Goal: Task Accomplishment & Management: Manage account settings

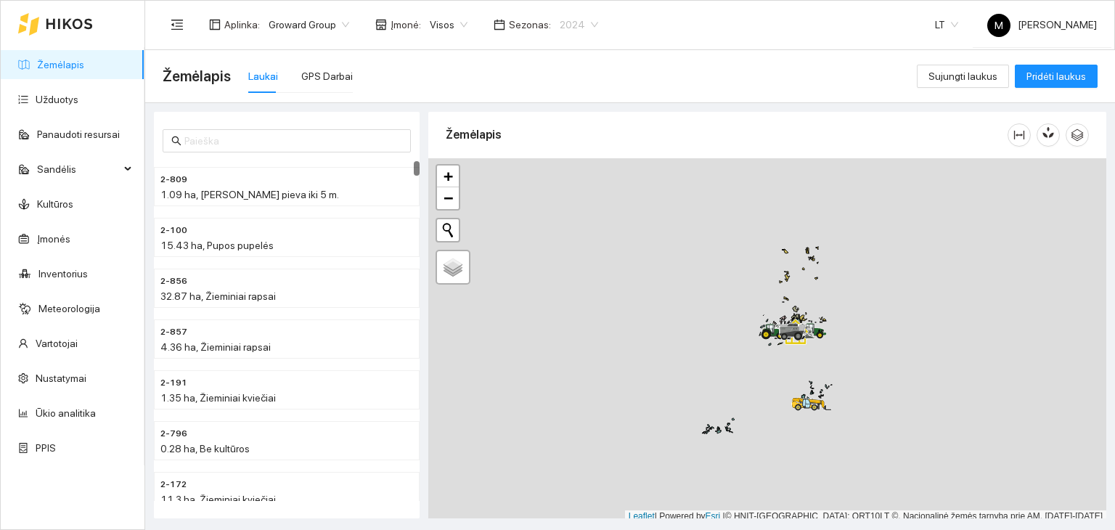
click at [560, 20] on span "2024" at bounding box center [579, 25] width 38 height 22
click at [564, 195] on div "2026" at bounding box center [566, 192] width 37 height 16
click at [592, 77] on div "Žemėlapis Laukai GPS Darbai" at bounding box center [540, 76] width 754 height 46
click at [70, 94] on link "Užduotys" at bounding box center [57, 100] width 43 height 12
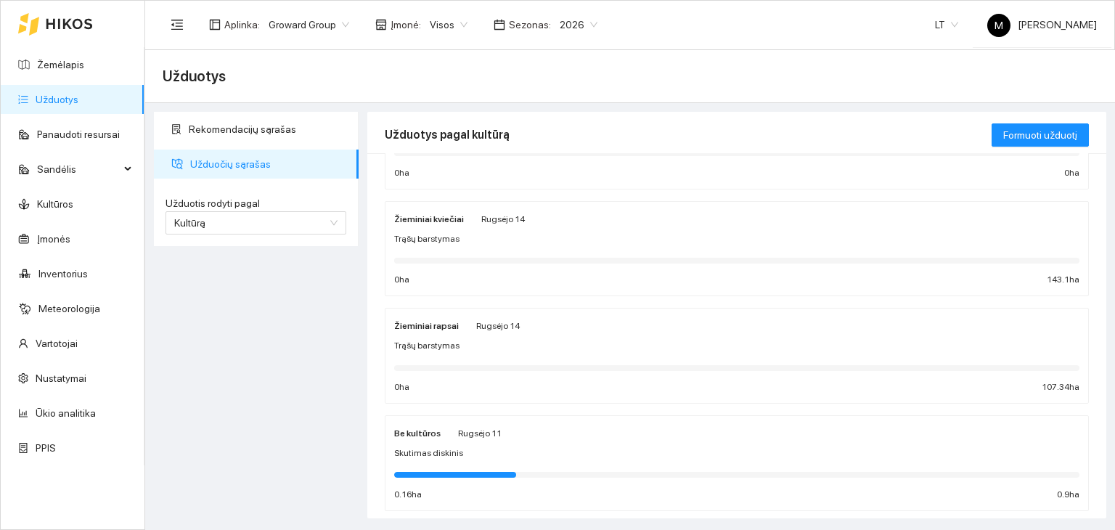
scroll to position [218, 0]
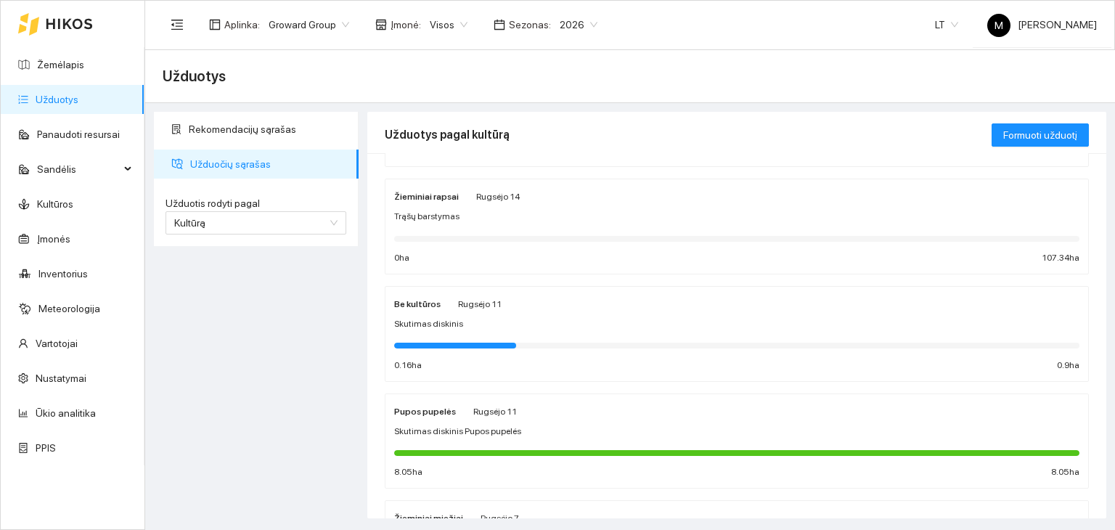
click at [509, 428] on span "Skutimas diskinis Pupos pupelės" at bounding box center [457, 432] width 127 height 14
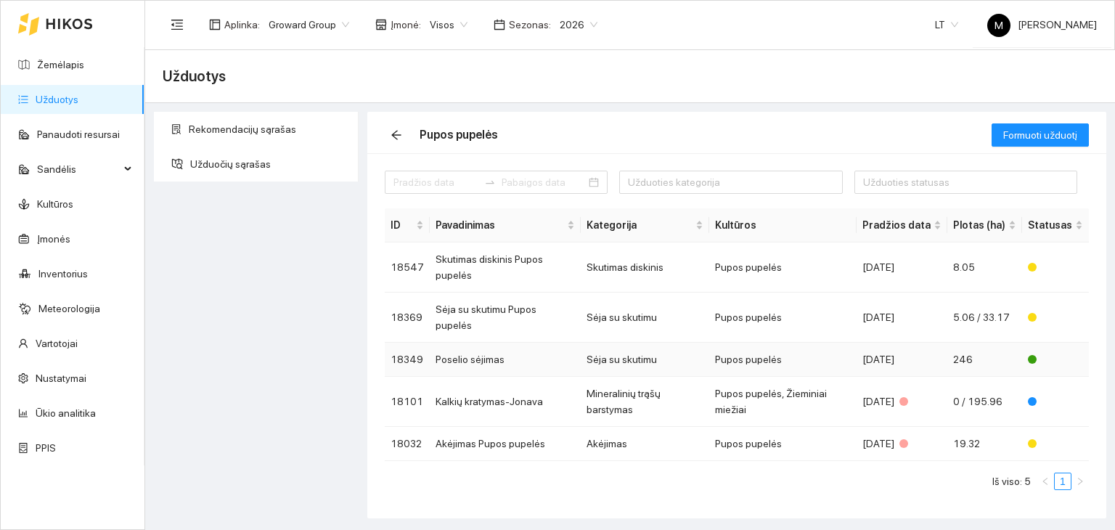
click at [493, 343] on td "Poselio sėjimas" at bounding box center [505, 360] width 151 height 34
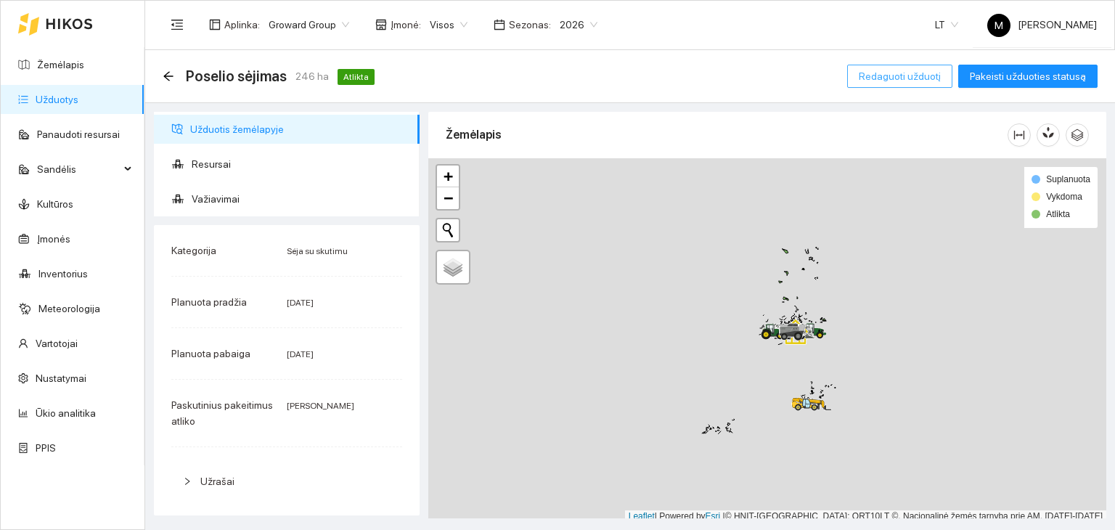
click at [891, 73] on span "Redaguoti užduotį" at bounding box center [900, 76] width 82 height 16
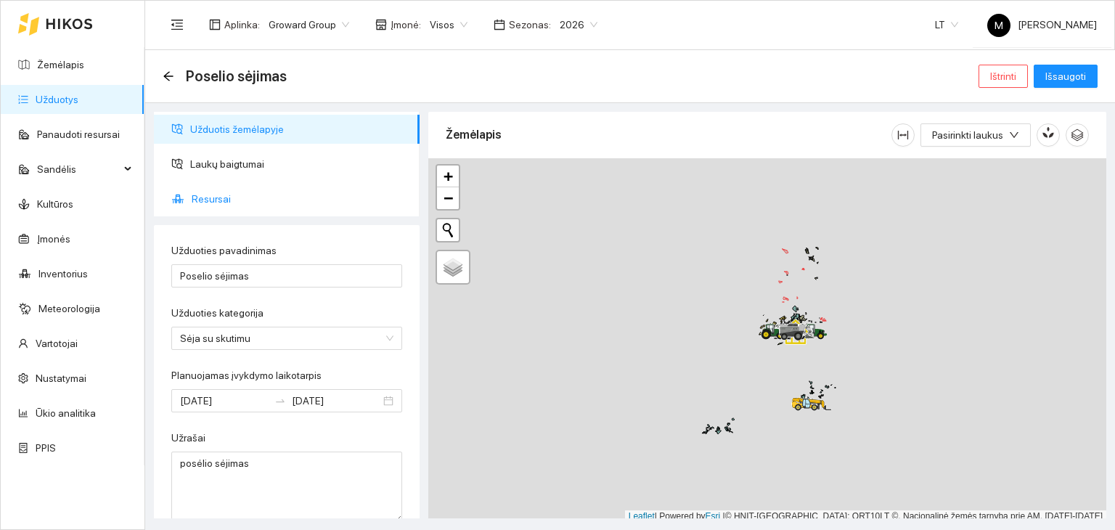
click at [208, 198] on span "Resursai" at bounding box center [300, 198] width 216 height 29
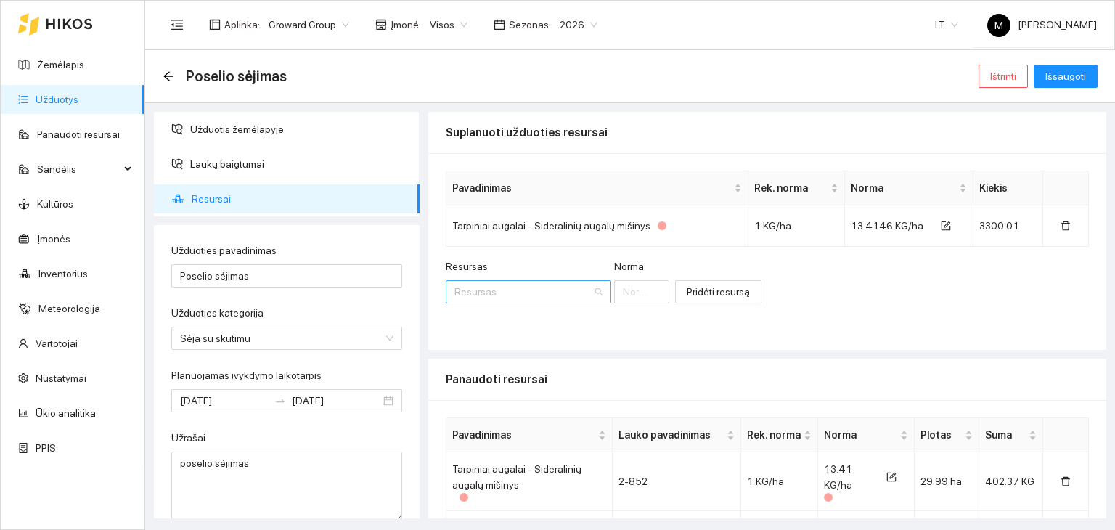
click at [494, 290] on input "Resursas" at bounding box center [523, 292] width 138 height 22
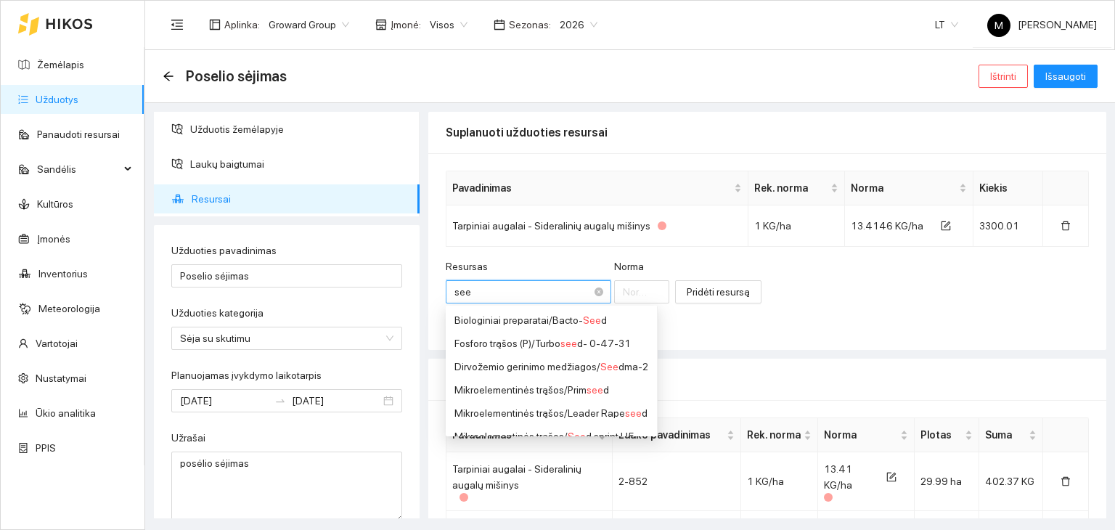
type input "seed"
click at [524, 364] on div "Dirvožemio gerinimo medžiagos / Seed ma-2" at bounding box center [551, 367] width 194 height 16
type input "1"
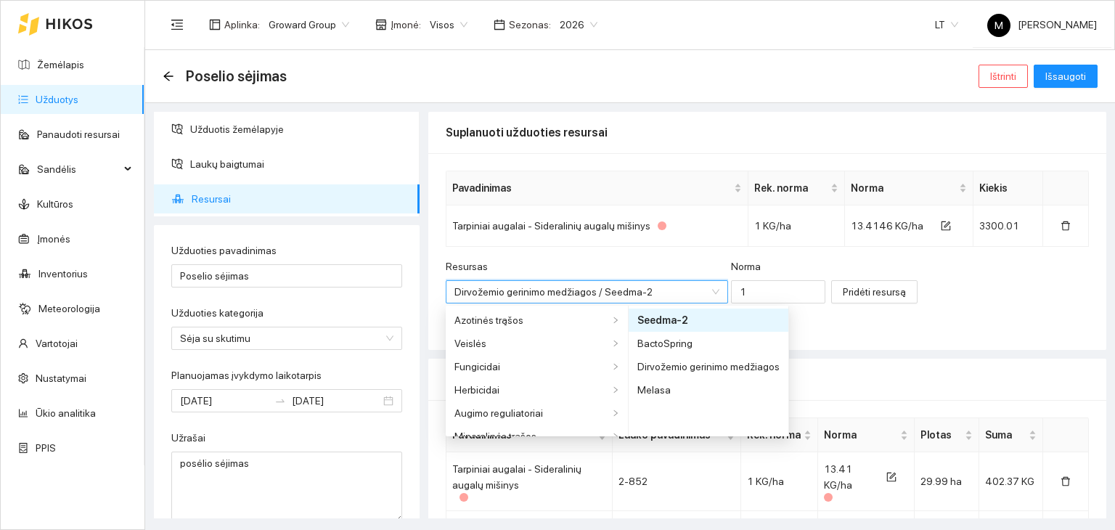
scroll to position [221, 0]
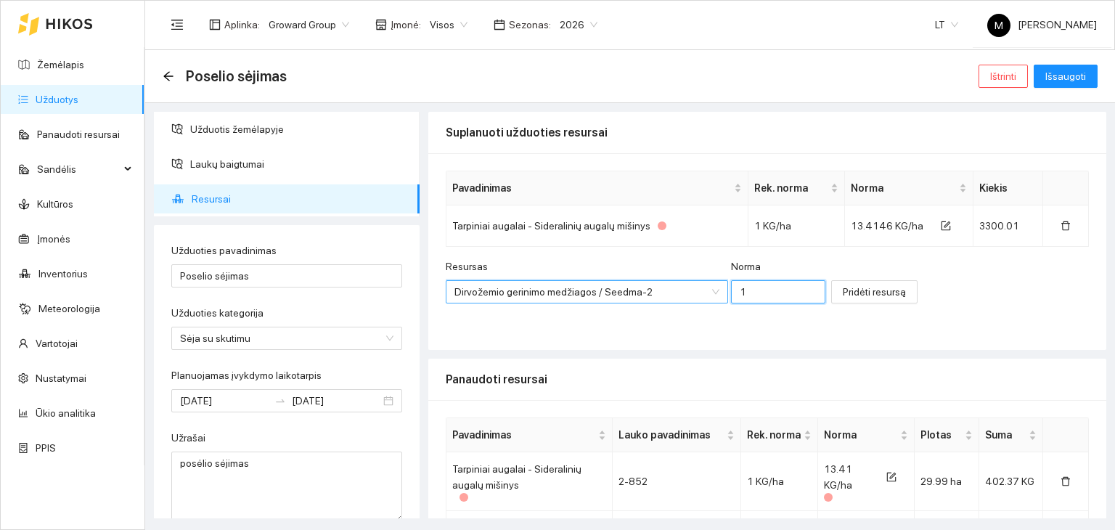
click at [737, 295] on input "1" at bounding box center [778, 291] width 94 height 23
type input "13.4146"
click at [843, 288] on span "Pridėti resursą" at bounding box center [874, 292] width 63 height 16
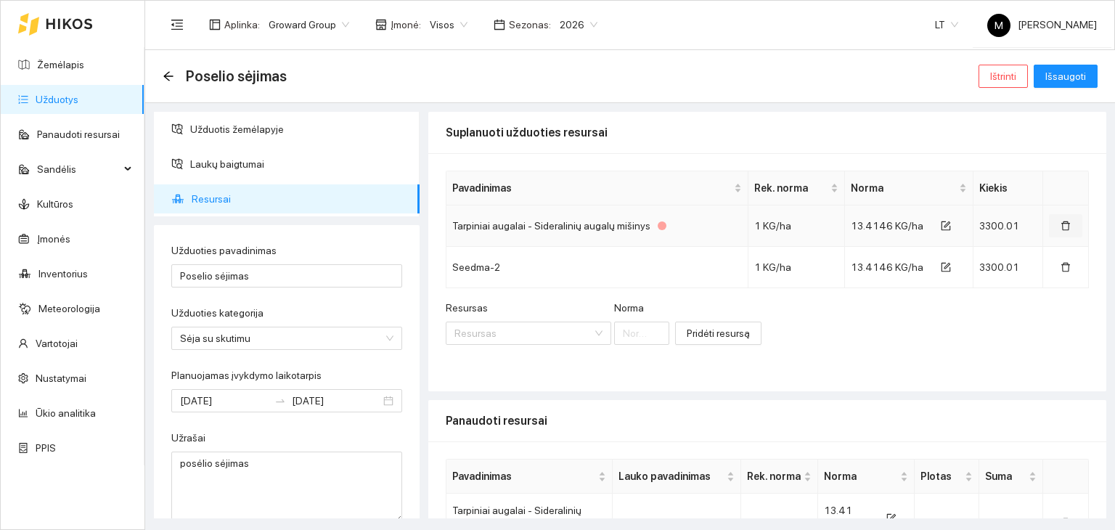
click at [1061, 226] on icon "delete" at bounding box center [1066, 226] width 10 height 10
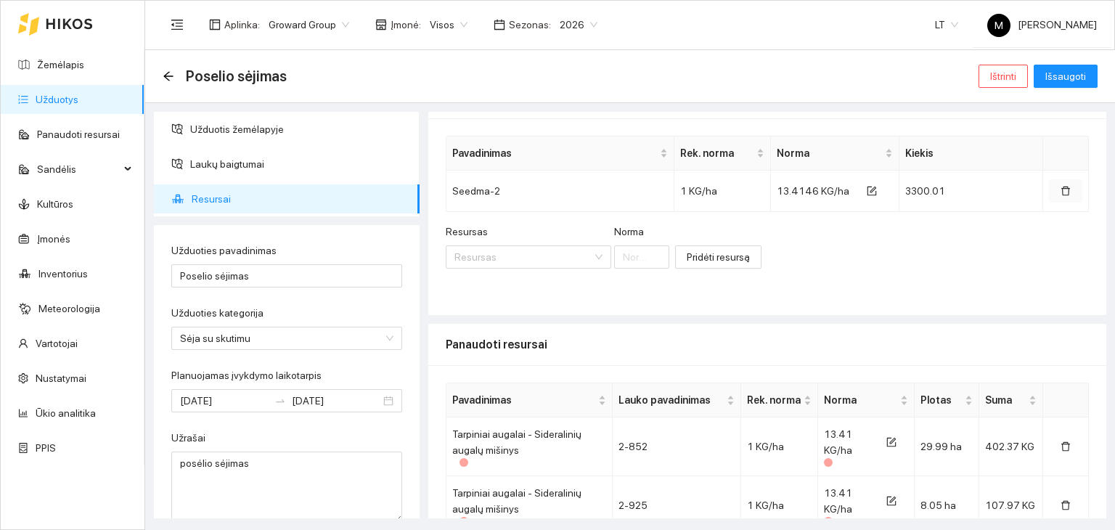
scroll to position [0, 0]
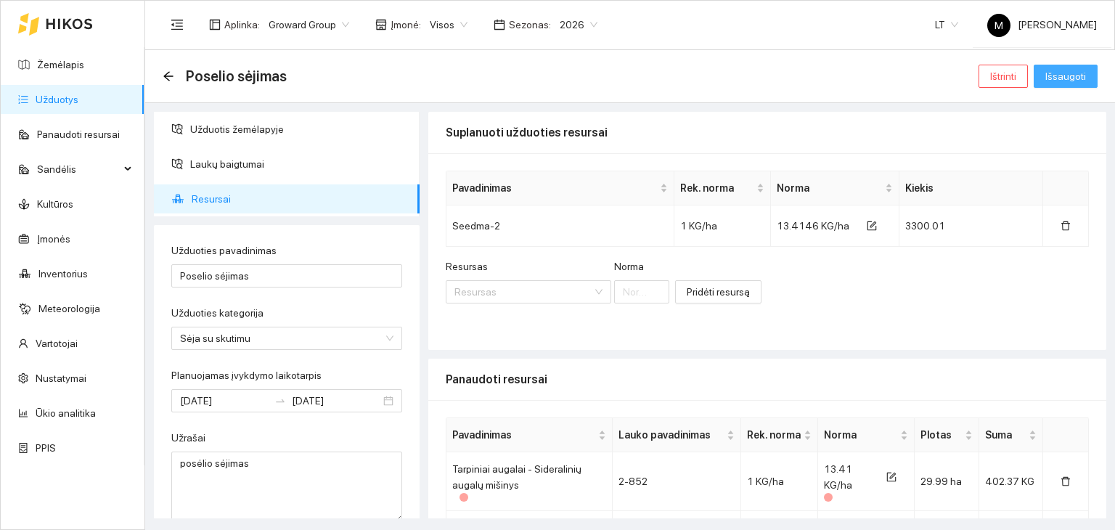
click at [1055, 81] on span "Išsaugoti" at bounding box center [1065, 76] width 41 height 16
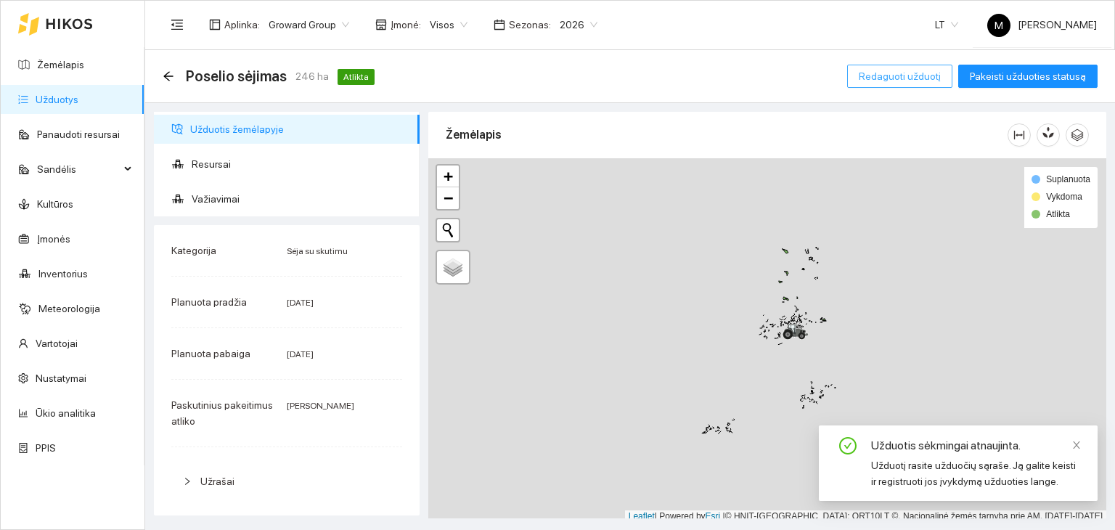
click at [952, 70] on button "Redaguoti užduotį" at bounding box center [899, 76] width 105 height 23
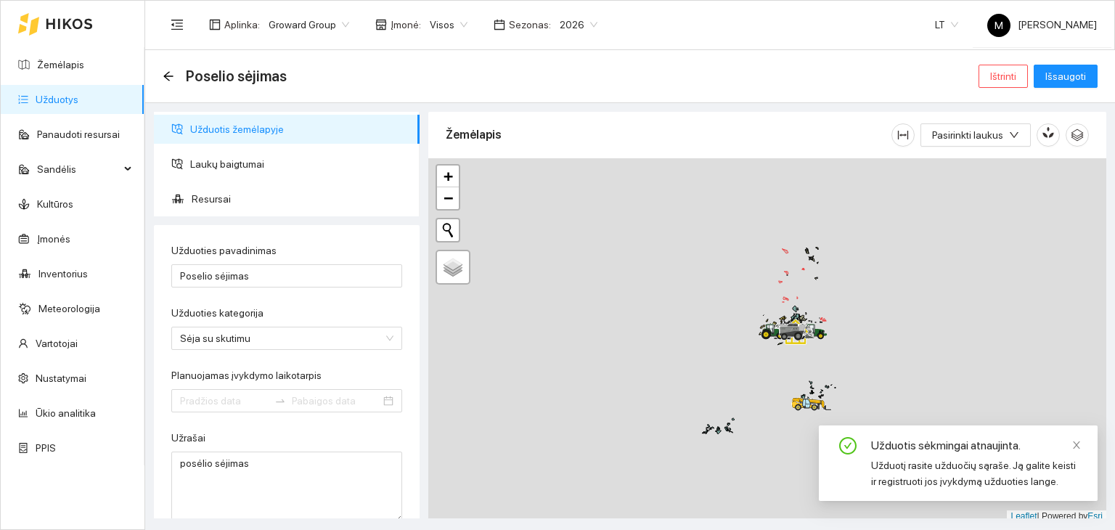
type input "[DATE]"
click at [224, 198] on span "Resursai" at bounding box center [300, 198] width 216 height 29
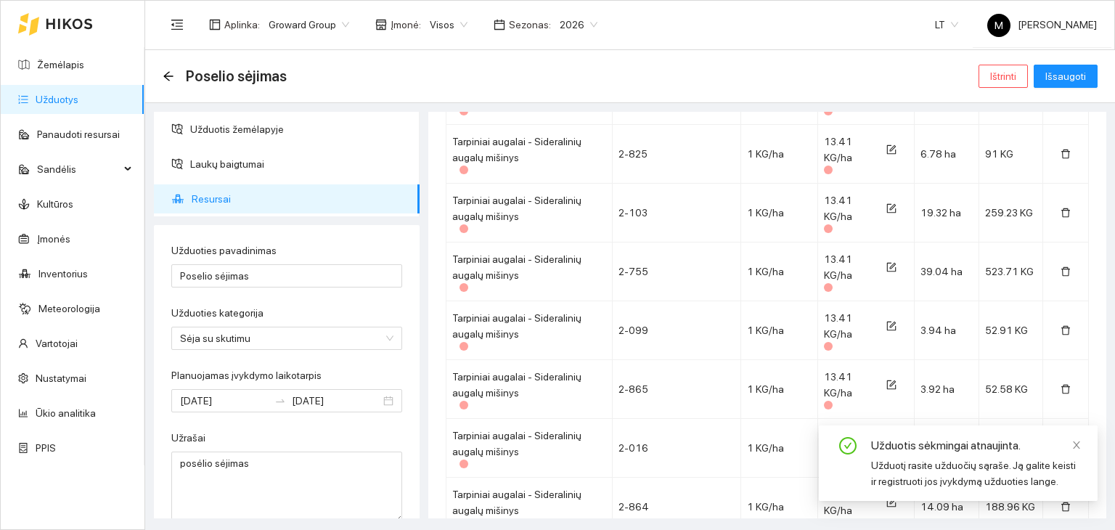
scroll to position [699, 0]
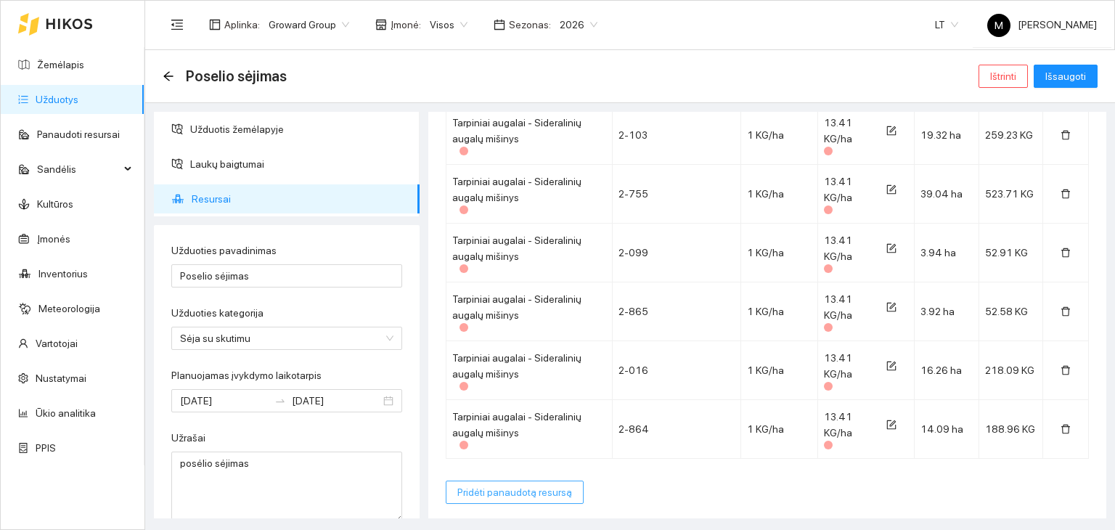
click at [503, 486] on span "Pridėti panaudotą resursą" at bounding box center [514, 492] width 115 height 16
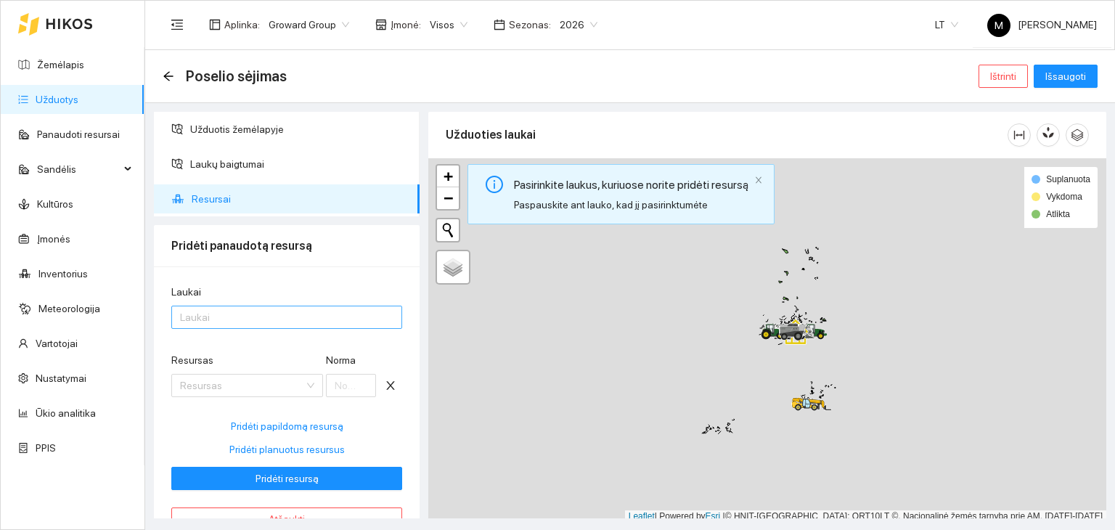
click at [274, 312] on div at bounding box center [279, 317] width 209 height 17
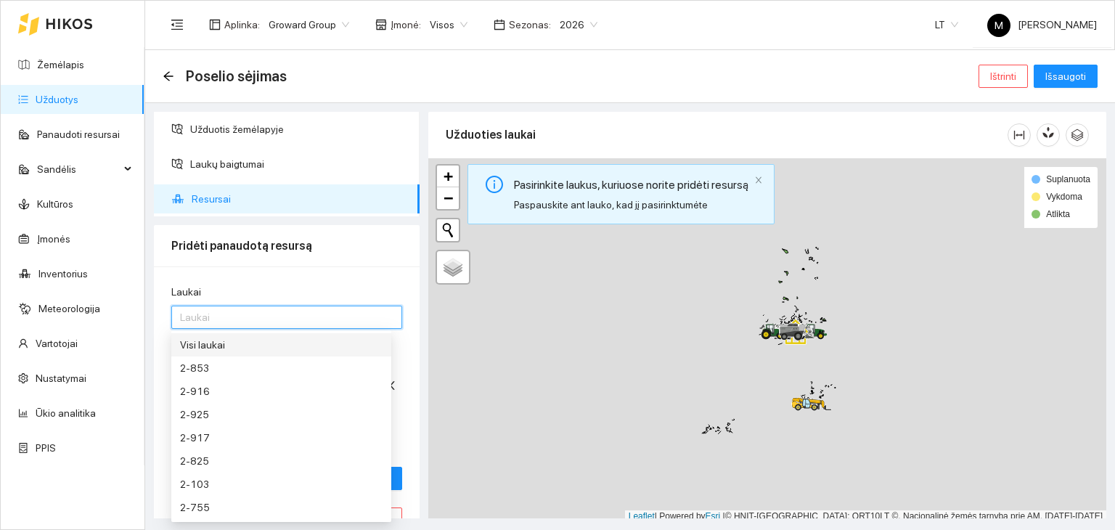
click at [265, 345] on div "Visi laukai" at bounding box center [281, 345] width 203 height 16
click at [302, 274] on div "Laukai Visi laukai Visi laukai Resursas Resursas Norma Pridėti papildomą resurs…" at bounding box center [287, 407] width 266 height 282
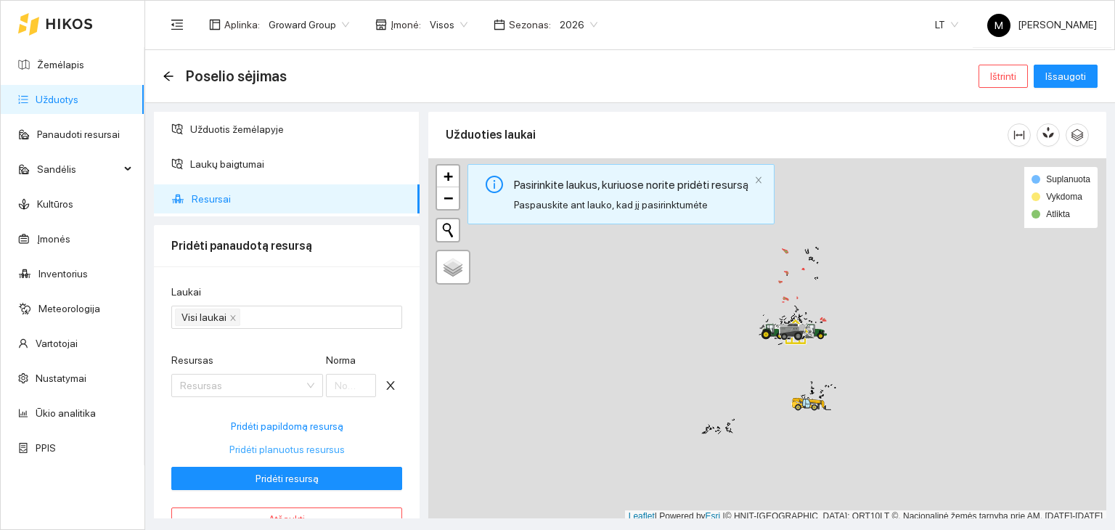
click at [245, 451] on span "Pridėti planuotus resursus" at bounding box center [286, 449] width 115 height 16
type input "13.4146"
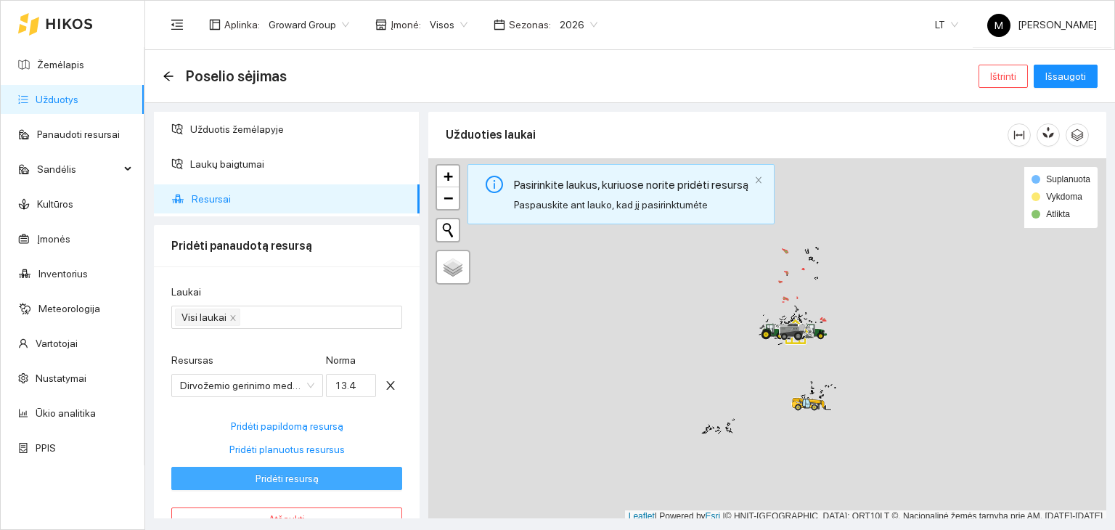
click at [256, 480] on span "Pridėti resursą" at bounding box center [287, 478] width 63 height 16
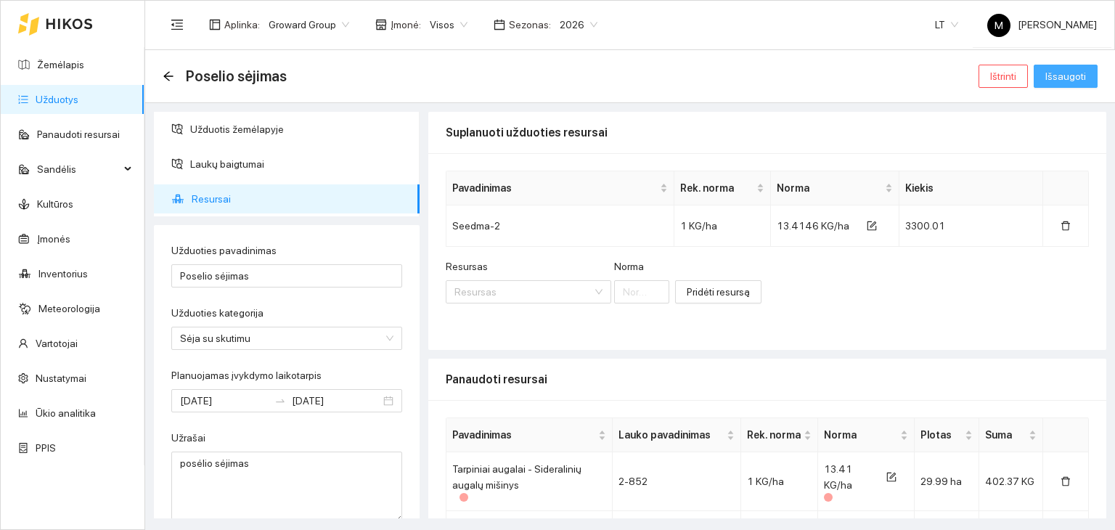
click at [1067, 81] on span "Išsaugoti" at bounding box center [1065, 76] width 41 height 16
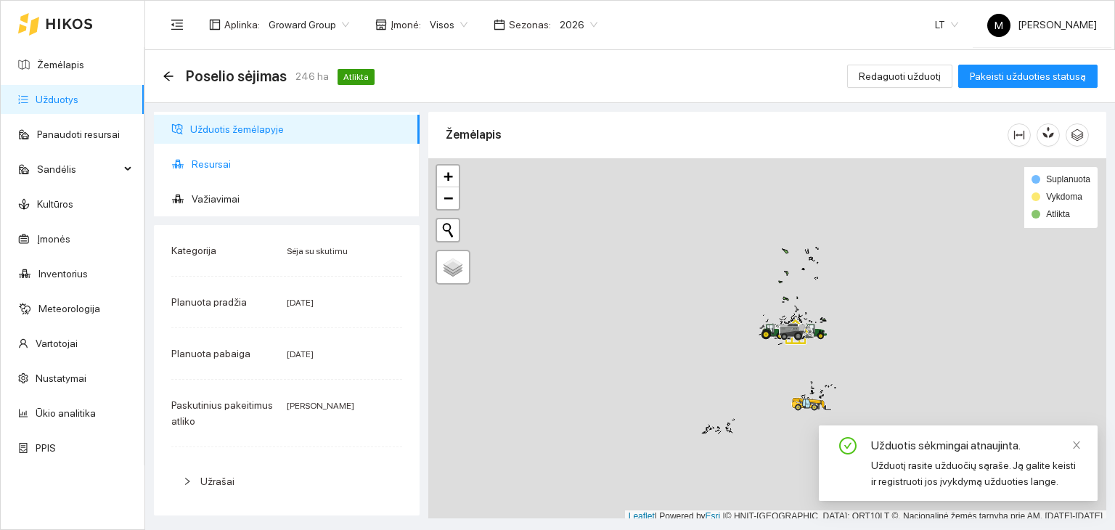
click at [258, 163] on span "Resursai" at bounding box center [300, 164] width 216 height 29
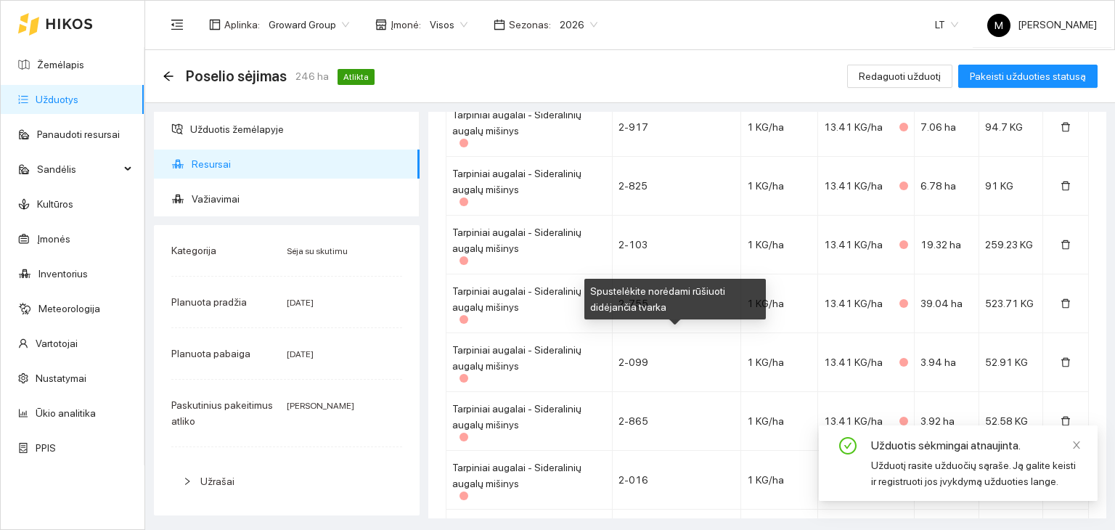
scroll to position [1209, 0]
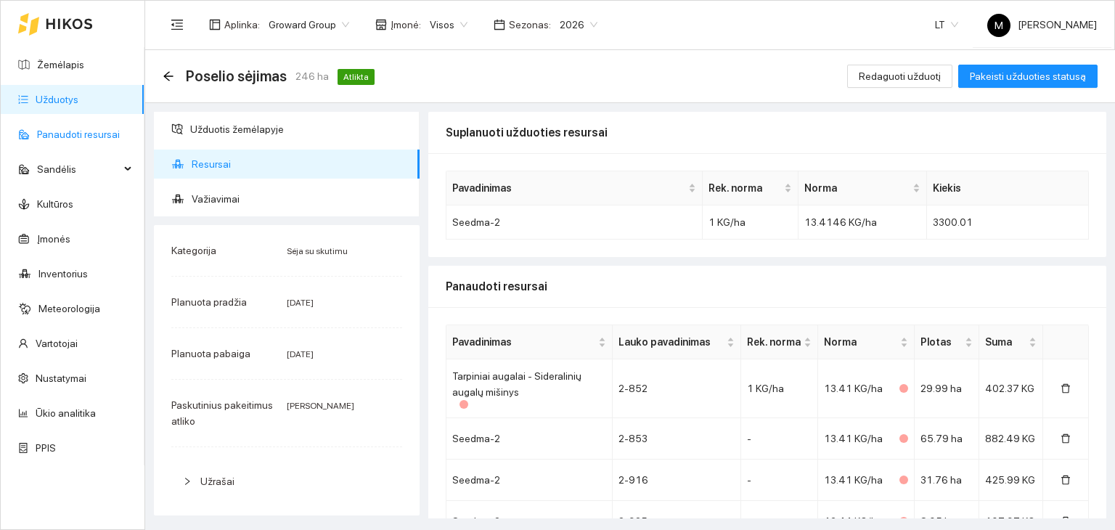
click at [49, 131] on link "Panaudoti resursai" at bounding box center [78, 134] width 83 height 12
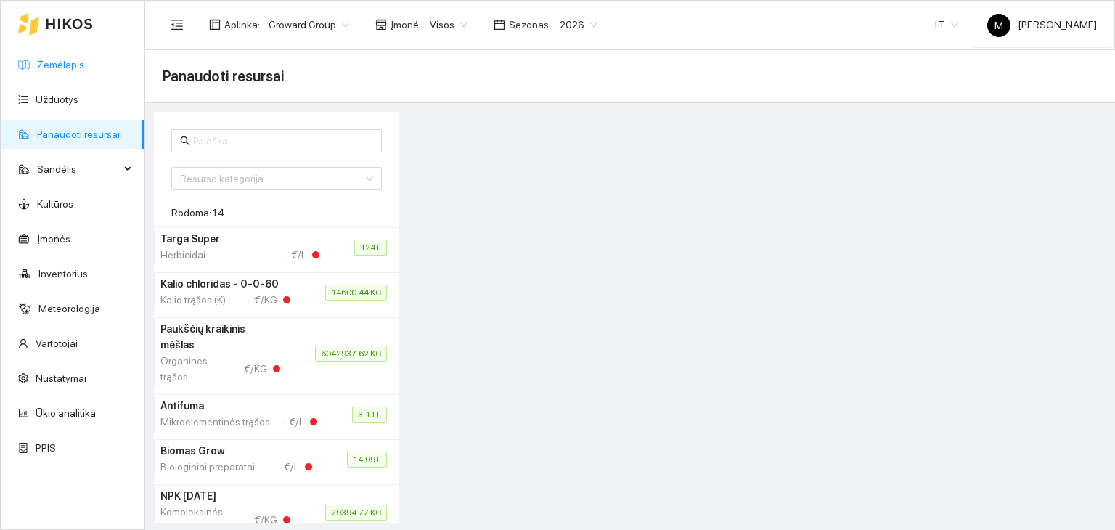
click at [70, 62] on link "Žemėlapis" at bounding box center [60, 65] width 47 height 12
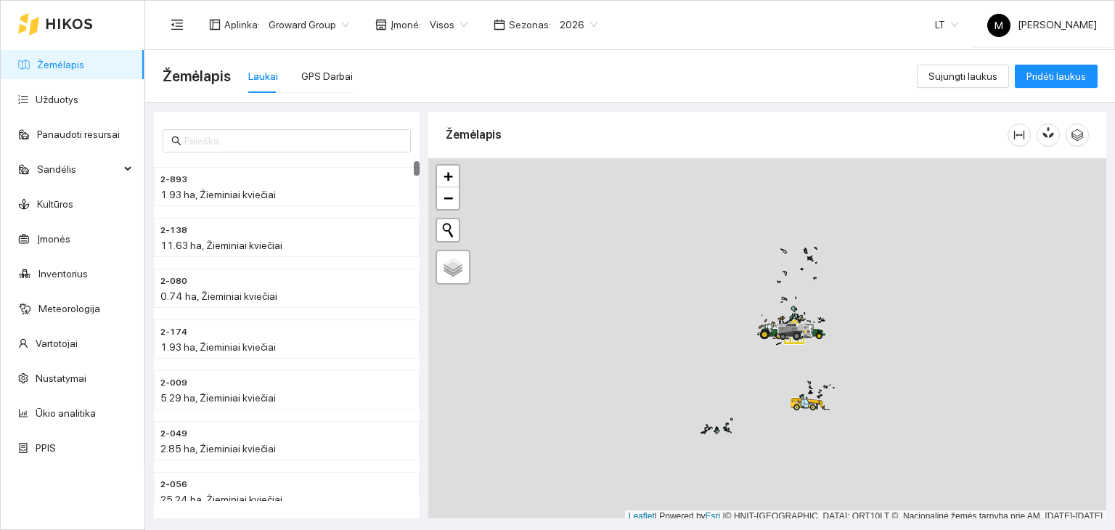
click at [316, 53] on div "Žemėlapis Laukai GPS Darbai" at bounding box center [540, 76] width 754 height 46
click at [315, 69] on div "GPS Darbai" at bounding box center [327, 76] width 52 height 16
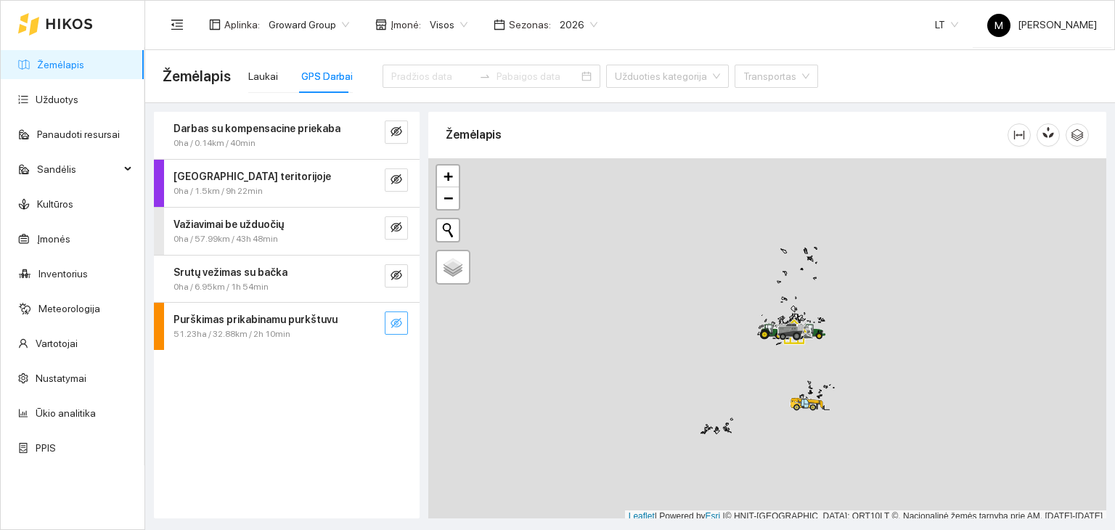
click at [395, 318] on icon "eye-invisible" at bounding box center [397, 323] width 12 height 10
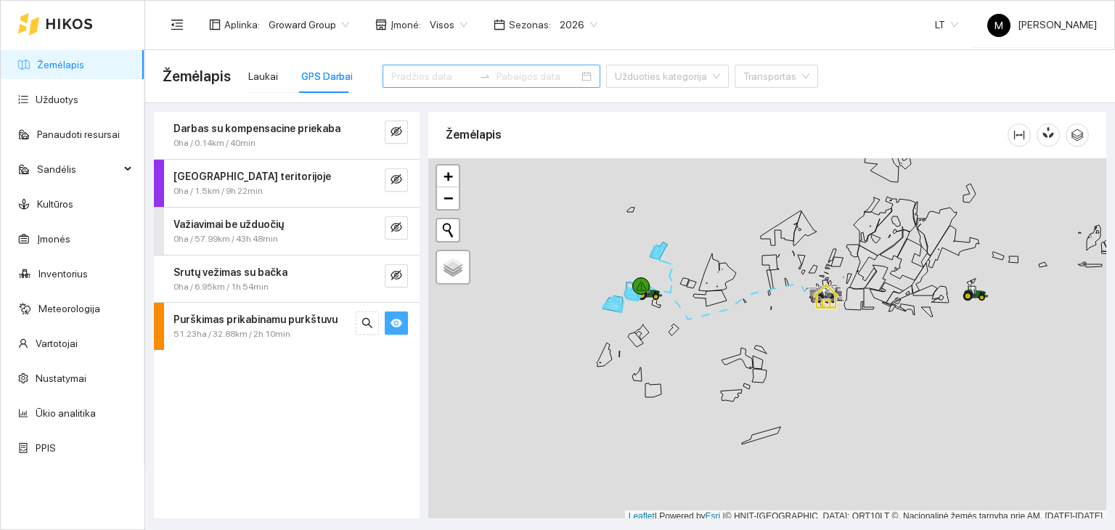
click at [473, 78] on div at bounding box center [484, 76] width 23 height 12
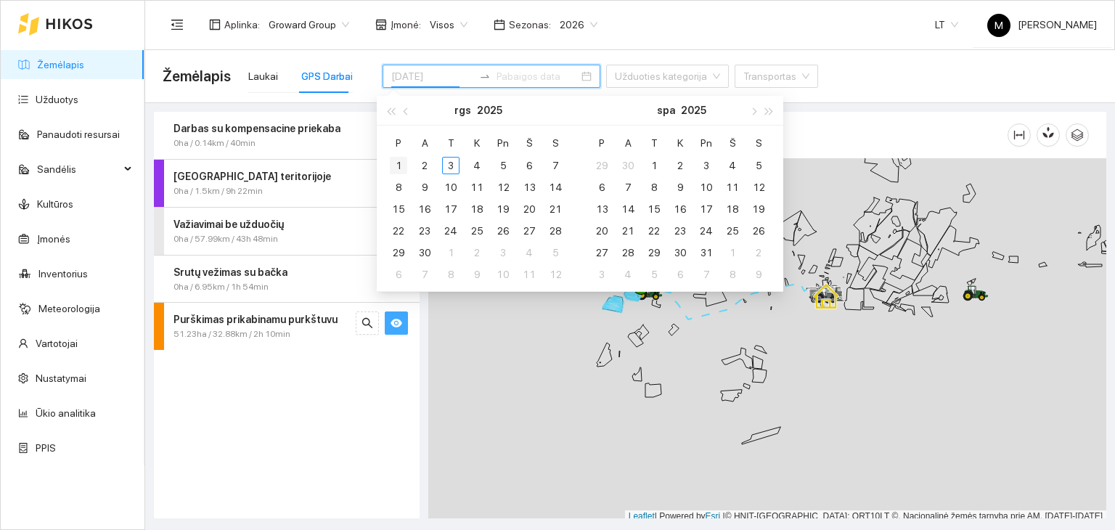
type input "[DATE]"
click at [403, 166] on div "1" at bounding box center [398, 165] width 17 height 17
type input "2025-09-03"
click at [449, 166] on div "3" at bounding box center [450, 165] width 17 height 17
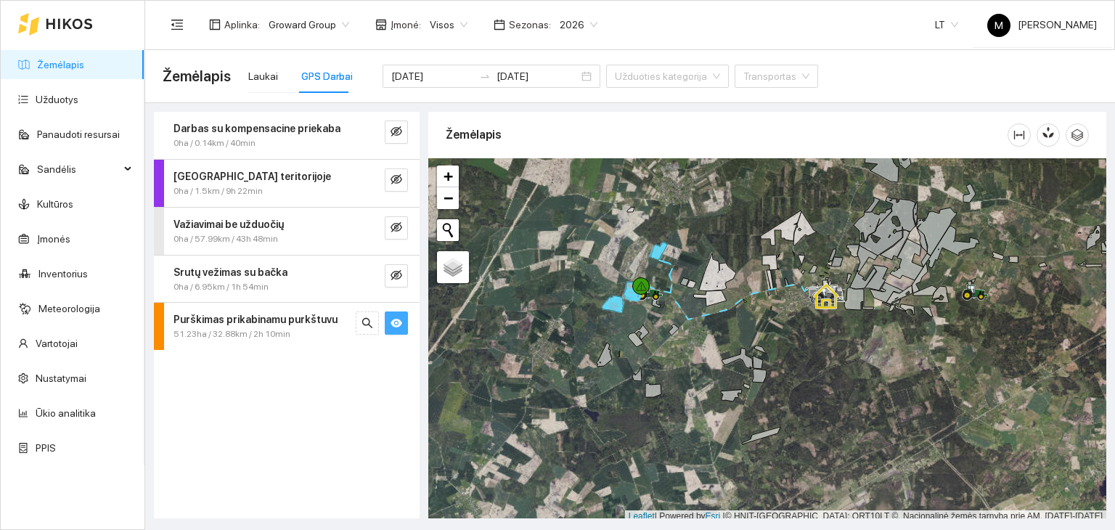
click at [391, 324] on icon "eye" at bounding box center [397, 323] width 12 height 12
click at [391, 324] on icon "eye-invisible" at bounding box center [397, 323] width 12 height 12
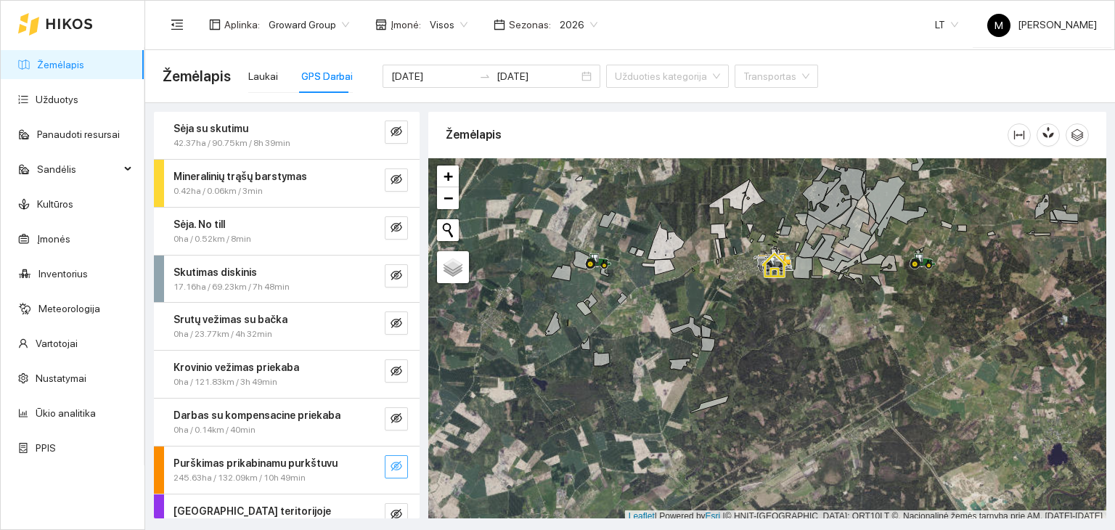
click at [391, 460] on icon "eye-invisible" at bounding box center [397, 466] width 12 height 12
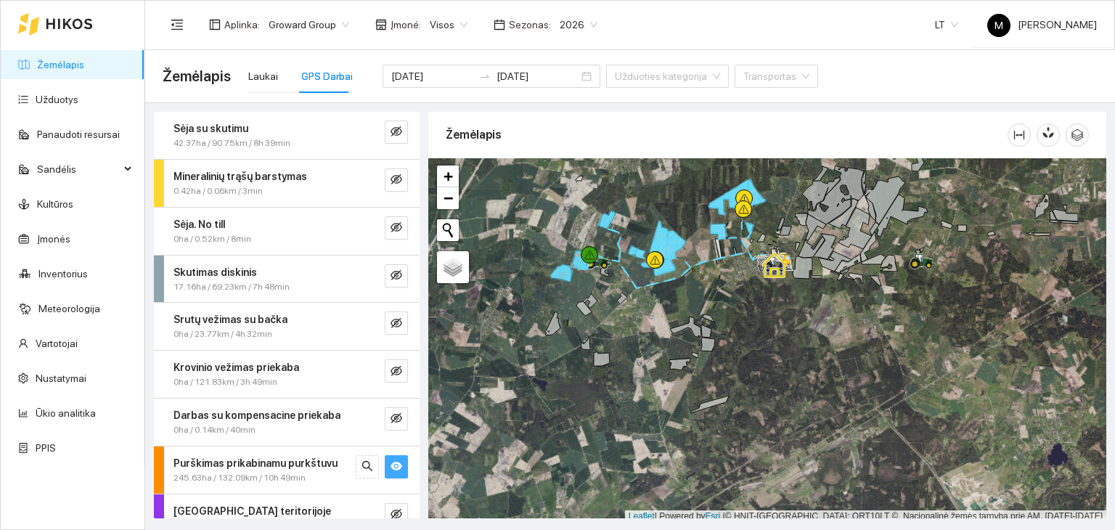
scroll to position [4, 0]
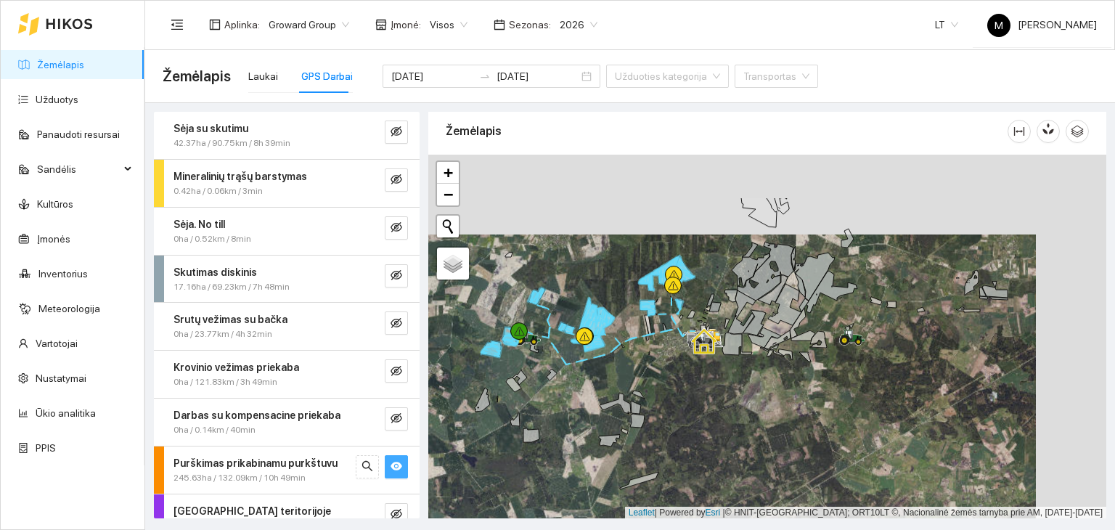
drag, startPoint x: 749, startPoint y: 298, endPoint x: 677, endPoint y: 383, distance: 111.7
click at [677, 383] on div at bounding box center [767, 337] width 678 height 364
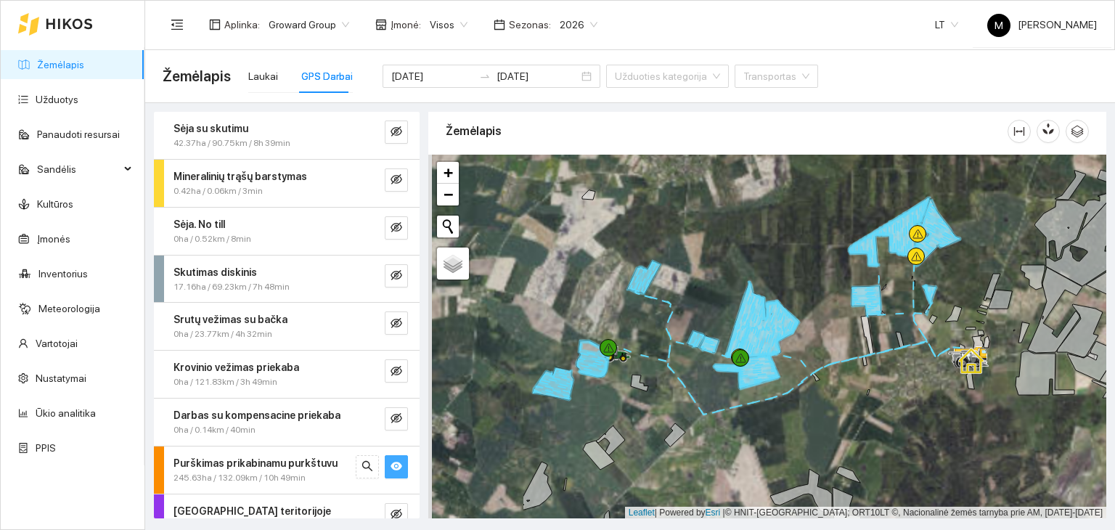
drag, startPoint x: 610, startPoint y: 247, endPoint x: 743, endPoint y: 207, distance: 138.7
click at [741, 194] on div at bounding box center [767, 337] width 678 height 364
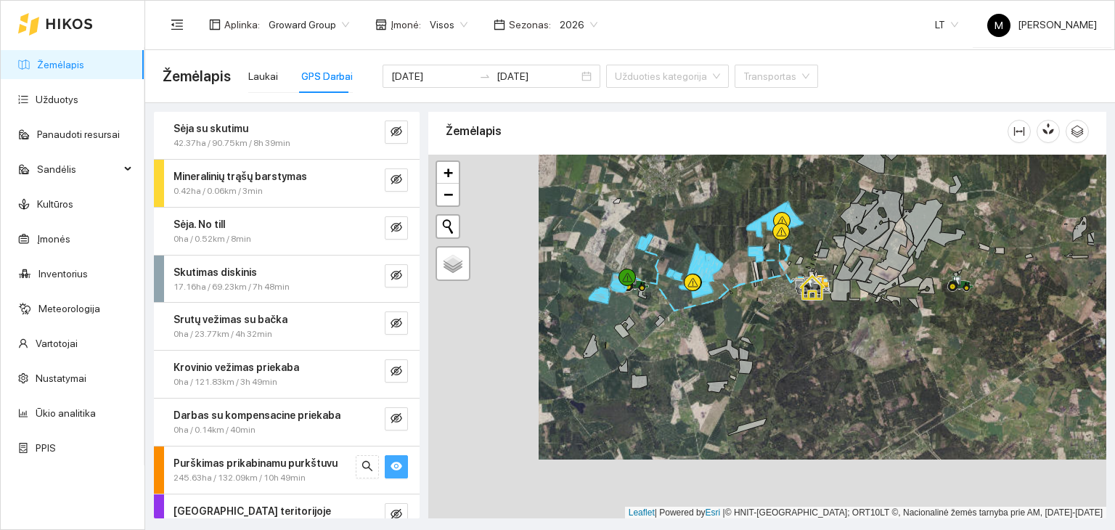
drag, startPoint x: 814, startPoint y: 430, endPoint x: 733, endPoint y: 326, distance: 132.0
click at [733, 326] on div at bounding box center [767, 337] width 678 height 364
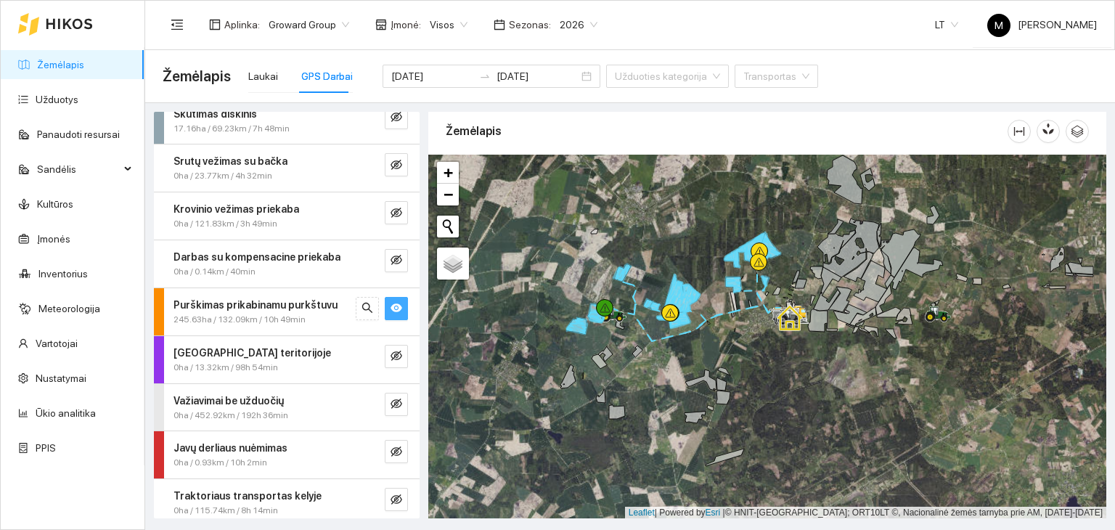
scroll to position [165, 0]
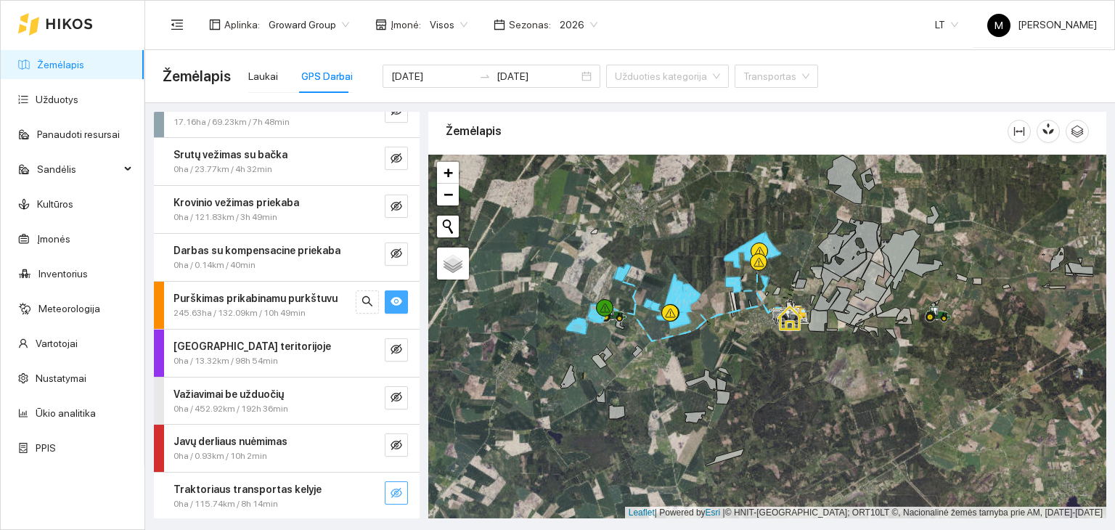
click at [385, 493] on button "button" at bounding box center [396, 492] width 23 height 23
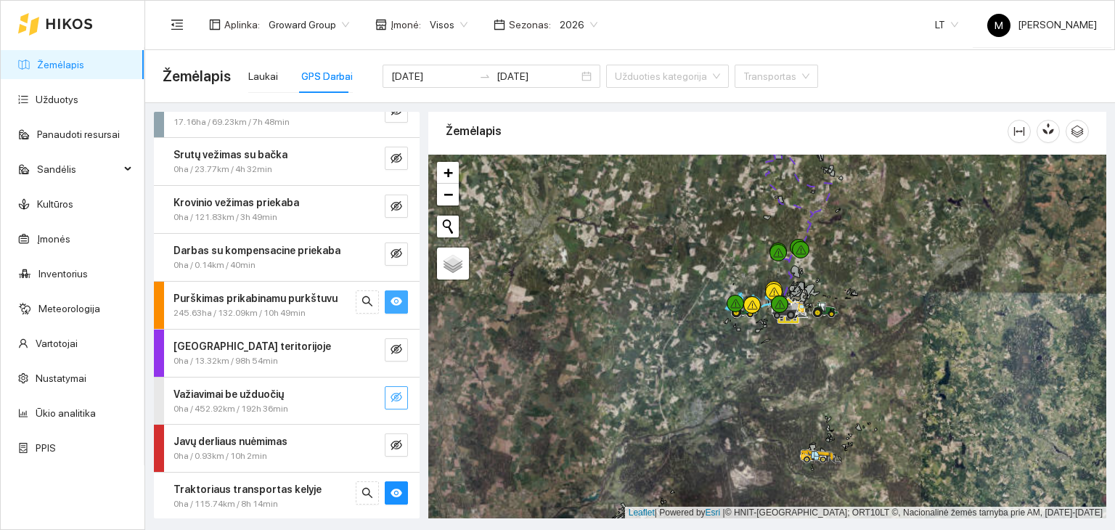
click at [392, 388] on button "button" at bounding box center [396, 397] width 23 height 23
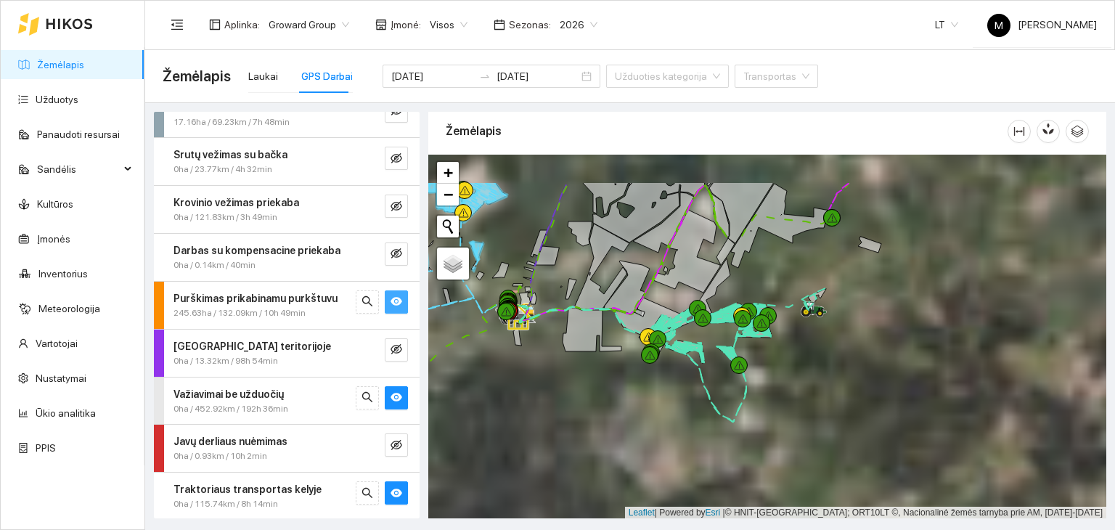
drag, startPoint x: 912, startPoint y: 285, endPoint x: 623, endPoint y: 349, distance: 296.8
click at [623, 349] on div at bounding box center [767, 337] width 678 height 364
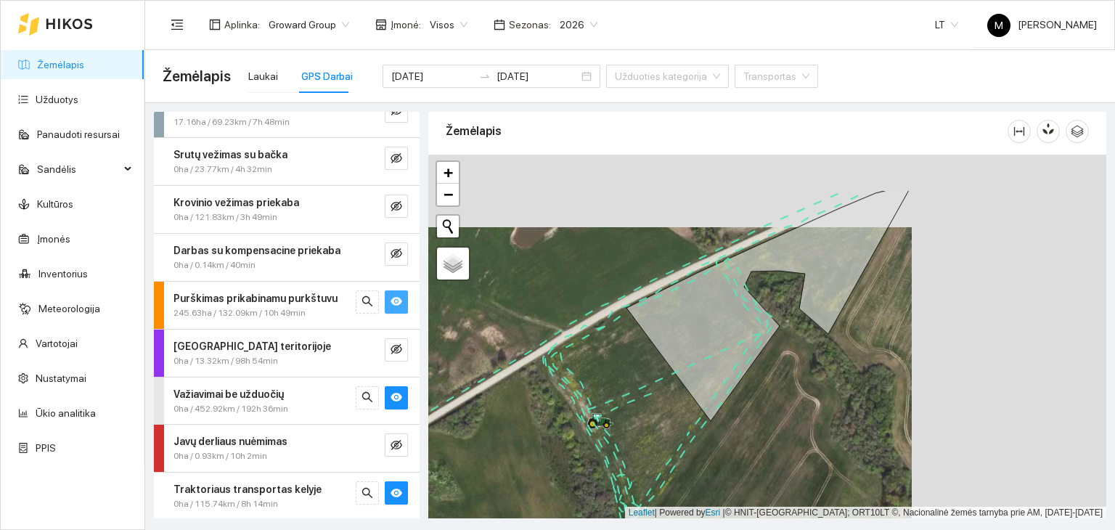
drag, startPoint x: 874, startPoint y: 271, endPoint x: 679, endPoint y: 343, distance: 207.6
click at [679, 343] on icon at bounding box center [767, 305] width 282 height 231
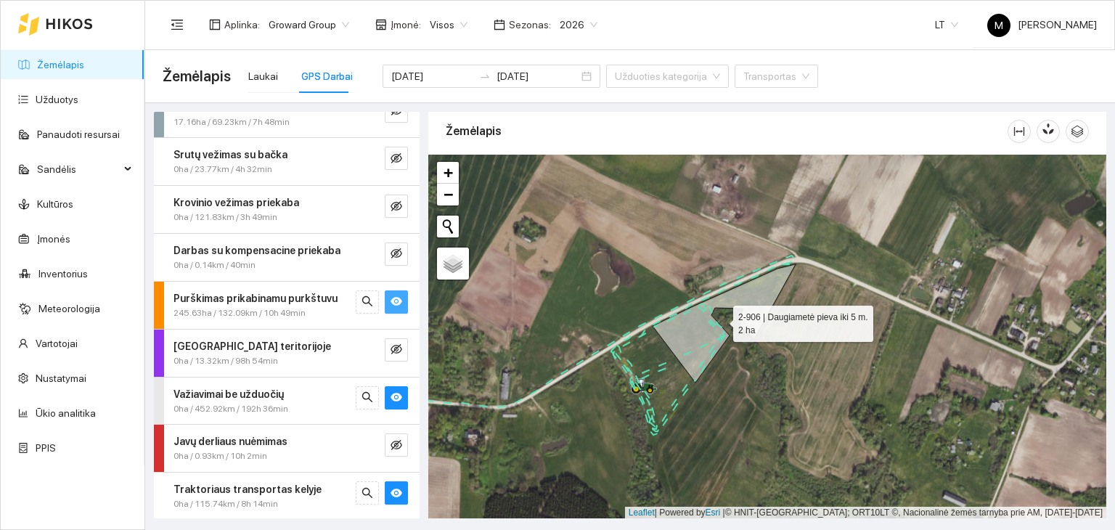
click at [693, 323] on icon at bounding box center [724, 323] width 143 height 118
click at [697, 348] on icon at bounding box center [724, 323] width 143 height 118
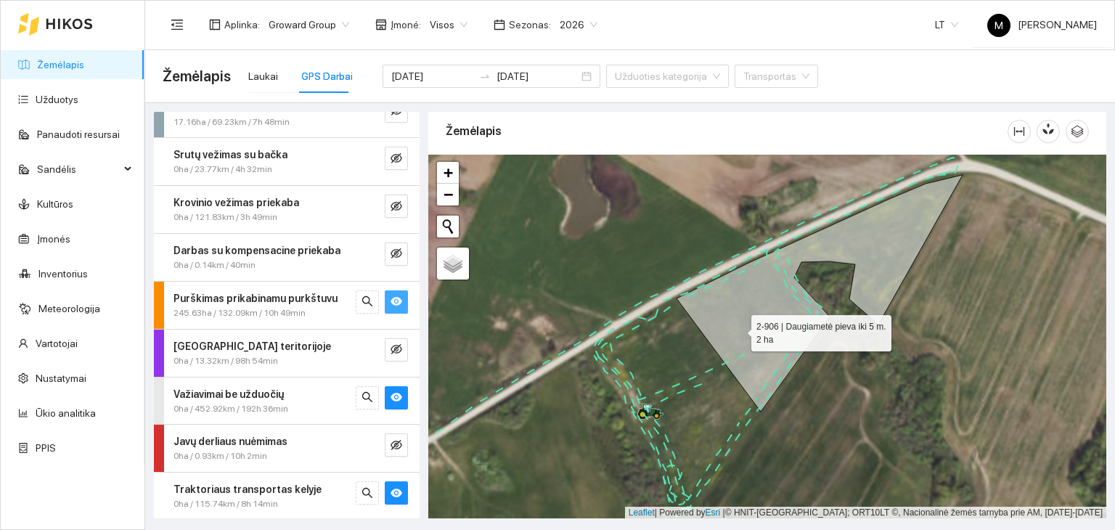
drag, startPoint x: 672, startPoint y: 332, endPoint x: 738, endPoint y: 329, distance: 66.2
click at [738, 329] on icon at bounding box center [820, 293] width 286 height 237
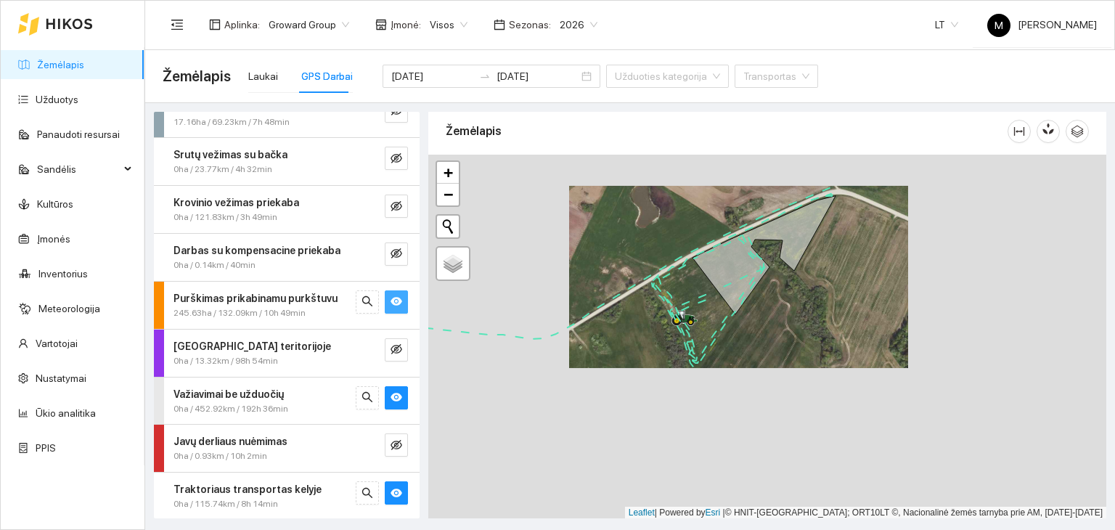
drag, startPoint x: 716, startPoint y: 419, endPoint x: 701, endPoint y: 335, distance: 84.7
click at [701, 335] on div at bounding box center [767, 337] width 678 height 364
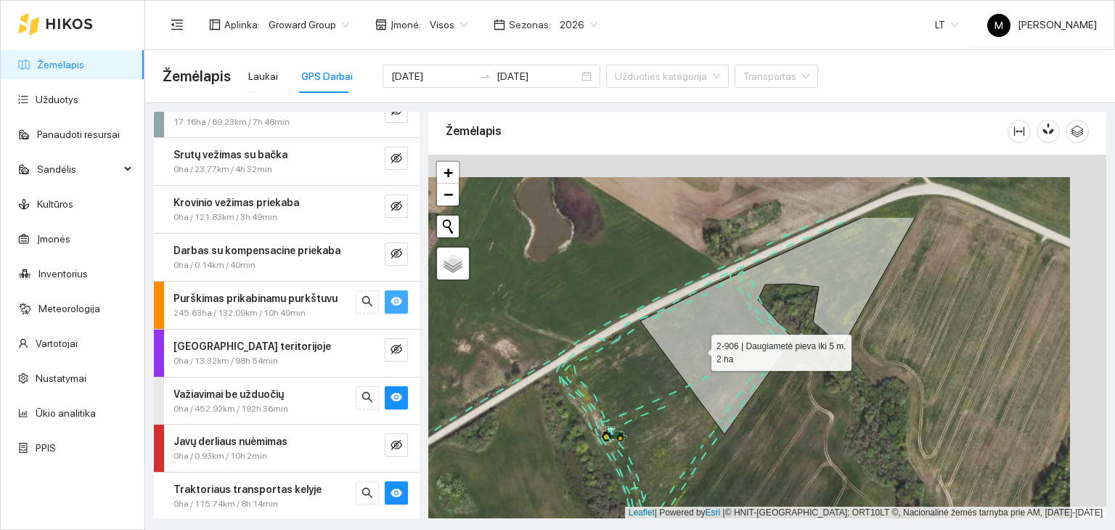
drag, startPoint x: 730, startPoint y: 254, endPoint x: 694, endPoint y: 355, distance: 107.2
click at [698, 347] on icon at bounding box center [777, 325] width 275 height 217
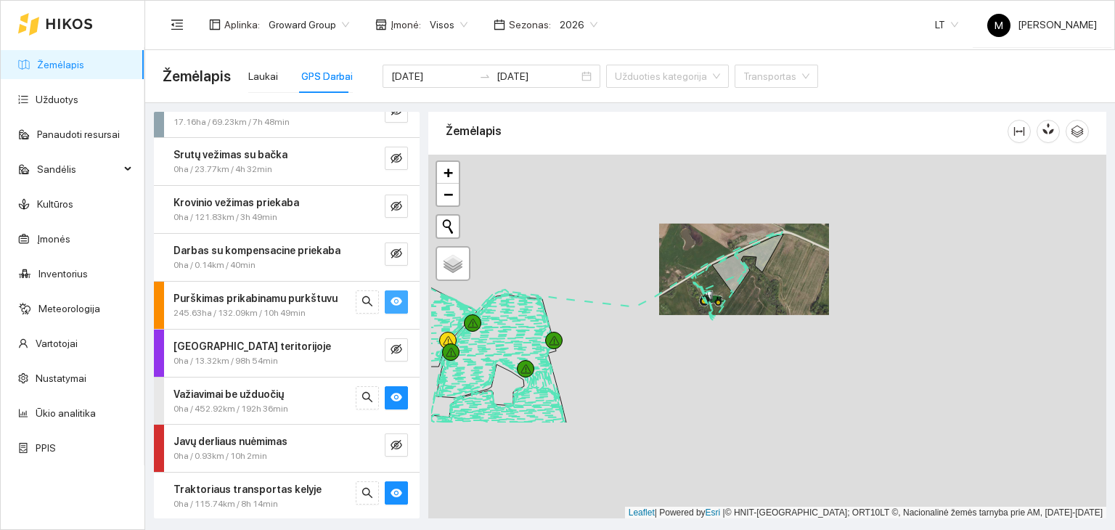
drag, startPoint x: 642, startPoint y: 413, endPoint x: 711, endPoint y: 286, distance: 144.5
click at [38, 83] on div at bounding box center [38, 83] width 0 height 0
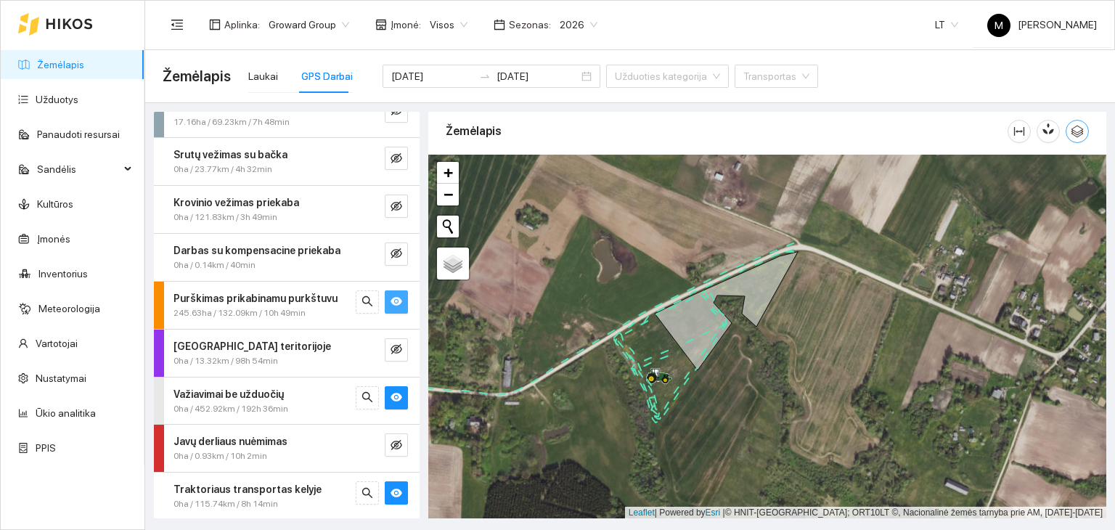
click at [1080, 132] on icon "button" at bounding box center [1077, 132] width 12 height 12
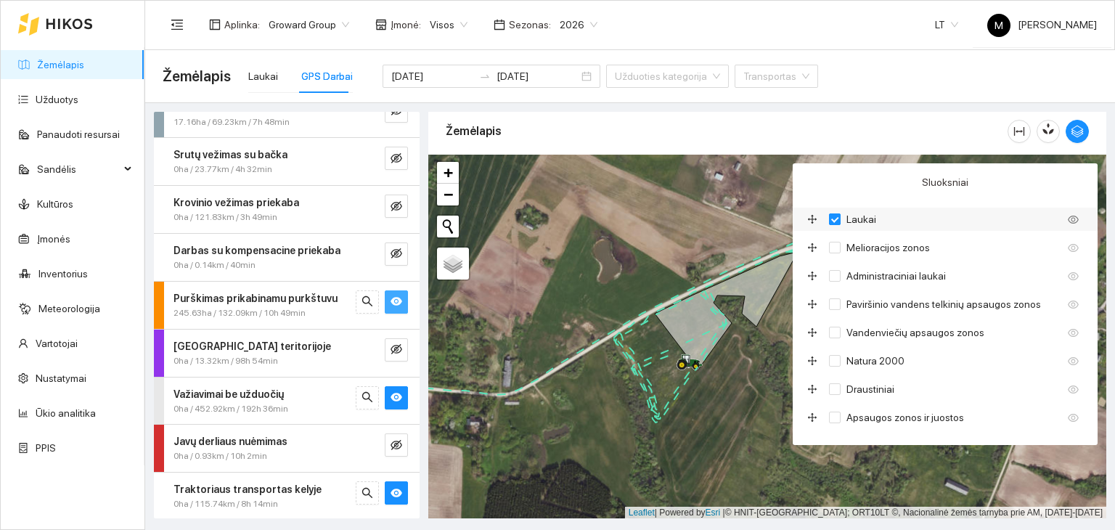
click at [833, 219] on input "Laukai" at bounding box center [835, 219] width 12 height 12
checkbox input "true"
click at [836, 271] on input "Administraciniai laukai" at bounding box center [835, 276] width 12 height 12
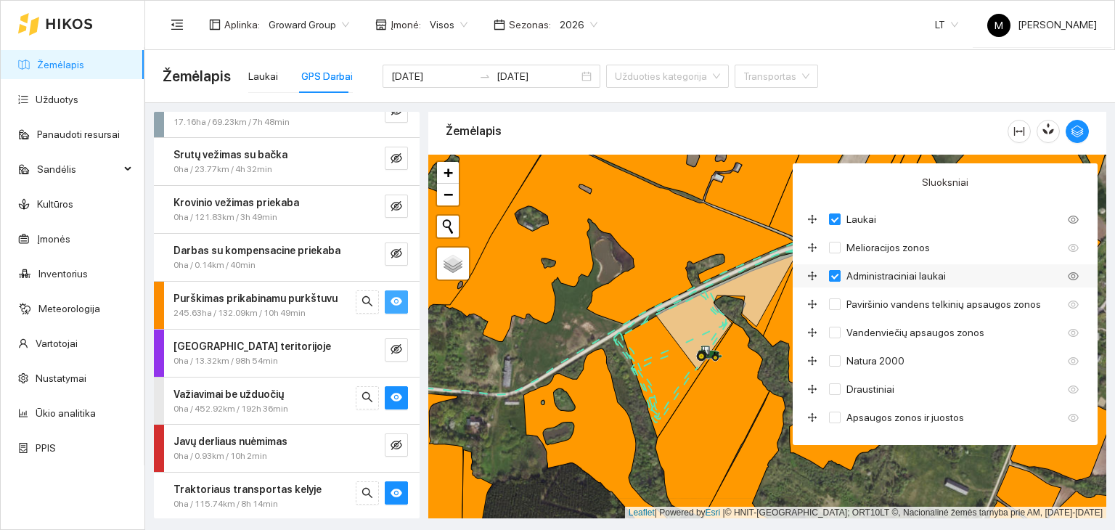
click at [836, 271] on input "Administraciniai laukai" at bounding box center [835, 276] width 12 height 12
checkbox input "false"
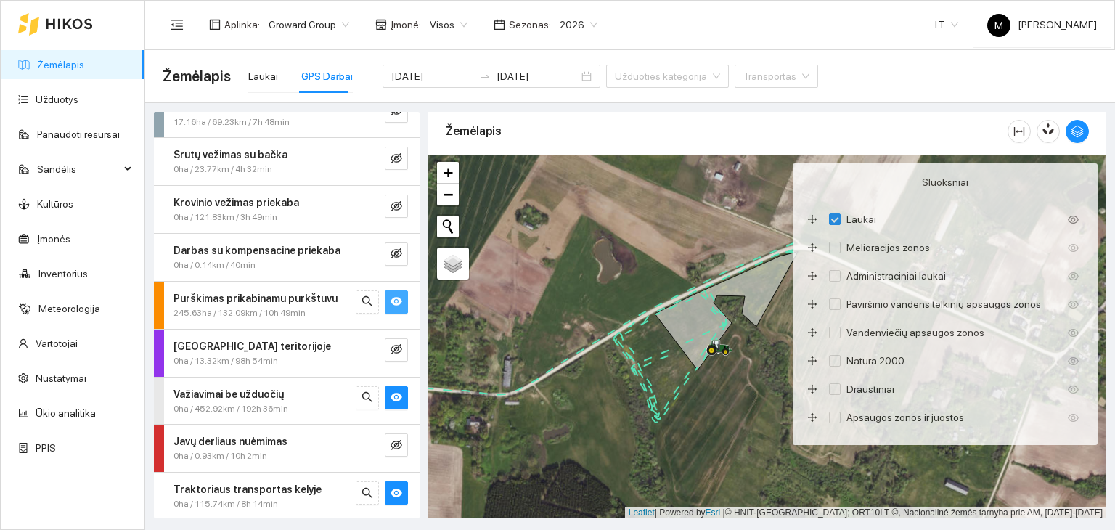
click at [746, 401] on div at bounding box center [767, 337] width 678 height 364
click at [918, 468] on div at bounding box center [767, 337] width 678 height 364
click at [675, 128] on div "Žemėlapis" at bounding box center [727, 130] width 562 height 41
click at [845, 131] on div "Žemėlapis" at bounding box center [727, 130] width 562 height 41
click at [1082, 128] on icon "button" at bounding box center [1077, 132] width 12 height 12
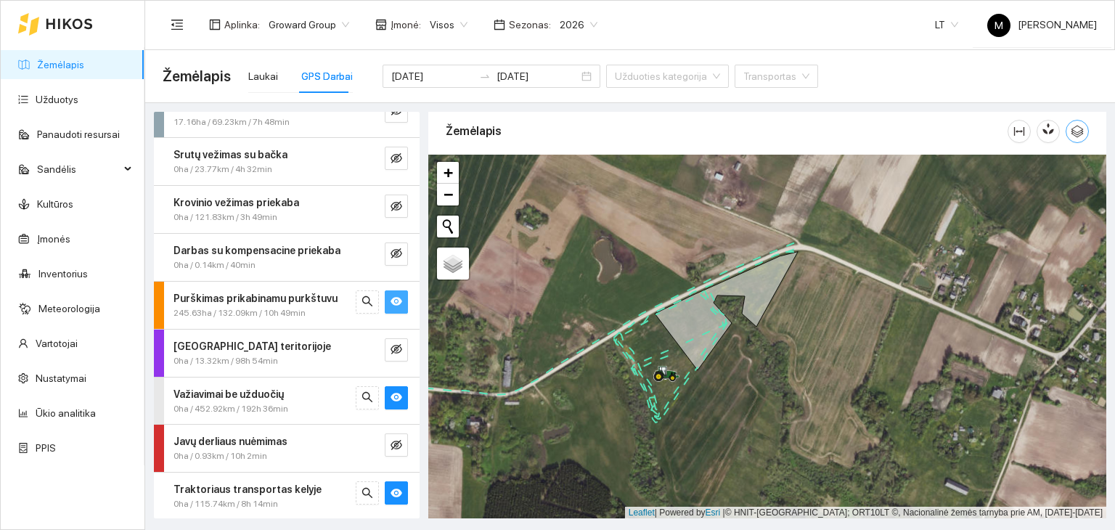
click at [1077, 125] on icon "button" at bounding box center [1077, 131] width 13 height 13
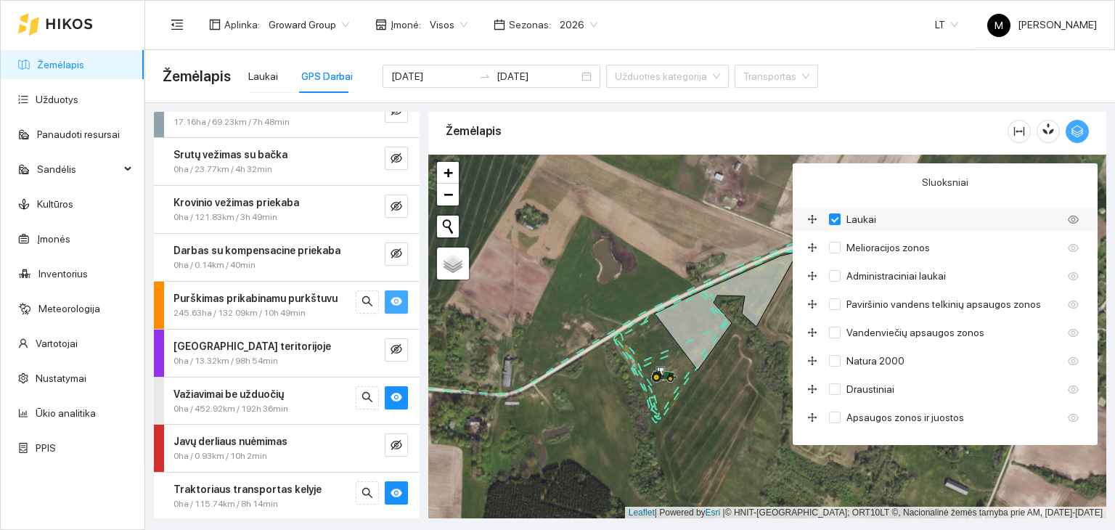
click at [811, 221] on icon "drag" at bounding box center [812, 219] width 10 height 10
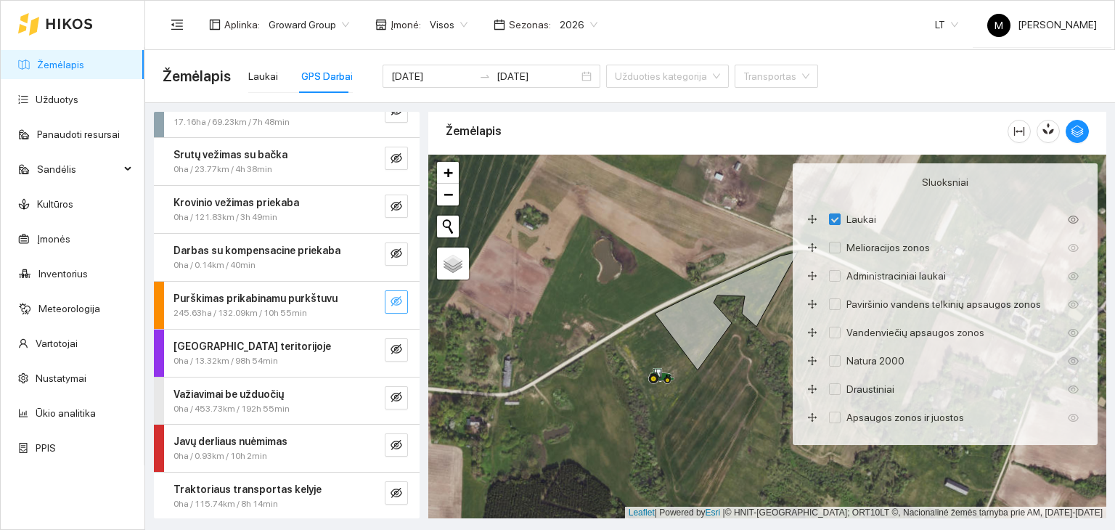
click at [583, 291] on div at bounding box center [767, 337] width 678 height 364
click at [764, 189] on div at bounding box center [767, 337] width 678 height 364
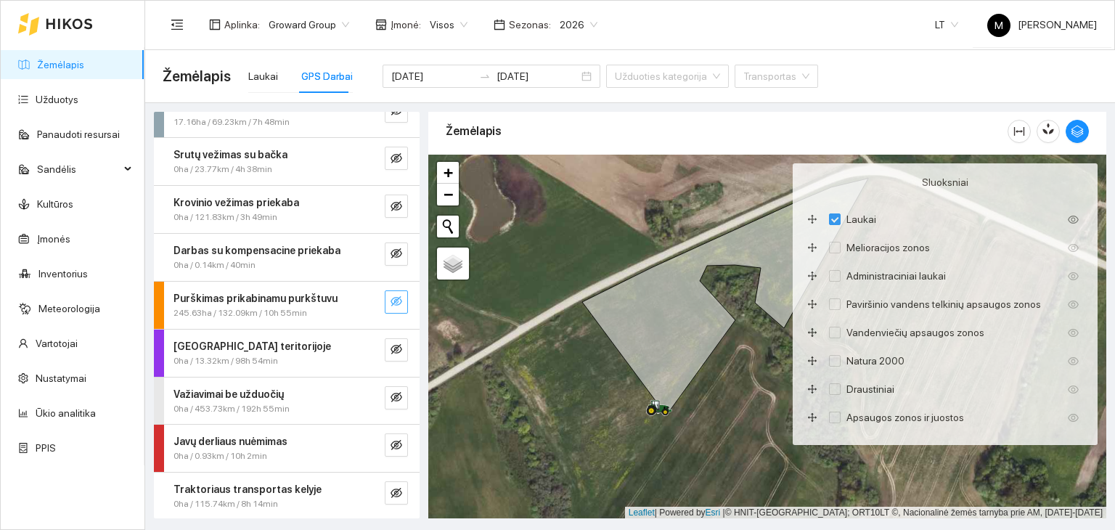
click at [674, 201] on div at bounding box center [767, 337] width 678 height 364
click at [733, 192] on div at bounding box center [767, 337] width 678 height 364
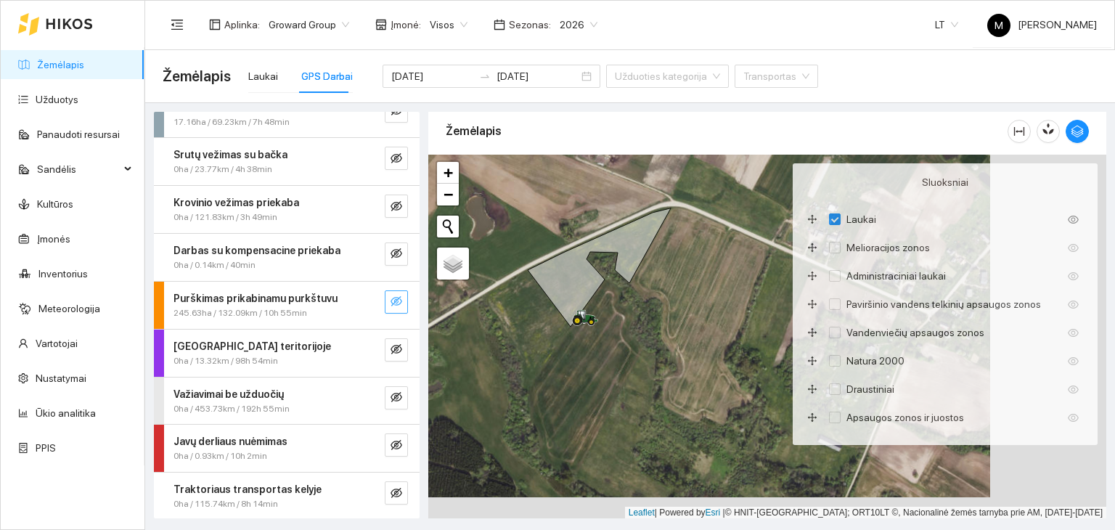
drag, startPoint x: 761, startPoint y: 354, endPoint x: 642, endPoint y: 332, distance: 120.9
click at [643, 332] on div at bounding box center [767, 337] width 678 height 364
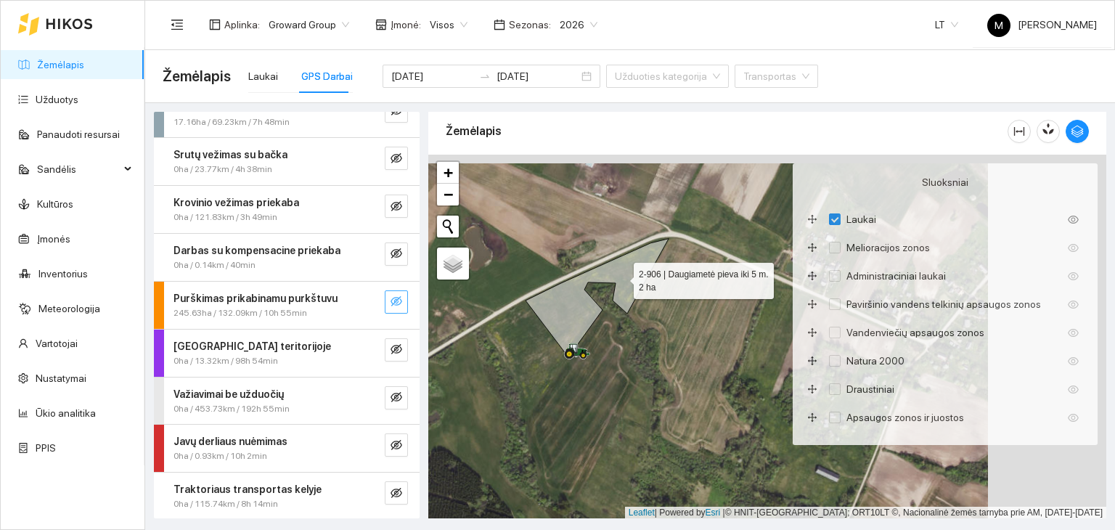
drag, startPoint x: 621, startPoint y: 245, endPoint x: 621, endPoint y: 276, distance: 31.2
click at [621, 276] on icon at bounding box center [597, 298] width 143 height 118
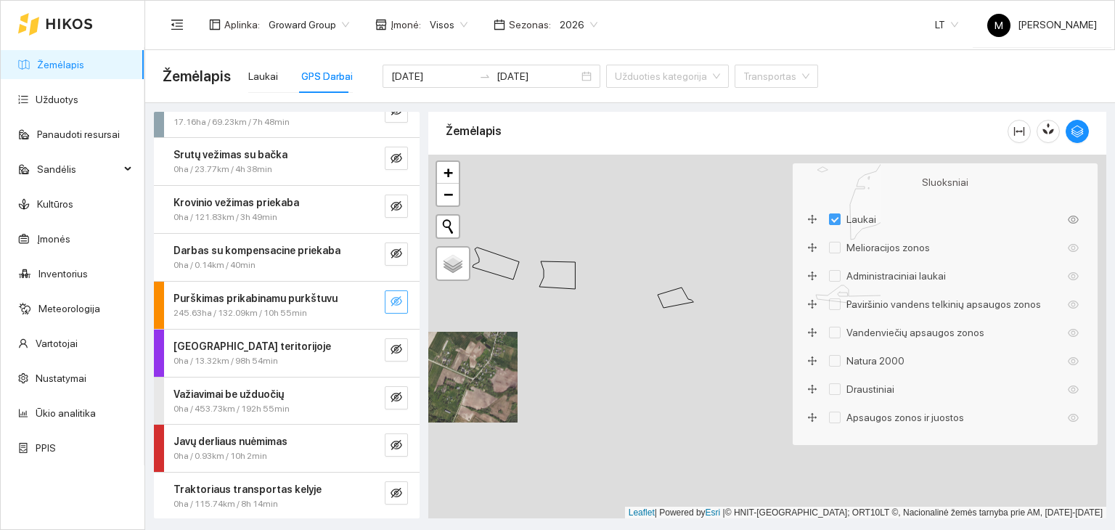
drag, startPoint x: 761, startPoint y: 384, endPoint x: 563, endPoint y: 386, distance: 197.5
click at [467, 404] on div at bounding box center [767, 337] width 678 height 364
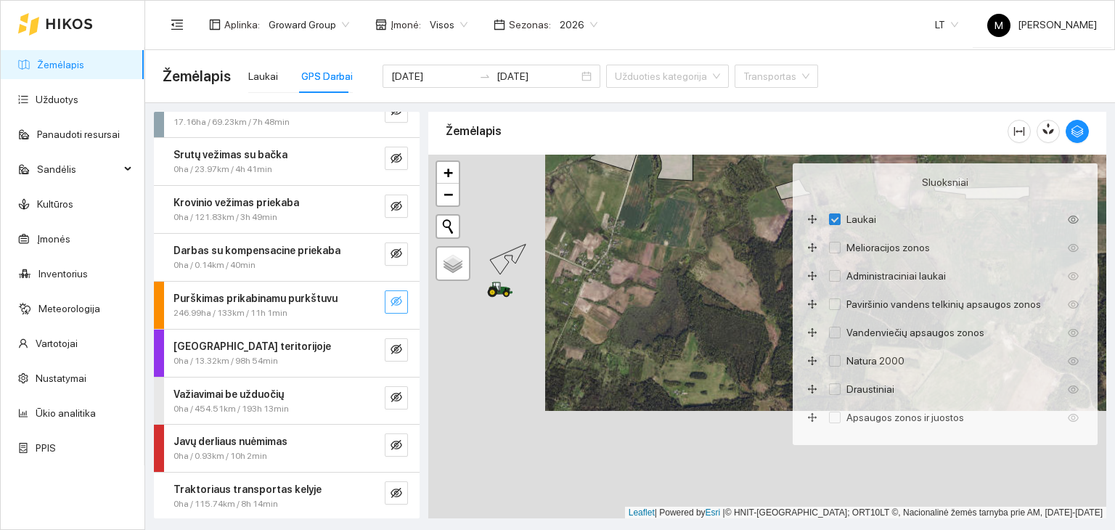
drag, startPoint x: 605, startPoint y: 369, endPoint x: 749, endPoint y: 237, distance: 195.7
click at [751, 237] on div at bounding box center [767, 337] width 678 height 364
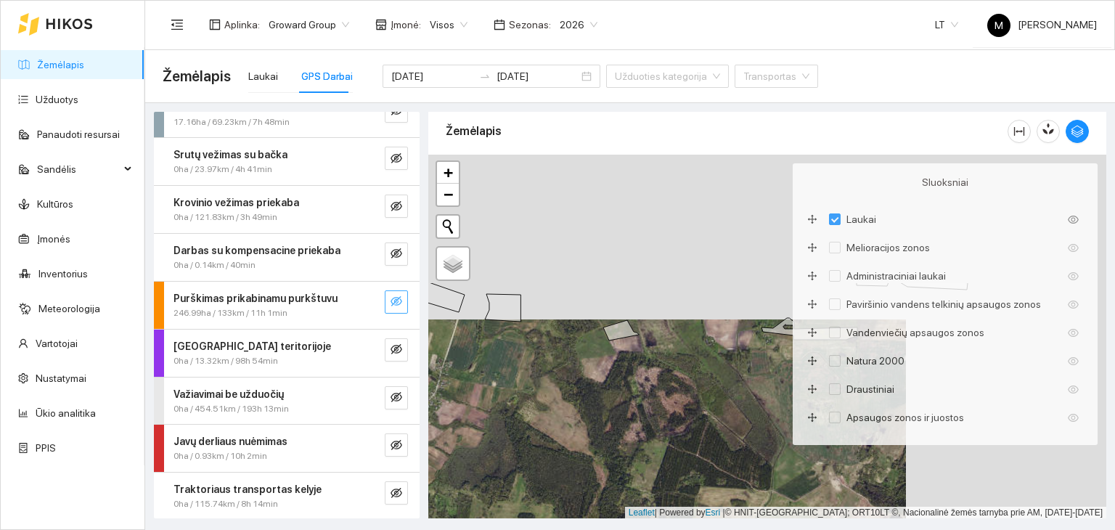
drag, startPoint x: 719, startPoint y: 226, endPoint x: 521, endPoint y: 385, distance: 253.9
click at [521, 385] on div at bounding box center [767, 337] width 678 height 364
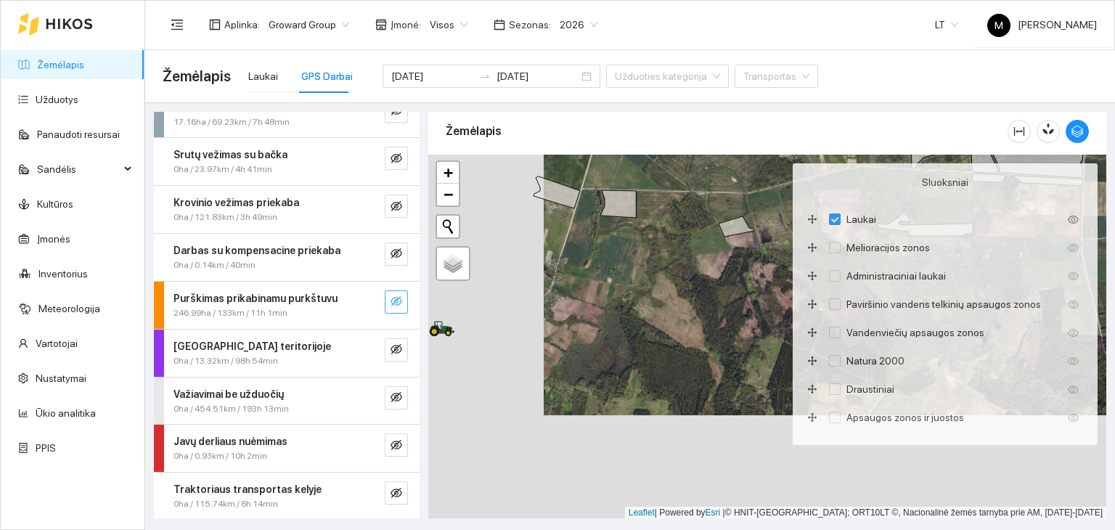
drag, startPoint x: 575, startPoint y: 358, endPoint x: 693, endPoint y: 256, distance: 155.4
click at [693, 256] on div at bounding box center [767, 337] width 678 height 364
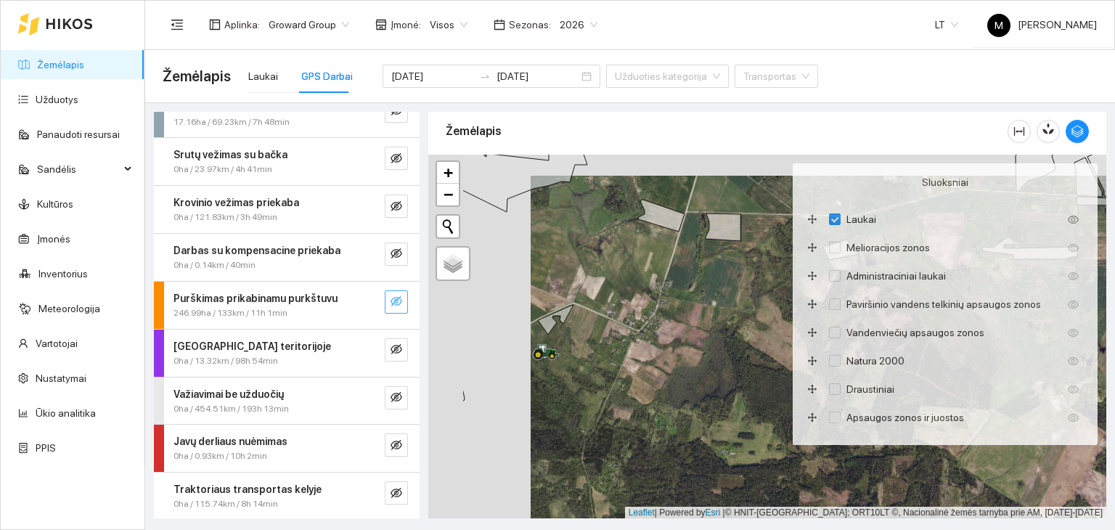
drag, startPoint x: 566, startPoint y: 309, endPoint x: 660, endPoint y: 331, distance: 96.3
click at [660, 331] on div at bounding box center [767, 337] width 678 height 364
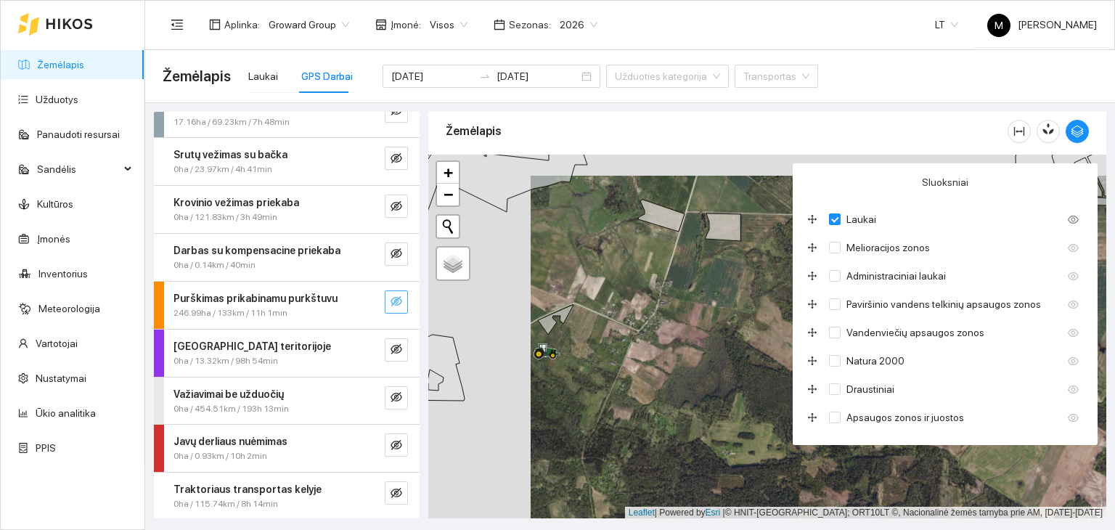
click at [838, 164] on div "Sluoksniai Laukai Melioracijos zonos Administraciniai laukai Paviršinio vandens…" at bounding box center [945, 304] width 305 height 282
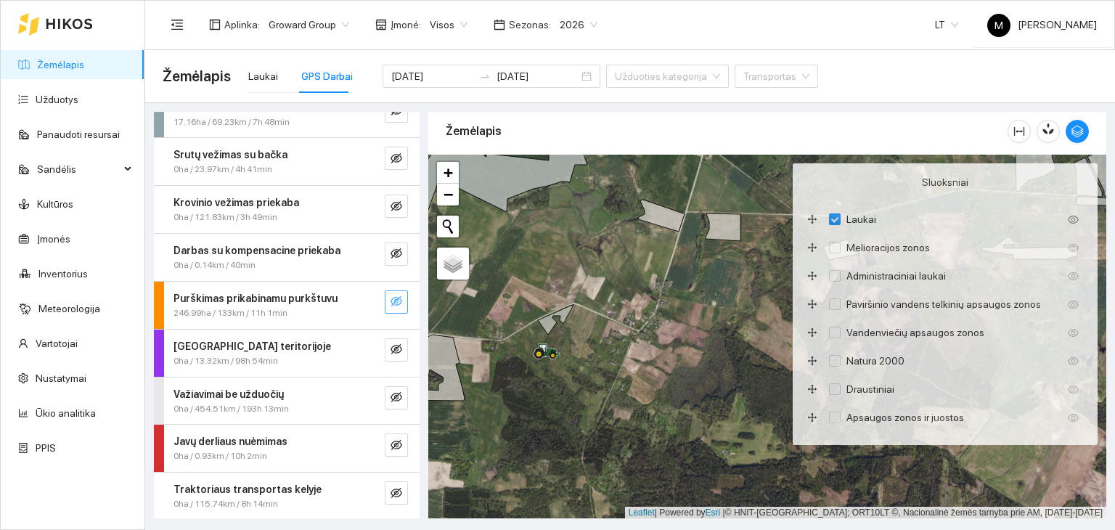
click at [686, 179] on div at bounding box center [767, 337] width 678 height 364
click at [692, 342] on div at bounding box center [767, 337] width 678 height 364
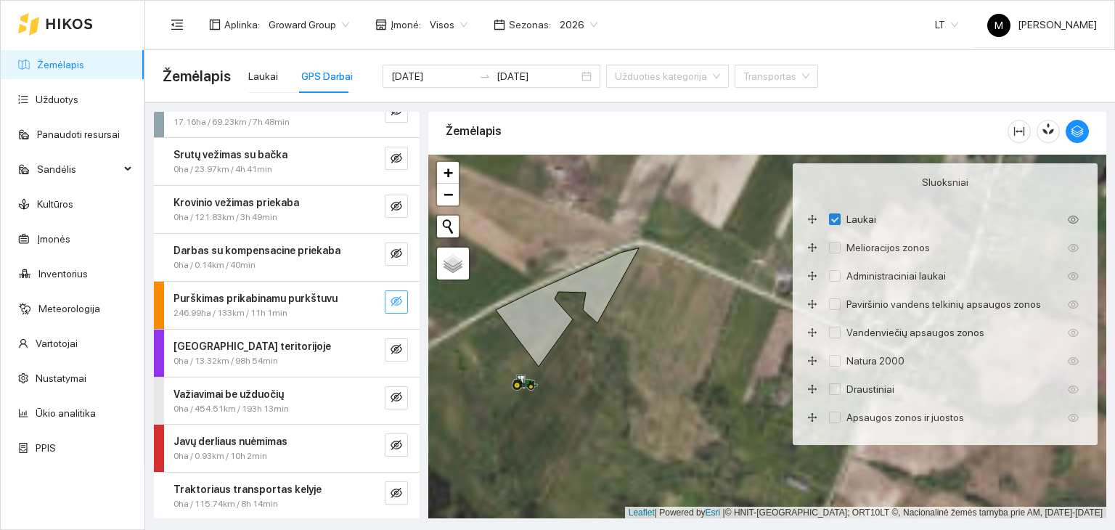
click at [740, 176] on div at bounding box center [767, 337] width 678 height 364
click at [1076, 138] on button "button" at bounding box center [1077, 131] width 23 height 23
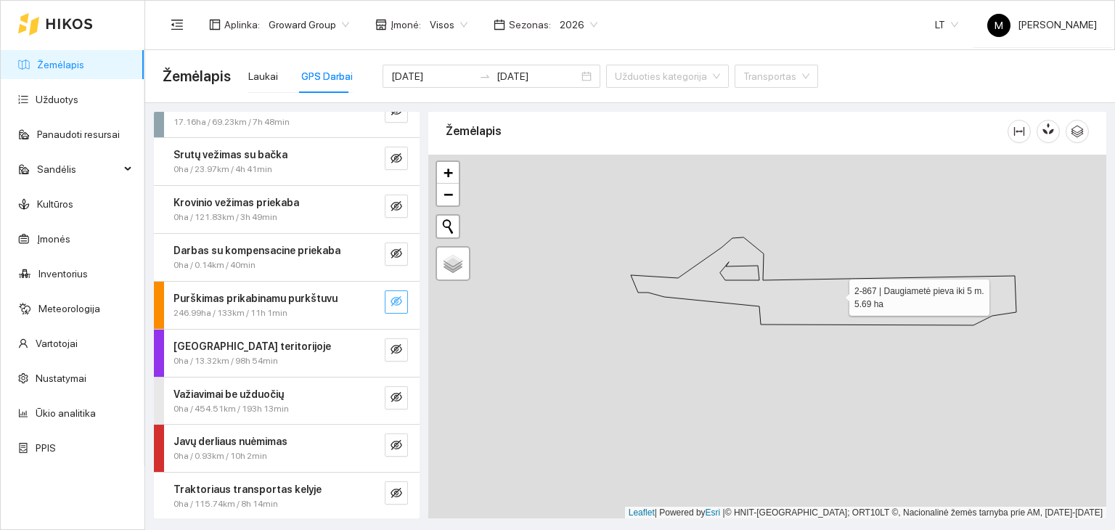
click at [845, 304] on icon at bounding box center [823, 281] width 385 height 88
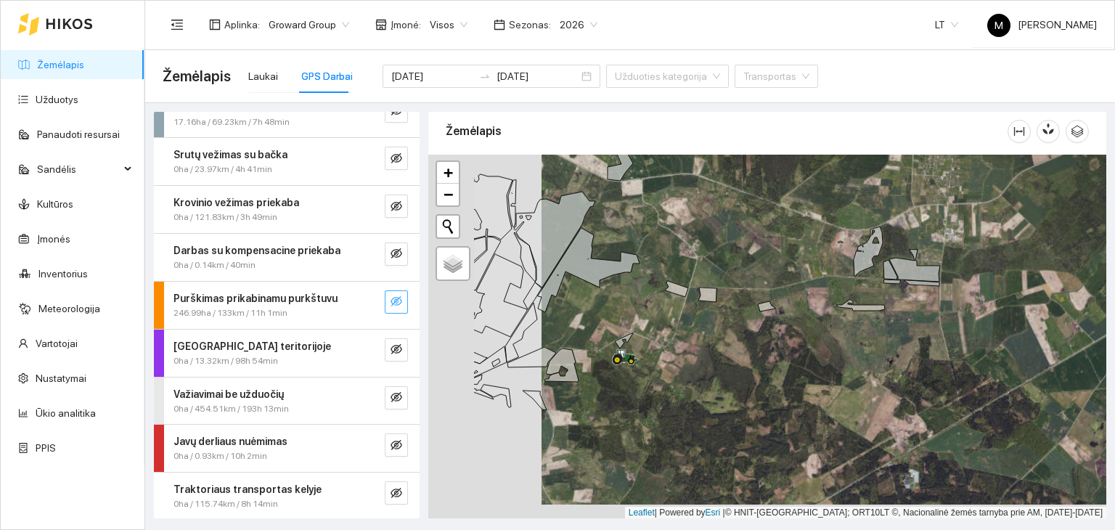
drag, startPoint x: 584, startPoint y: 364, endPoint x: 697, endPoint y: 349, distance: 113.5
click at [697, 349] on div at bounding box center [767, 337] width 678 height 364
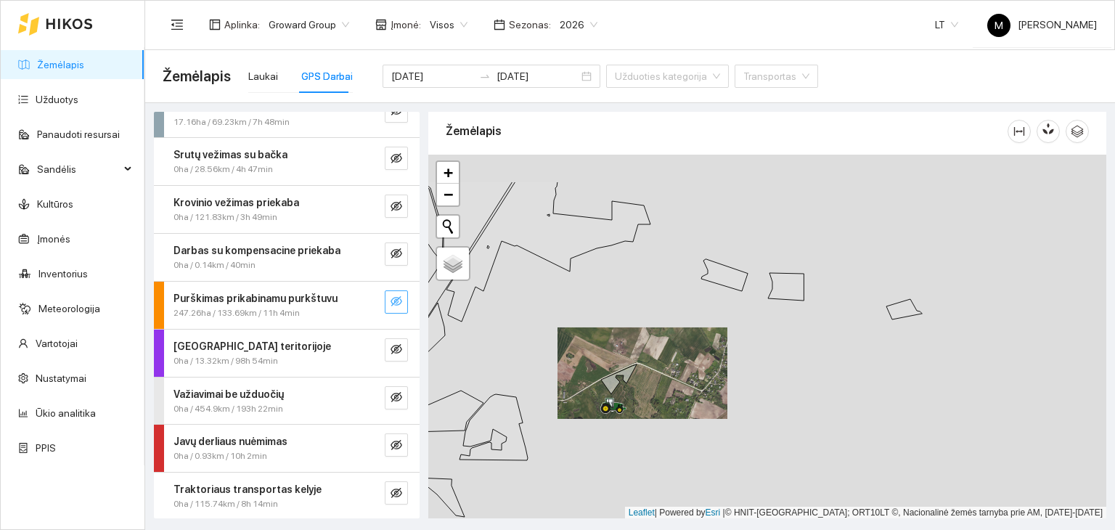
drag, startPoint x: 845, startPoint y: 284, endPoint x: 710, endPoint y: 348, distance: 149.4
click at [710, 348] on div at bounding box center [767, 337] width 678 height 364
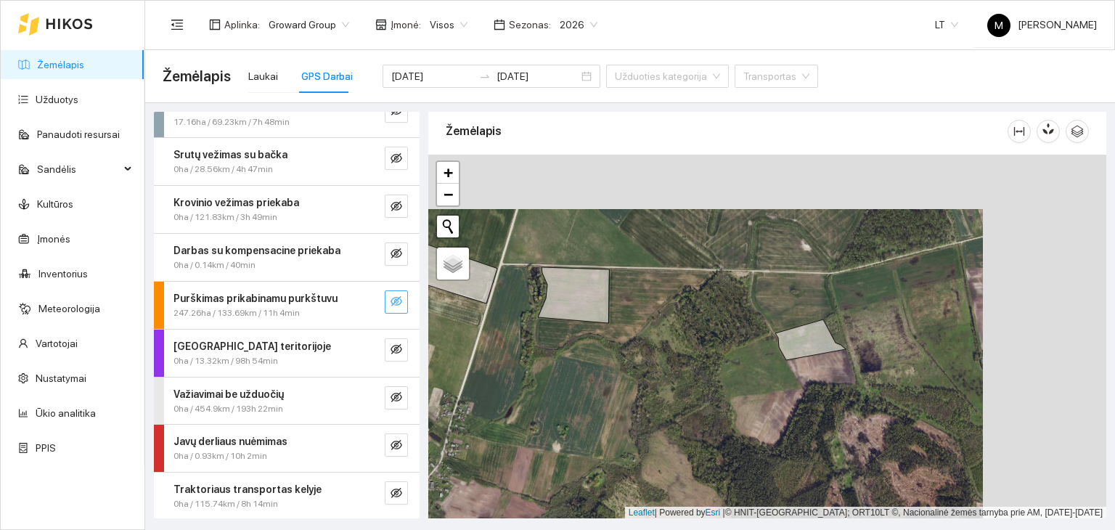
drag, startPoint x: 935, startPoint y: 318, endPoint x: 812, endPoint y: 372, distance: 134.9
click at [812, 372] on div at bounding box center [767, 337] width 678 height 364
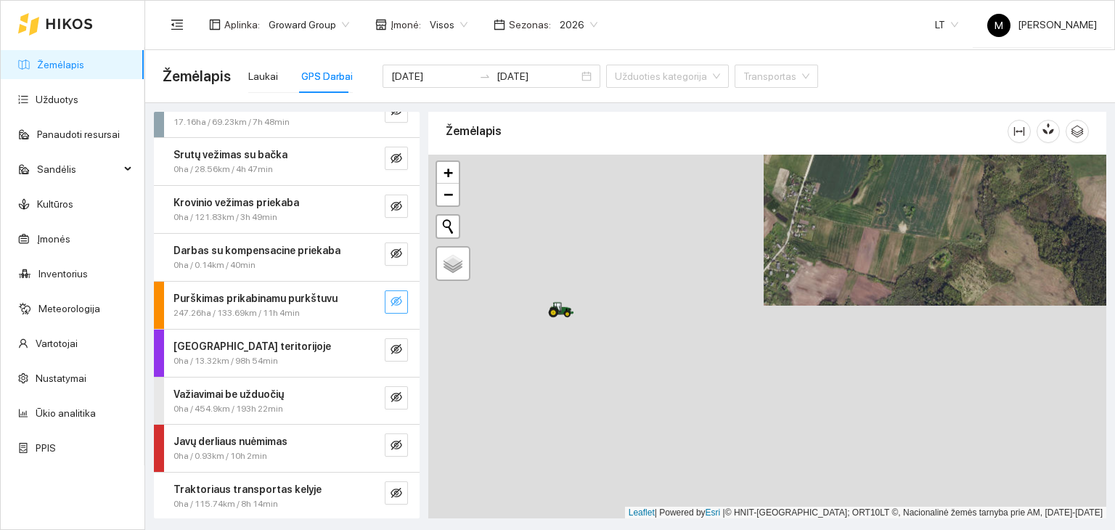
drag, startPoint x: 624, startPoint y: 399, endPoint x: 960, endPoint y: 185, distance: 397.9
click at [960, 185] on div at bounding box center [767, 337] width 678 height 364
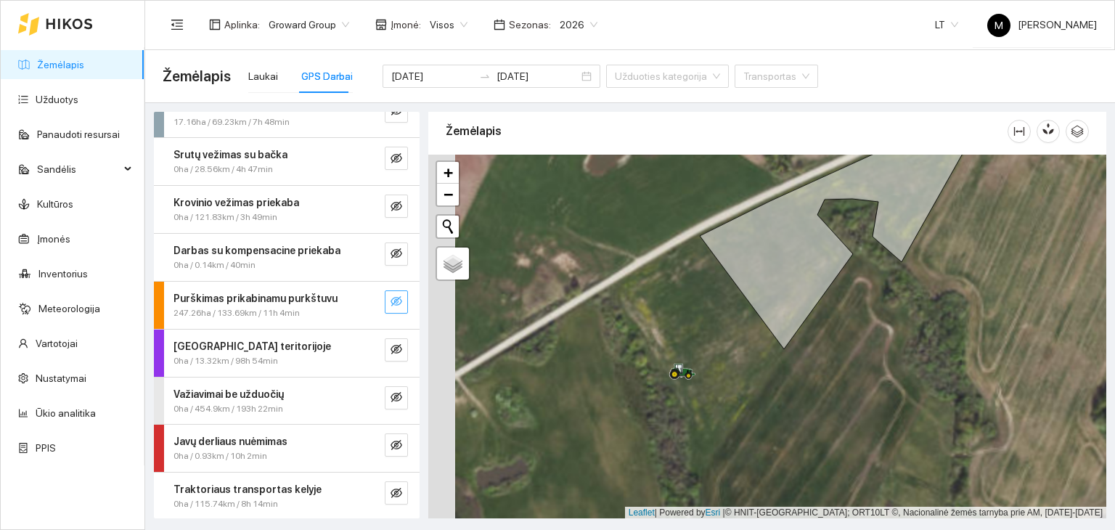
drag, startPoint x: 590, startPoint y: 274, endPoint x: 697, endPoint y: 291, distance: 108.1
click at [697, 291] on div at bounding box center [767, 337] width 678 height 364
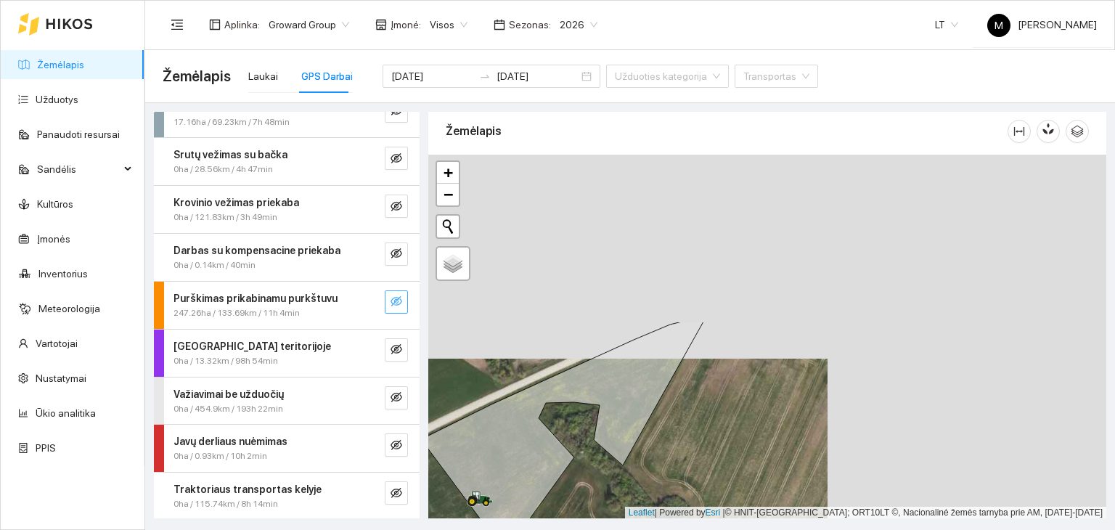
drag, startPoint x: 955, startPoint y: 270, endPoint x: 671, endPoint y: 467, distance: 346.4
click at [672, 473] on div at bounding box center [767, 337] width 678 height 364
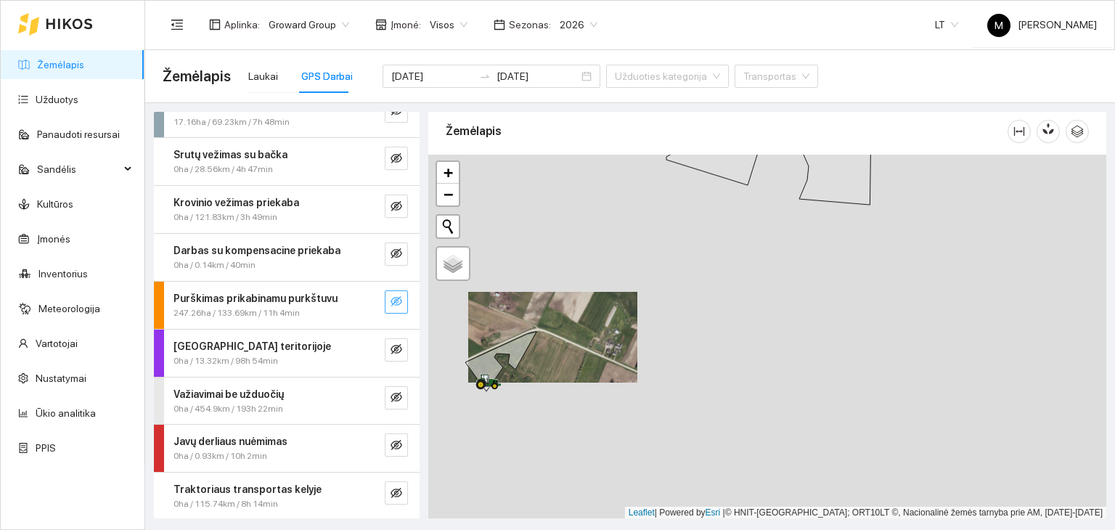
drag, startPoint x: 875, startPoint y: 364, endPoint x: 627, endPoint y: 350, distance: 248.6
click at [627, 350] on div at bounding box center [767, 337] width 678 height 364
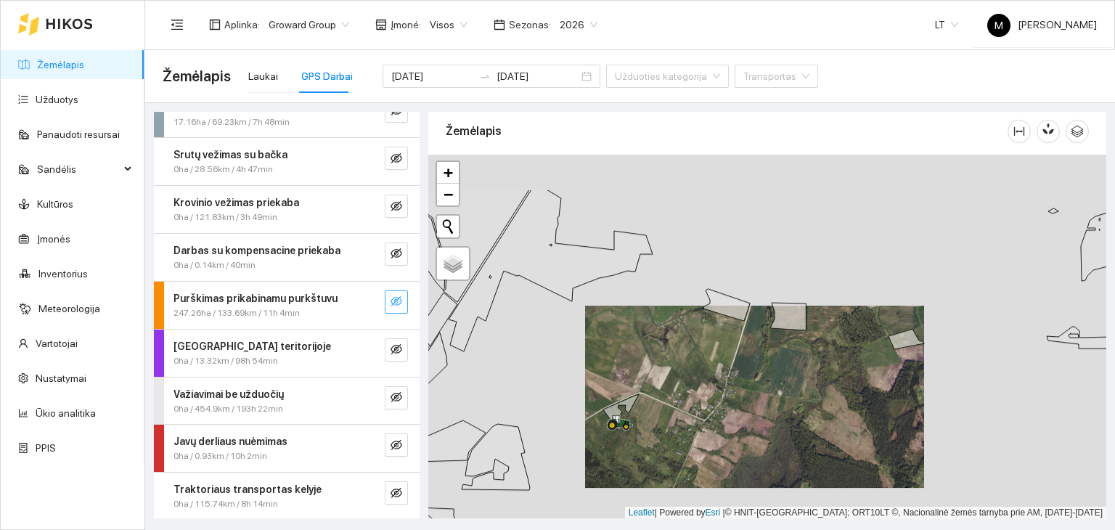
drag, startPoint x: 750, startPoint y: 285, endPoint x: 746, endPoint y: 356, distance: 72.0
click at [746, 356] on div at bounding box center [767, 337] width 678 height 364
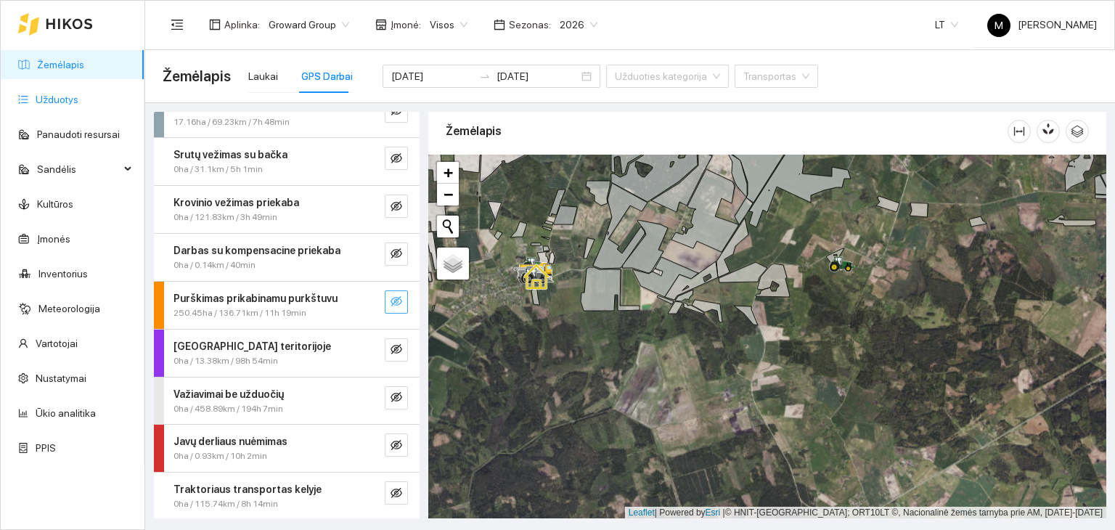
click at [73, 102] on link "Užduotys" at bounding box center [57, 100] width 43 height 12
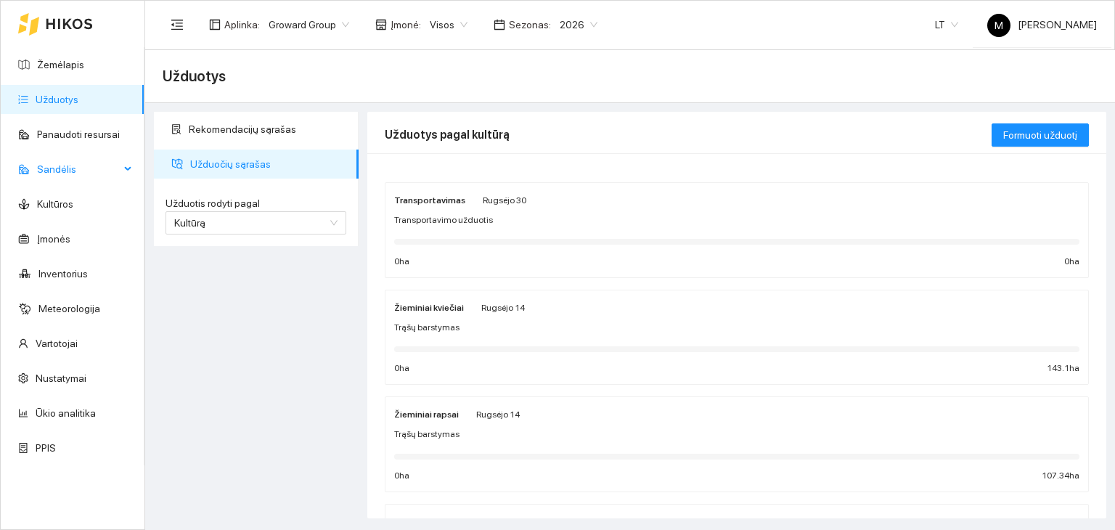
click at [58, 166] on span "Sandėlis" at bounding box center [78, 169] width 83 height 29
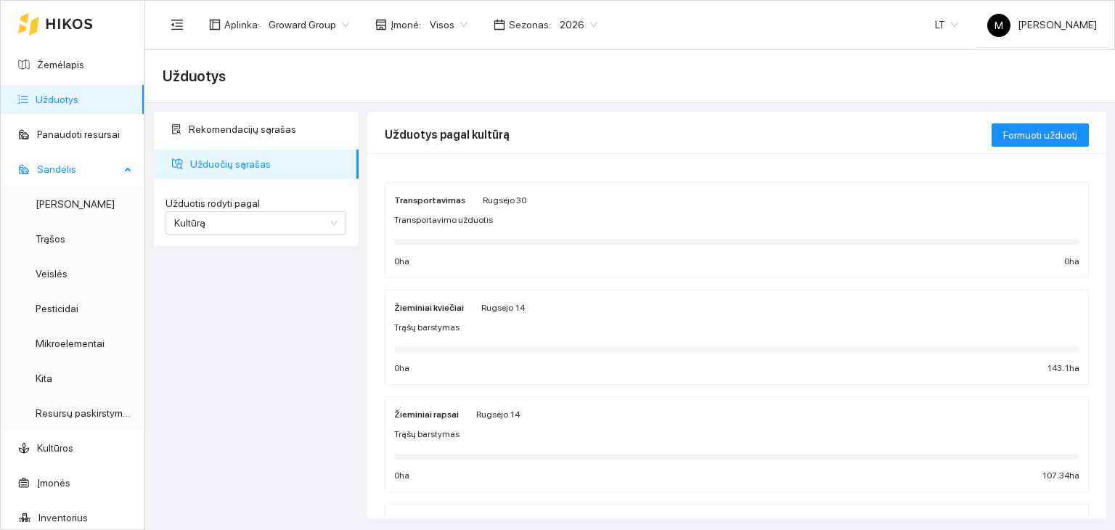
click at [64, 164] on span "Sandėlis" at bounding box center [78, 169] width 83 height 29
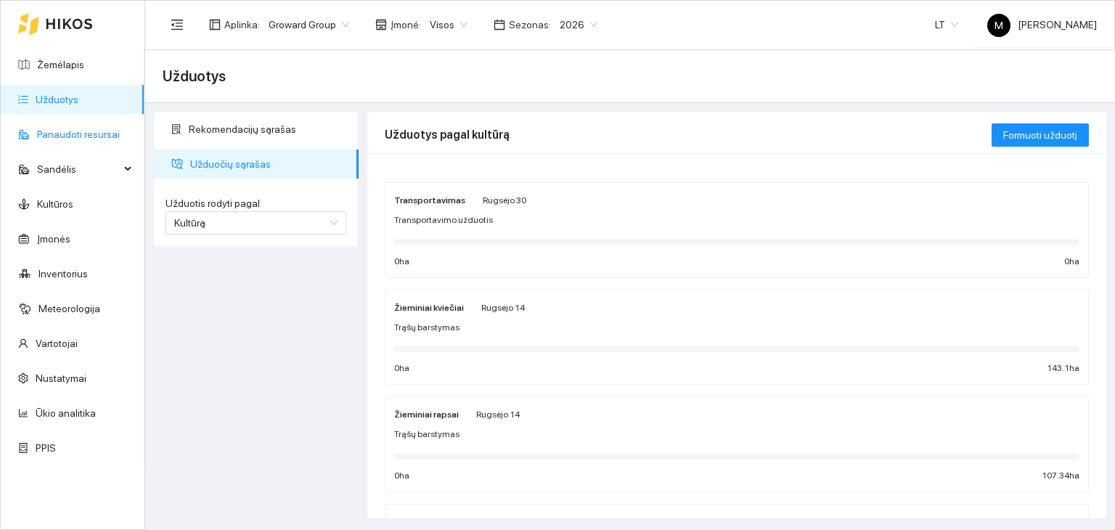
click at [79, 136] on link "Panaudoti resursai" at bounding box center [78, 134] width 83 height 12
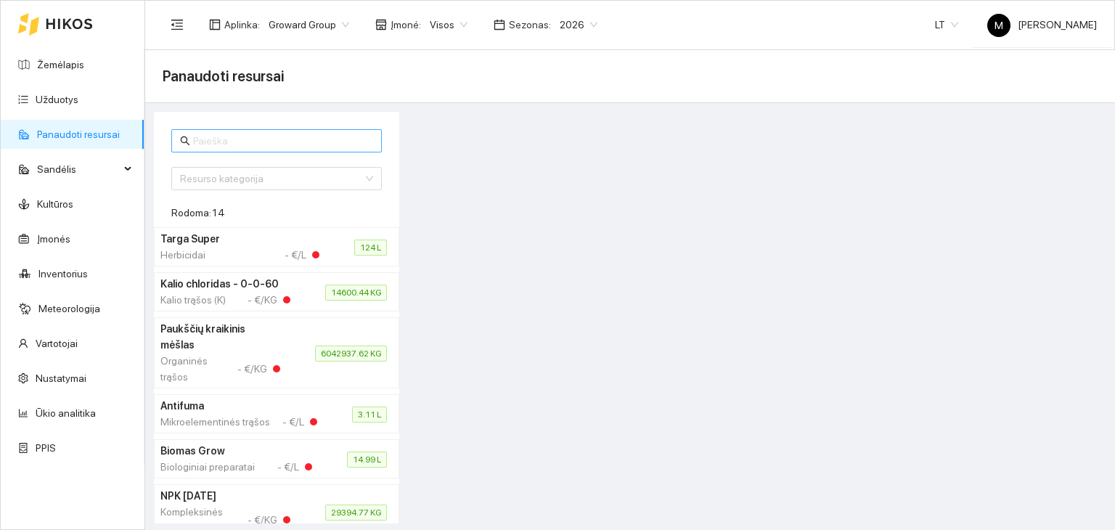
click at [209, 143] on input "text" at bounding box center [283, 141] width 180 height 16
click at [237, 142] on input "text" at bounding box center [283, 141] width 180 height 16
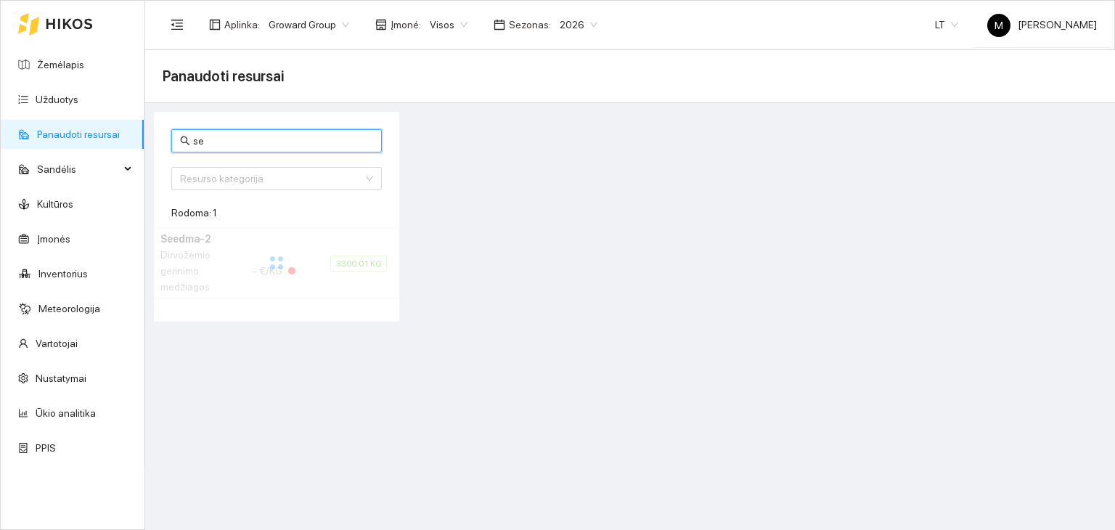
type input "s"
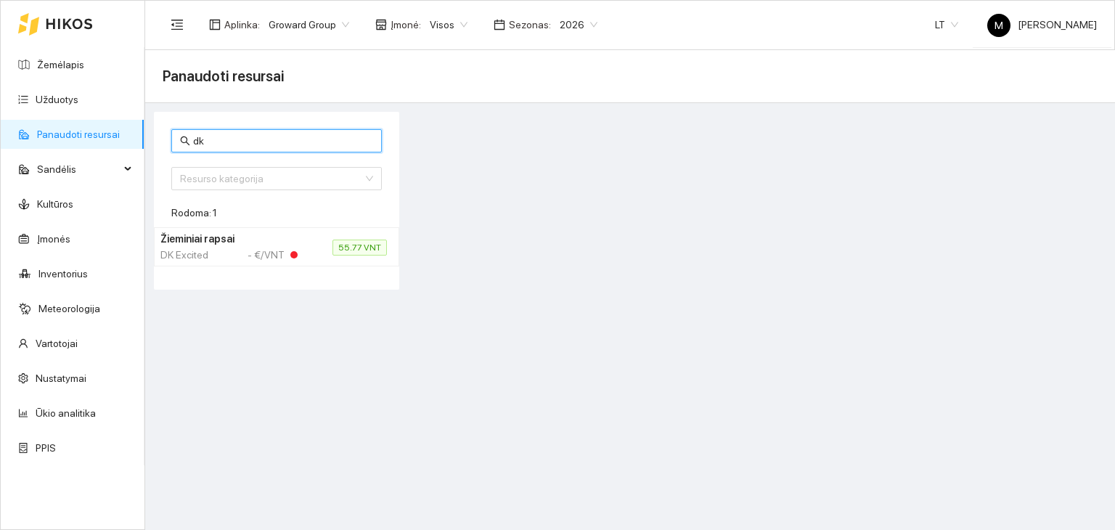
type input "dk"
click at [234, 257] on div "DK Excited - €/VNT" at bounding box center [228, 255] width 137 height 16
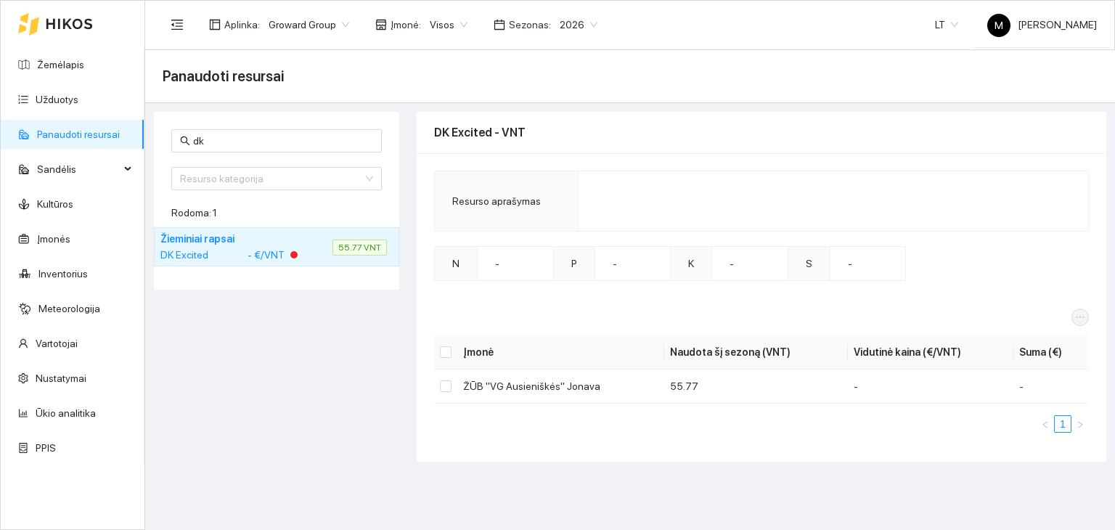
click at [214, 239] on h4 "Žieminiai rapsai" at bounding box center [228, 239] width 137 height 16
click at [207, 179] on div "Resurso kategorija 2 3 Azotinės trąšos Veislės Fungicidai Herbicidai Augimo reg…" at bounding box center [276, 178] width 211 height 23
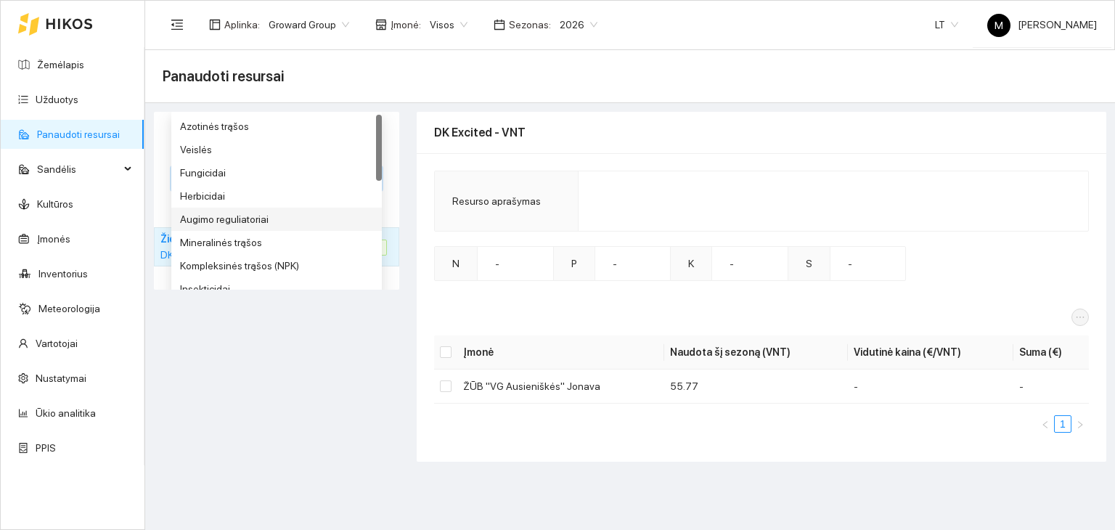
click at [194, 357] on div "dk Resurso kategorija 5 6 7 Azotinės trąšos Veislės Fungicidai Herbicidai Augim…" at bounding box center [277, 287] width 254 height 350
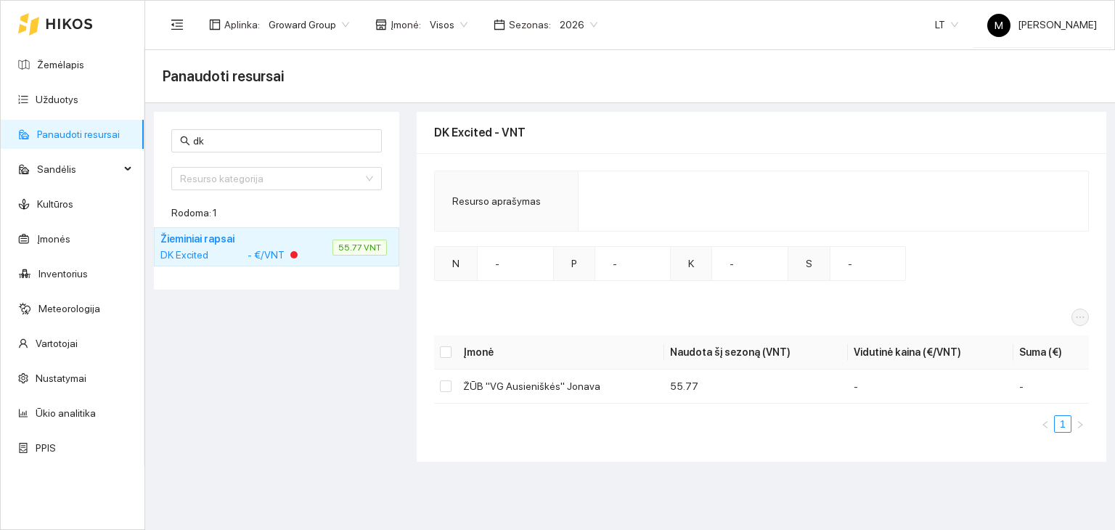
click at [176, 250] on div "DK Excited" at bounding box center [187, 255] width 54 height 16
click at [224, 248] on div "DK Excited - €/VNT" at bounding box center [228, 255] width 137 height 16
click at [351, 244] on span "55.77 VNT" at bounding box center [359, 248] width 54 height 16
click at [285, 242] on h4 "Žieminiai rapsai" at bounding box center [228, 239] width 137 height 16
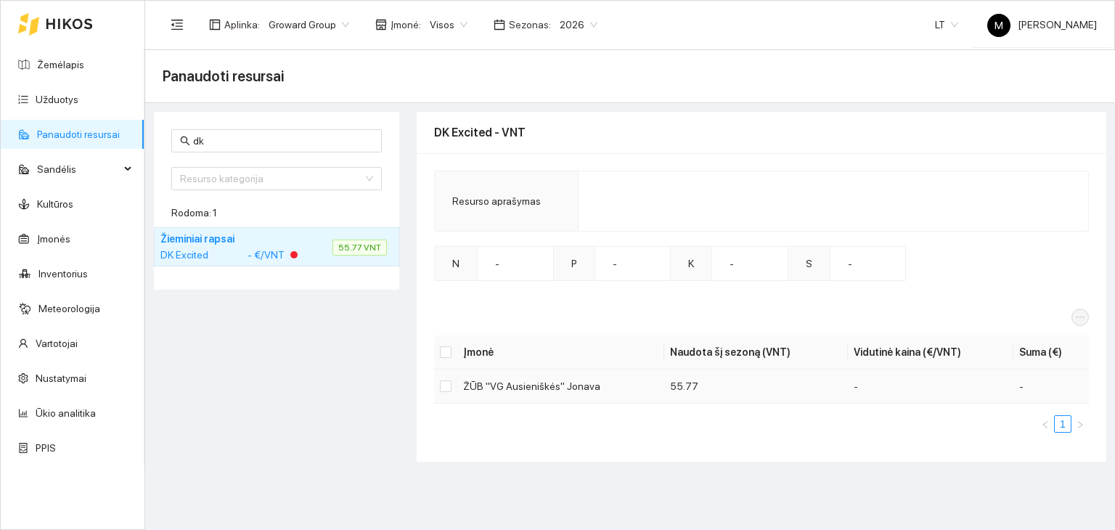
click at [589, 384] on td "ŽŪB "VG Ausieniškės" Jonava" at bounding box center [560, 386] width 207 height 34
drag, startPoint x: 685, startPoint y: 377, endPoint x: 697, endPoint y: 378, distance: 12.4
click at [692, 378] on td "55.77" at bounding box center [756, 386] width 184 height 34
click at [701, 378] on td "55.77" at bounding box center [756, 386] width 184 height 34
click at [398, 310] on div "dk Resurso kategorija 5 6 7 Azotinės trąšos Veislės Fungicidai Herbicidai Augim…" at bounding box center [277, 287] width 254 height 350
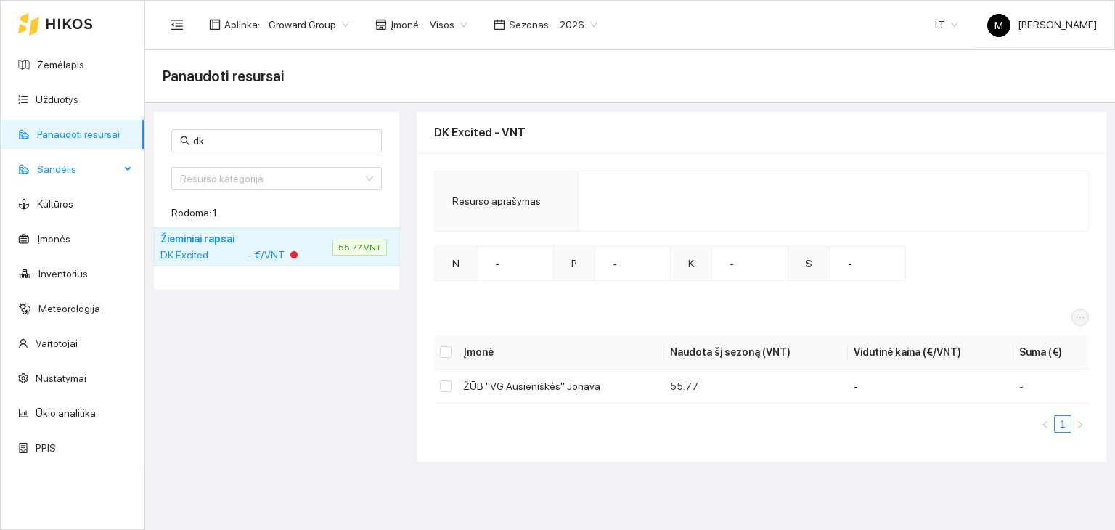
click at [44, 171] on span "Sandėlis" at bounding box center [78, 169] width 83 height 29
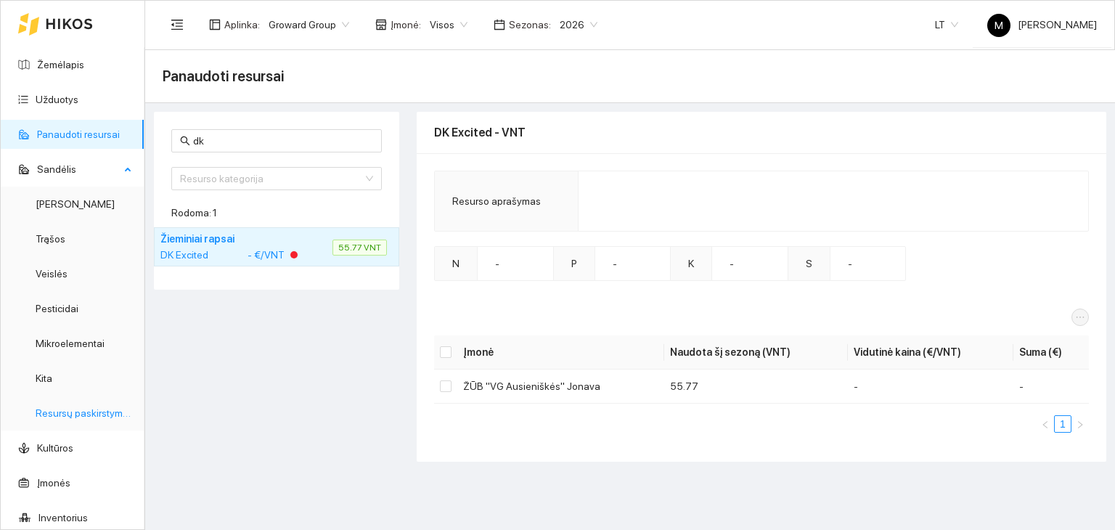
click at [62, 412] on link "Resursų paskirstymas" at bounding box center [85, 413] width 98 height 12
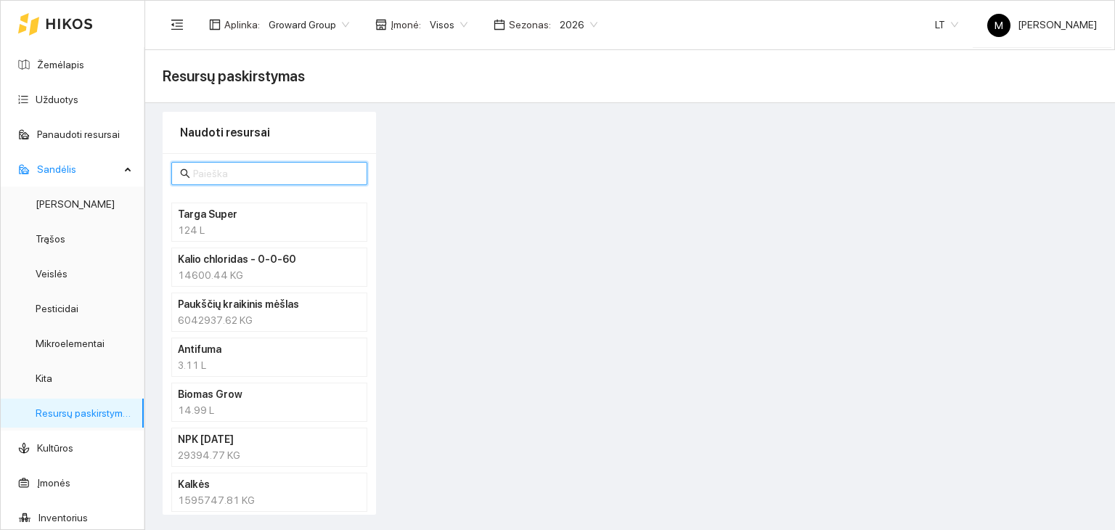
click at [206, 175] on input "text" at bounding box center [276, 174] width 166 height 16
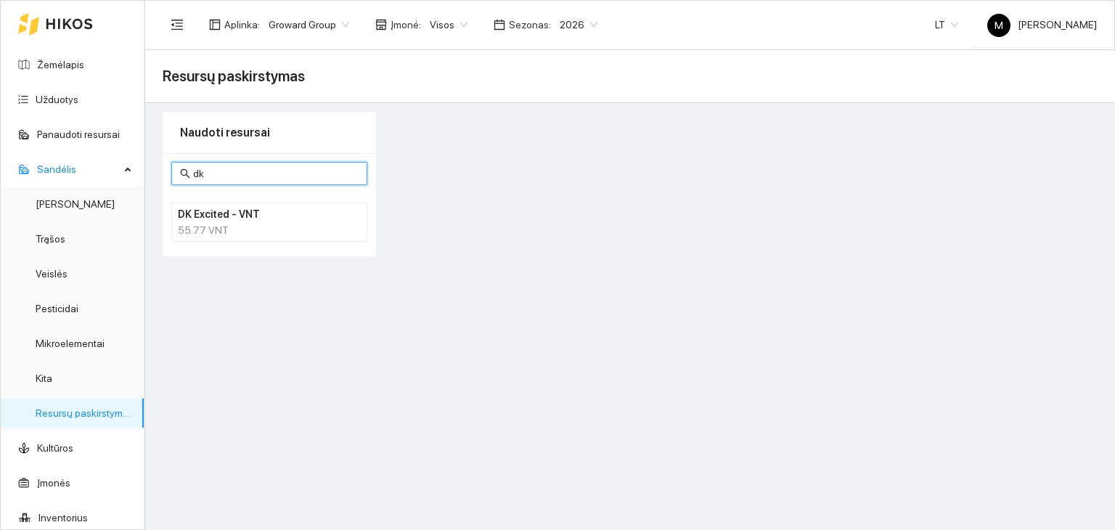
type input "dk"
click at [215, 228] on div "55.77 VNT" at bounding box center [269, 230] width 183 height 16
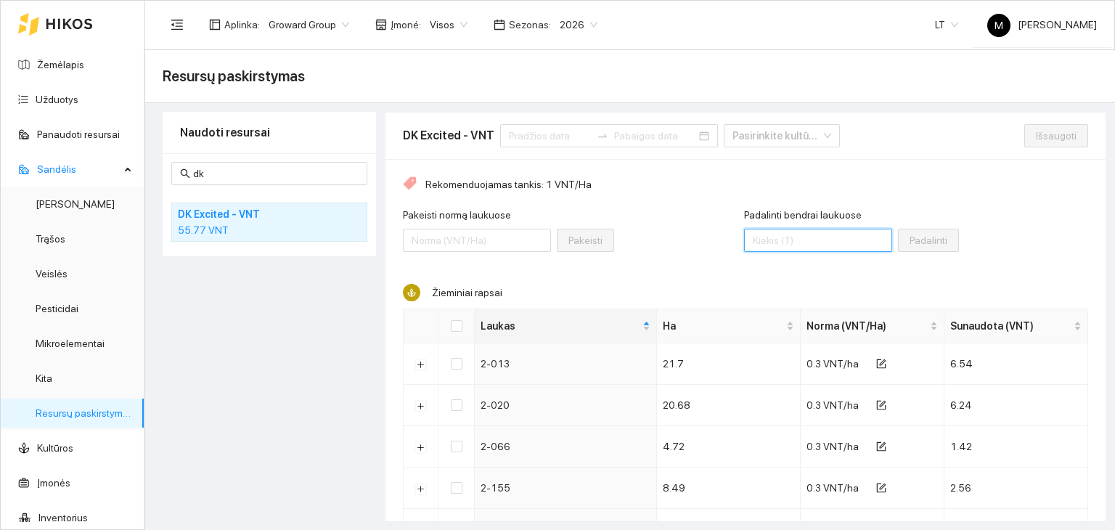
click at [783, 235] on input "Padalinti bendrai laukuose" at bounding box center [818, 240] width 148 height 23
type input "56"
click at [453, 330] on input "Select all" at bounding box center [457, 326] width 12 height 12
checkbox input "true"
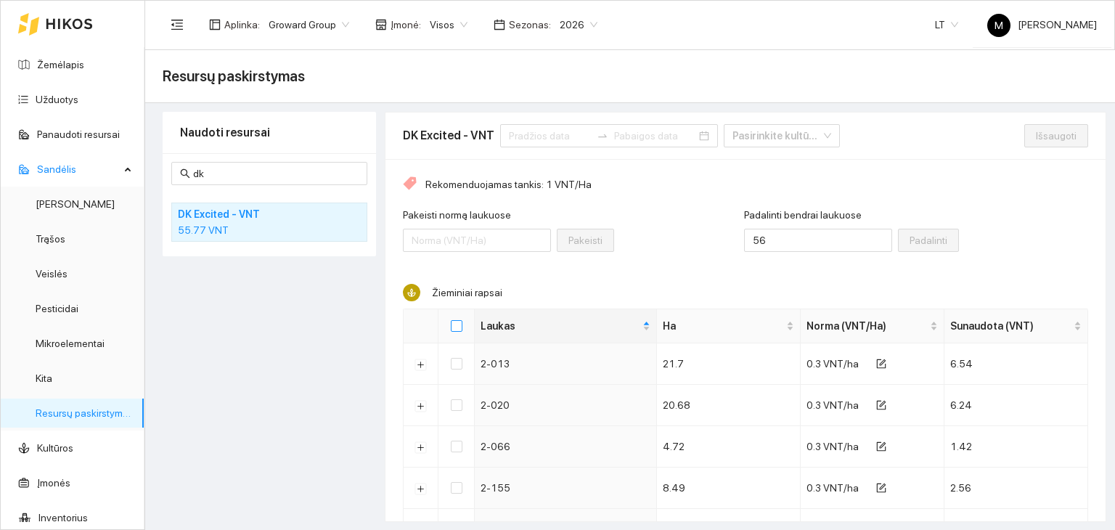
checkbox input "true"
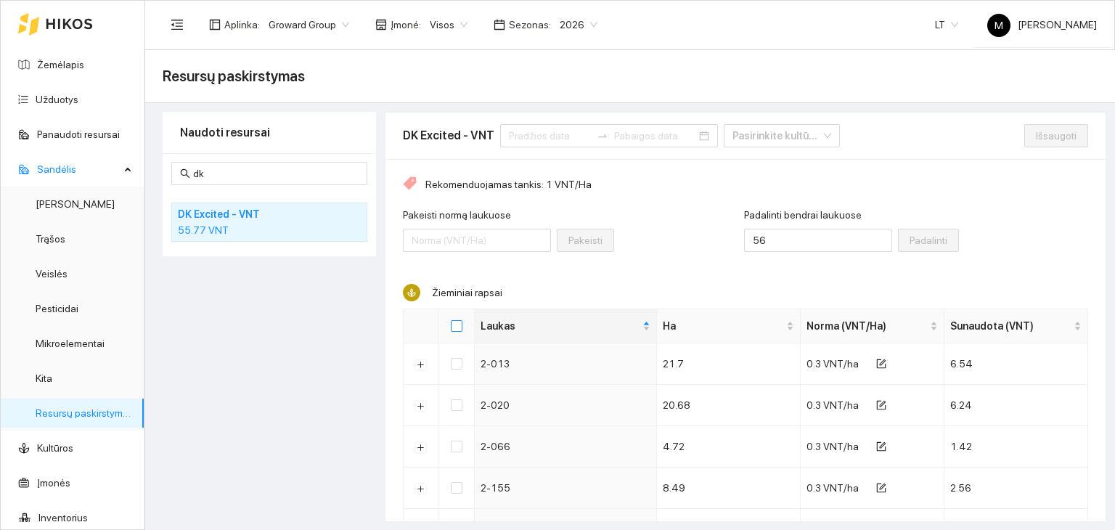
checkbox input "true"
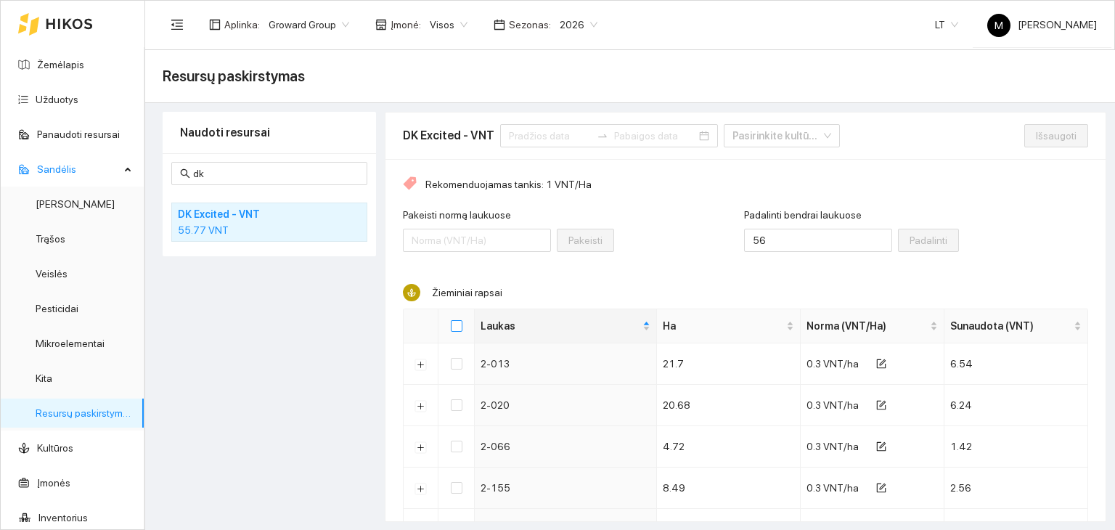
checkbox input "true"
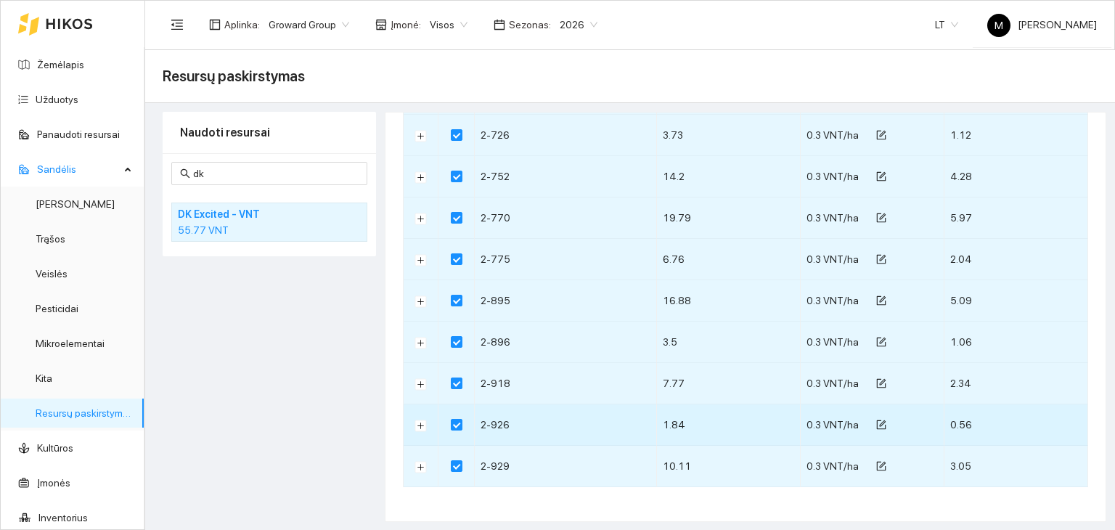
scroll to position [520, 0]
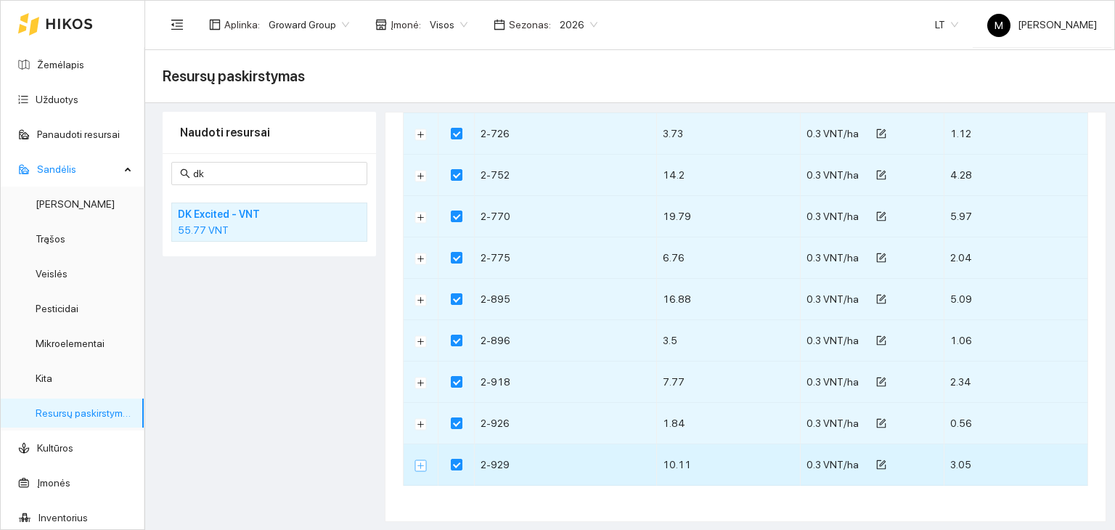
click at [418, 465] on button "Išskleisti" at bounding box center [421, 466] width 12 height 12
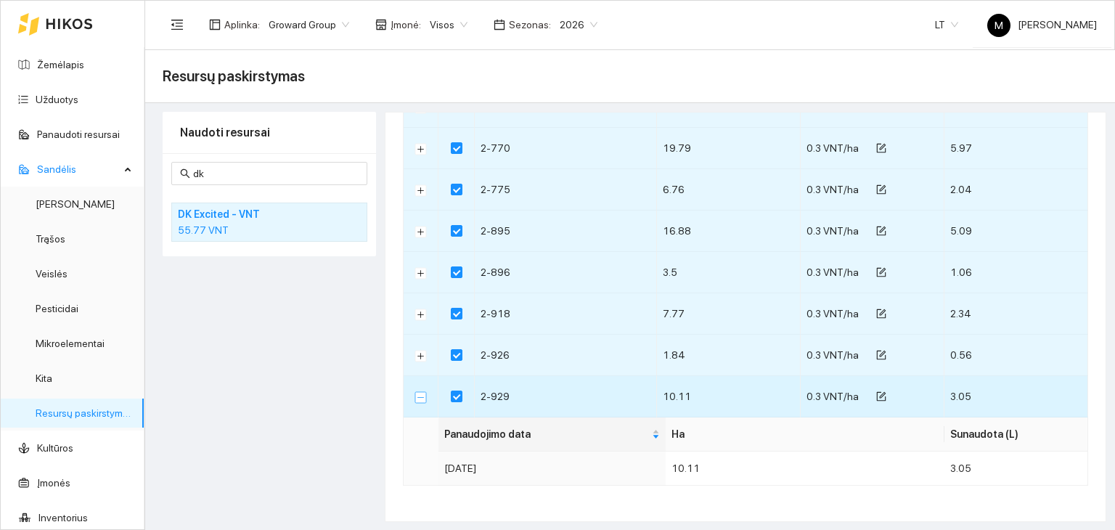
click at [415, 394] on button "Suskleisti" at bounding box center [421, 397] width 12 height 12
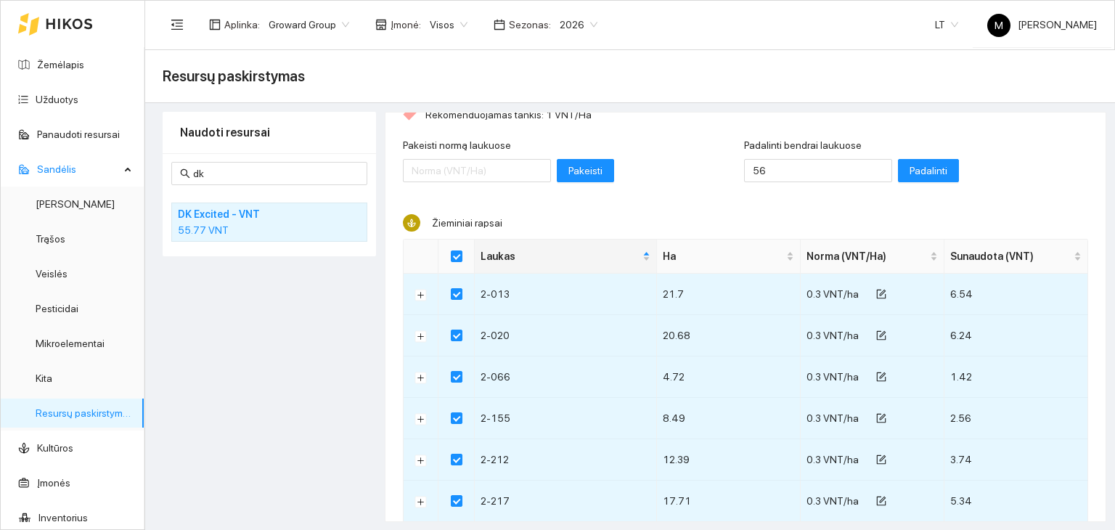
scroll to position [0, 0]
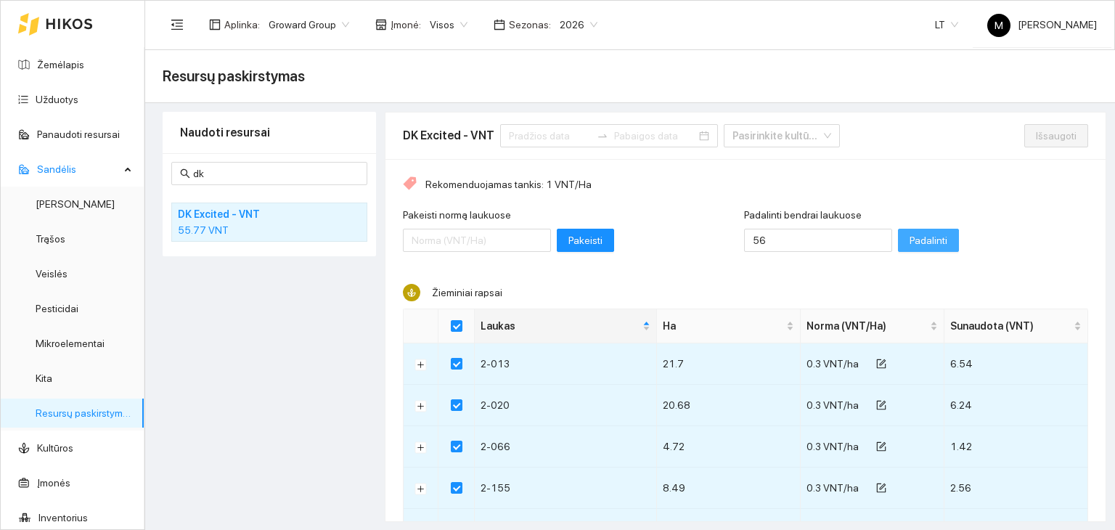
click at [910, 233] on span "Padalinti" at bounding box center [929, 240] width 38 height 16
click at [1037, 131] on span "Išsaugoti" at bounding box center [1056, 136] width 41 height 16
checkbox input "false"
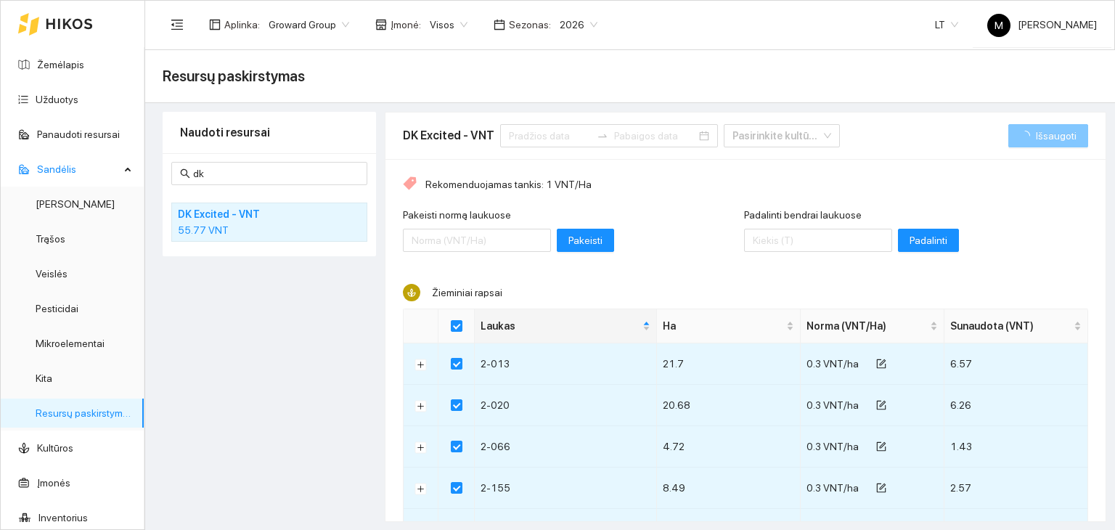
checkbox input "false"
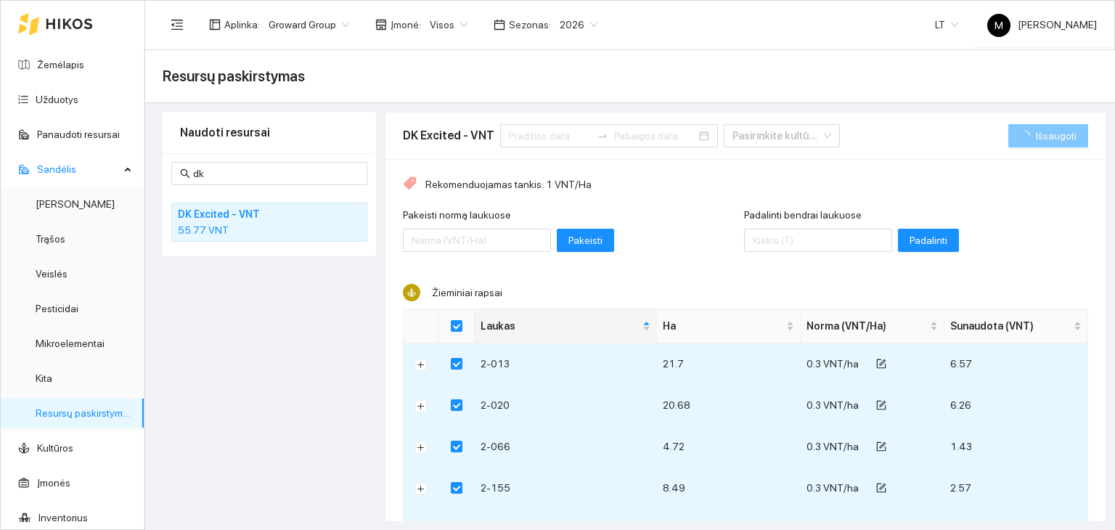
checkbox input "false"
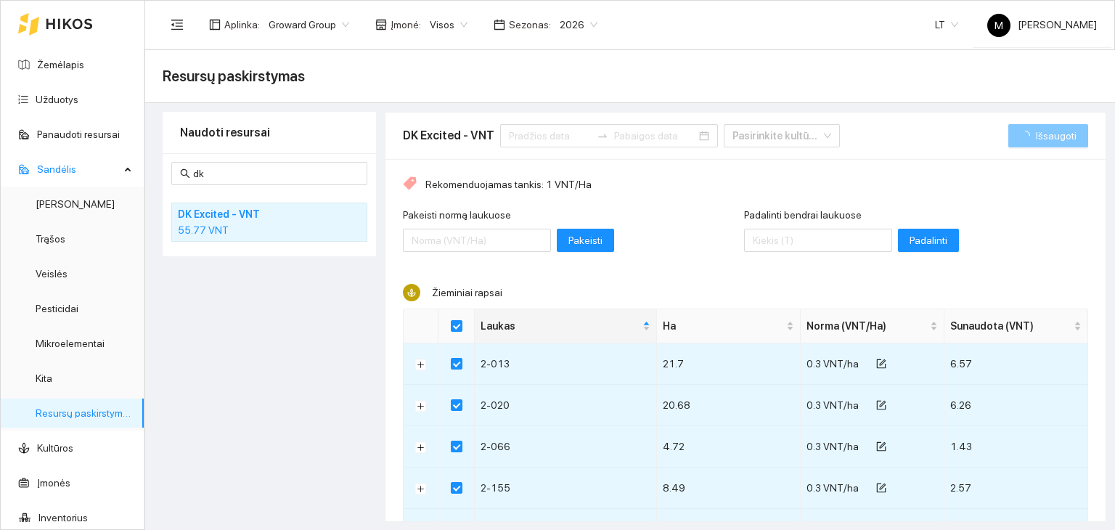
checkbox input "false"
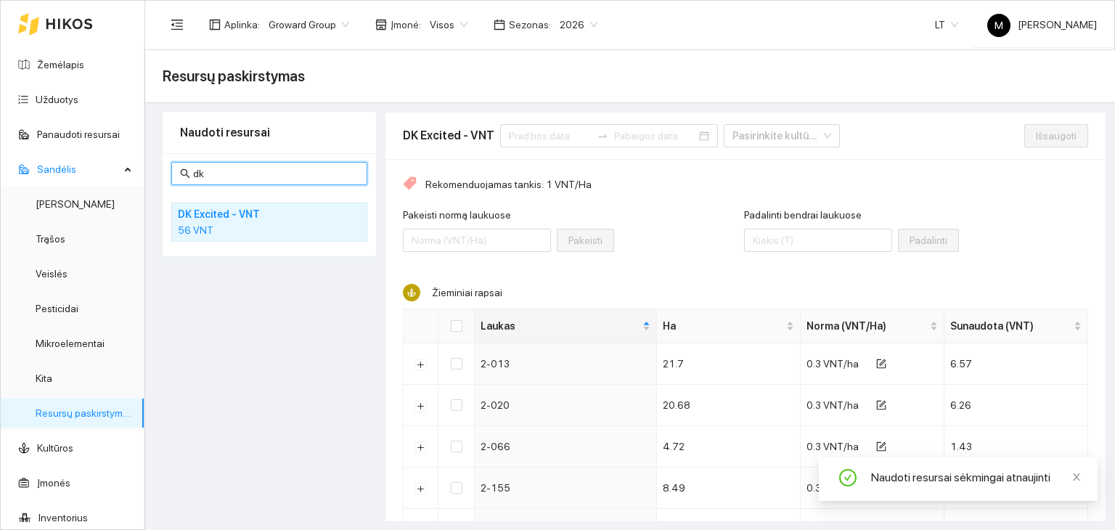
click at [227, 180] on input "dk" at bounding box center [276, 174] width 166 height 16
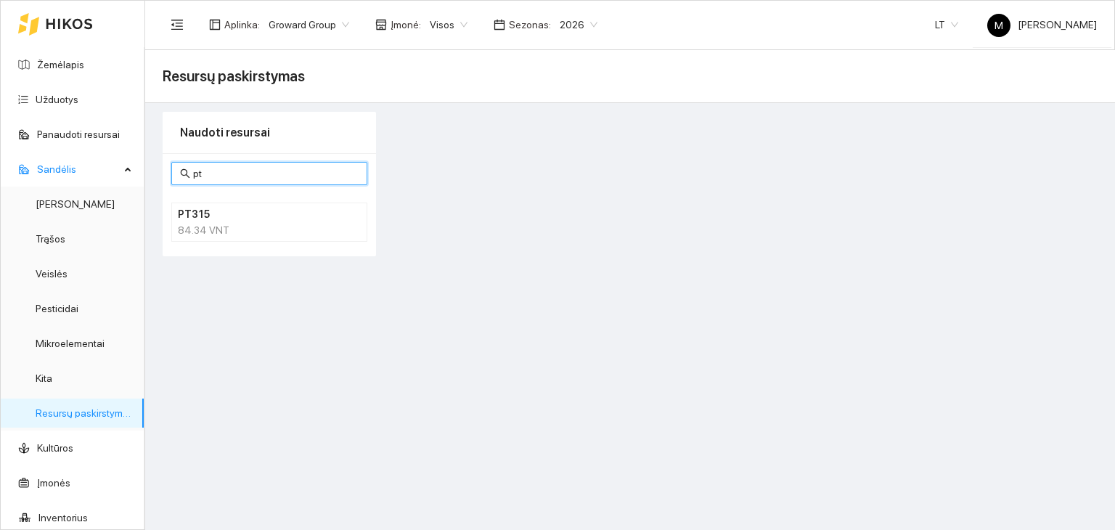
type input "pt"
click at [205, 206] on h4 "PT315" at bounding box center [250, 214] width 145 height 16
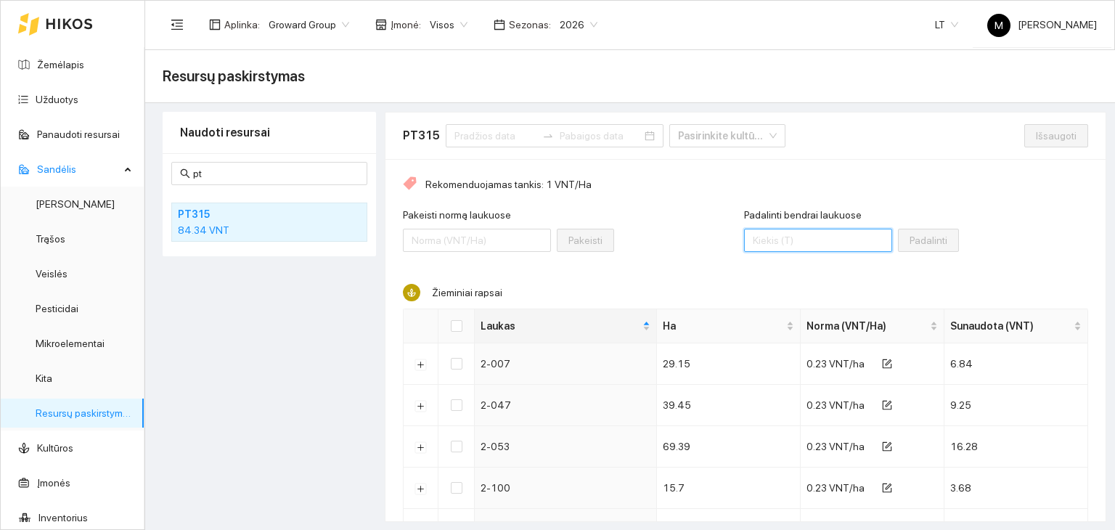
click at [766, 238] on input "Padalinti bendrai laukuose" at bounding box center [818, 240] width 148 height 23
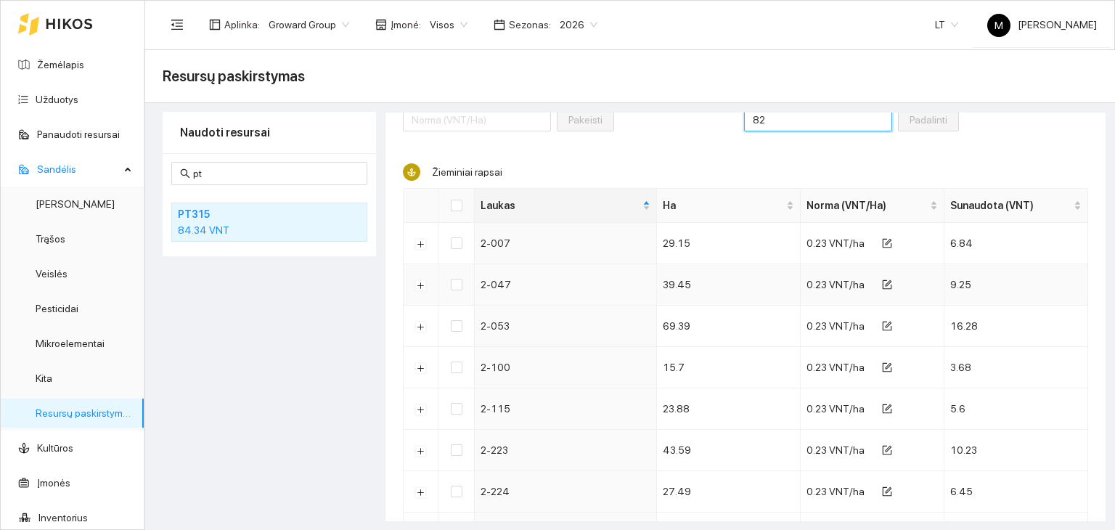
scroll to position [106, 0]
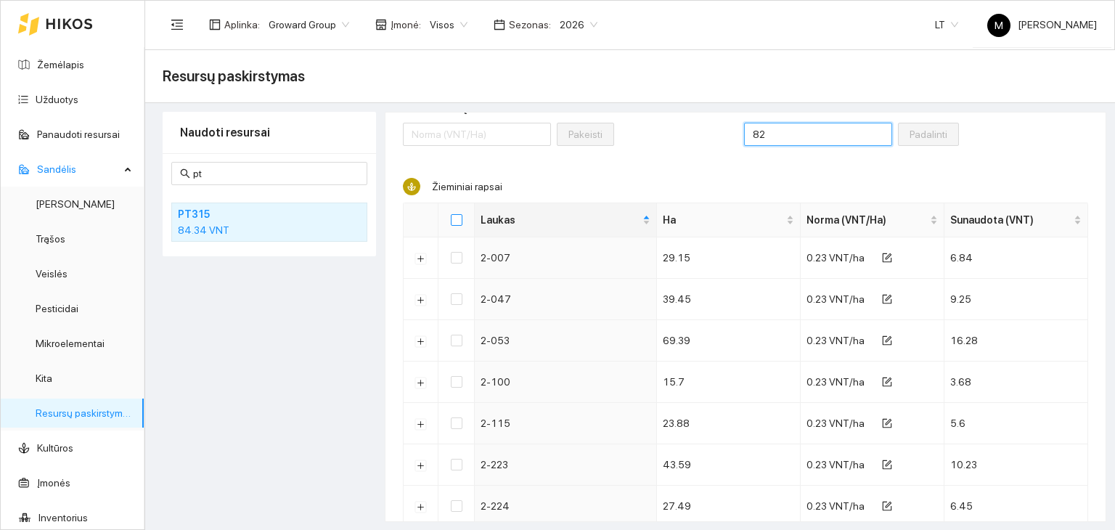
type input "82"
click at [452, 221] on input "Select all" at bounding box center [457, 220] width 12 height 12
checkbox input "true"
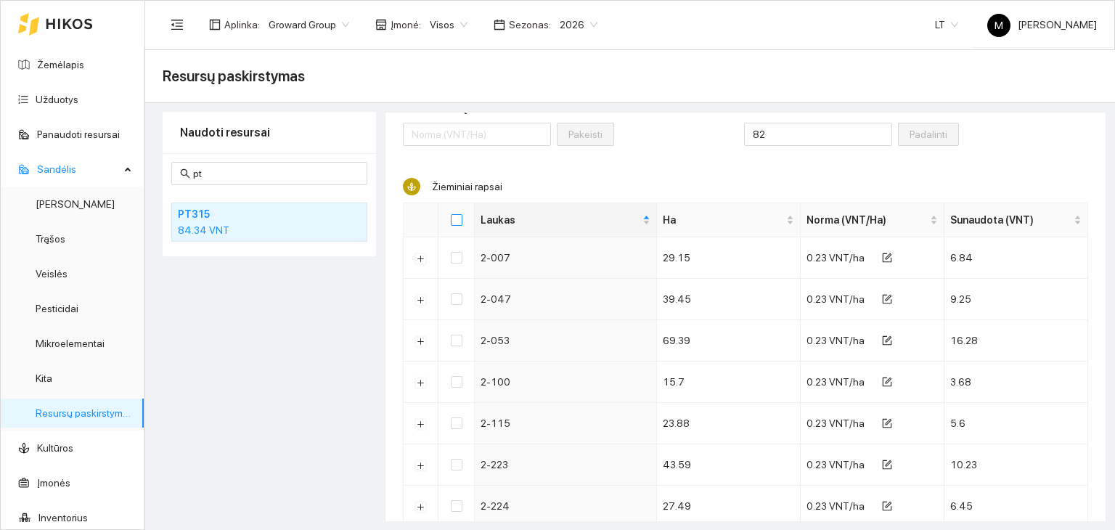
checkbox input "true"
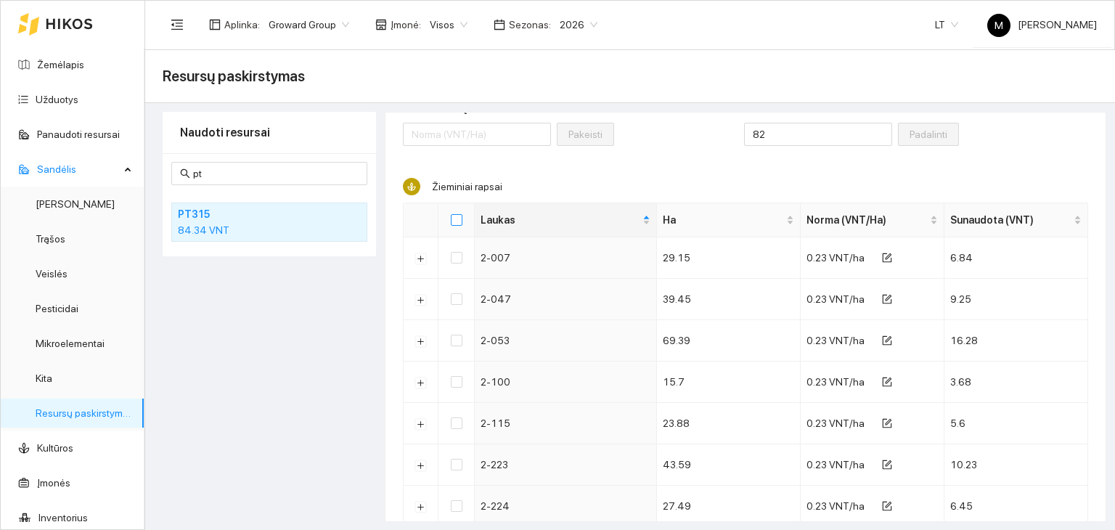
checkbox input "true"
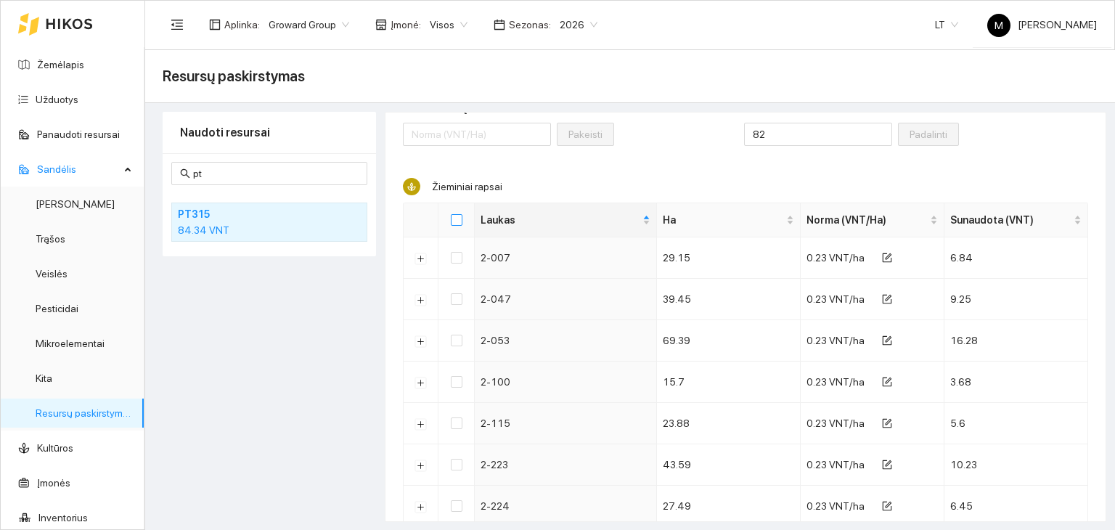
checkbox input "true"
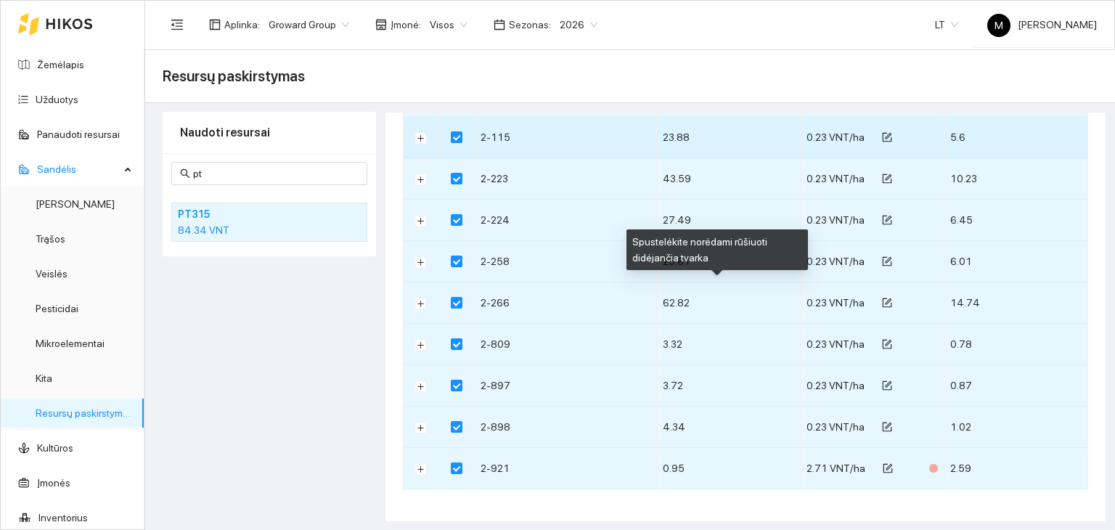
scroll to position [396, 0]
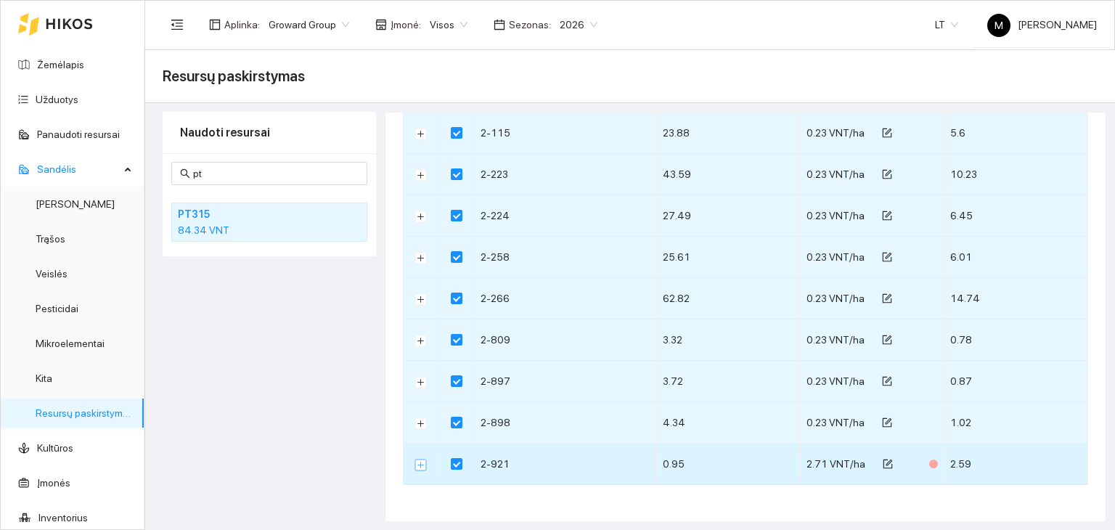
click at [418, 467] on button "Išskleisti" at bounding box center [421, 465] width 12 height 12
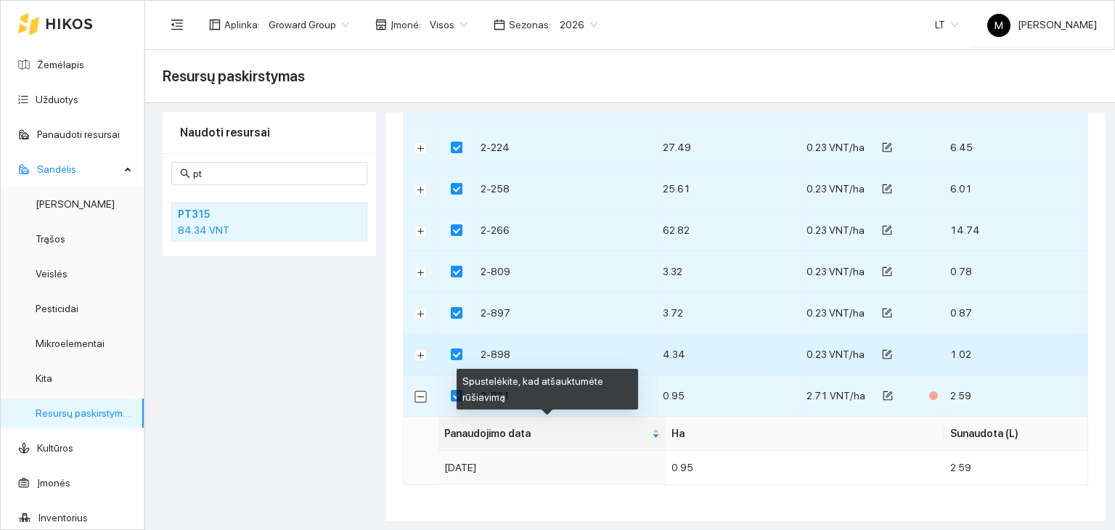
scroll to position [0, 0]
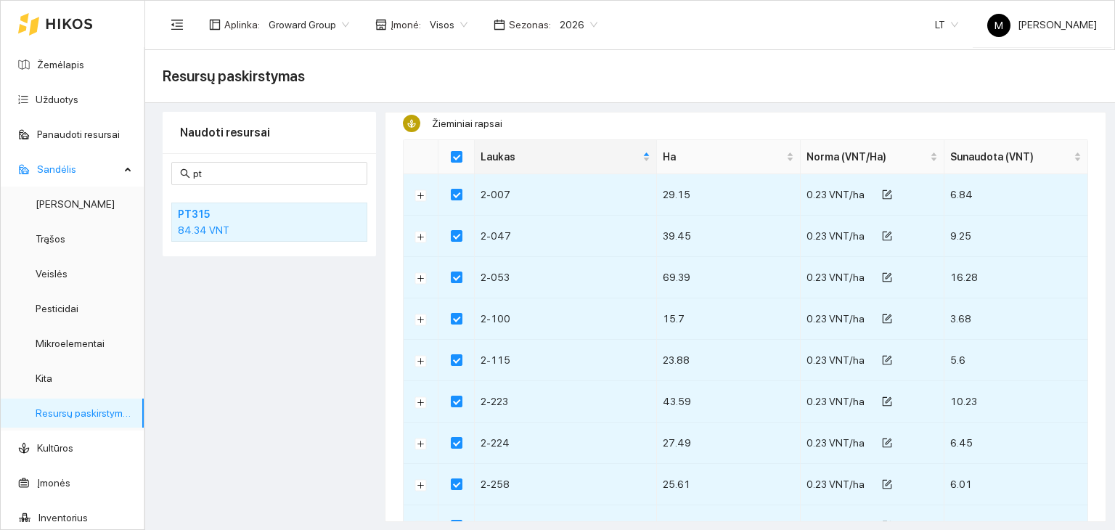
scroll to position [465, 0]
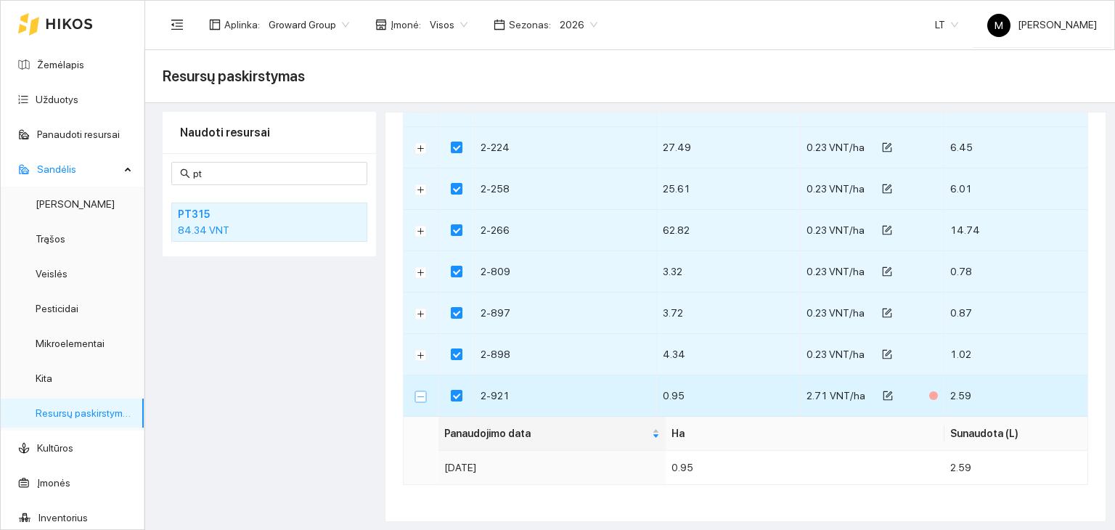
click at [417, 396] on button "Suskleisti" at bounding box center [421, 397] width 12 height 12
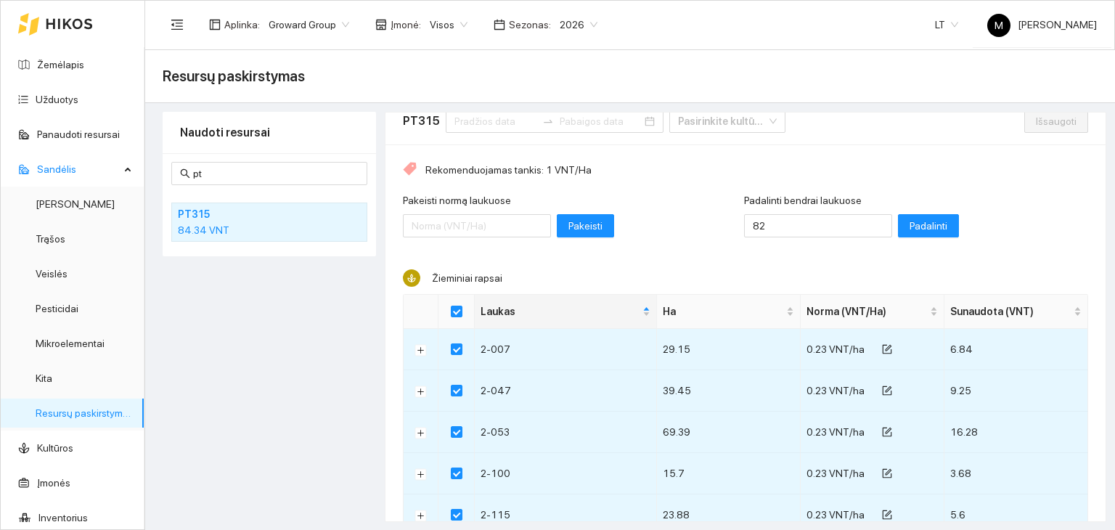
scroll to position [0, 0]
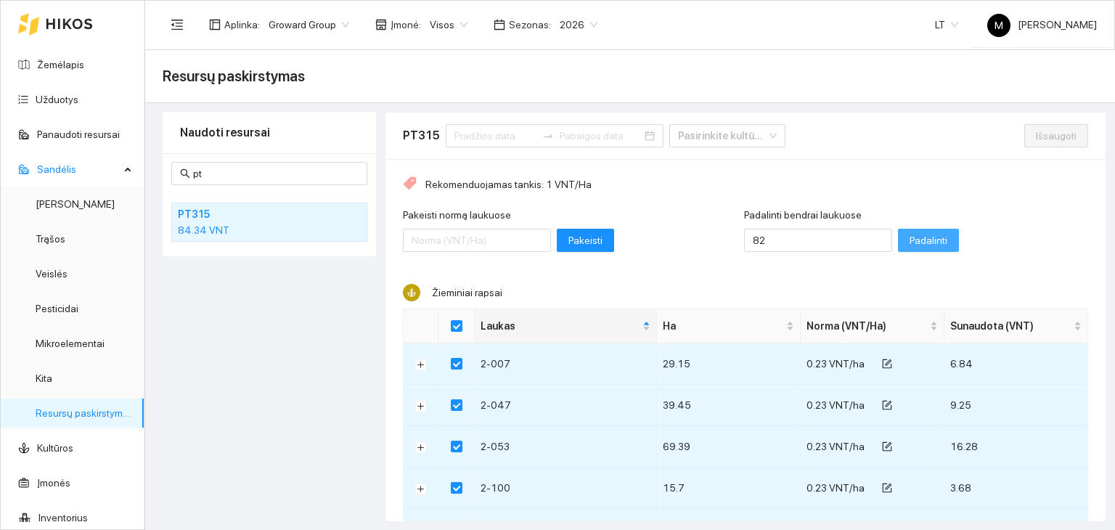
click at [910, 244] on span "Padalinti" at bounding box center [929, 240] width 38 height 16
click at [1036, 138] on span "Išsaugoti" at bounding box center [1056, 136] width 41 height 16
checkbox input "false"
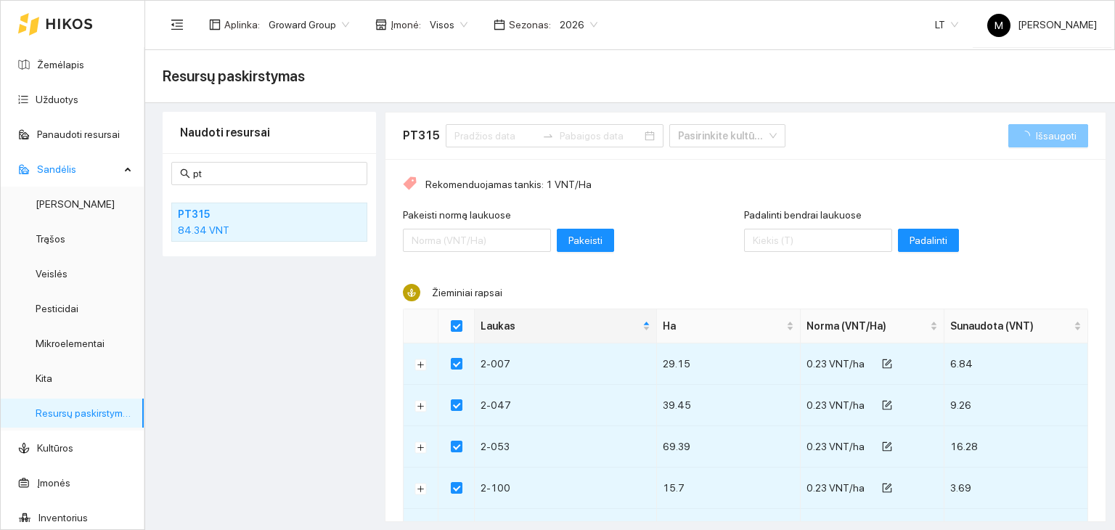
checkbox input "false"
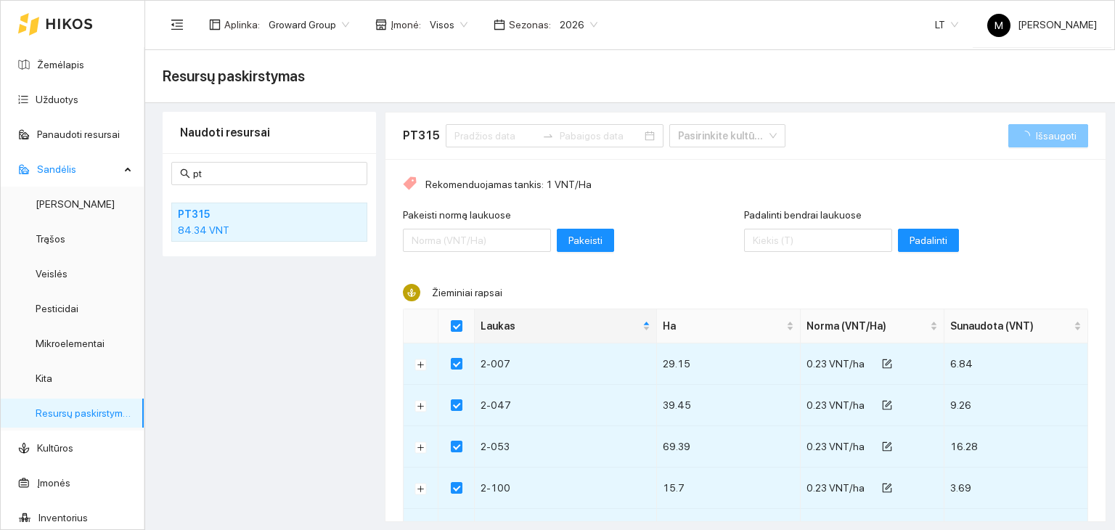
checkbox input "false"
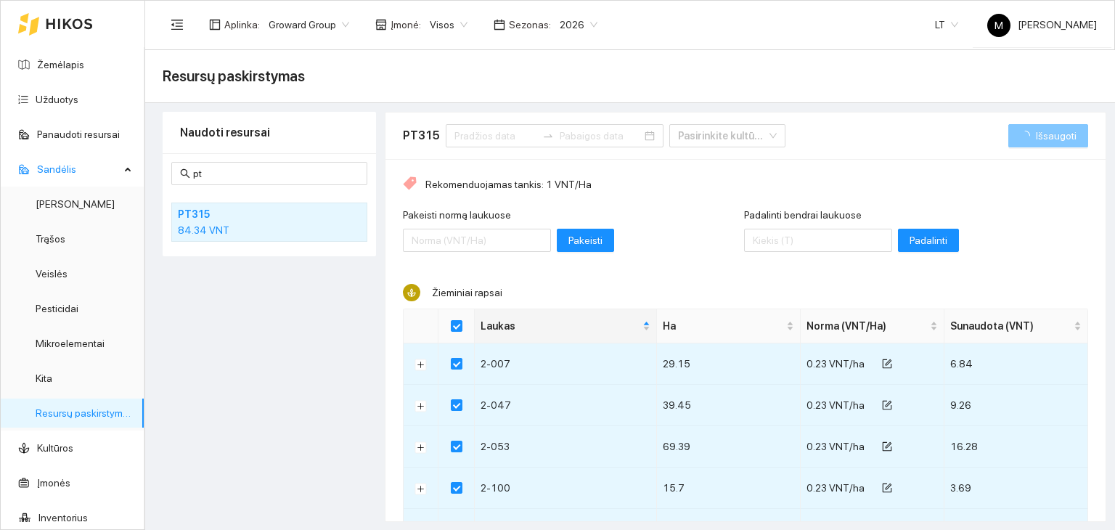
checkbox input "false"
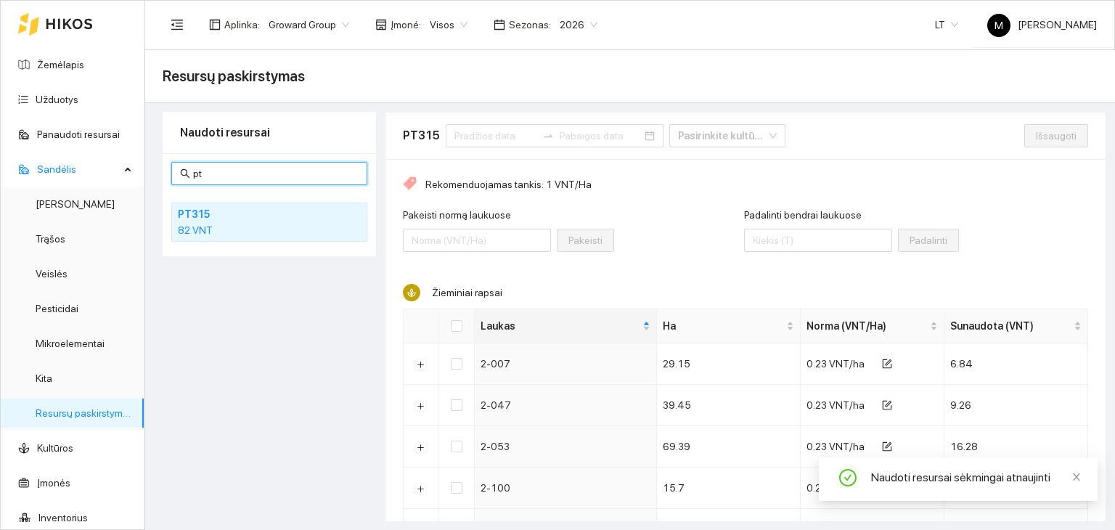
click at [206, 178] on input "pt" at bounding box center [276, 174] width 166 height 16
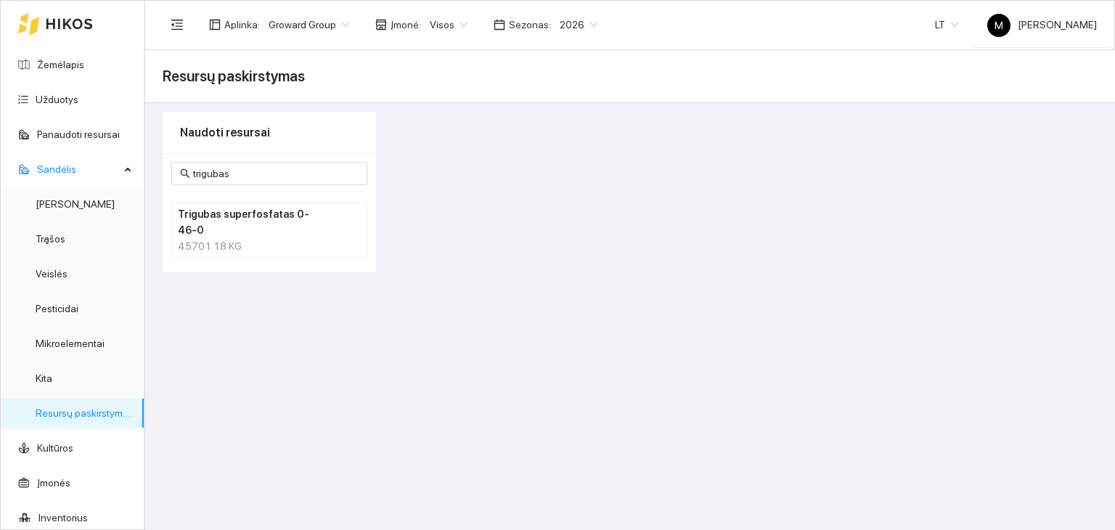
click at [226, 218] on h4 "Trigubas superfosfatas 0-46-0" at bounding box center [250, 222] width 145 height 32
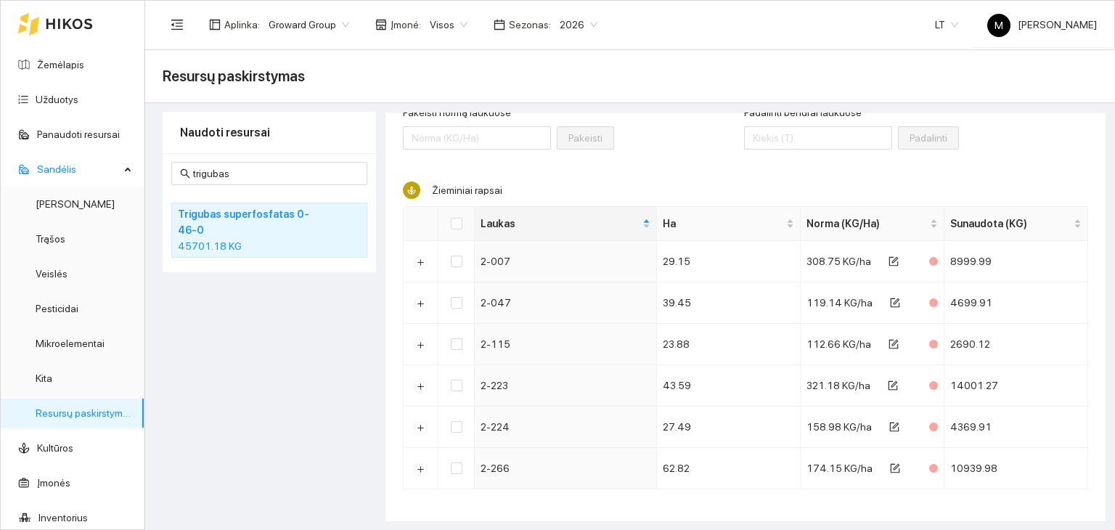
scroll to position [107, 0]
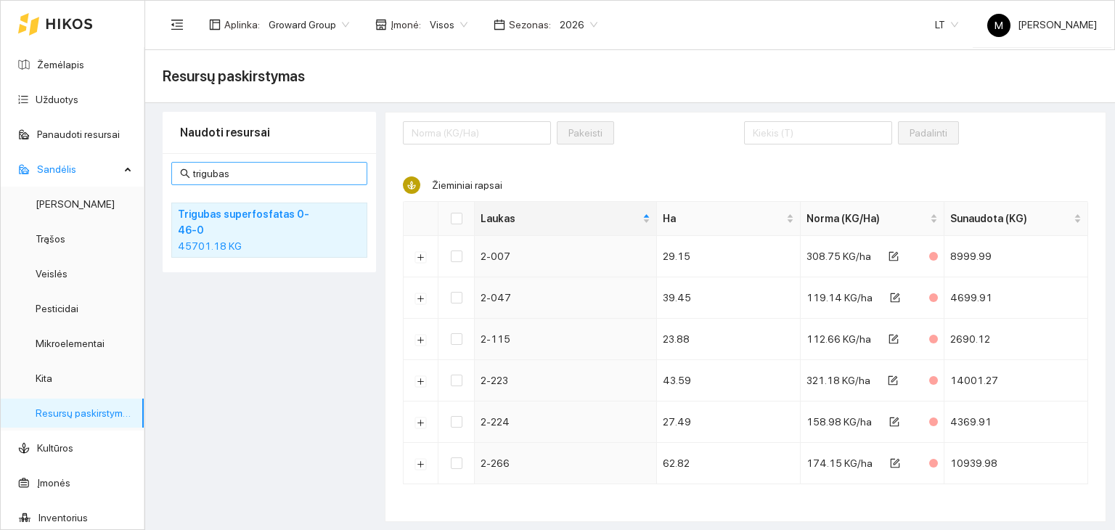
click at [295, 168] on input "trigubas" at bounding box center [276, 174] width 166 height 16
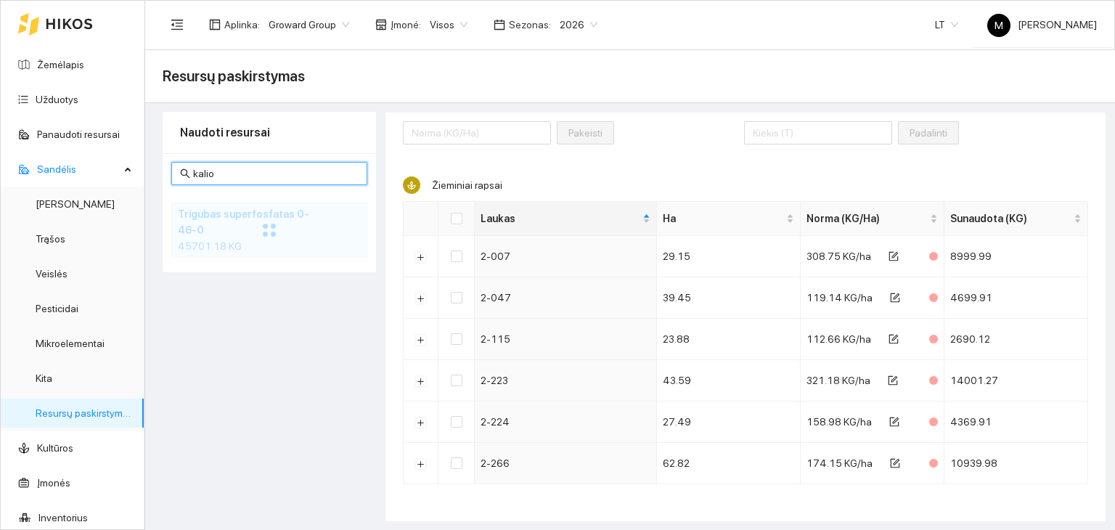
scroll to position [0, 0]
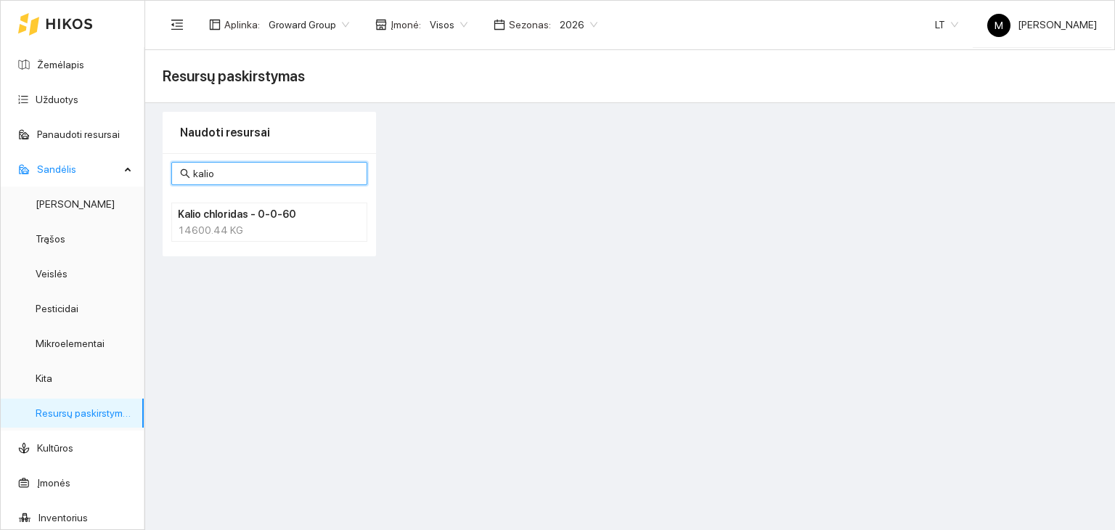
click at [224, 176] on input "kalio" at bounding box center [276, 174] width 166 height 16
click at [255, 222] on div "29394.77 KG" at bounding box center [269, 230] width 183 height 16
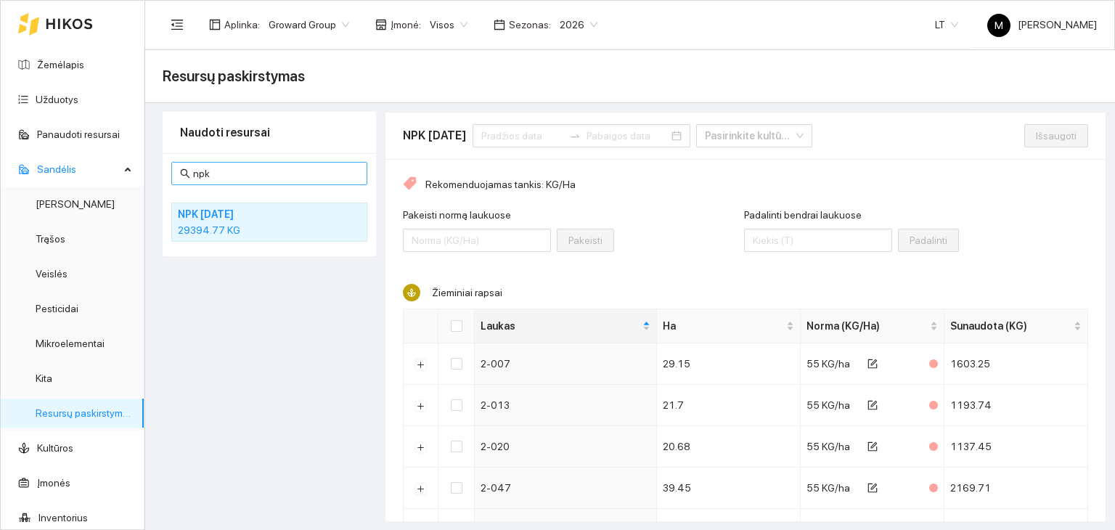
click at [277, 162] on span "npk" at bounding box center [269, 173] width 196 height 23
click at [288, 179] on input "npk" at bounding box center [276, 174] width 166 height 16
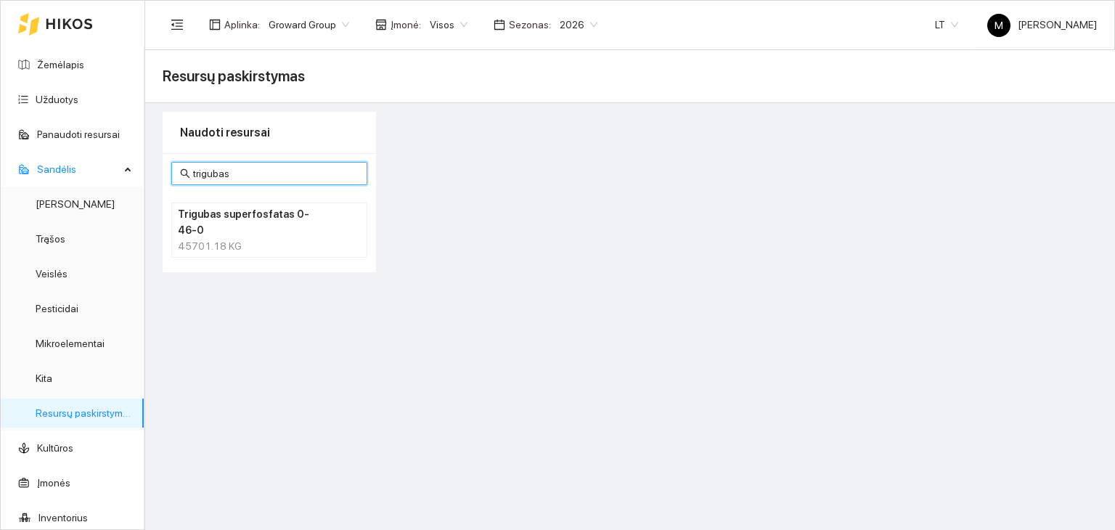
type input "trigubas"
click at [299, 238] on div "45701.18 KG" at bounding box center [269, 246] width 183 height 16
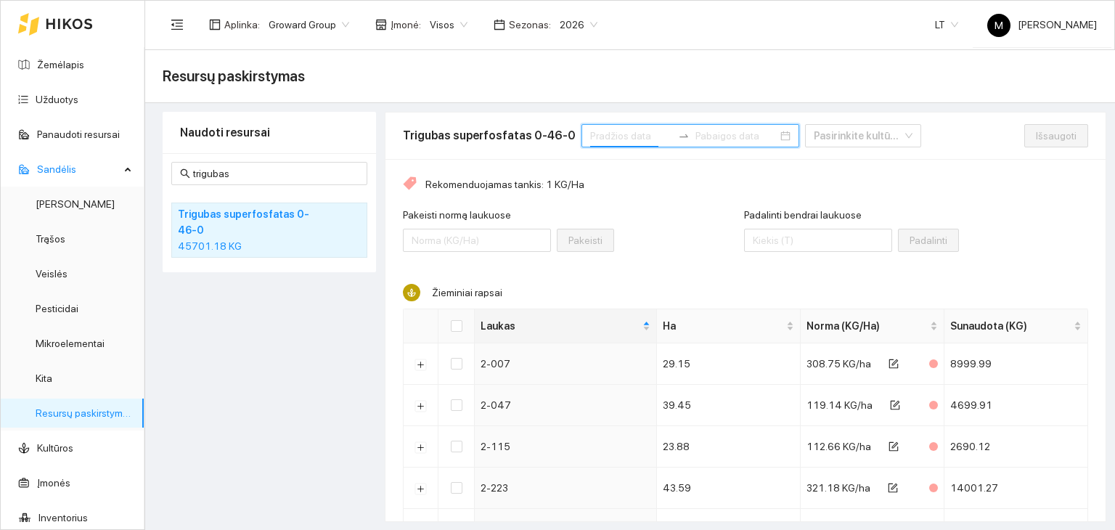
click at [592, 131] on input at bounding box center [631, 136] width 82 height 16
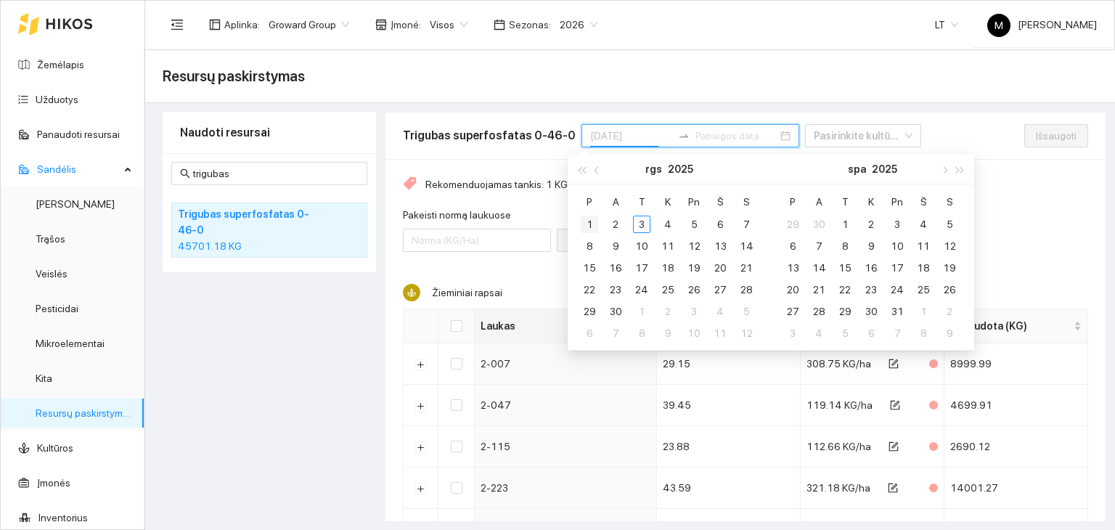
type input "[DATE]"
click at [588, 221] on div "1" at bounding box center [589, 224] width 17 height 17
click at [590, 168] on button "button" at bounding box center [597, 169] width 16 height 29
type input "[DATE]"
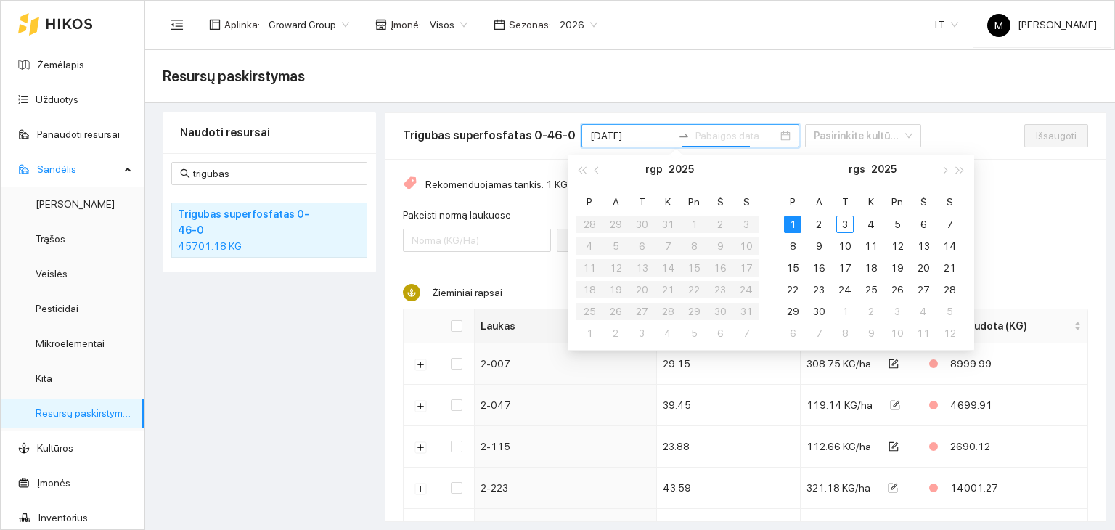
type input "[DATE]"
click at [788, 216] on div "1" at bounding box center [792, 224] width 17 height 17
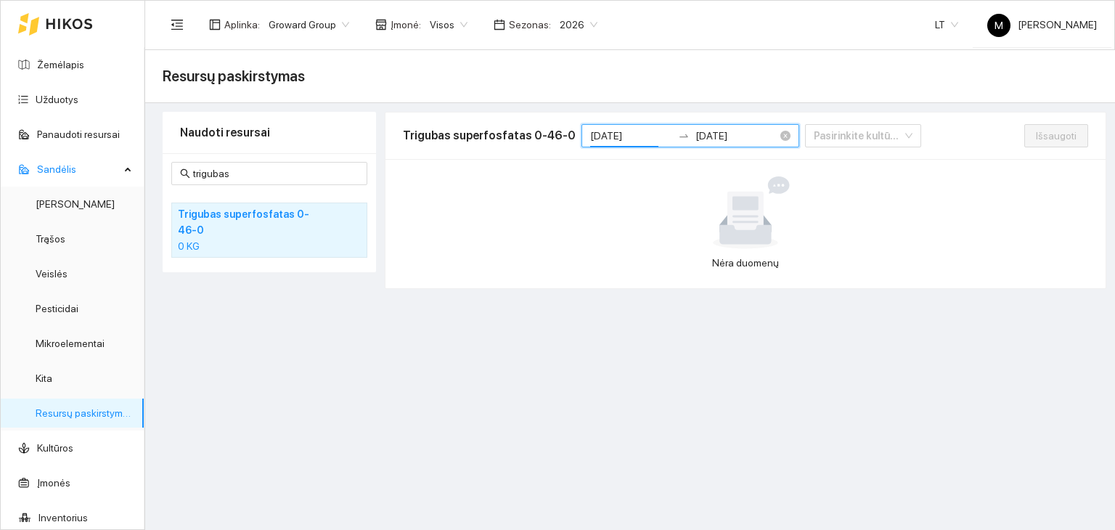
click at [605, 133] on input "[DATE]" at bounding box center [631, 136] width 82 height 16
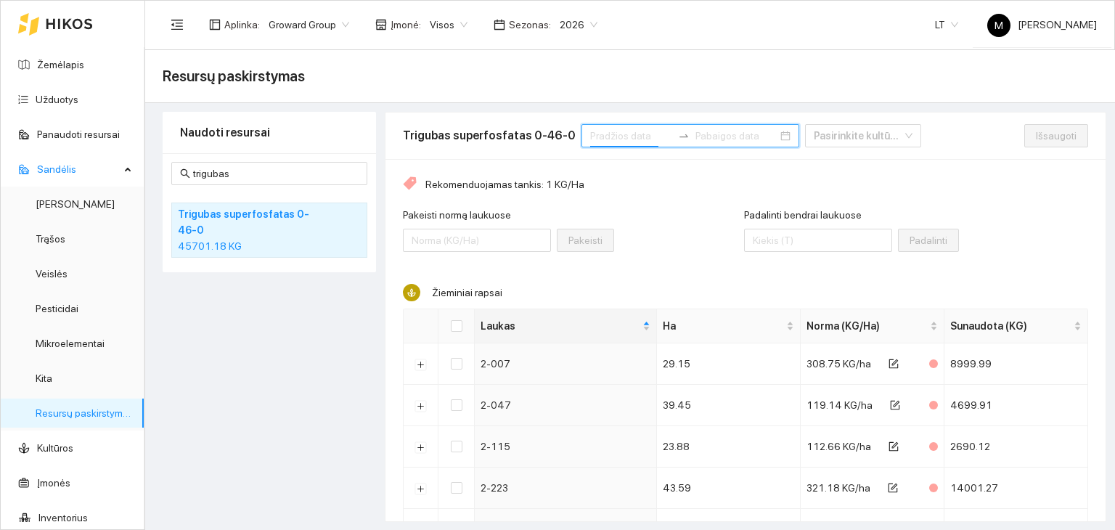
click at [601, 133] on input at bounding box center [631, 136] width 82 height 16
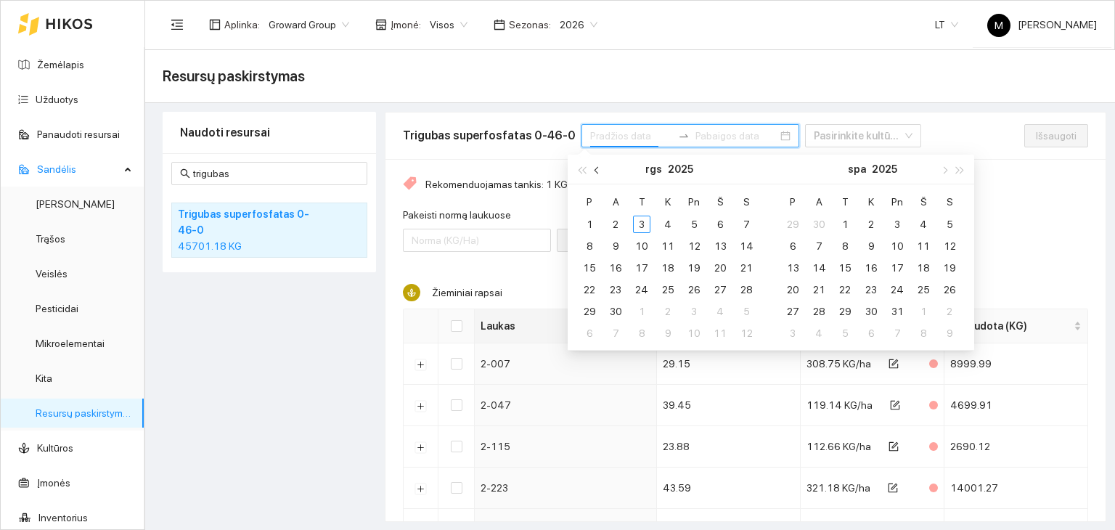
click at [597, 168] on span "button" at bounding box center [598, 169] width 7 height 7
type input "[DATE]"
click at [697, 218] on div "1" at bounding box center [693, 224] width 17 height 17
type input "[DATE]"
click at [746, 308] on div "31" at bounding box center [746, 311] width 17 height 17
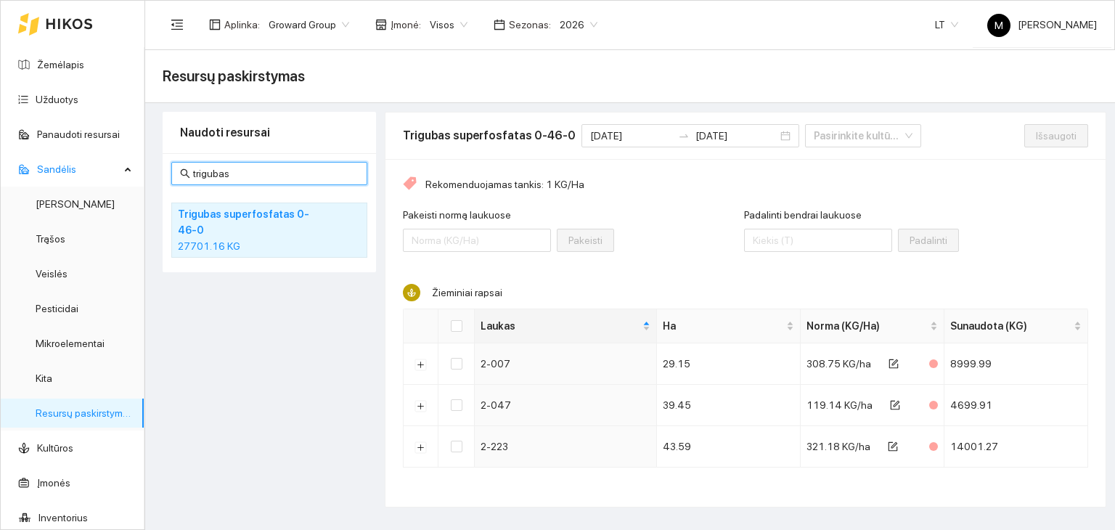
click at [233, 175] on input "trigubas" at bounding box center [276, 174] width 166 height 16
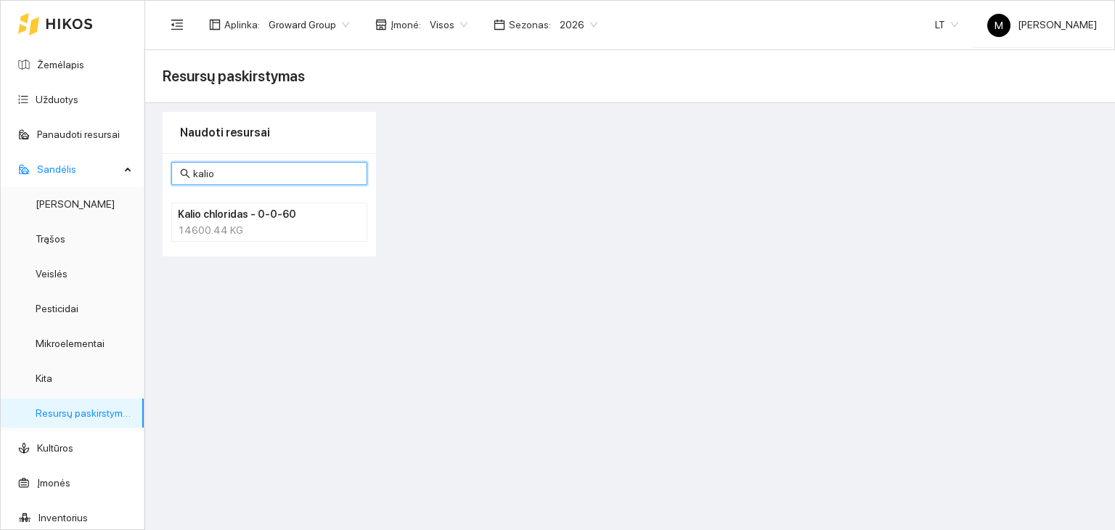
type input "kalio"
click at [229, 216] on h4 "Kalio chloridas - 0-0-60" at bounding box center [250, 214] width 145 height 16
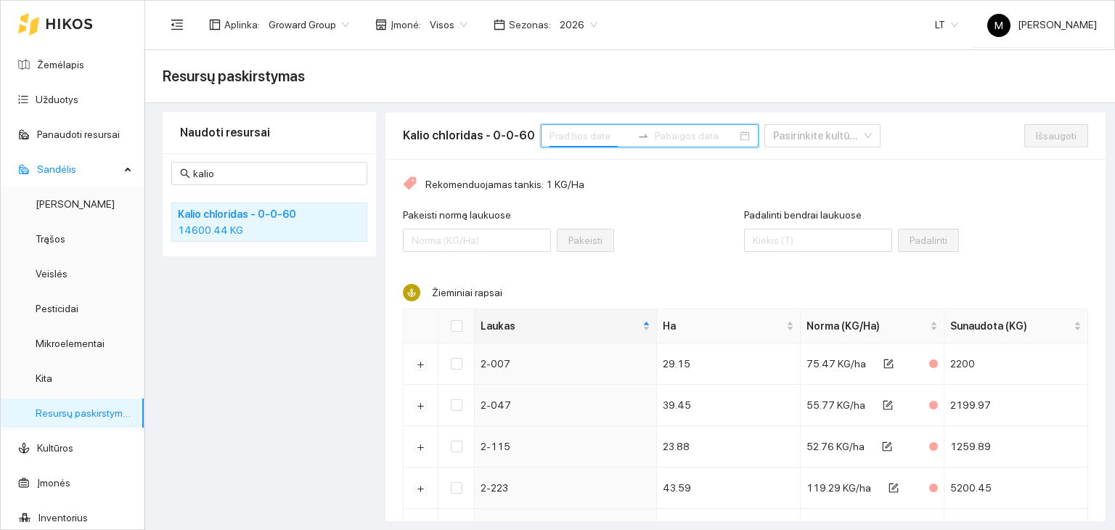
click at [575, 134] on input at bounding box center [591, 136] width 82 height 16
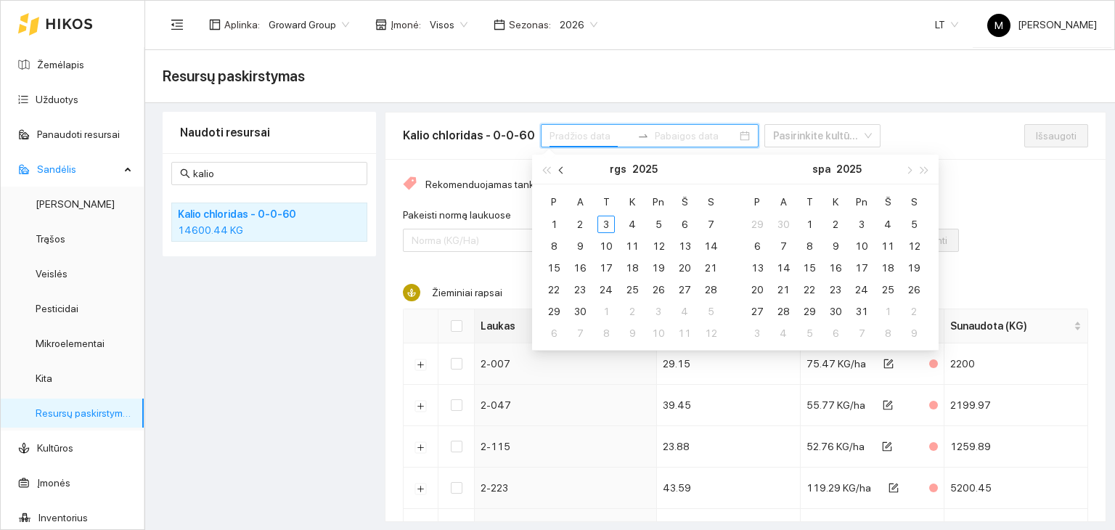
click at [559, 166] on button "button" at bounding box center [562, 169] width 16 height 29
type input "[DATE]"
click at [656, 224] on div "1" at bounding box center [658, 224] width 17 height 17
type input "[DATE]"
click at [713, 309] on div "31" at bounding box center [710, 311] width 17 height 17
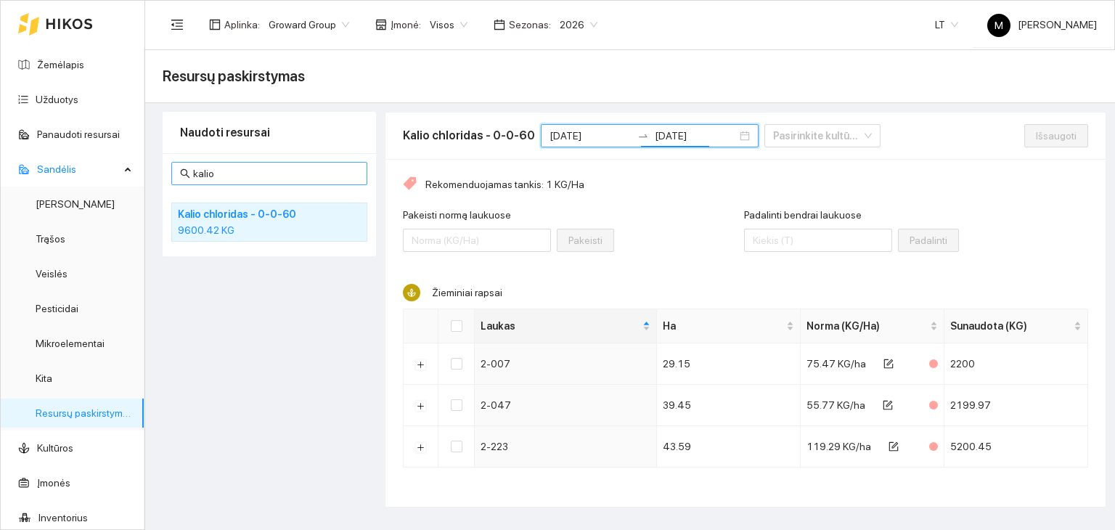
click at [221, 181] on span "kalio" at bounding box center [269, 173] width 196 height 23
click at [221, 176] on input "kalio" at bounding box center [276, 174] width 166 height 16
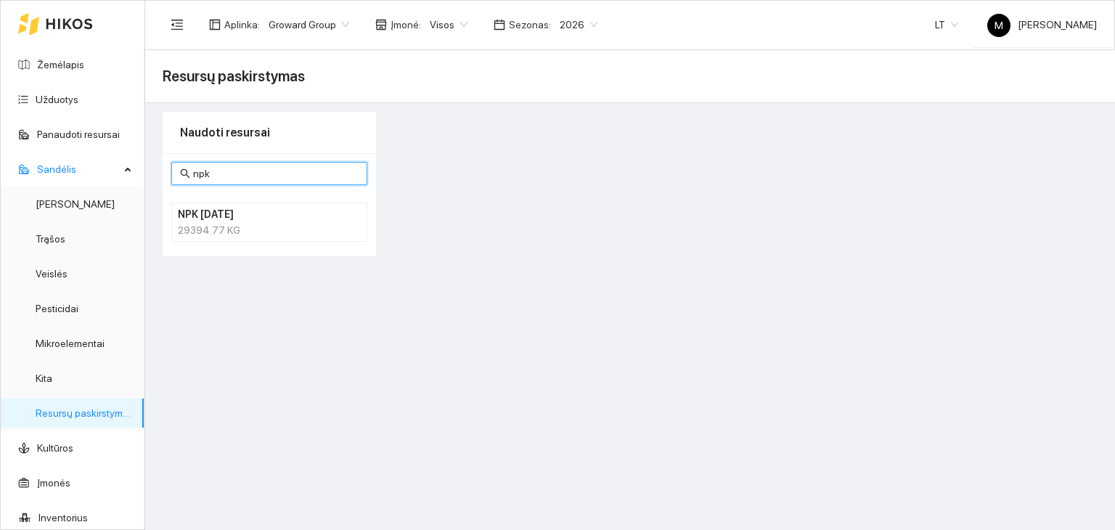
type input "npk"
click at [240, 228] on div "29394.77 KG" at bounding box center [269, 230] width 183 height 16
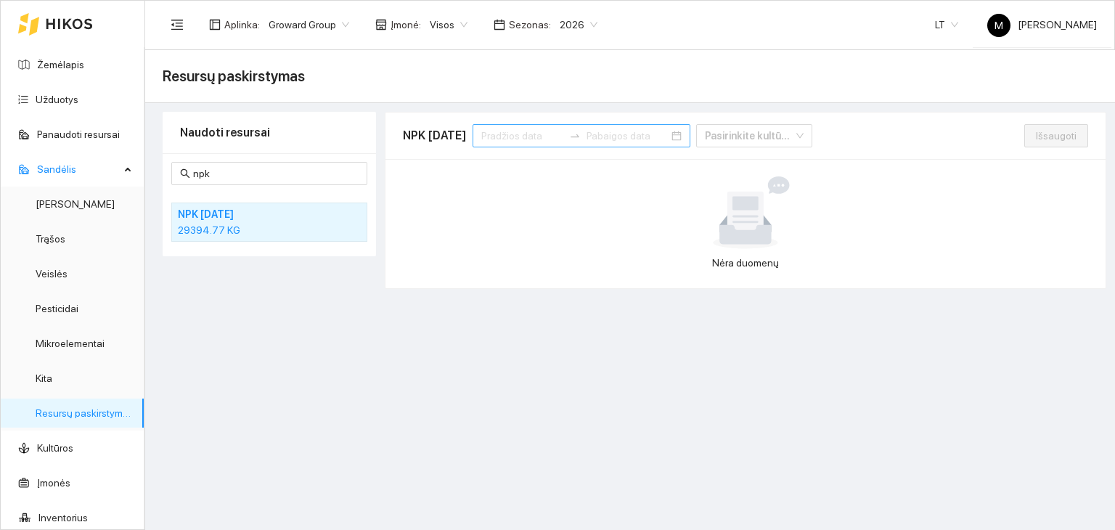
click at [526, 136] on input at bounding box center [522, 136] width 82 height 16
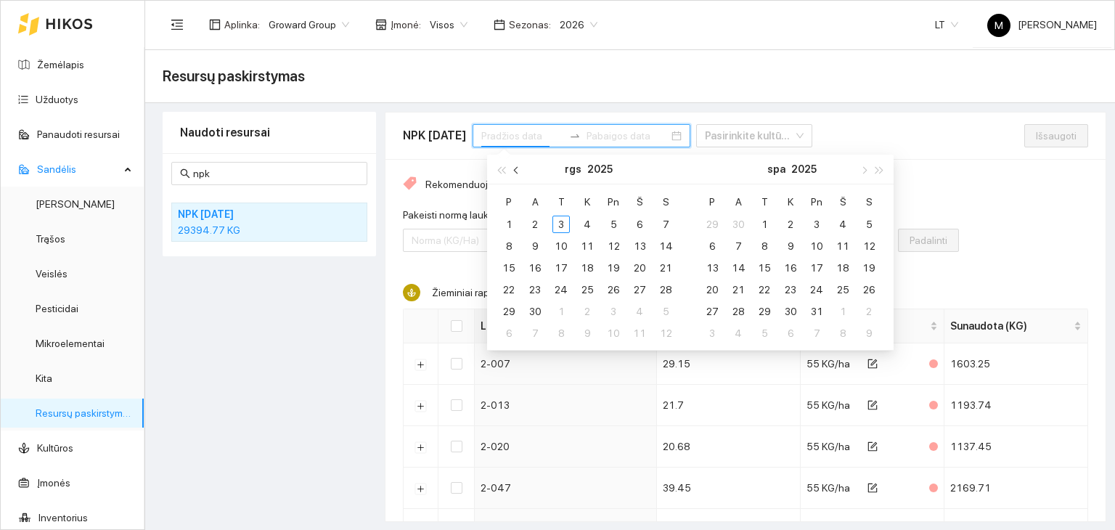
click at [512, 171] on button "button" at bounding box center [517, 169] width 16 height 29
type input "[DATE]"
click at [616, 223] on div "1" at bounding box center [613, 224] width 17 height 17
type input "[DATE]"
click at [669, 311] on div "31" at bounding box center [665, 311] width 17 height 17
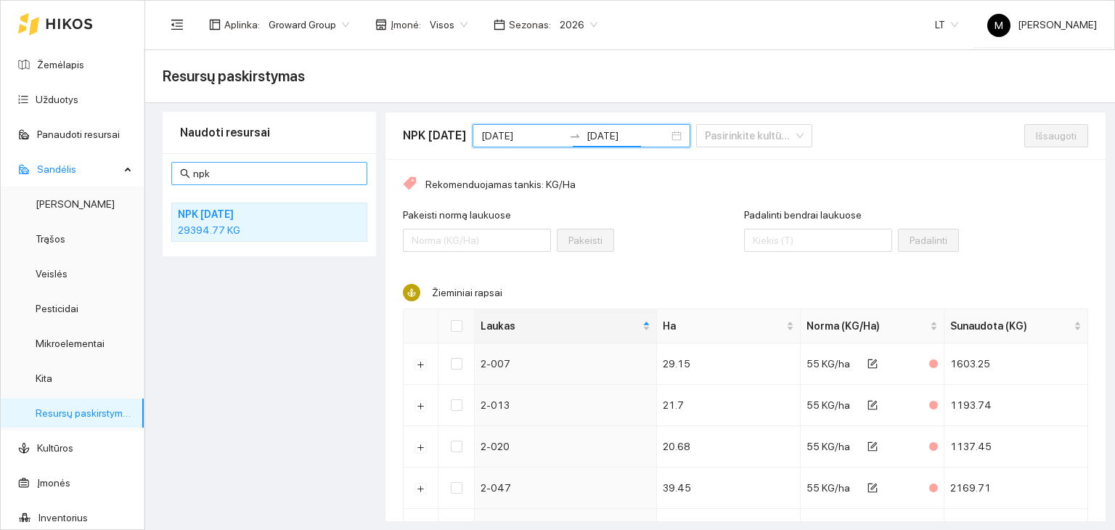
click at [234, 177] on input "npk" at bounding box center [276, 174] width 166 height 16
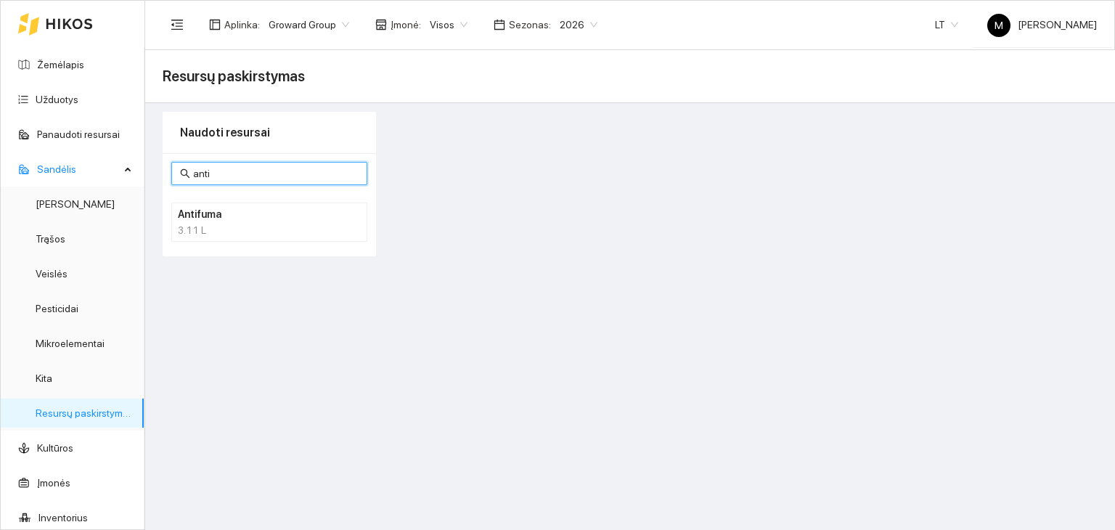
click at [273, 173] on input "anti" at bounding box center [276, 174] width 166 height 16
type input "antif"
click at [241, 224] on div "3.11 L" at bounding box center [269, 230] width 183 height 16
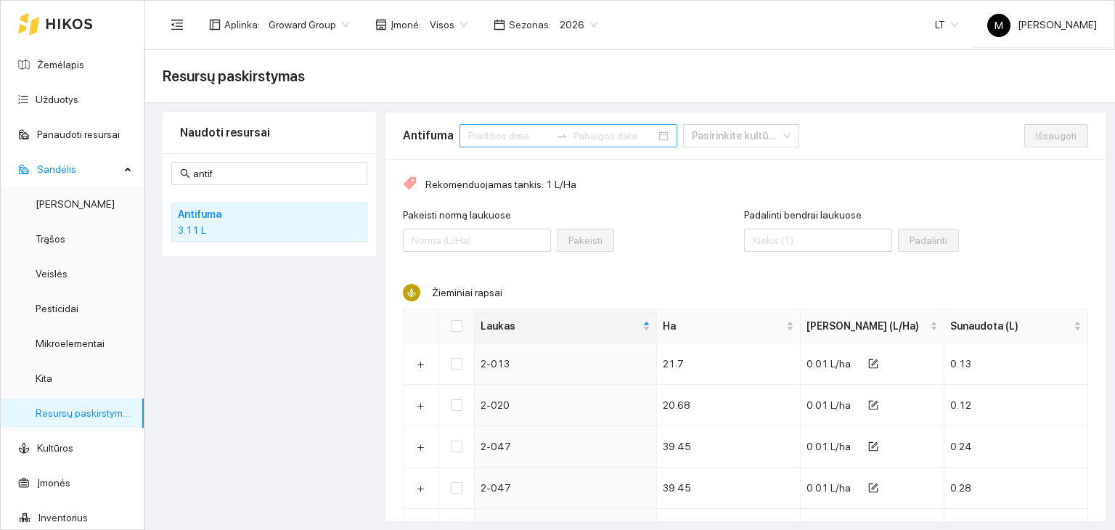
click at [491, 145] on div at bounding box center [569, 135] width 218 height 23
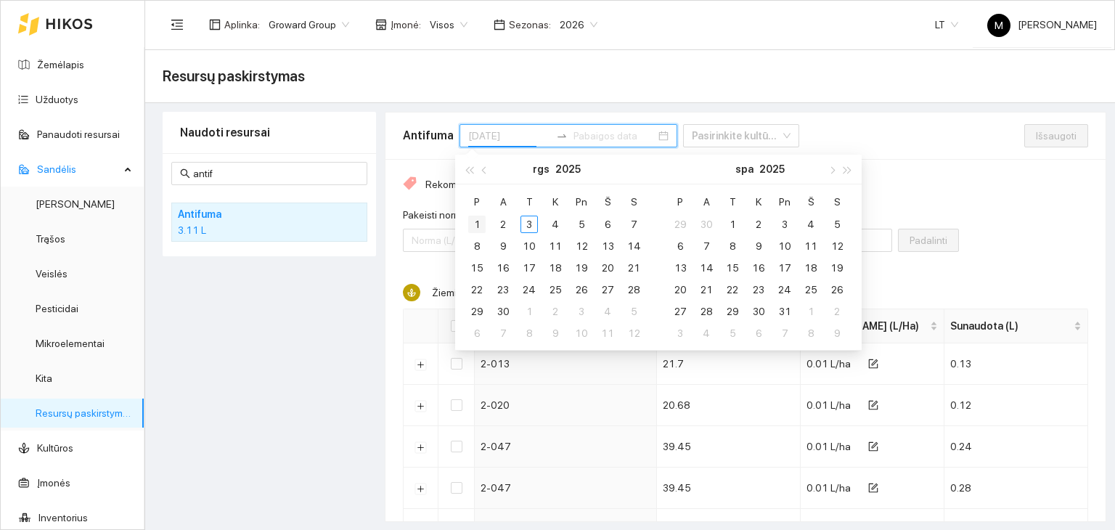
type input "[DATE]"
click at [485, 168] on span "button" at bounding box center [485, 169] width 7 height 7
type input "[DATE]"
drag, startPoint x: 581, startPoint y: 219, endPoint x: 587, endPoint y: 240, distance: 21.1
click at [581, 218] on div "1" at bounding box center [581, 224] width 17 height 17
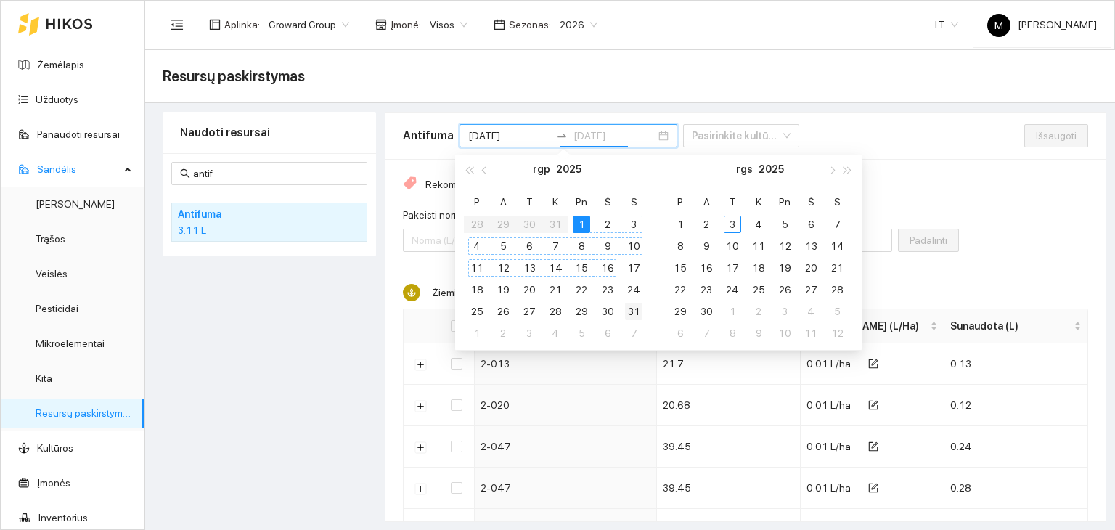
type input "[DATE]"
click at [631, 306] on div "31" at bounding box center [633, 311] width 17 height 17
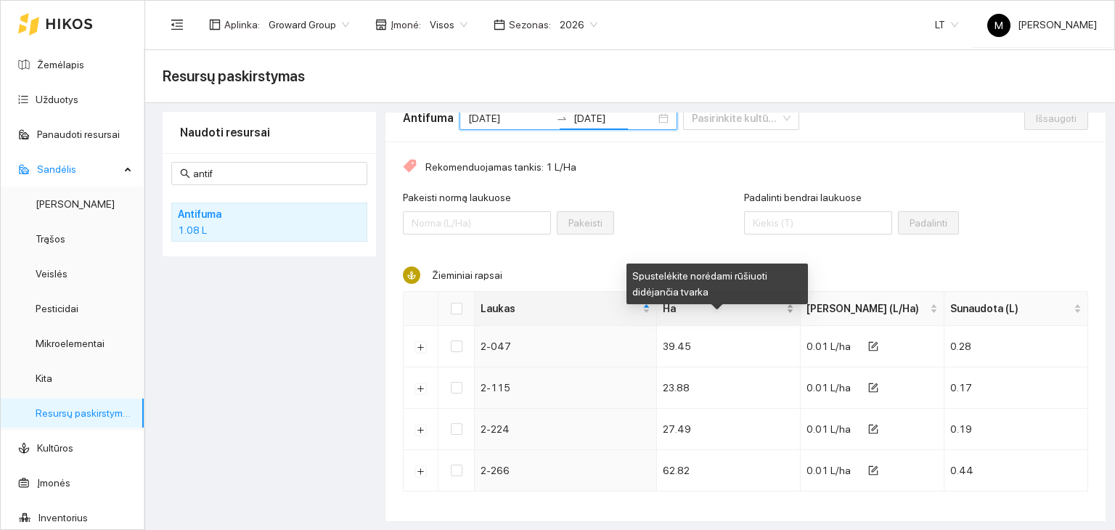
scroll to position [25, 0]
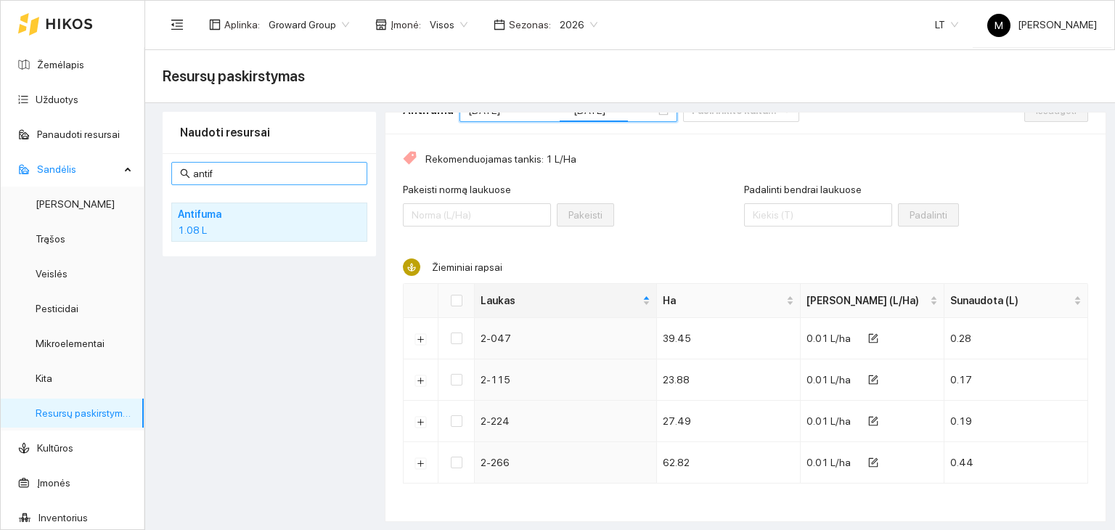
click at [226, 172] on input "antif" at bounding box center [276, 174] width 166 height 16
type input "a"
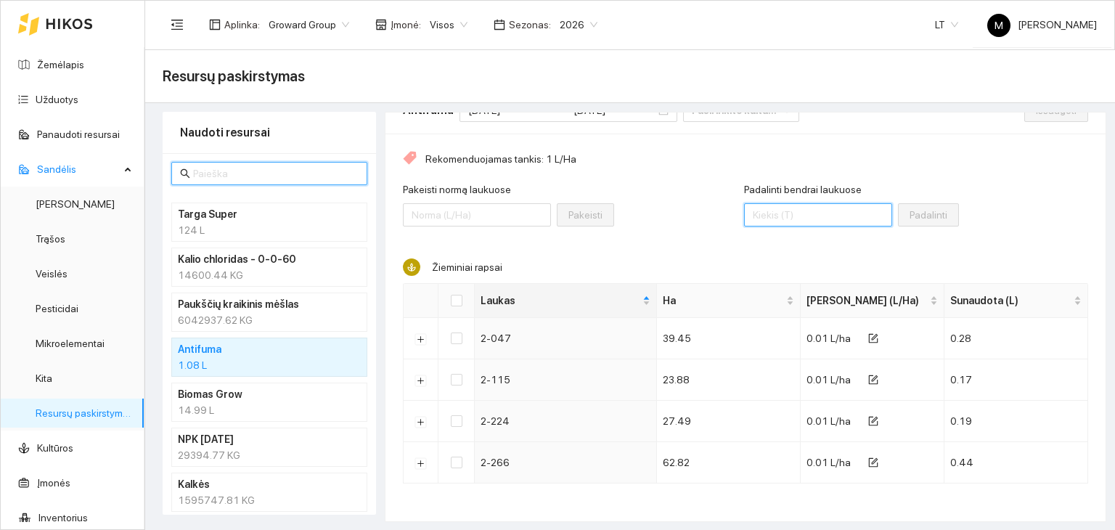
click at [778, 216] on input "Padalinti bendrai laukuose" at bounding box center [818, 214] width 148 height 23
type input "1"
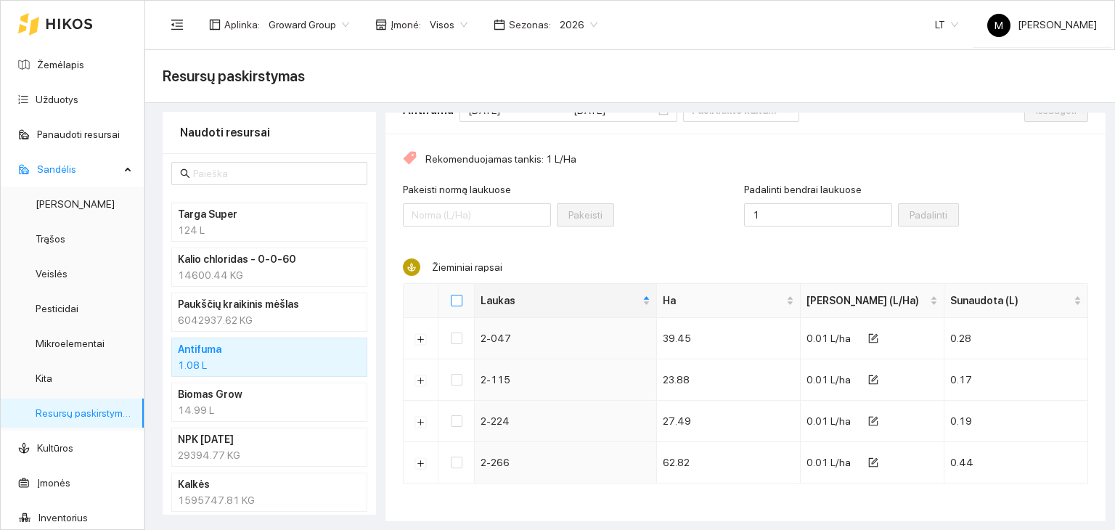
click at [456, 303] on input "Select all" at bounding box center [457, 301] width 12 height 12
checkbox input "true"
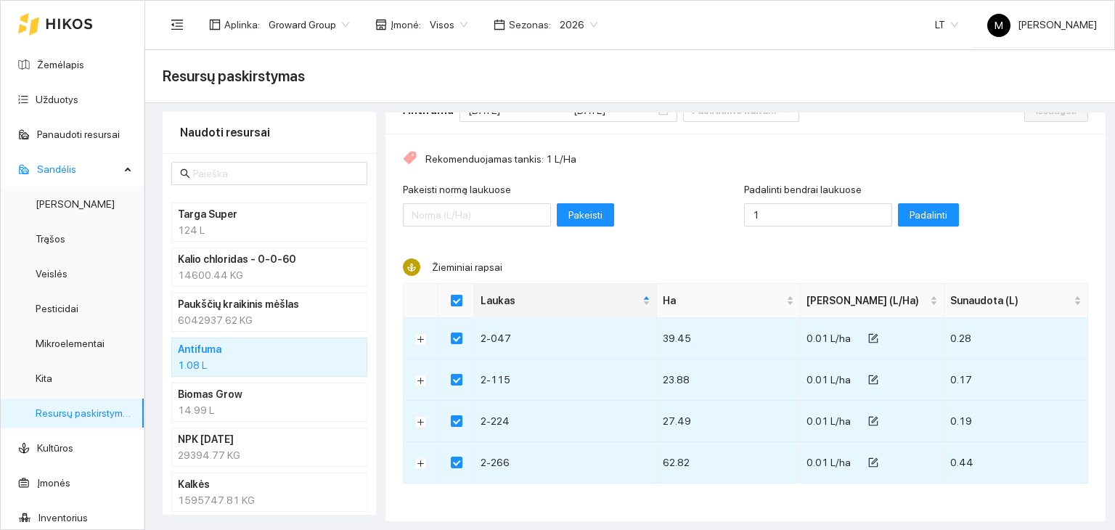
checkbox input "true"
click at [910, 213] on span "Padalinti" at bounding box center [929, 215] width 38 height 16
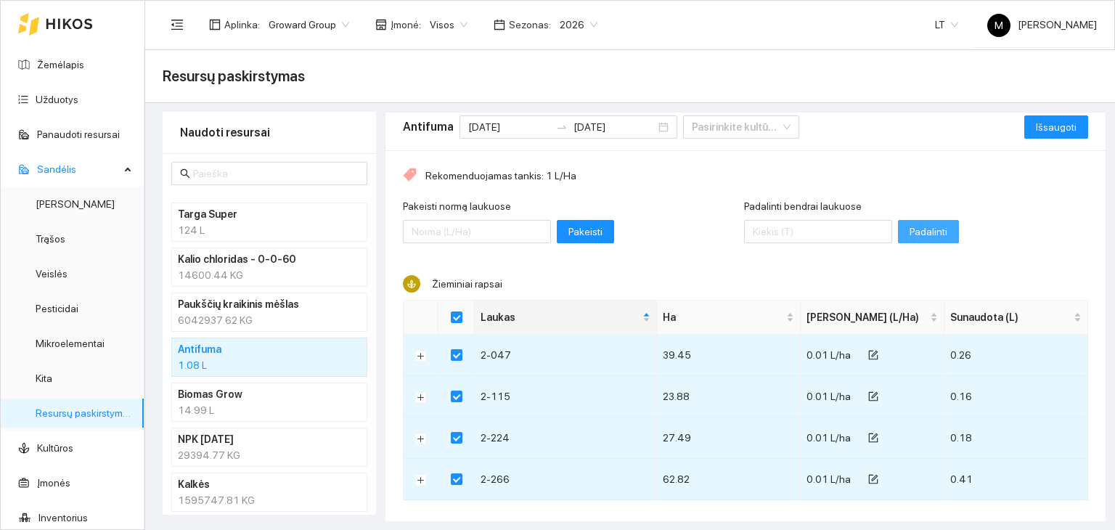
scroll to position [0, 0]
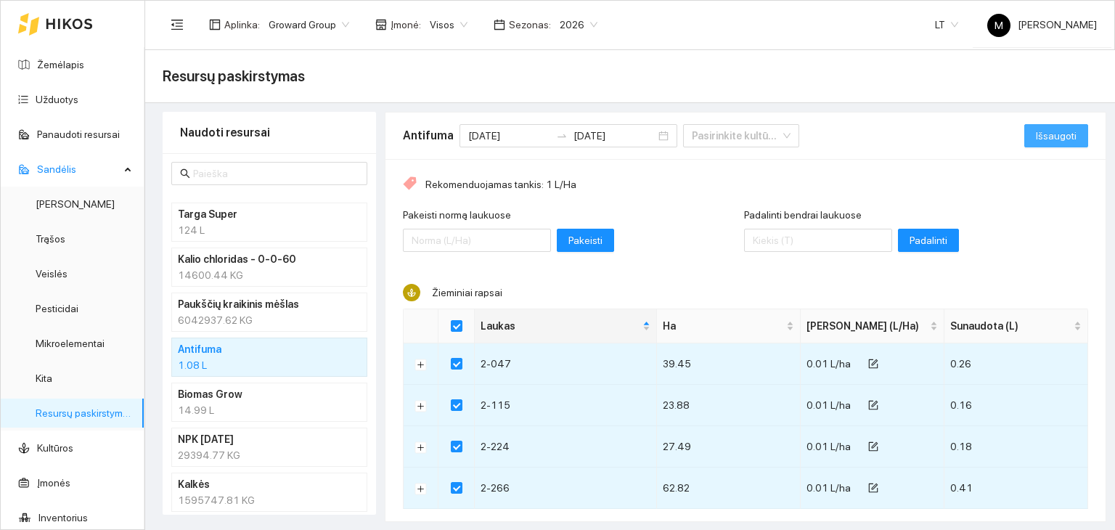
click at [1036, 135] on span "Išsaugoti" at bounding box center [1056, 136] width 41 height 16
checkbox input "false"
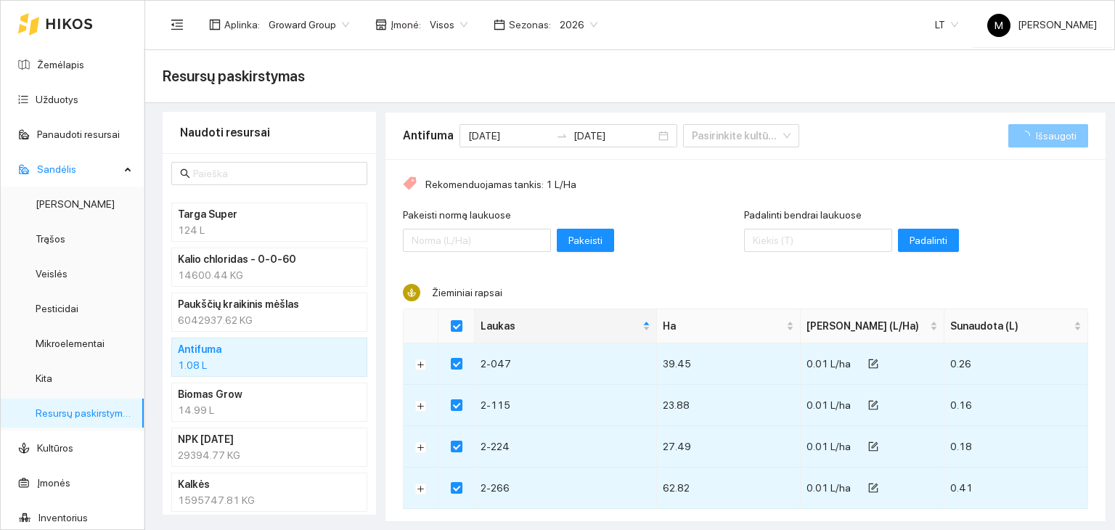
checkbox input "false"
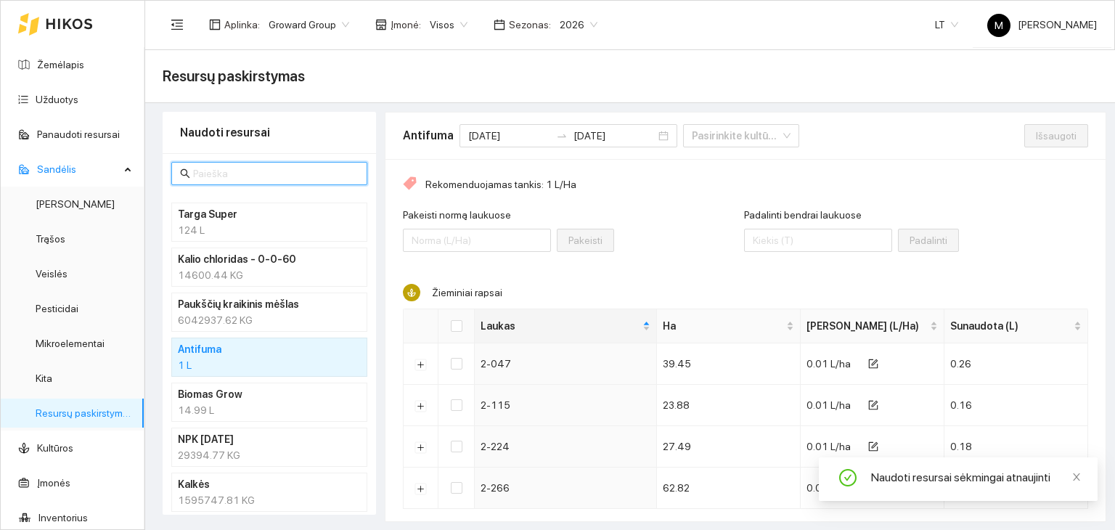
click at [249, 172] on input "text" at bounding box center [276, 174] width 166 height 16
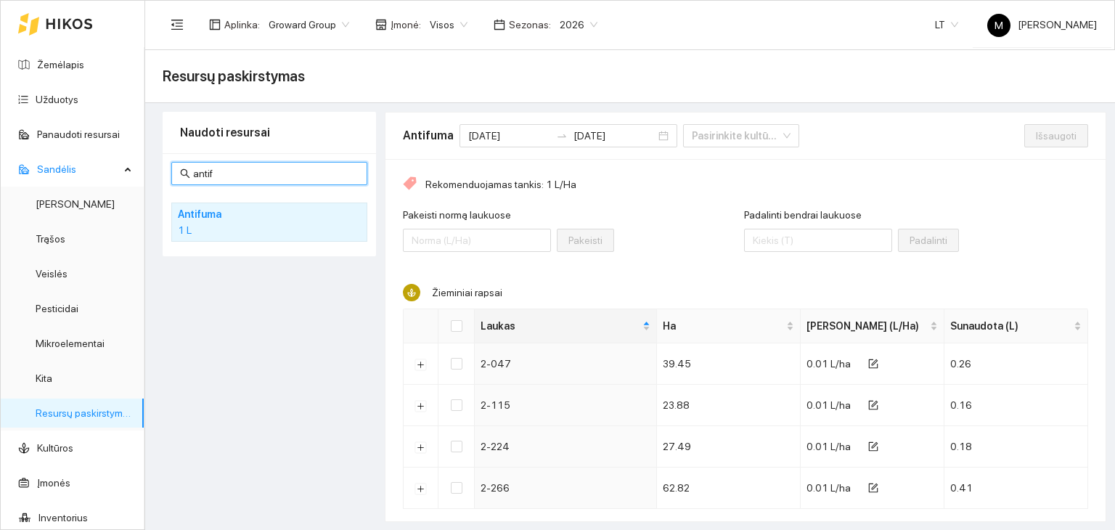
type input "antif"
click at [261, 222] on div "1 L" at bounding box center [269, 230] width 183 height 16
click at [507, 141] on input at bounding box center [509, 136] width 82 height 16
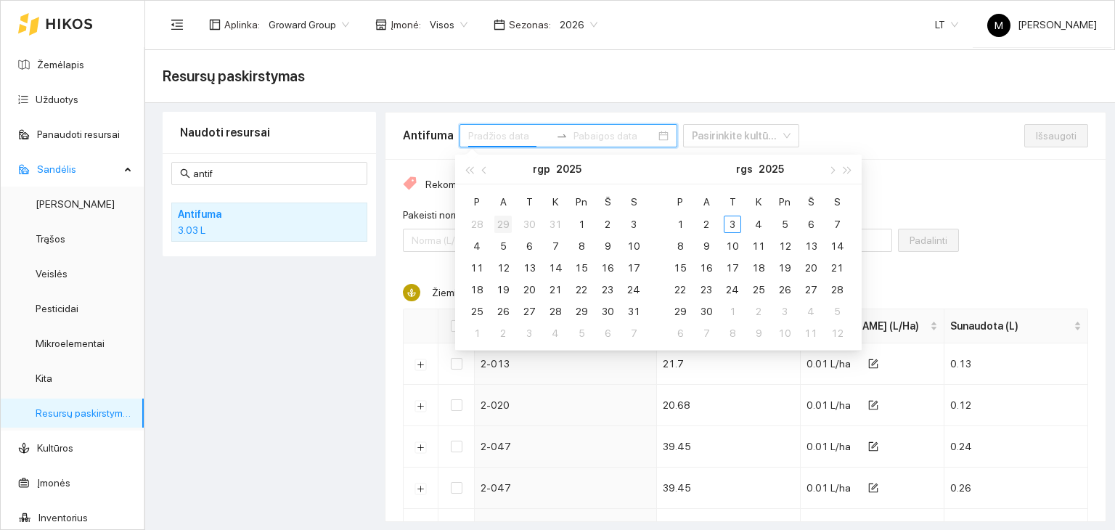
type input "[DATE]"
click at [484, 166] on span "button" at bounding box center [485, 169] width 7 height 7
type input "[DATE]"
click at [785, 224] on div "1" at bounding box center [784, 224] width 17 height 17
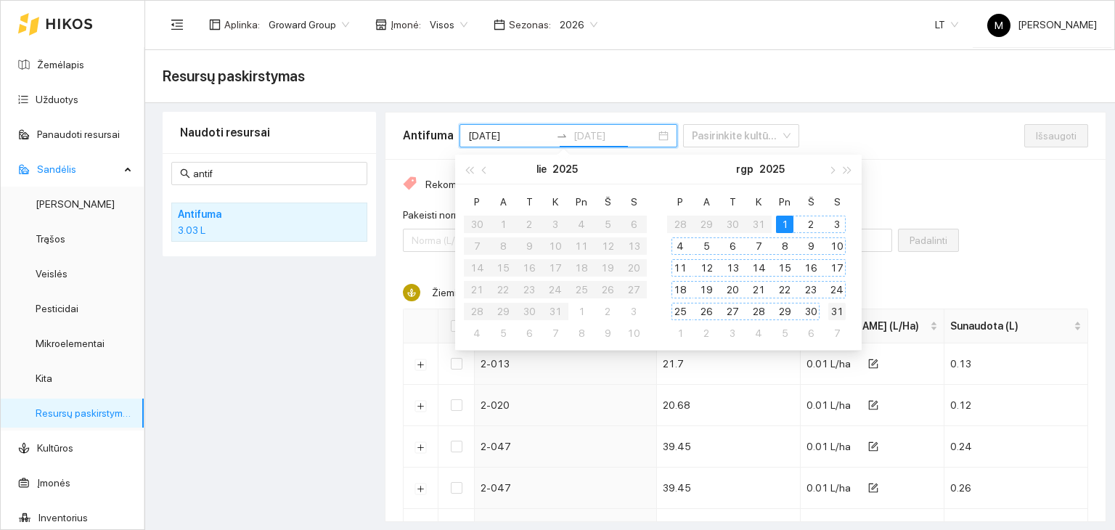
type input "[DATE]"
click at [838, 311] on div "31" at bounding box center [836, 311] width 17 height 17
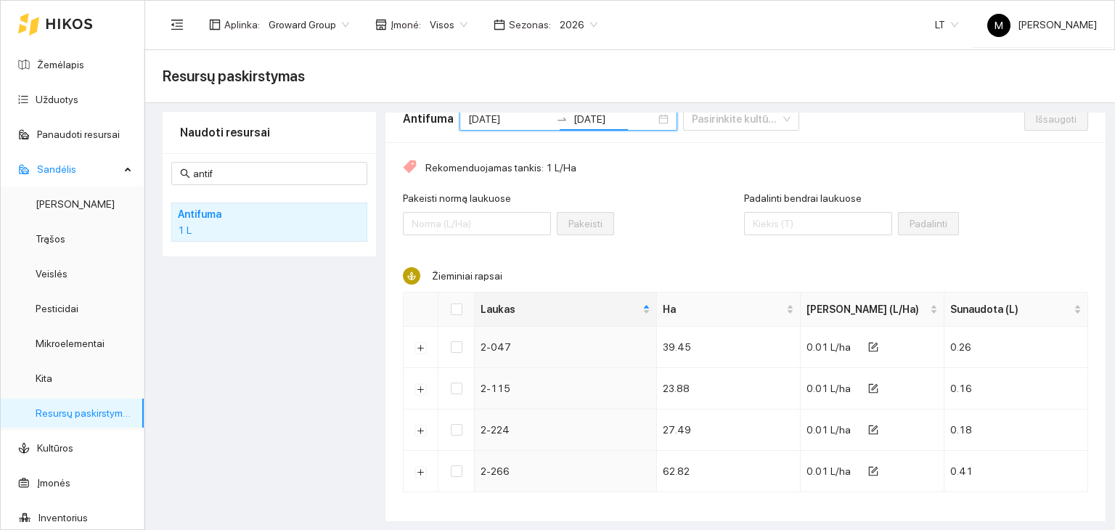
scroll to position [25, 0]
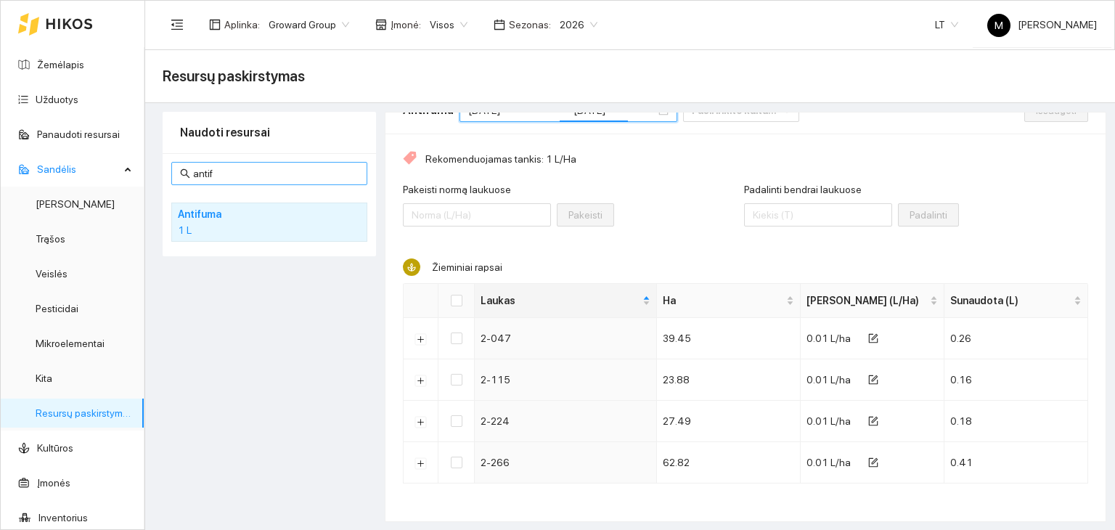
click at [226, 172] on input "antif" at bounding box center [276, 174] width 166 height 16
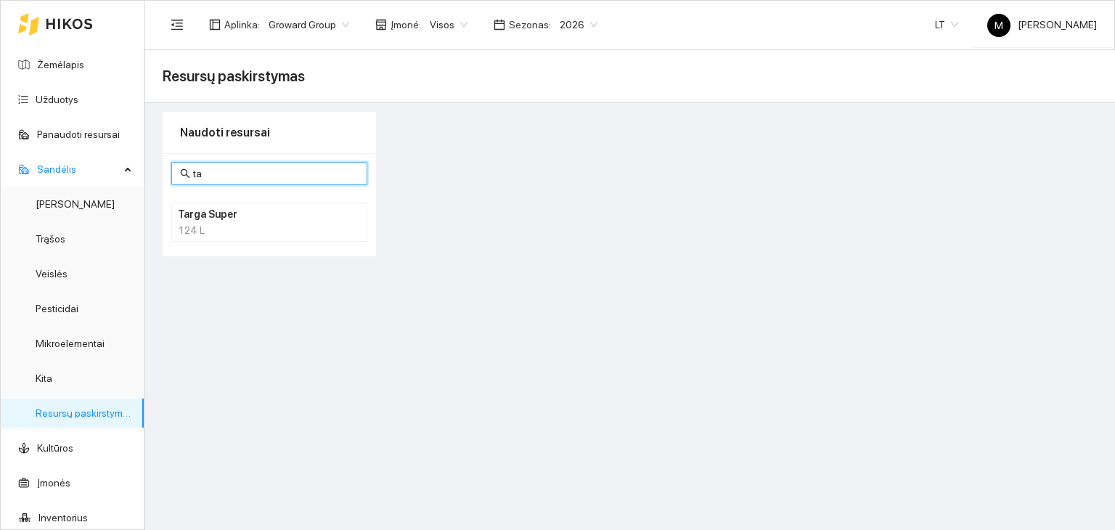
type input "t"
type input "h"
type input "halve"
click at [221, 230] on div "2227.72 L" at bounding box center [269, 230] width 183 height 16
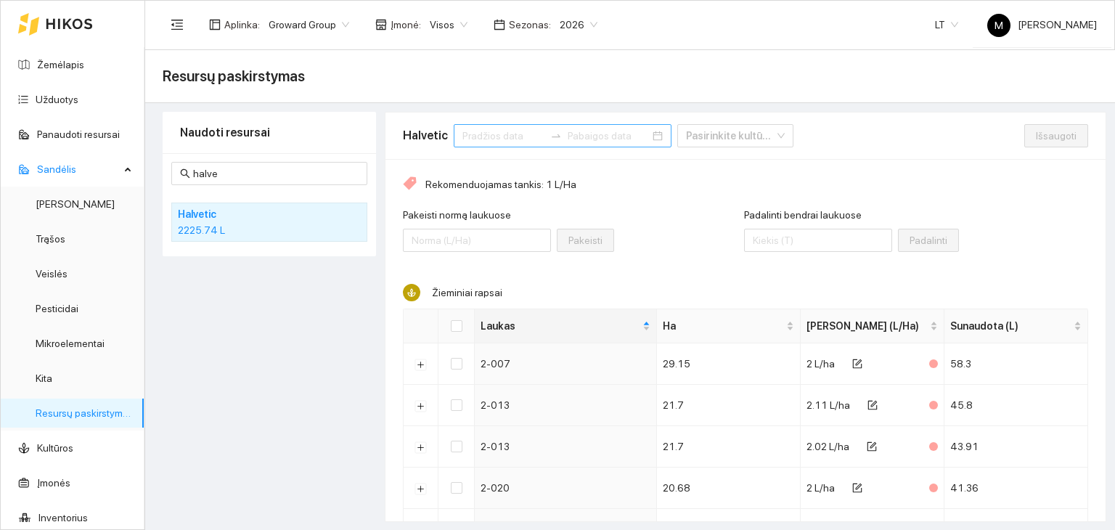
click at [515, 137] on input at bounding box center [503, 136] width 82 height 16
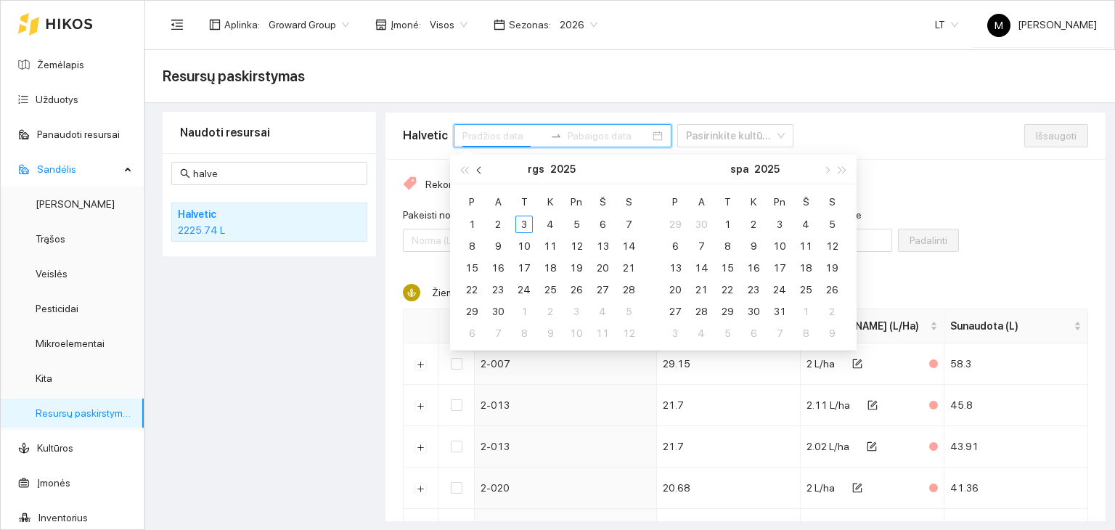
click at [476, 173] on button "button" at bounding box center [480, 169] width 16 height 29
type input "[DATE]"
click at [582, 223] on div "1" at bounding box center [576, 224] width 17 height 17
type input "[DATE]"
click at [634, 314] on div "31" at bounding box center [628, 311] width 17 height 17
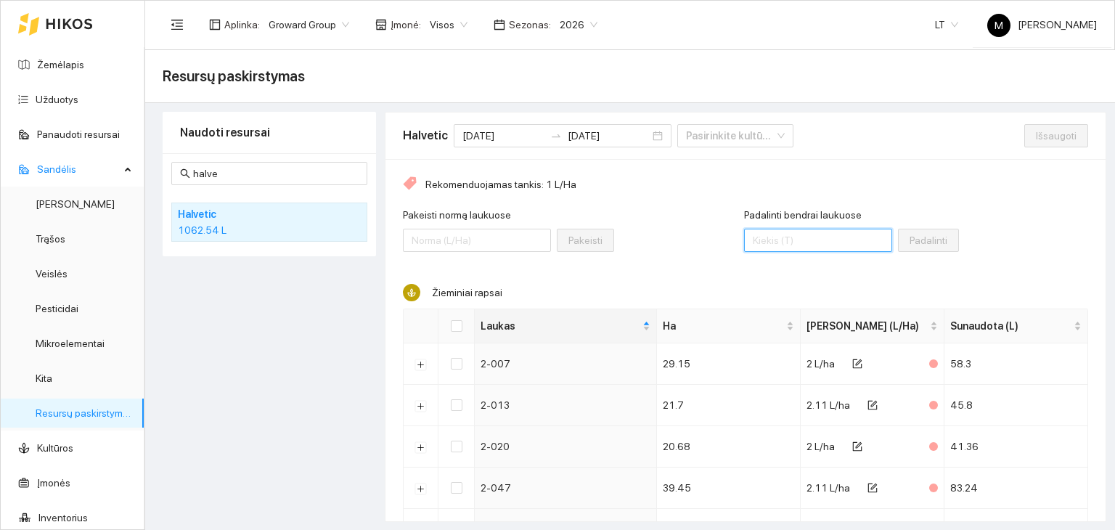
click at [757, 245] on input "Padalinti bendrai laukuose" at bounding box center [818, 240] width 148 height 23
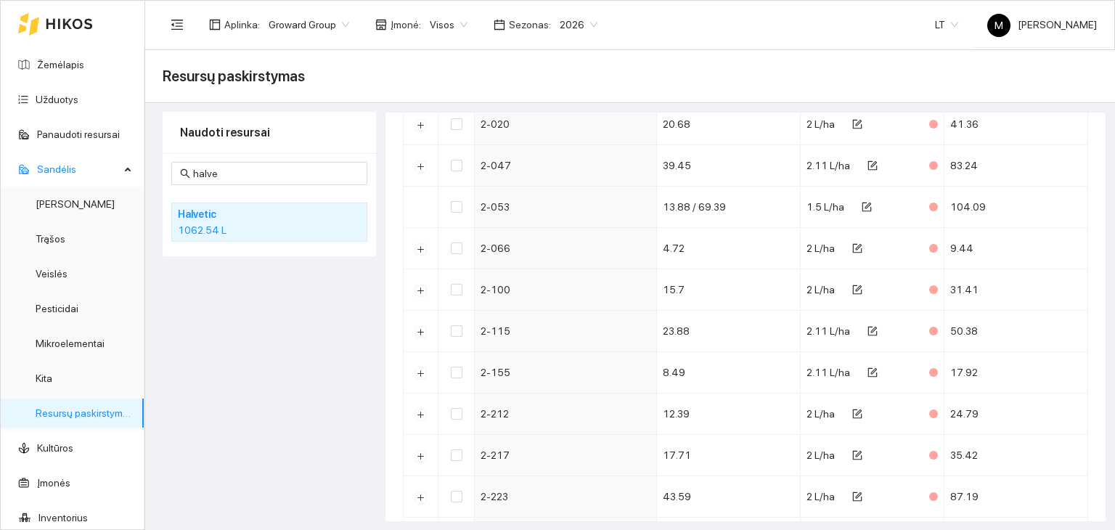
scroll to position [131, 0]
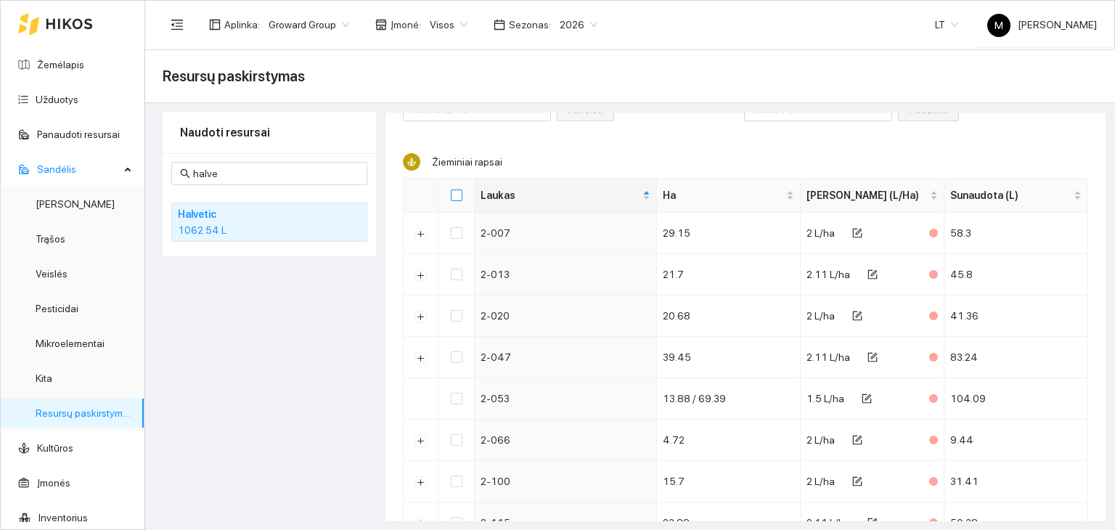
click at [453, 189] on input "Select all" at bounding box center [457, 195] width 12 height 12
checkbox input "true"
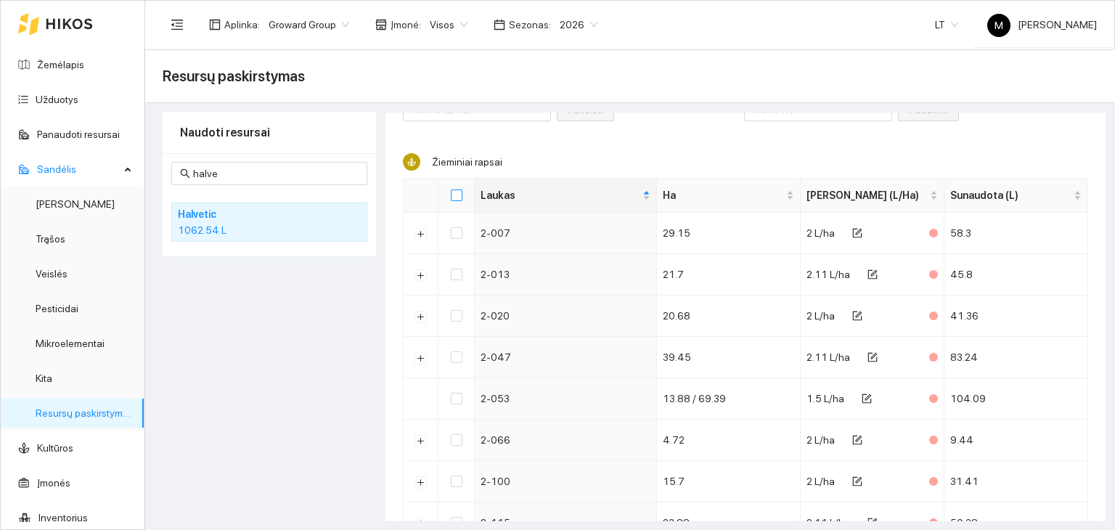
checkbox input "true"
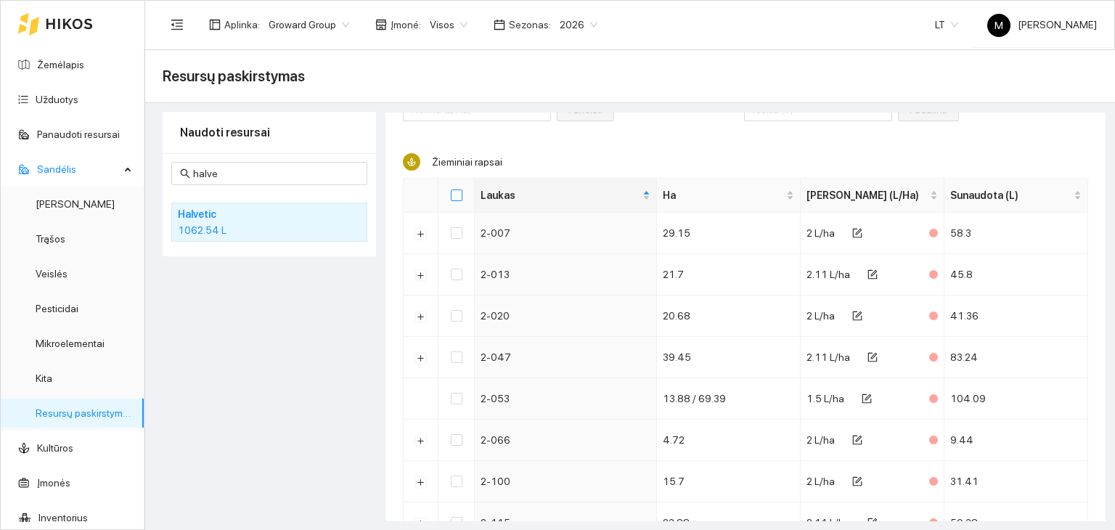
checkbox input "true"
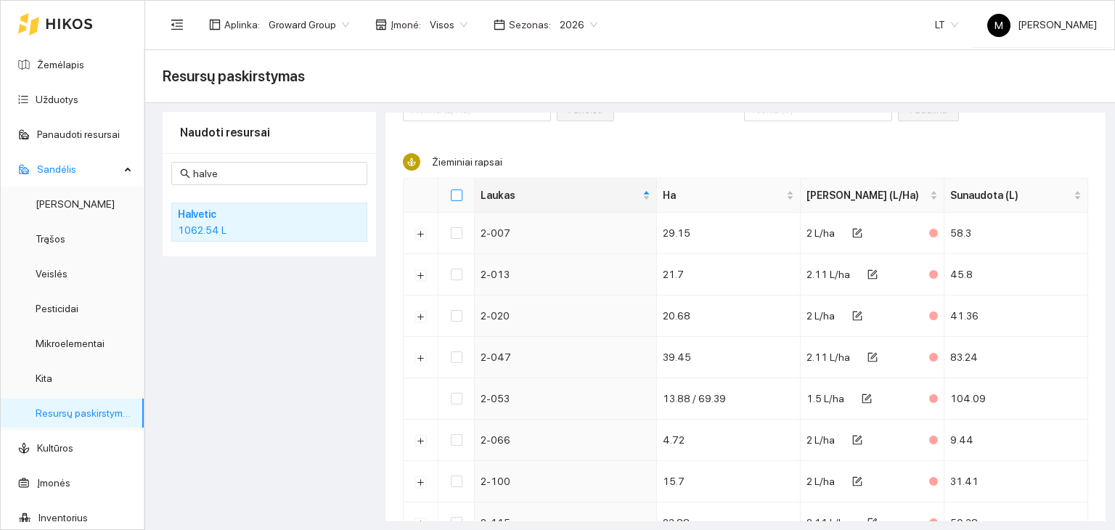
checkbox input "true"
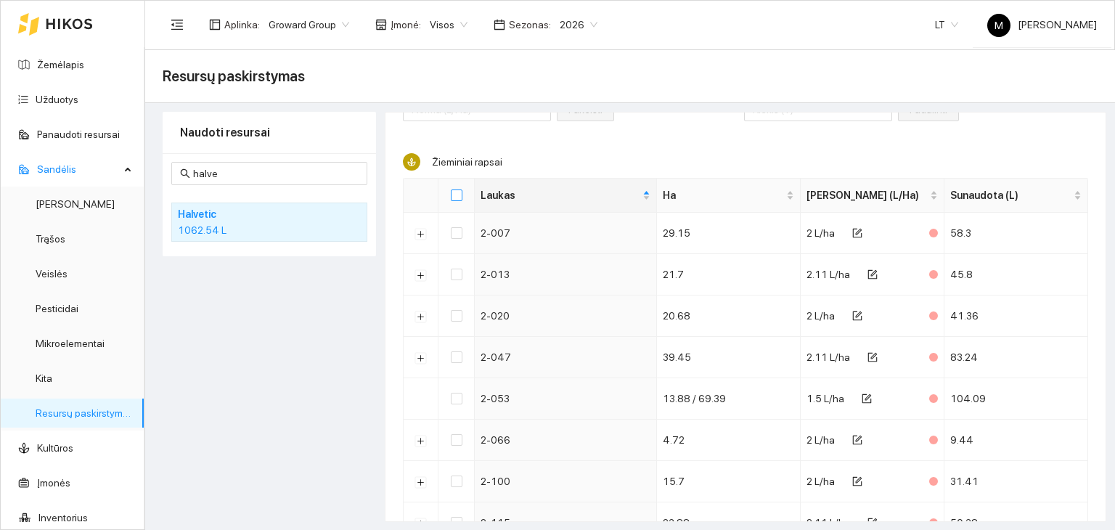
checkbox input "true"
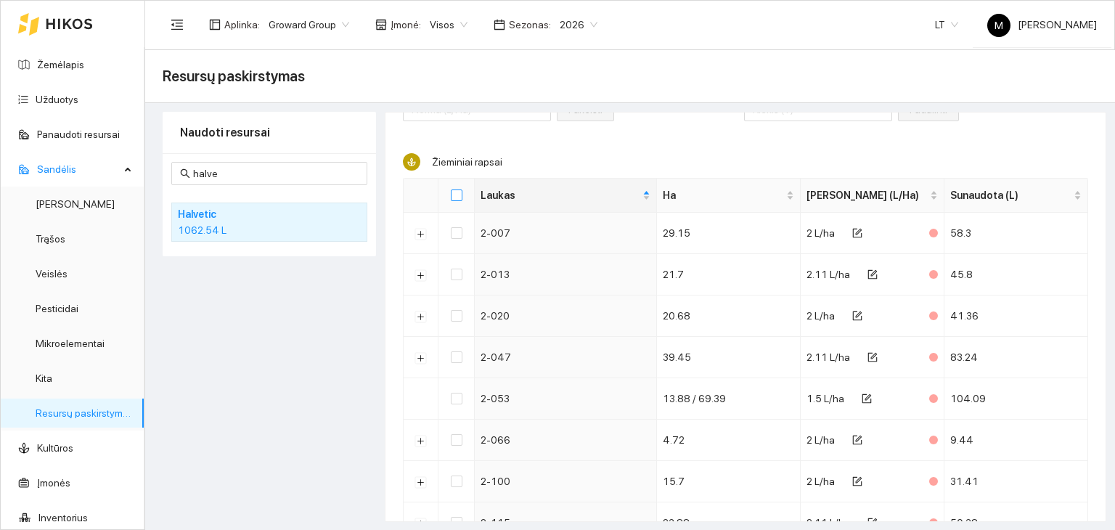
checkbox input "true"
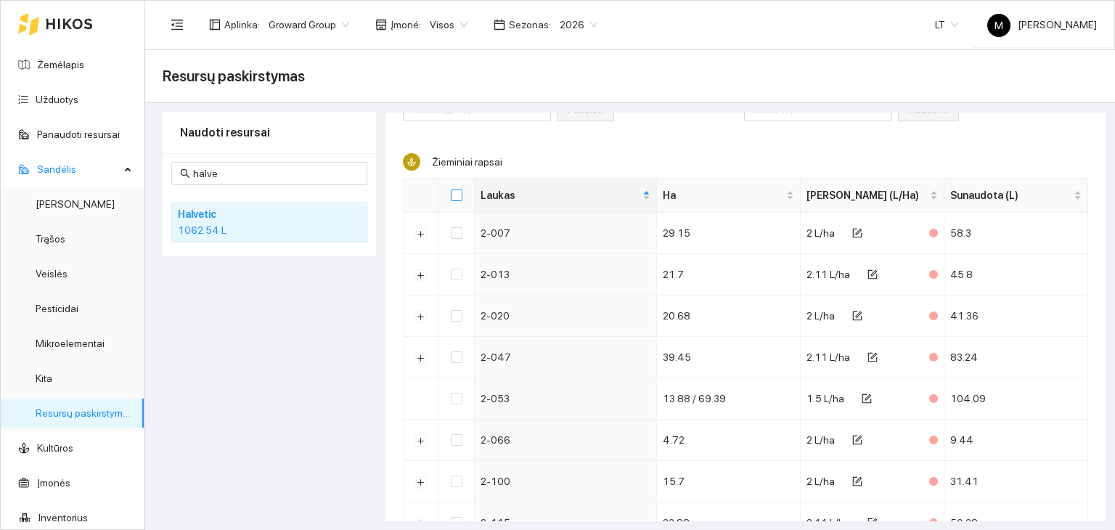
checkbox input "true"
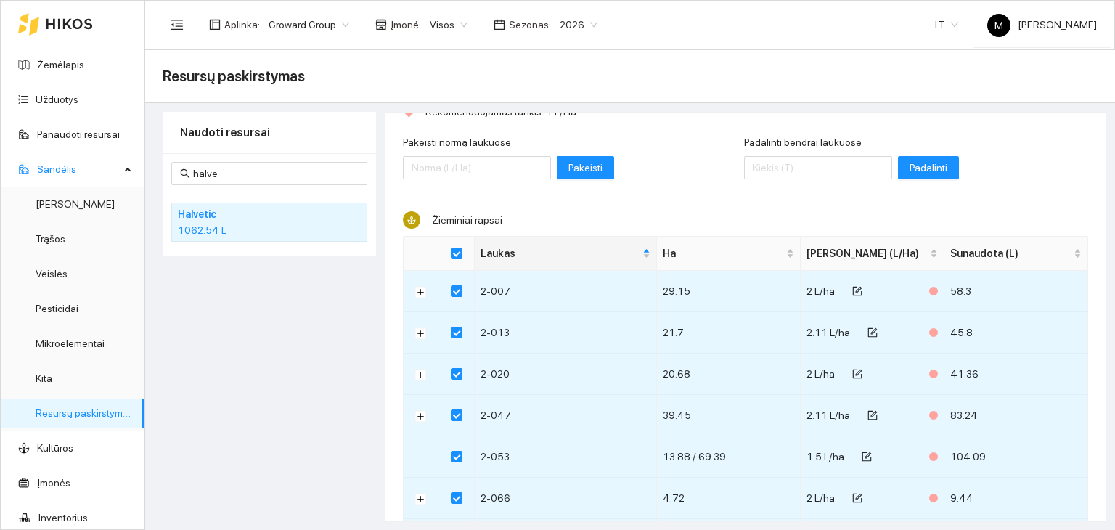
scroll to position [0, 0]
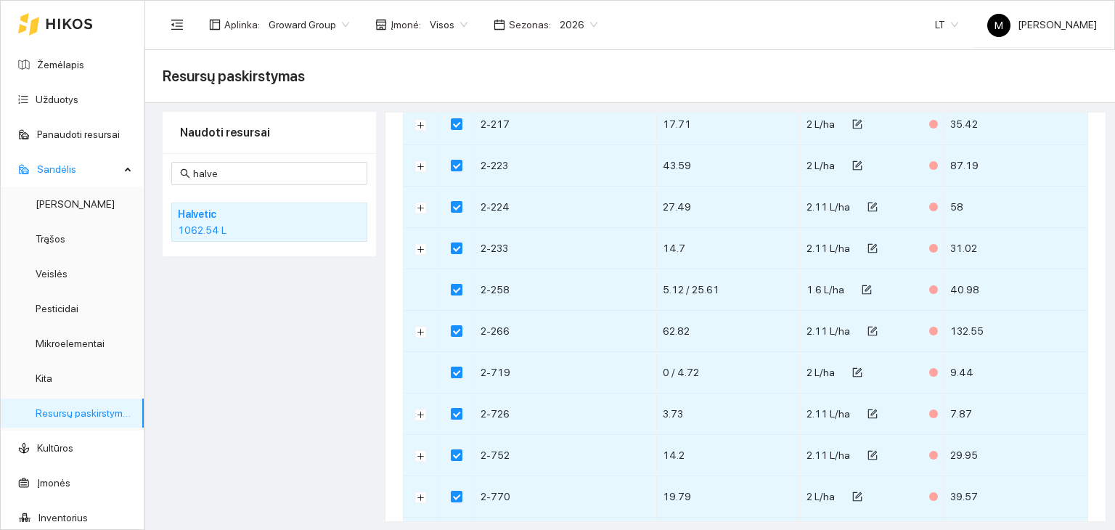
scroll to position [1220, 0]
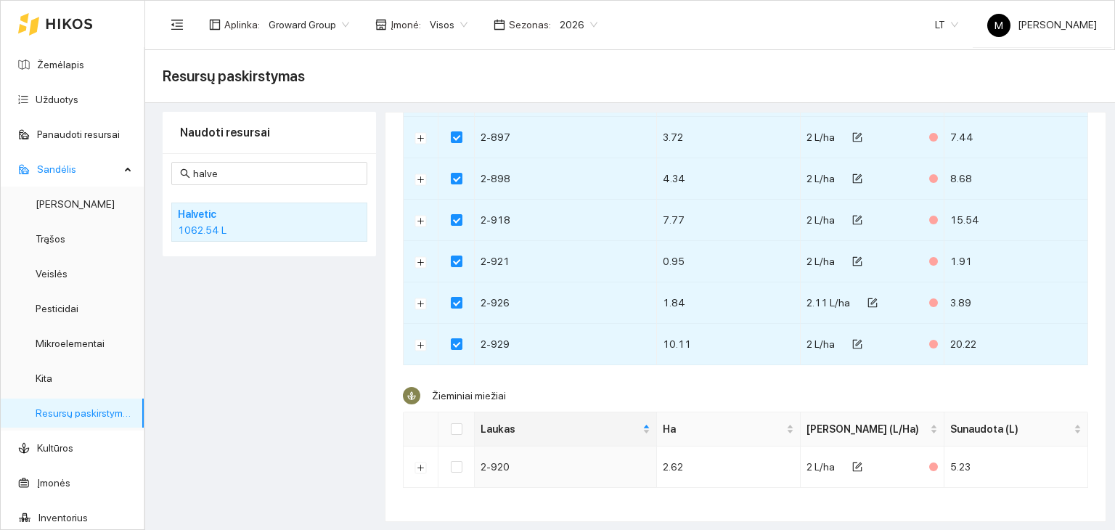
click at [286, 407] on div "Naudoti resursai halve Halvetic 1062.54 L" at bounding box center [269, 317] width 213 height 410
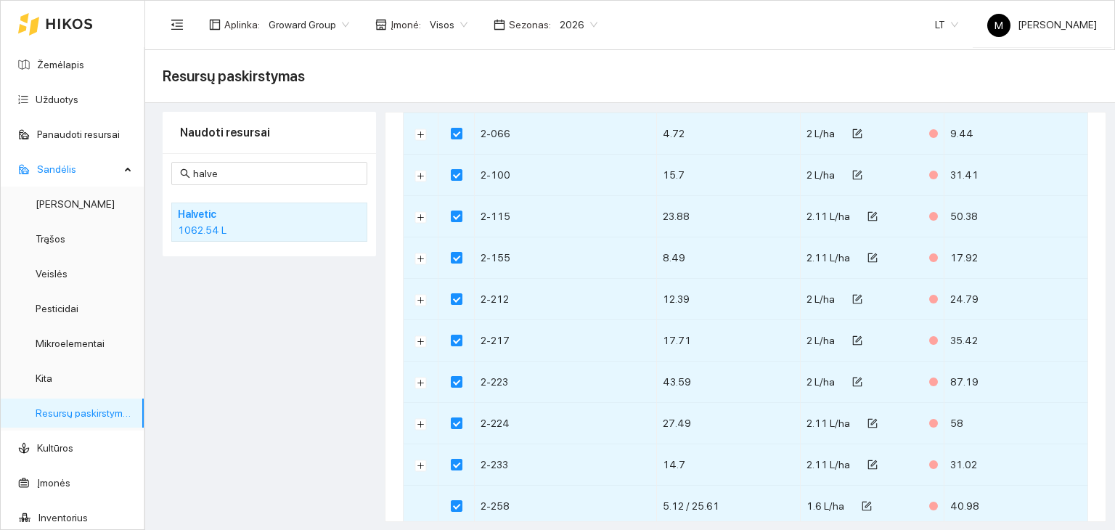
scroll to position [0, 0]
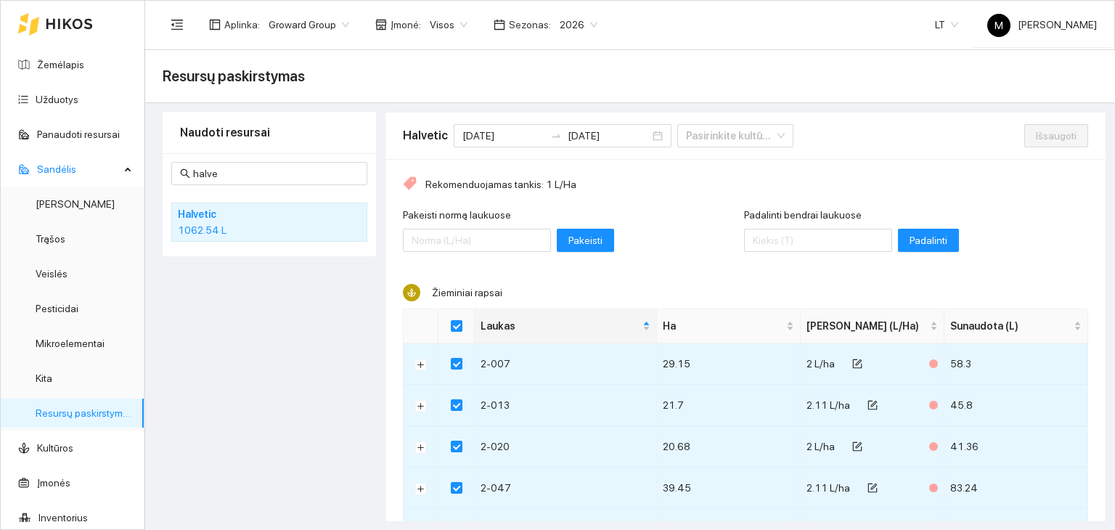
click at [231, 175] on input "halve" at bounding box center [276, 174] width 166 height 16
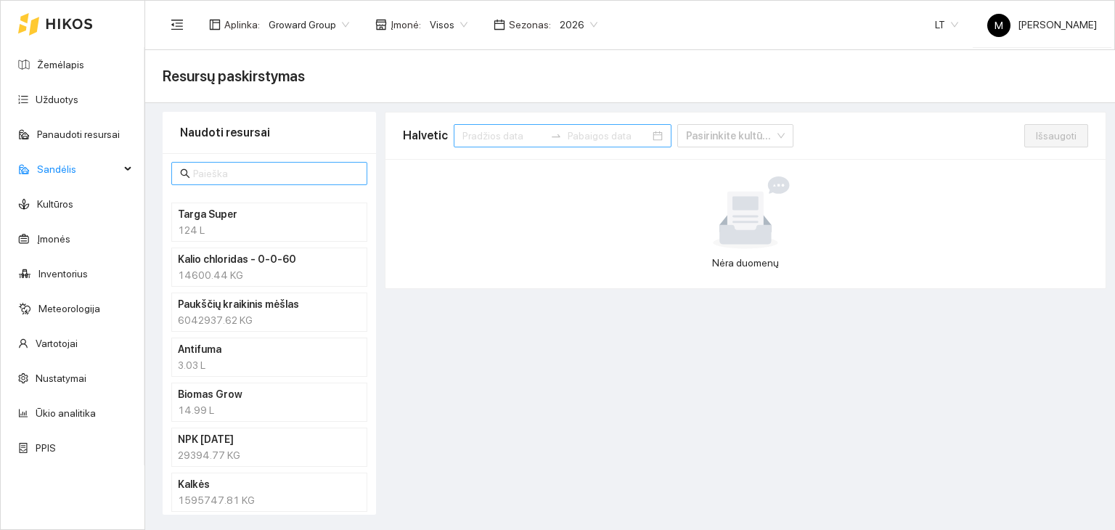
click at [204, 162] on span at bounding box center [269, 173] width 196 height 23
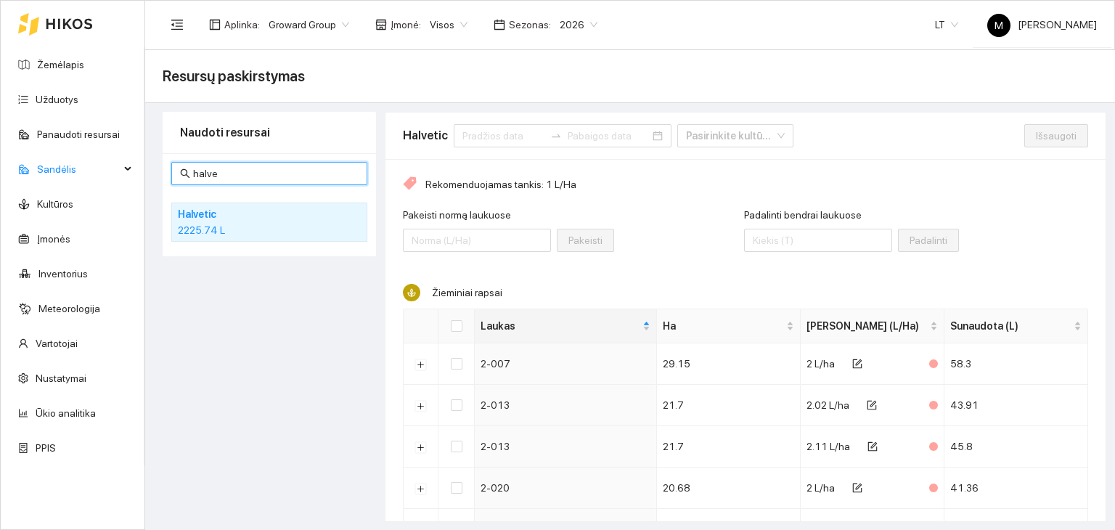
type input "halve"
click at [224, 226] on div "2225.74 L" at bounding box center [269, 230] width 183 height 16
click at [218, 217] on h4 "Halvetic" at bounding box center [250, 214] width 145 height 16
click at [60, 94] on link "Užduotys" at bounding box center [57, 100] width 43 height 12
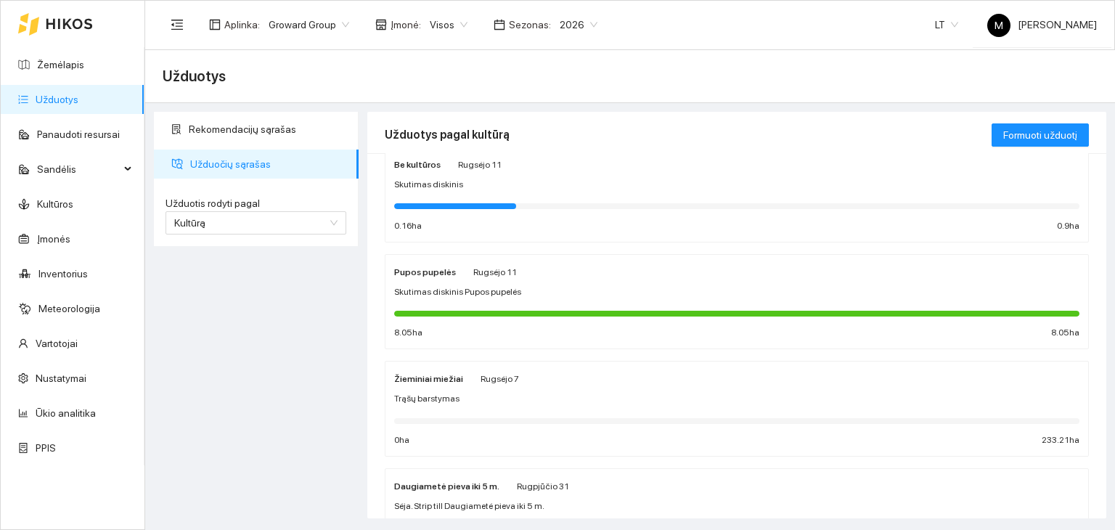
scroll to position [363, 0]
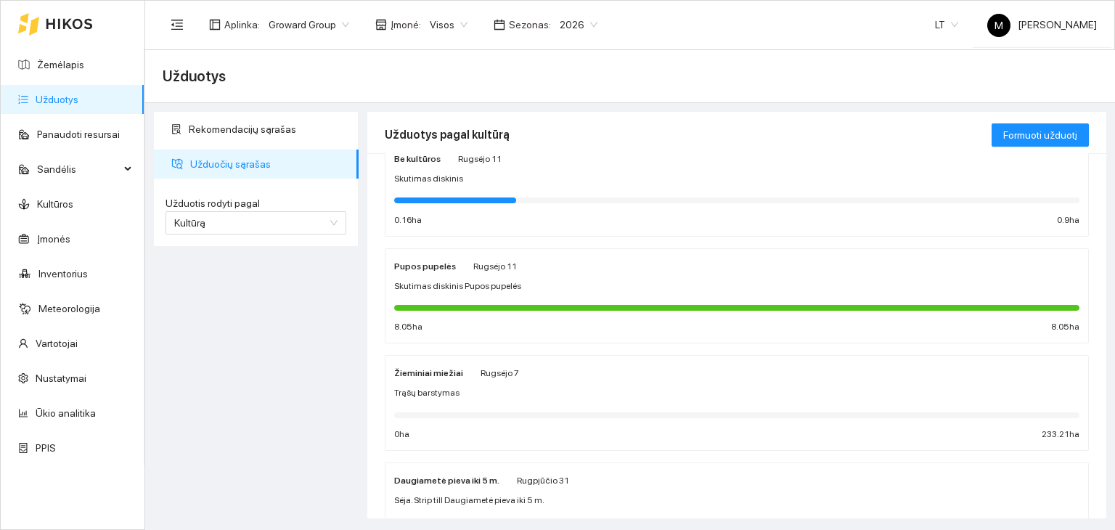
click at [554, 295] on div "Pupos pupelės Rugsėjo 11 Skutimas diskinis Pupos pupelės 8.05 ha 8.05 ha" at bounding box center [736, 296] width 685 height 77
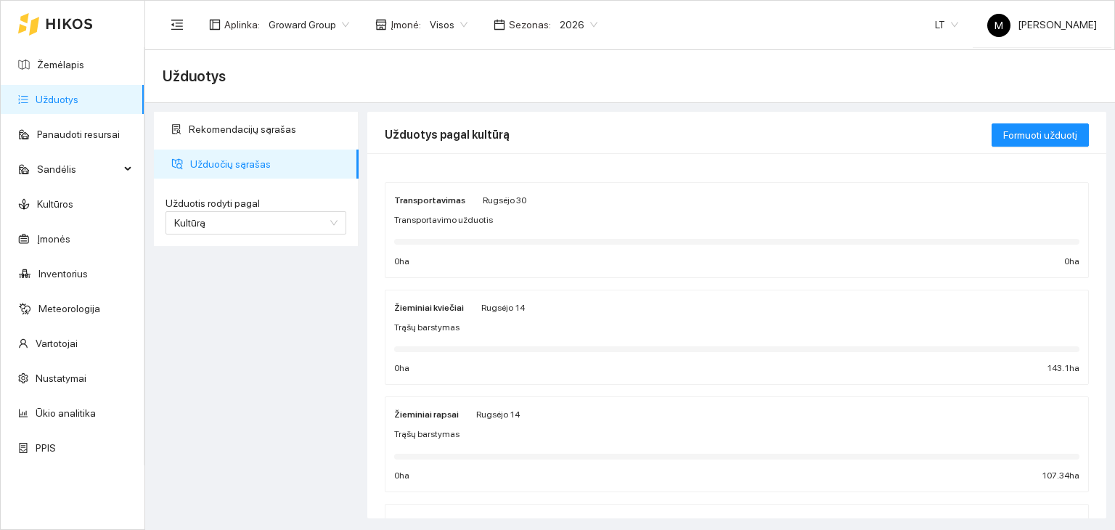
click at [465, 319] on div "Žieminiai kviečiai Rugsėjo 14 Trąšų barstymas 0 ha 143.1 ha" at bounding box center [736, 337] width 685 height 77
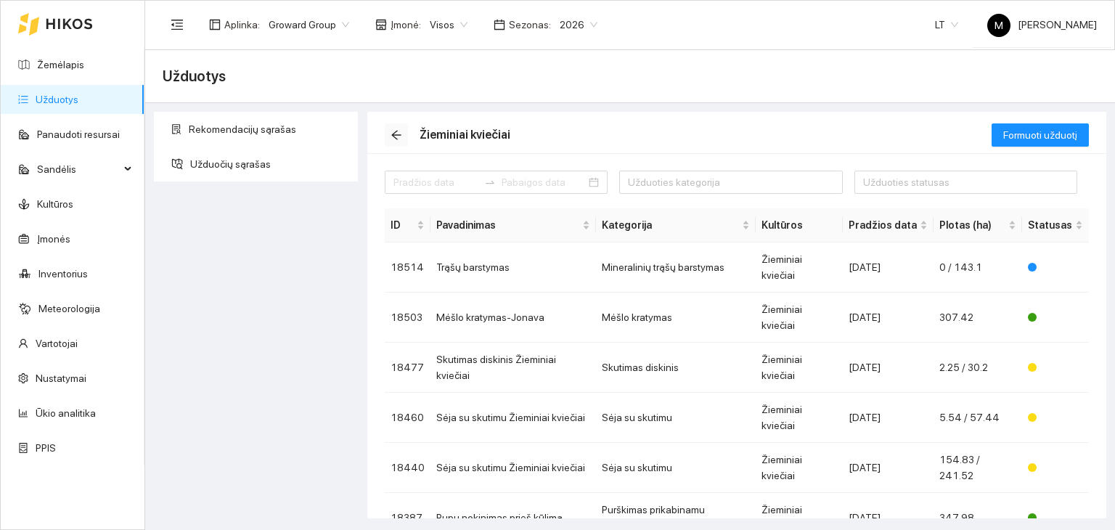
click at [399, 137] on icon "arrow-left" at bounding box center [397, 135] width 12 height 12
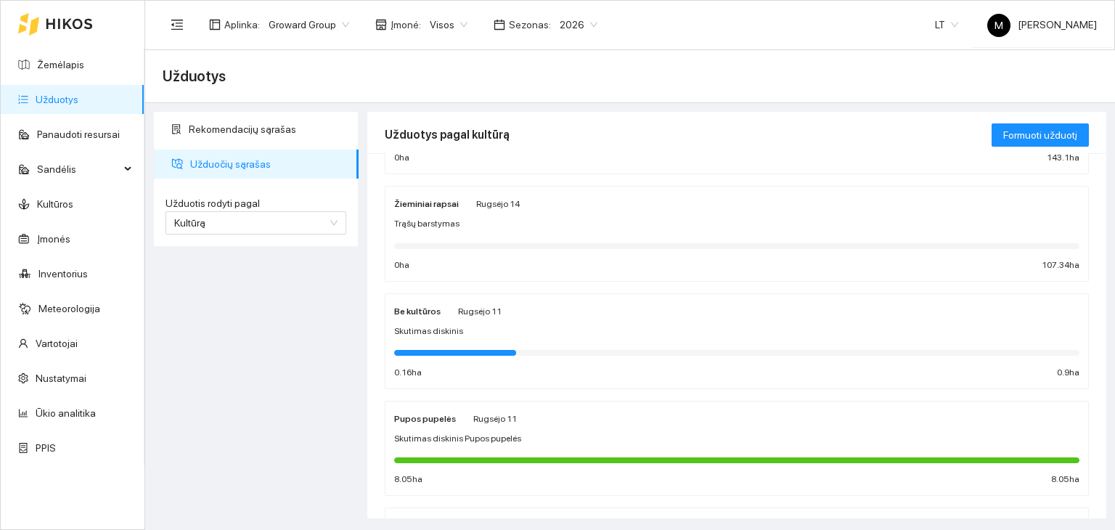
scroll to position [113, 0]
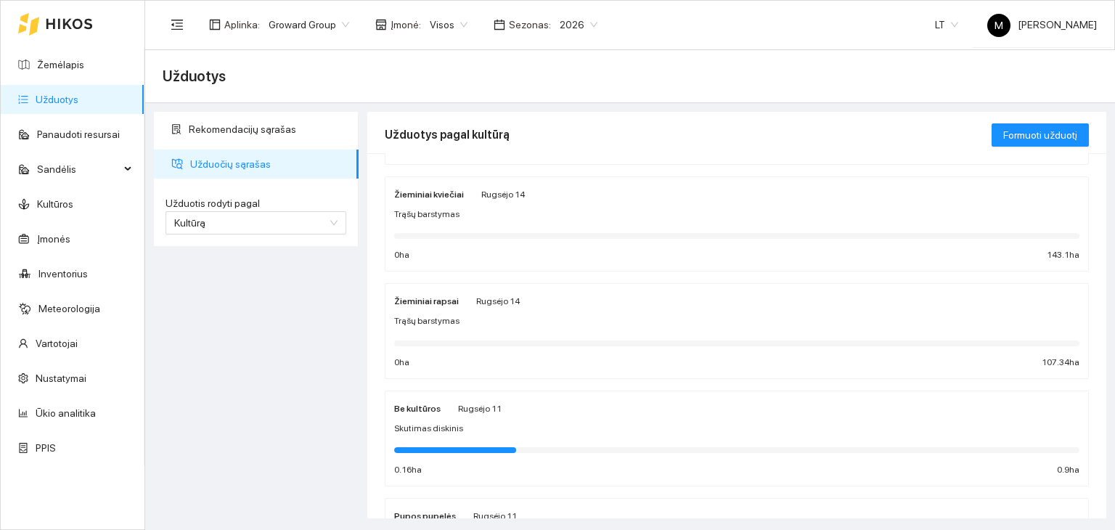
click at [434, 216] on span "Trąšų barstymas" at bounding box center [426, 215] width 65 height 14
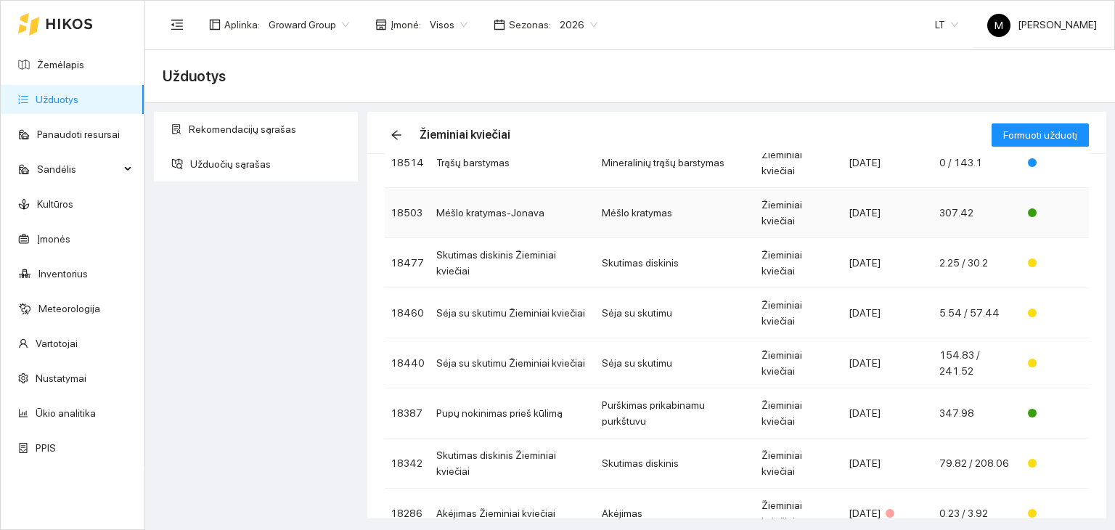
scroll to position [122, 0]
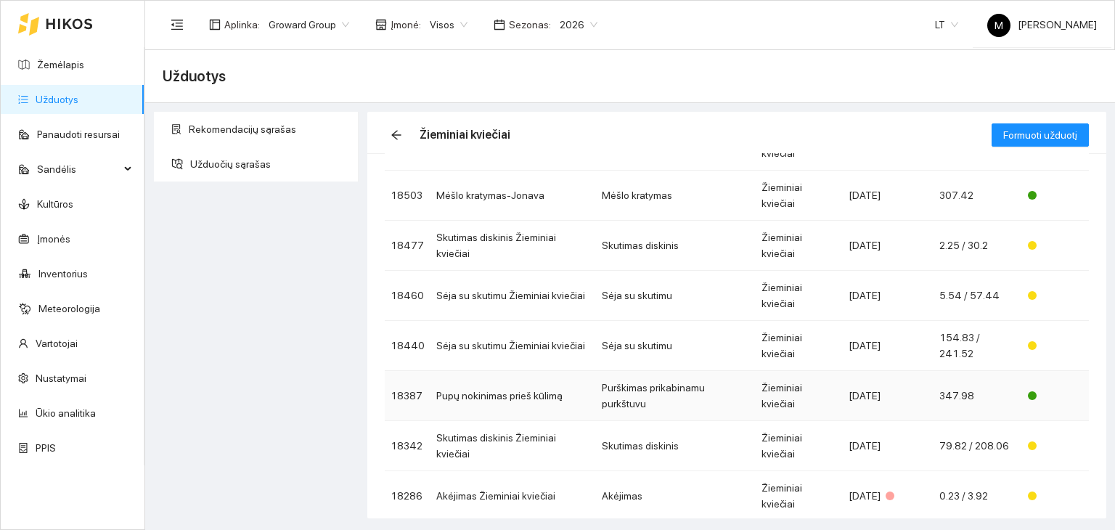
click at [628, 371] on td "Purškimas prikabinamu purkštuvu" at bounding box center [676, 396] width 160 height 50
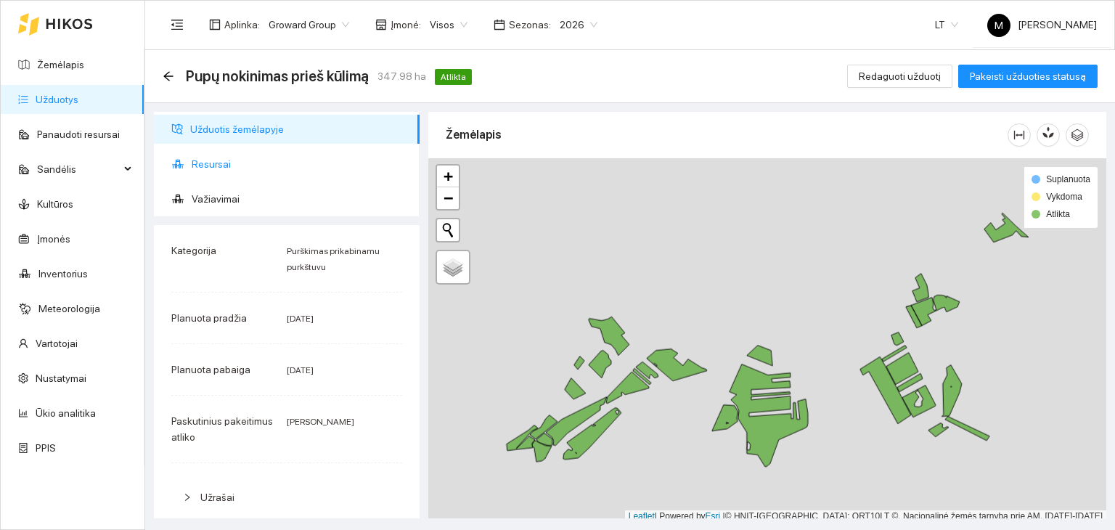
click at [218, 163] on span "Resursai" at bounding box center [300, 164] width 216 height 29
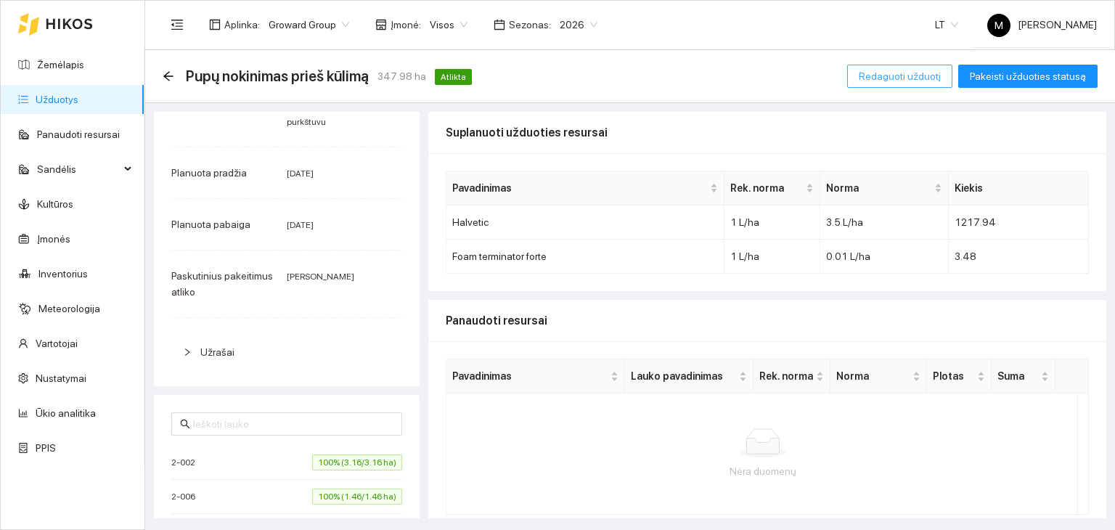
click at [906, 74] on span "Redaguoti užduotį" at bounding box center [900, 76] width 82 height 16
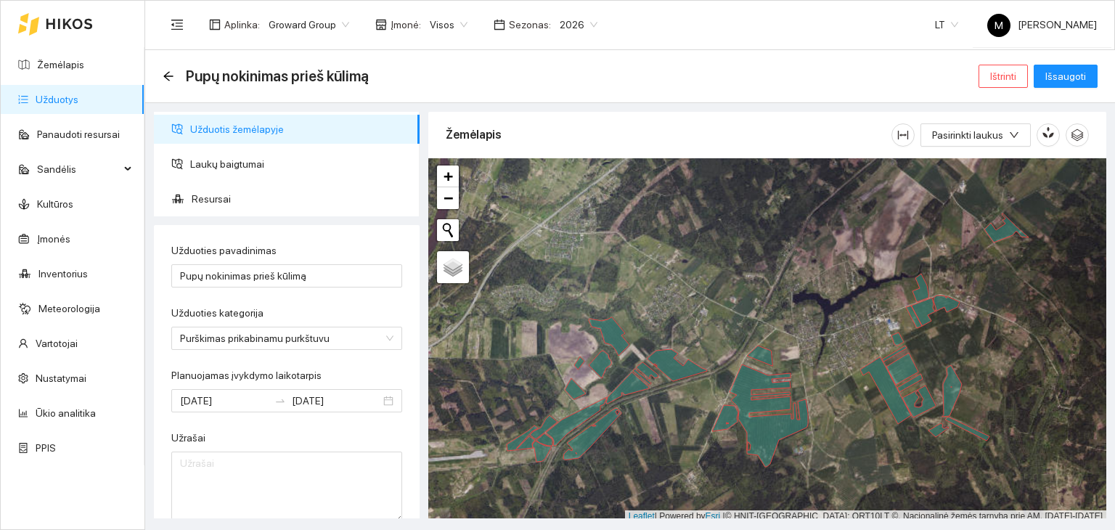
click at [205, 182] on ul "Užduotis žemėlapyje Laukų baigtumai Resursai" at bounding box center [287, 164] width 266 height 105
click at [209, 192] on span "Resursai" at bounding box center [300, 198] width 216 height 29
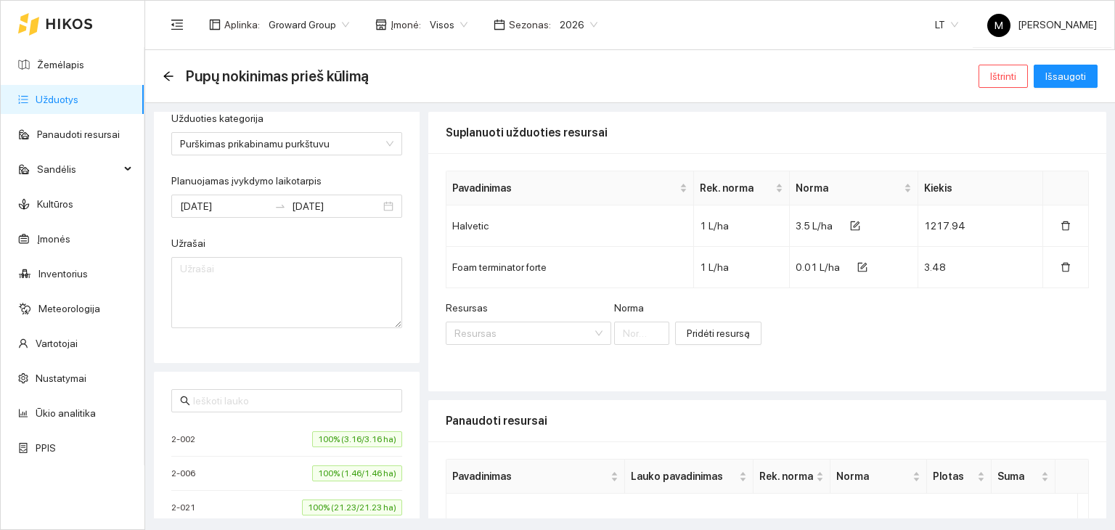
scroll to position [218, 0]
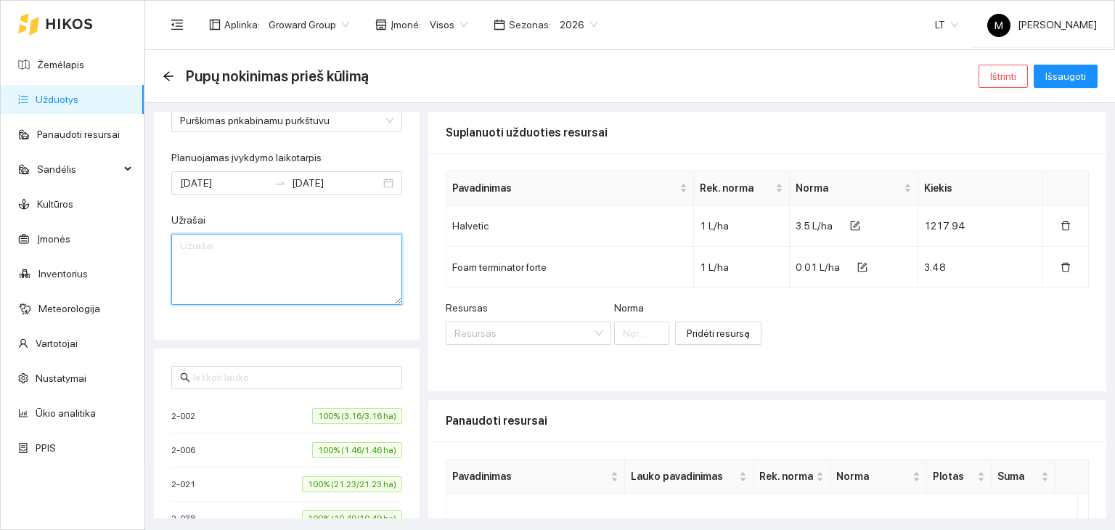
click at [273, 271] on textarea "Užrašai" at bounding box center [286, 269] width 231 height 71
type textarea "j"
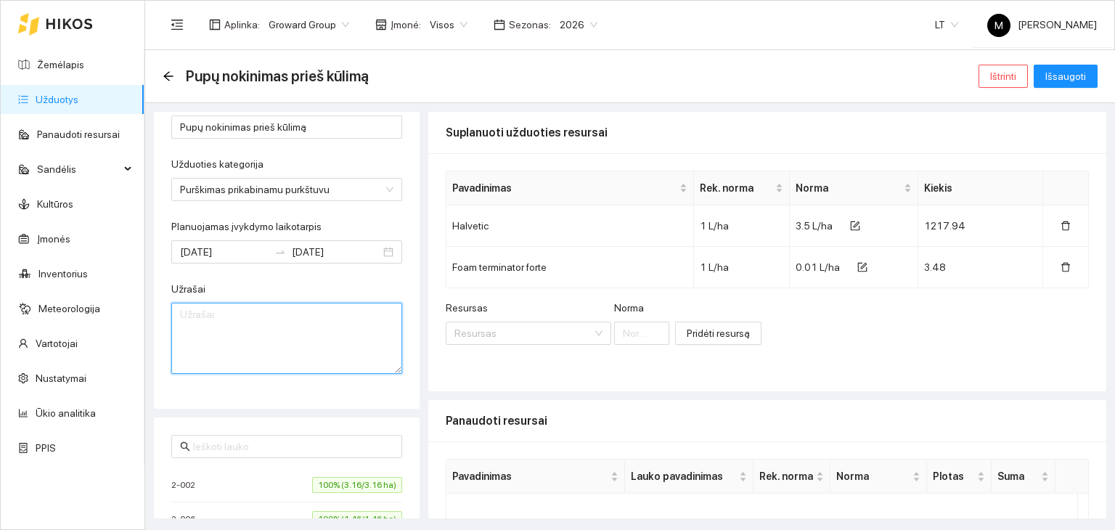
scroll to position [0, 0]
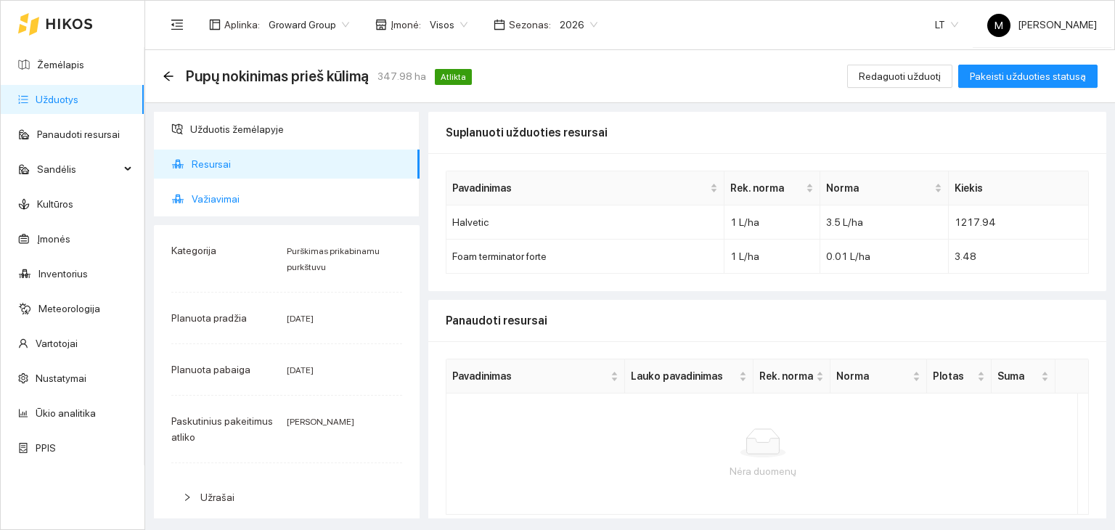
click at [232, 201] on span "Važiavimai" at bounding box center [300, 198] width 216 height 29
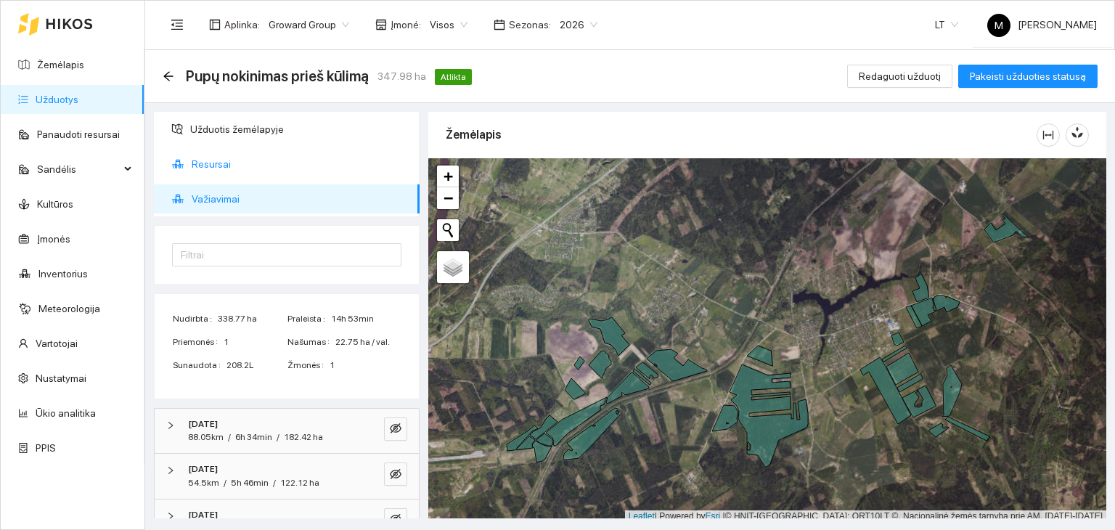
click at [220, 168] on span "Resursai" at bounding box center [300, 164] width 216 height 29
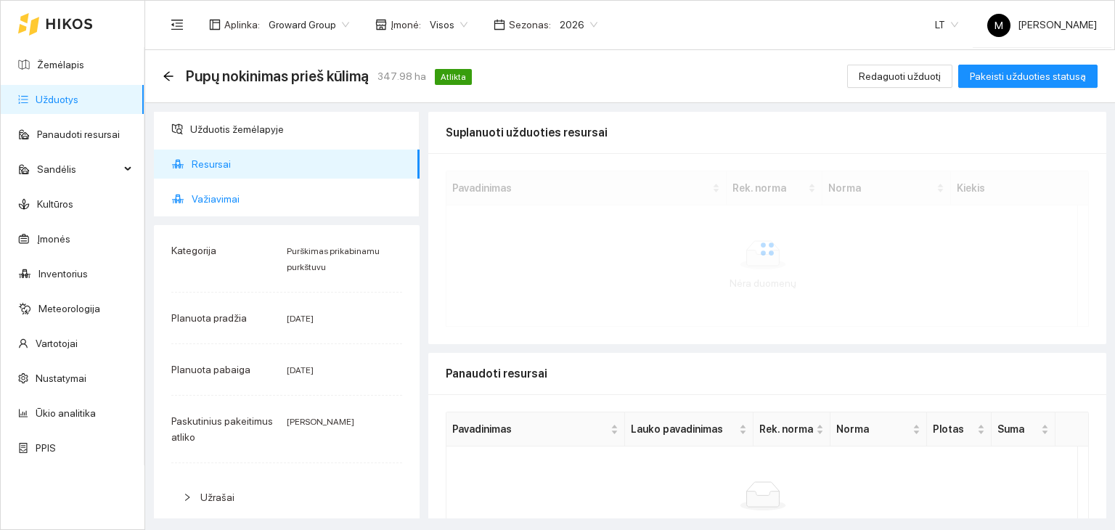
click at [230, 191] on span "Važiavimai" at bounding box center [300, 198] width 216 height 29
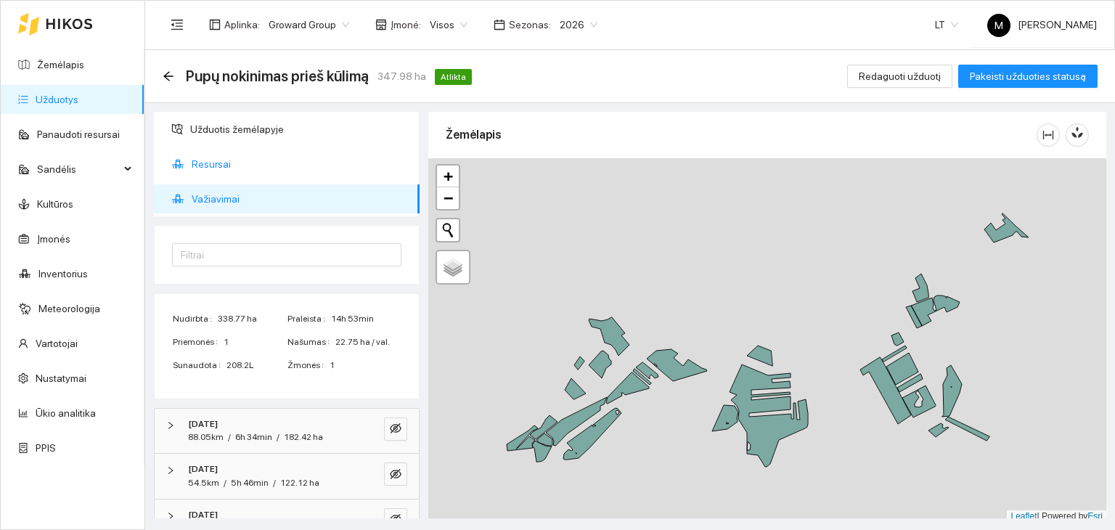
click at [219, 166] on span "Resursai" at bounding box center [300, 164] width 216 height 29
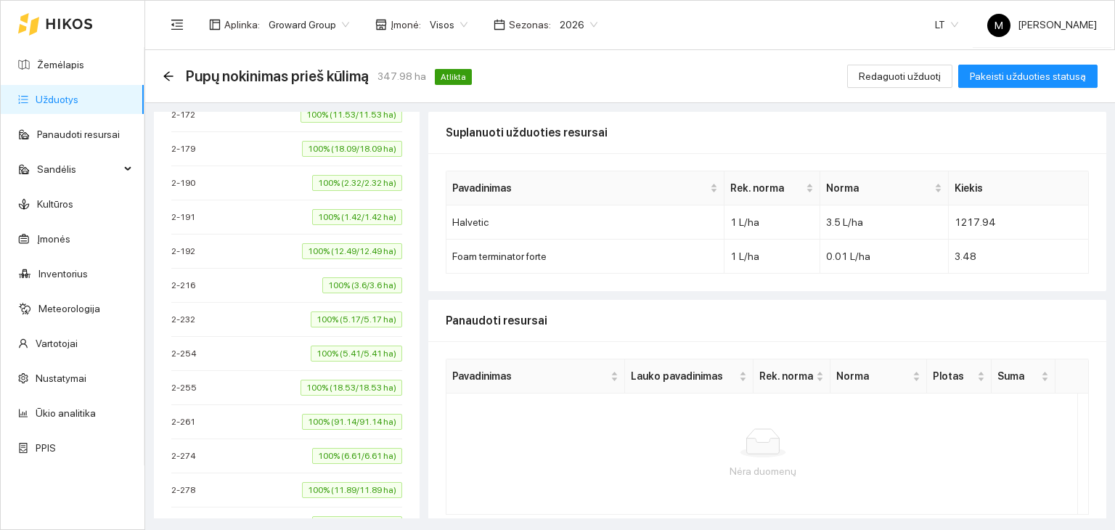
scroll to position [1016, 0]
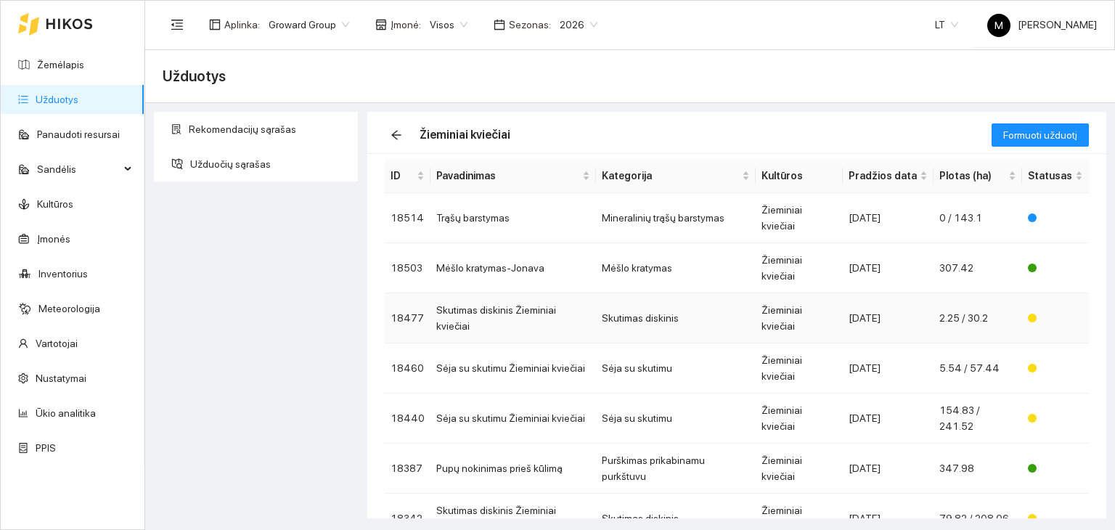
scroll to position [73, 0]
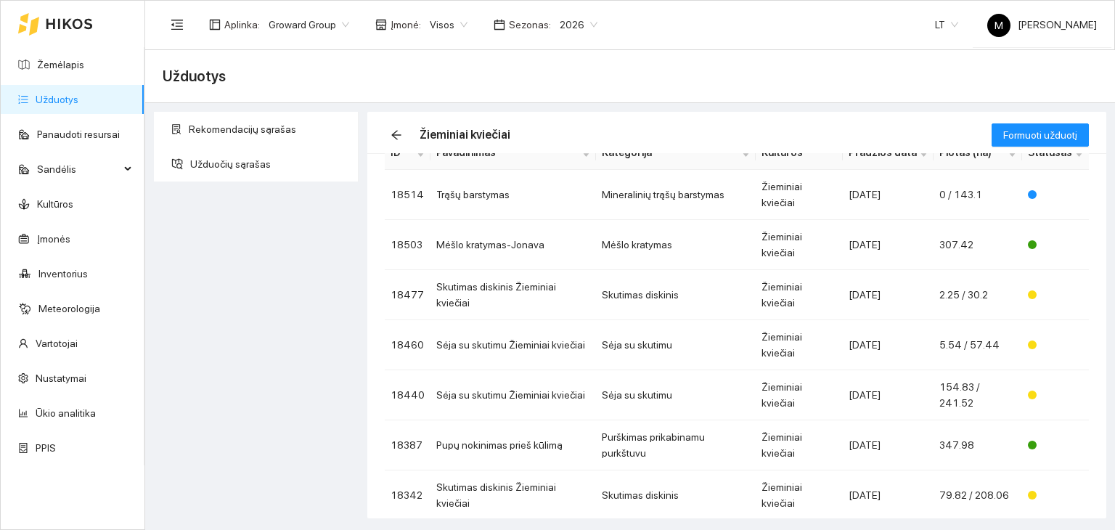
click at [562, 15] on span "2026" at bounding box center [579, 25] width 38 height 22
click at [566, 166] on div "2025" at bounding box center [566, 169] width 37 height 16
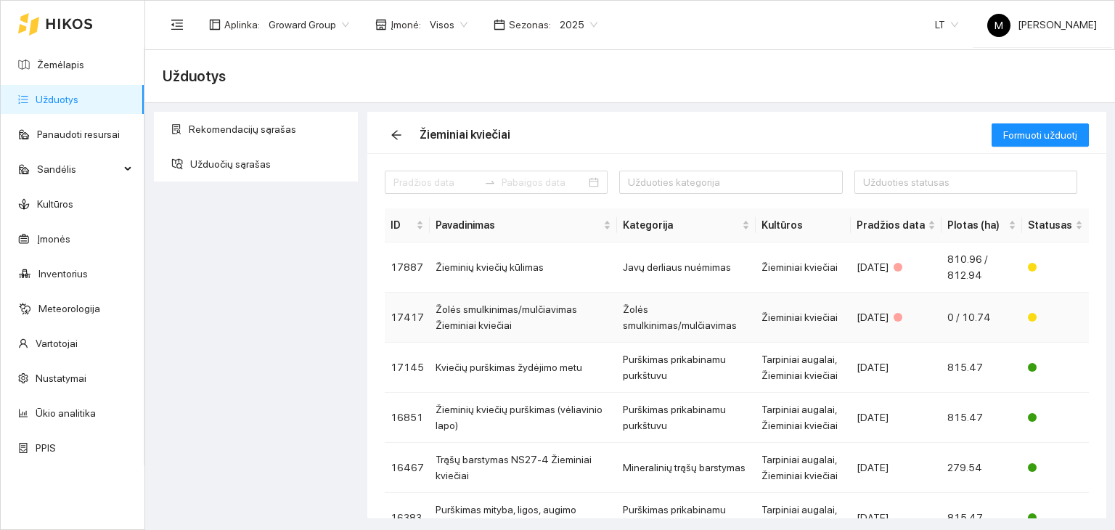
scroll to position [73, 0]
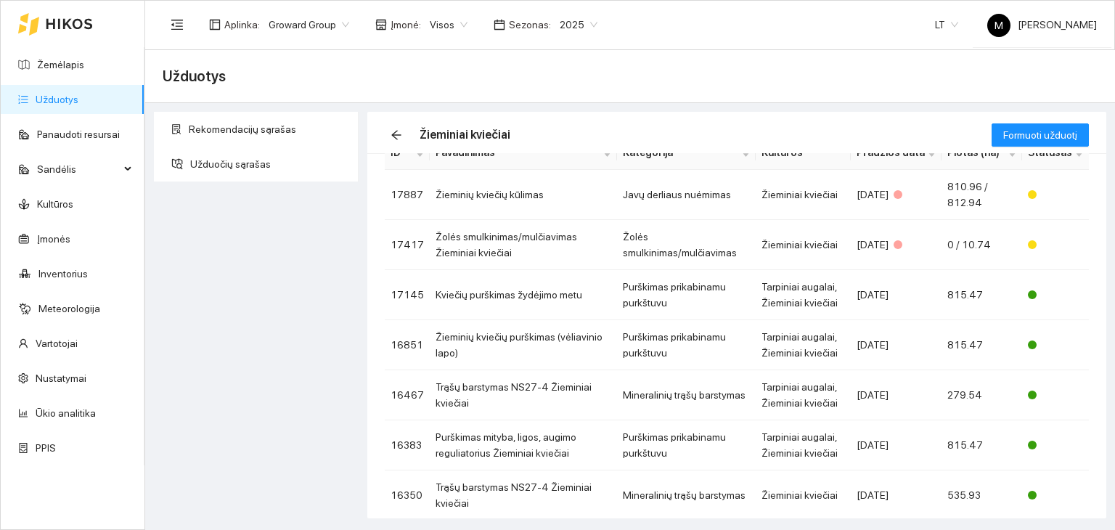
click at [78, 101] on link "Užduotys" at bounding box center [57, 100] width 43 height 12
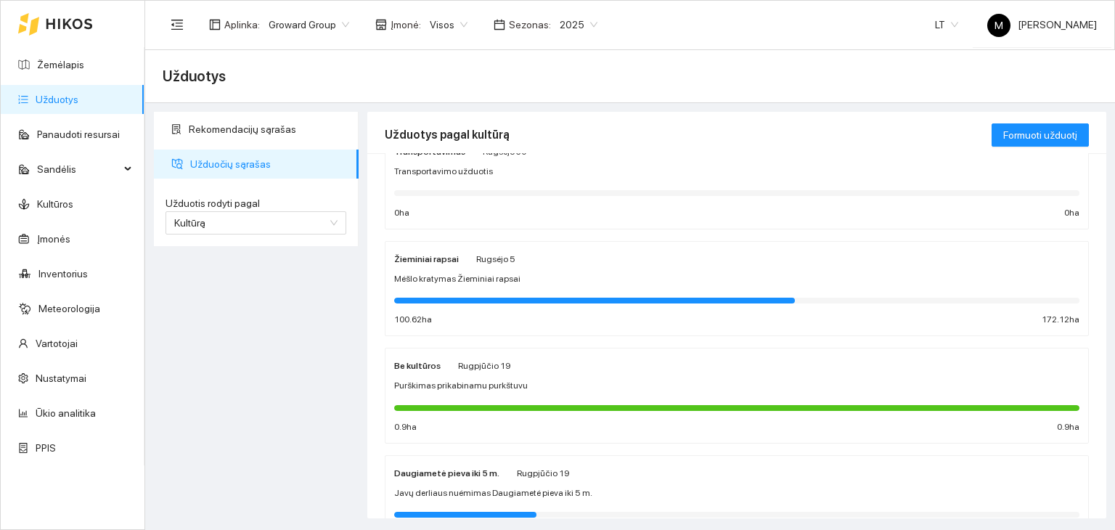
scroll to position [73, 0]
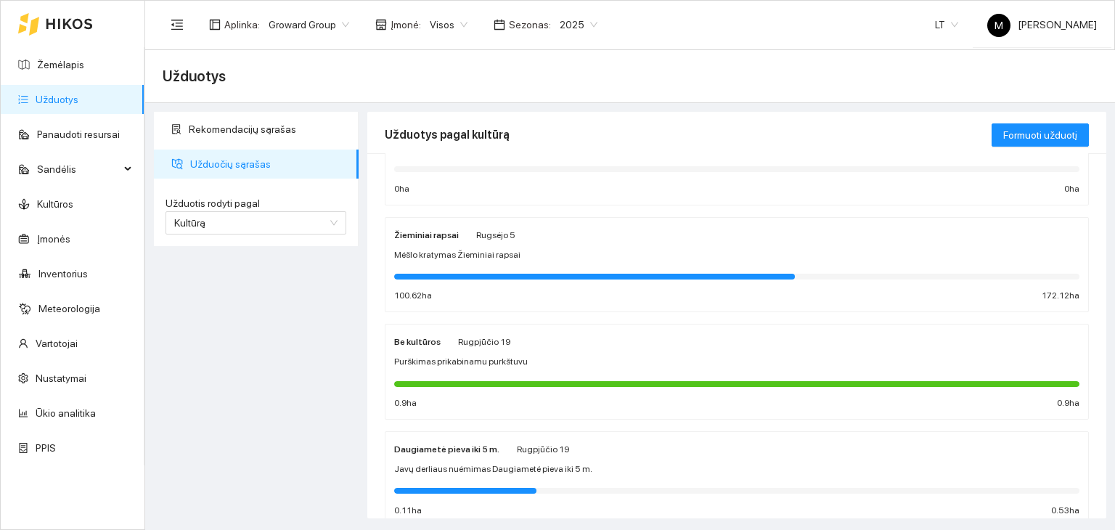
click at [485, 375] on div at bounding box center [736, 383] width 685 height 16
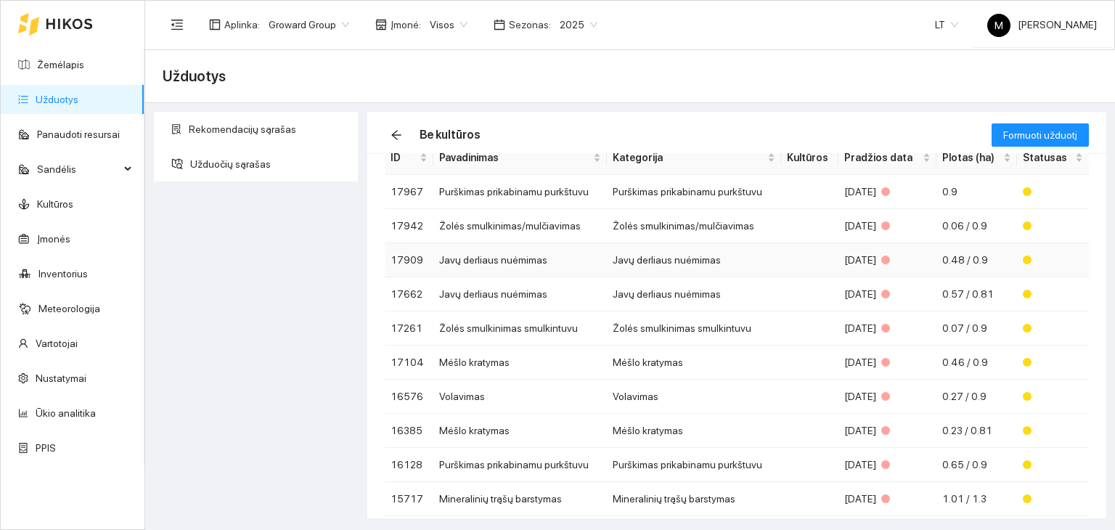
scroll to position [122, 0]
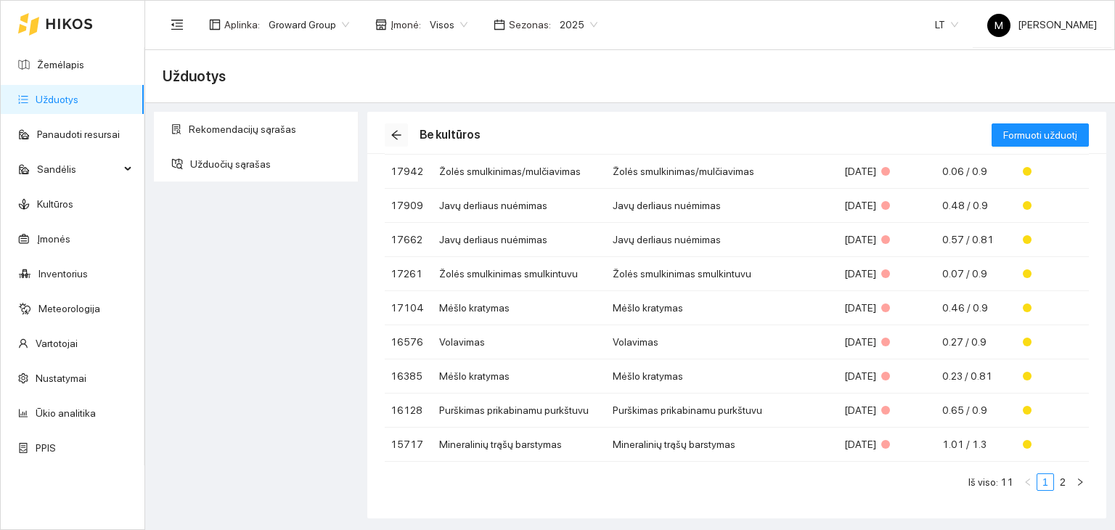
click at [393, 136] on icon "arrow-left" at bounding box center [395, 135] width 9 height 9
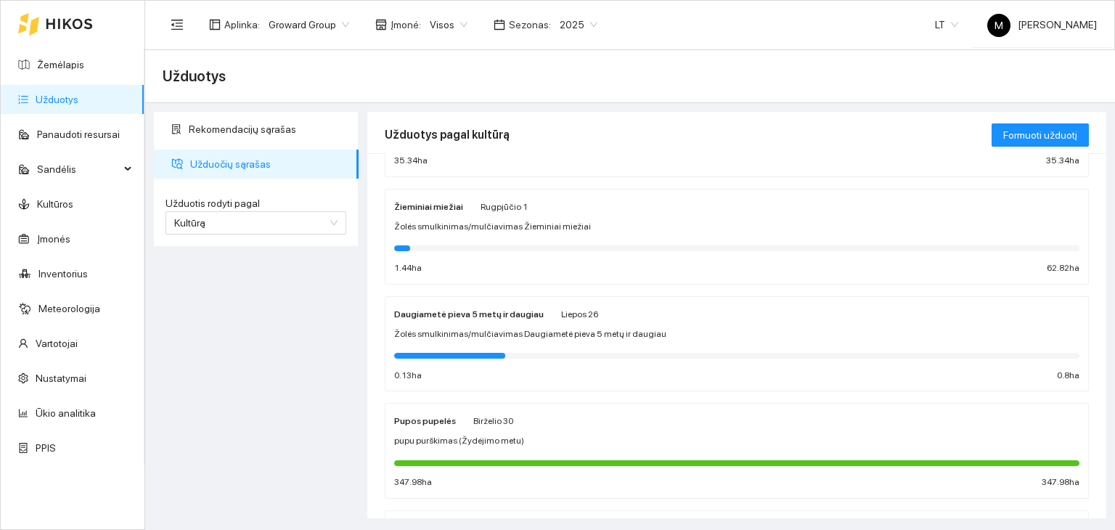
scroll to position [726, 0]
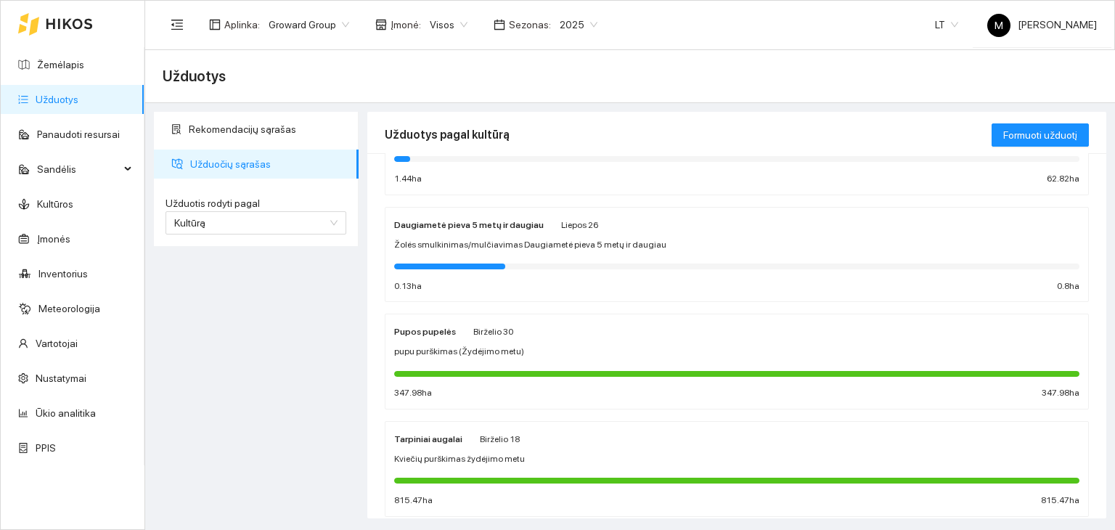
click at [456, 349] on span "pupu purškimas (Žydėjimo metu)" at bounding box center [459, 352] width 130 height 14
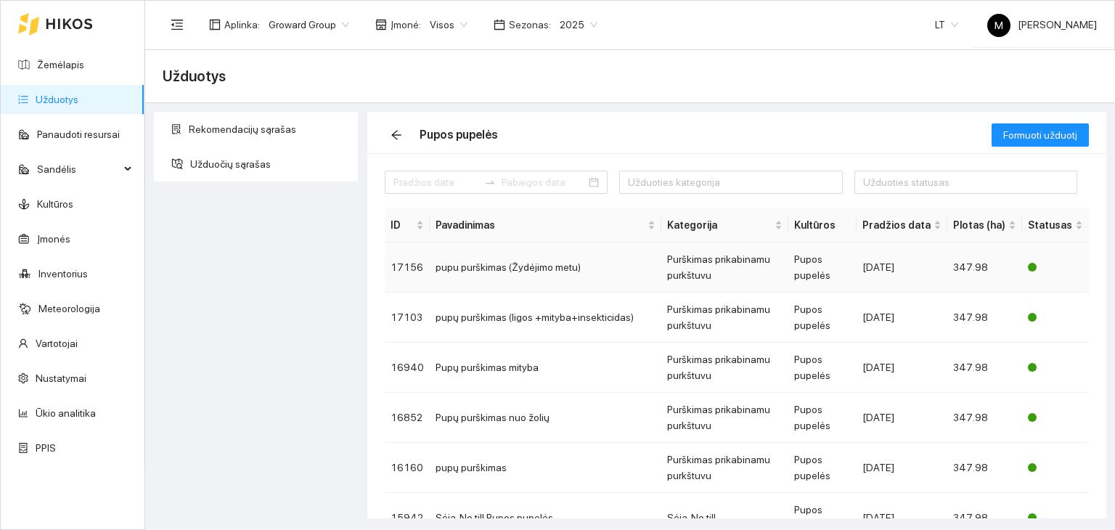
click at [478, 269] on td "pupu purškimas (Žydėjimo metu)" at bounding box center [546, 267] width 232 height 50
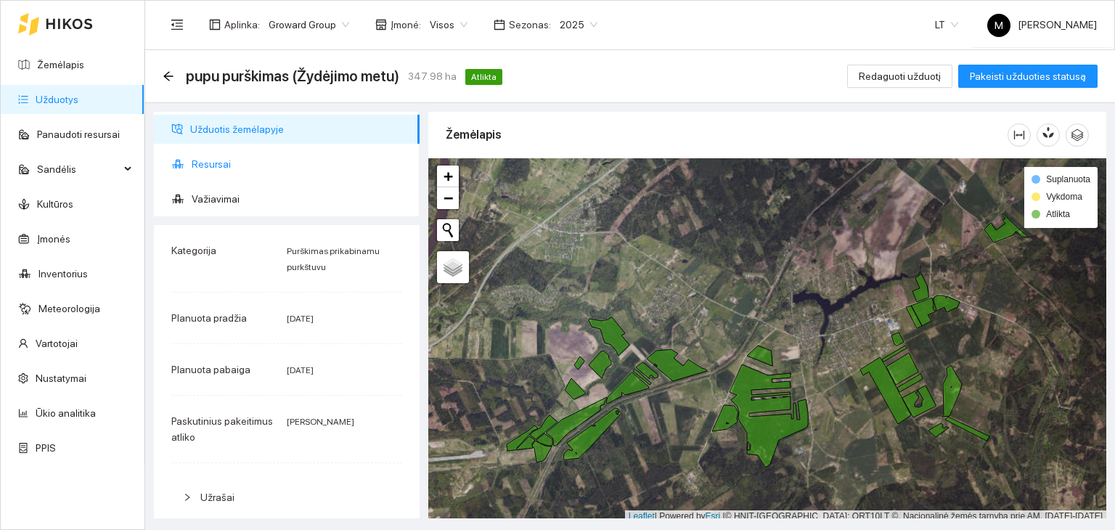
click at [251, 163] on span "Resursai" at bounding box center [300, 164] width 216 height 29
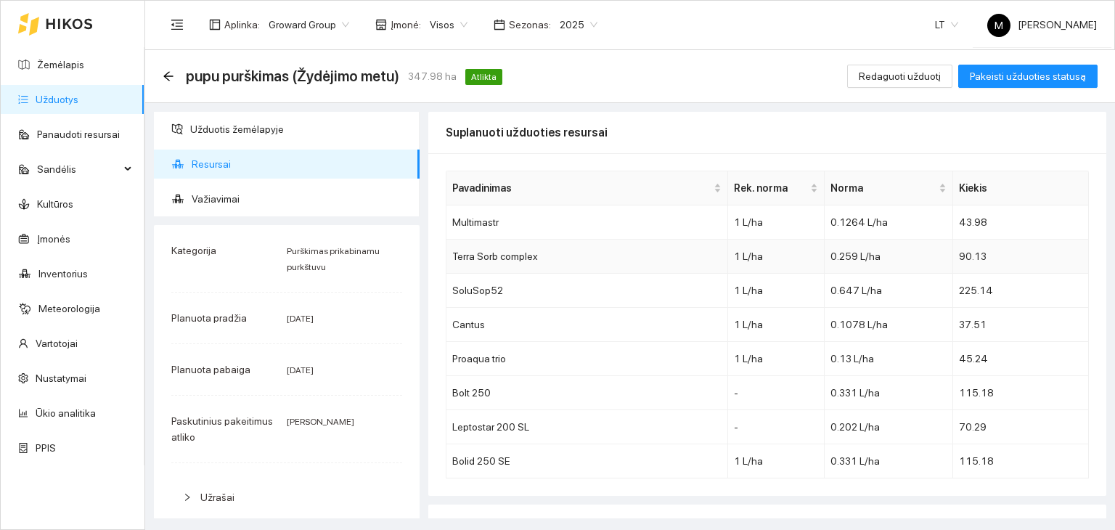
scroll to position [73, 0]
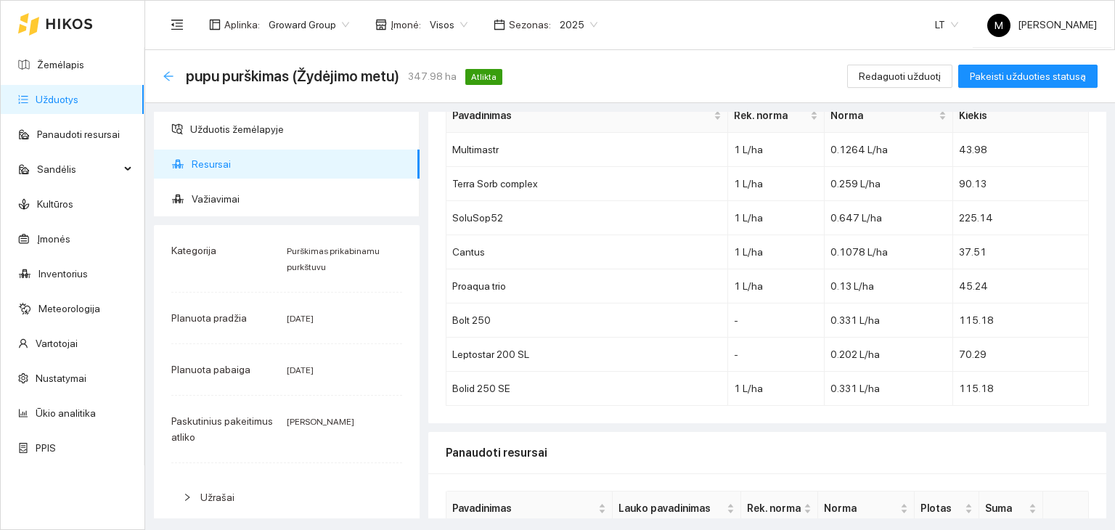
click at [171, 70] on icon "arrow-left" at bounding box center [169, 76] width 12 height 12
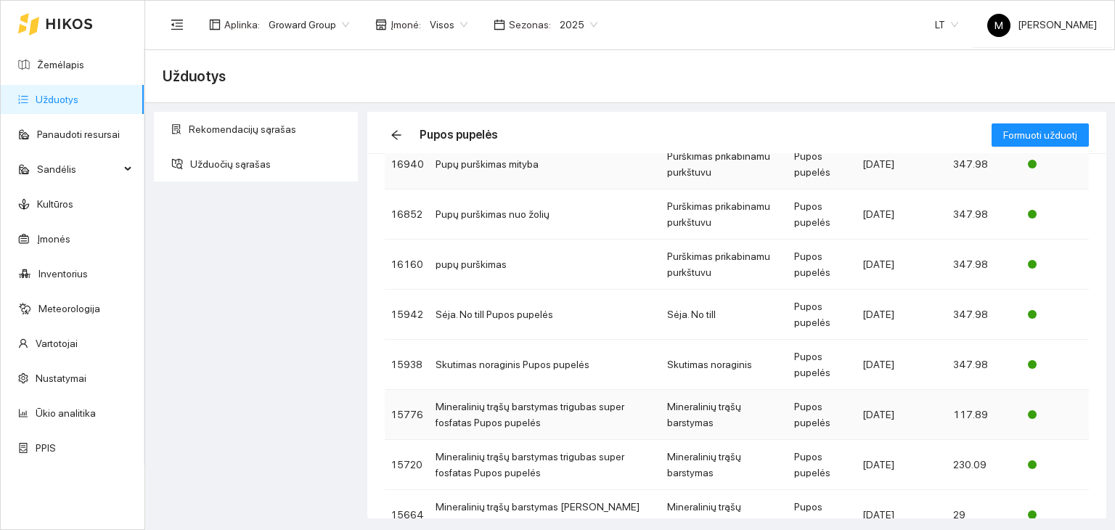
scroll to position [282, 0]
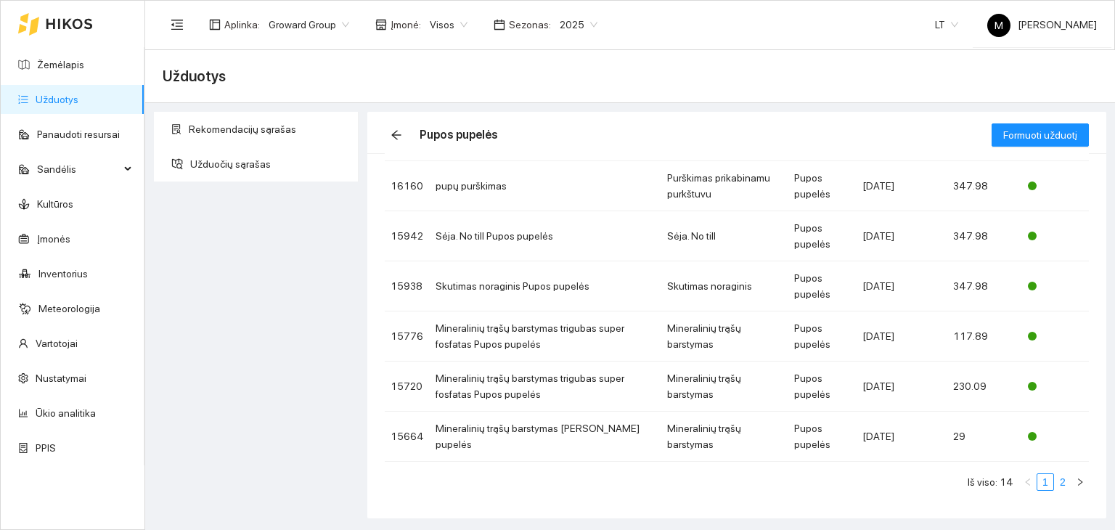
click at [1055, 485] on link "2" at bounding box center [1063, 482] width 16 height 16
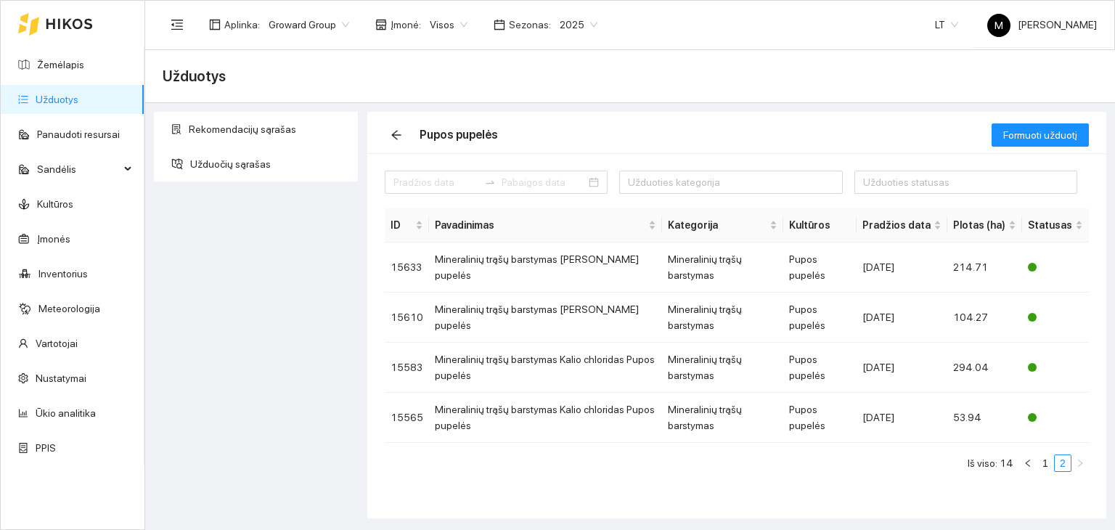
click at [566, 21] on span "2025" at bounding box center [579, 25] width 38 height 22
click at [576, 195] on div "2026" at bounding box center [566, 192] width 54 height 23
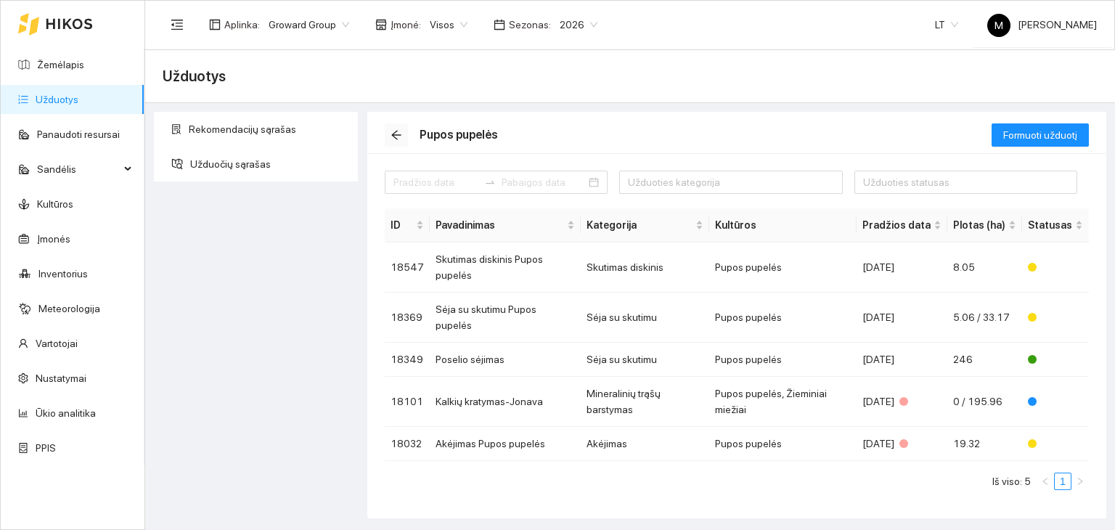
click at [393, 136] on icon "arrow-left" at bounding box center [397, 135] width 12 height 12
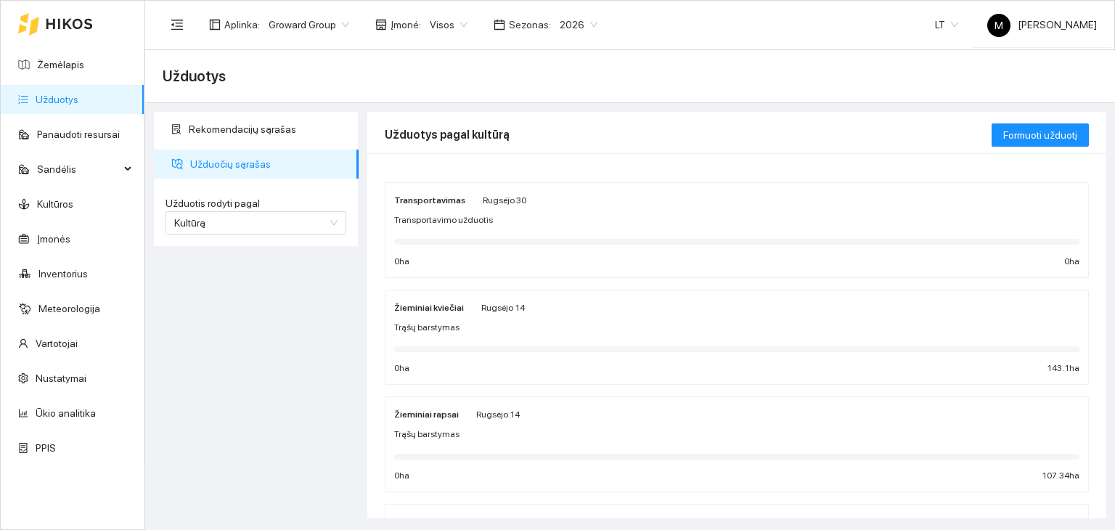
scroll to position [73, 0]
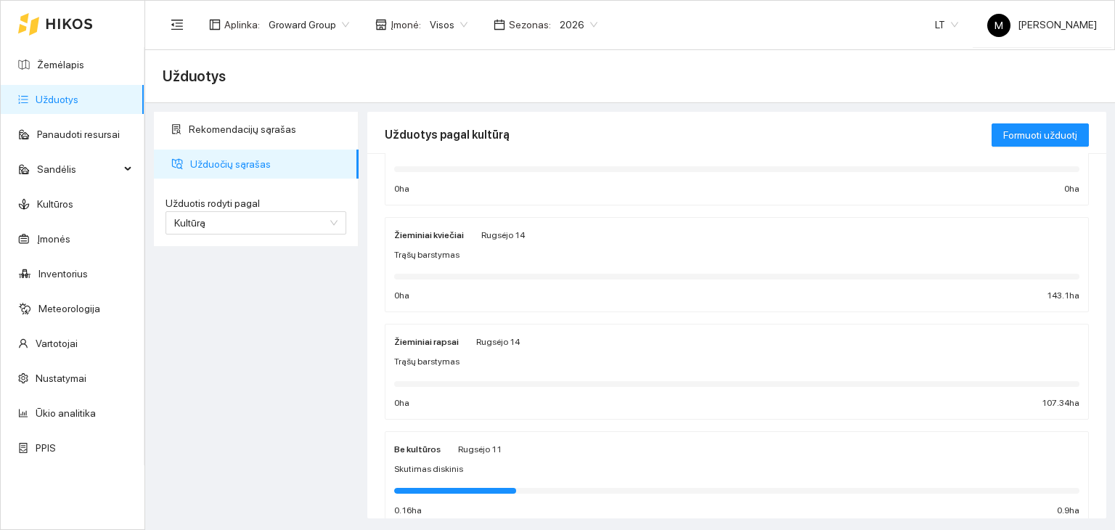
click at [449, 259] on span "Trąšų barstymas" at bounding box center [426, 255] width 65 height 14
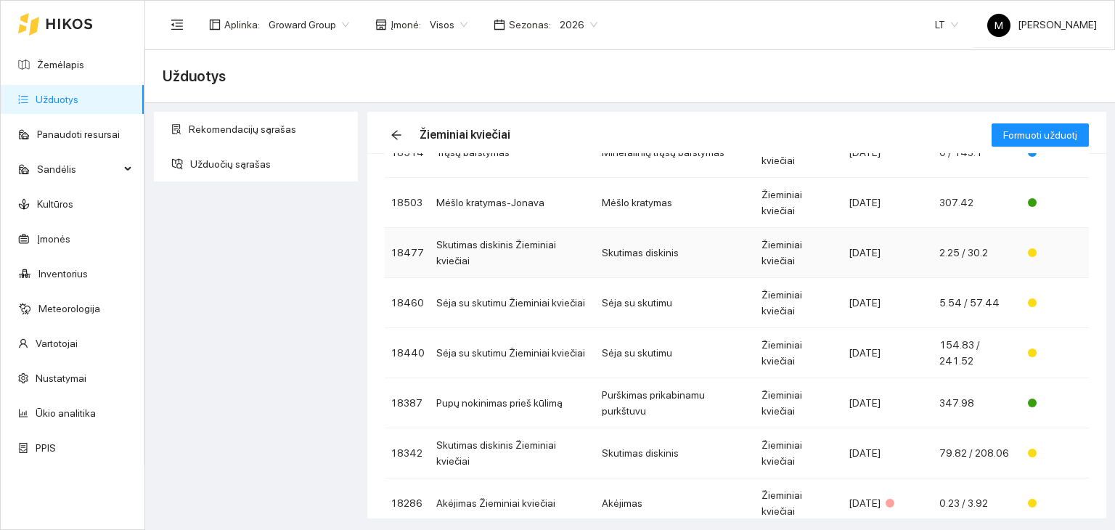
scroll to position [122, 0]
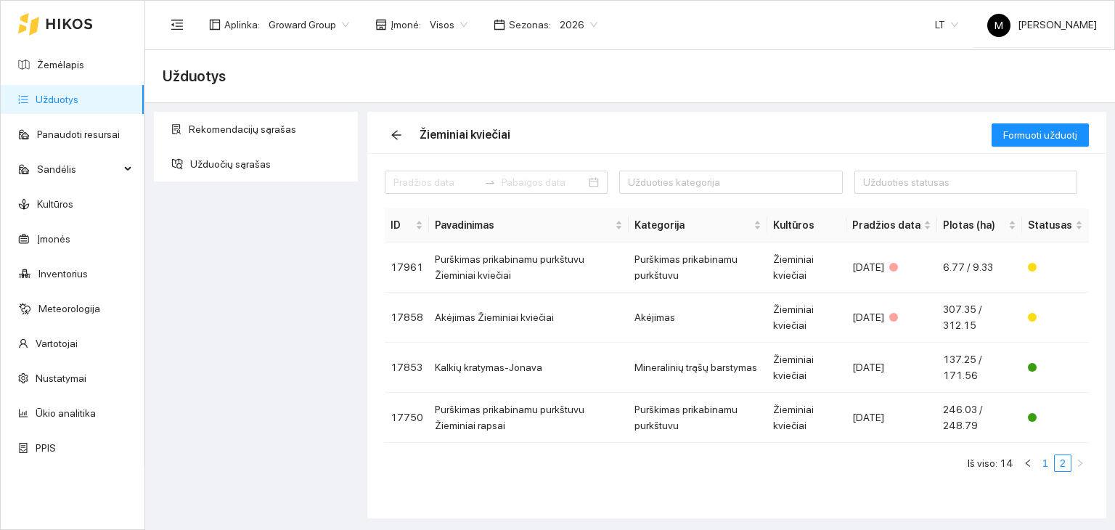
click at [1047, 464] on link "1" at bounding box center [1045, 463] width 16 height 16
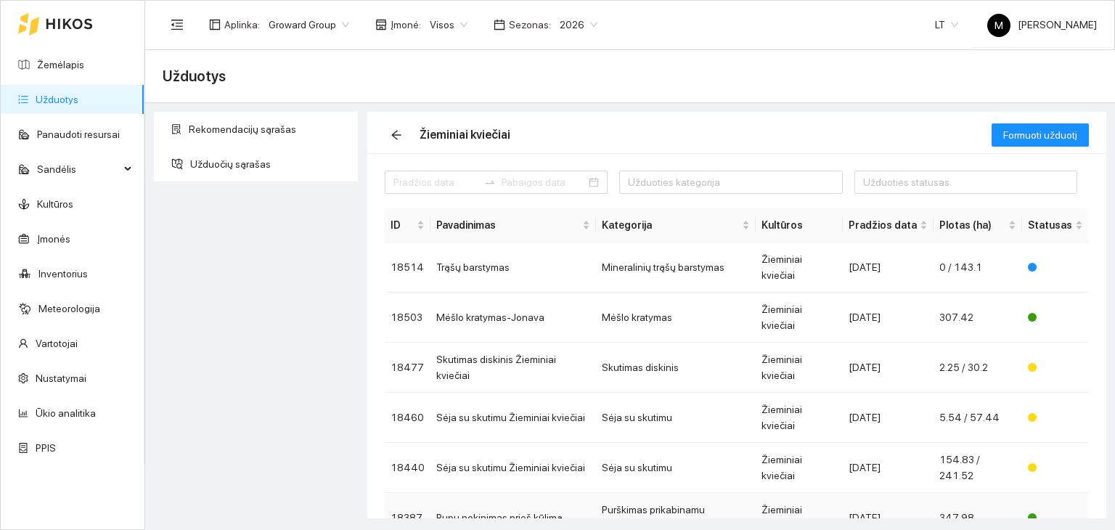
click at [486, 493] on td "Pupų nokinimas prieš kūlimą" at bounding box center [513, 518] width 166 height 50
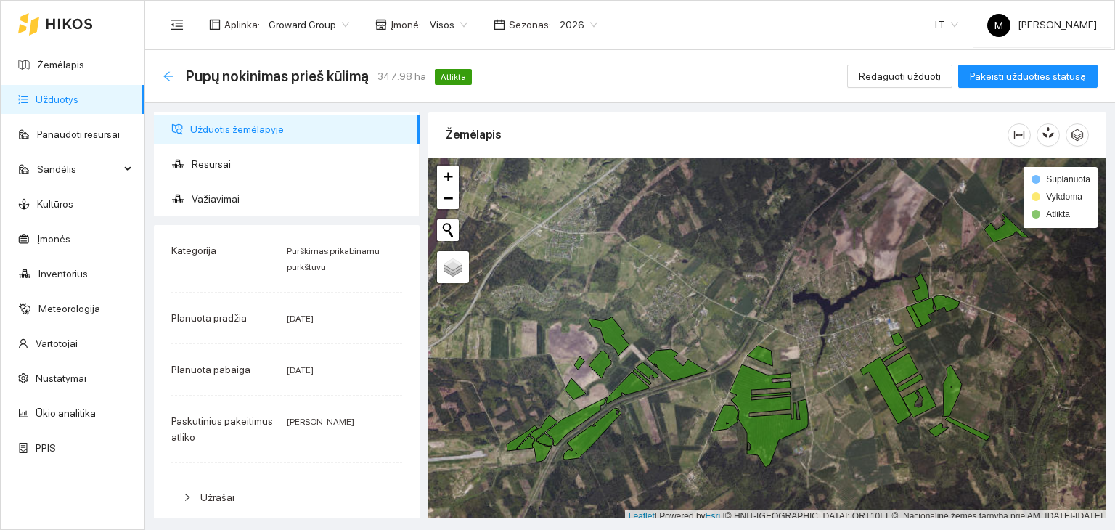
click at [171, 73] on icon "arrow-left" at bounding box center [169, 76] width 12 height 12
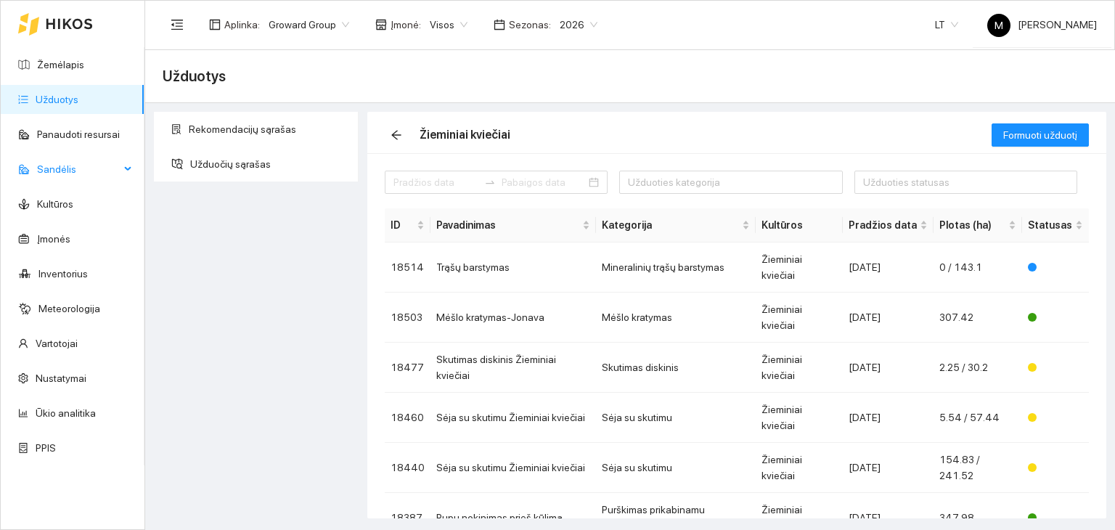
click at [62, 171] on span "Sandėlis" at bounding box center [78, 169] width 83 height 29
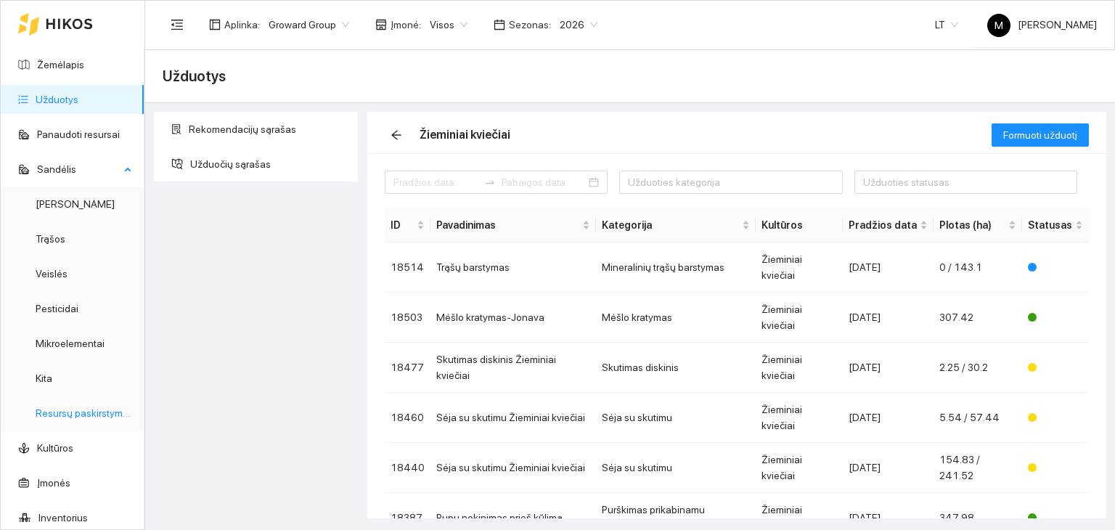
click at [95, 412] on link "Resursų paskirstymas" at bounding box center [85, 413] width 98 height 12
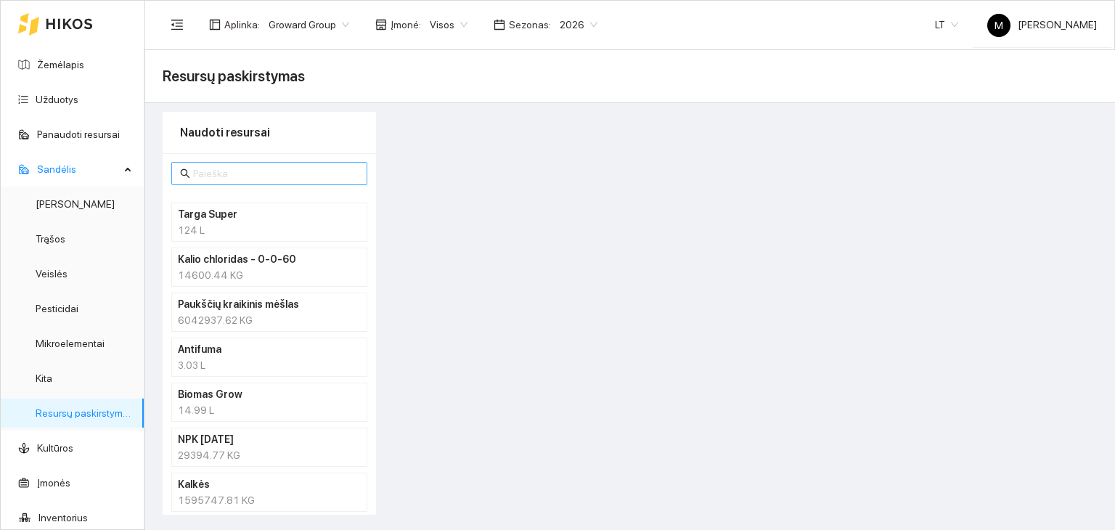
click at [212, 168] on input "text" at bounding box center [276, 174] width 166 height 16
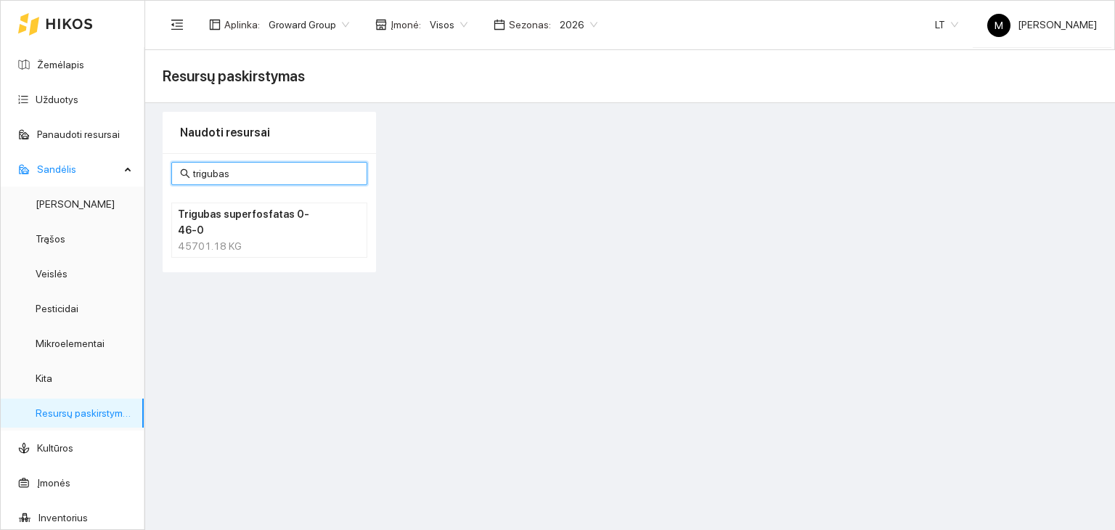
type input "trigubas"
click at [236, 238] on div "45701.18 KG" at bounding box center [269, 246] width 183 height 16
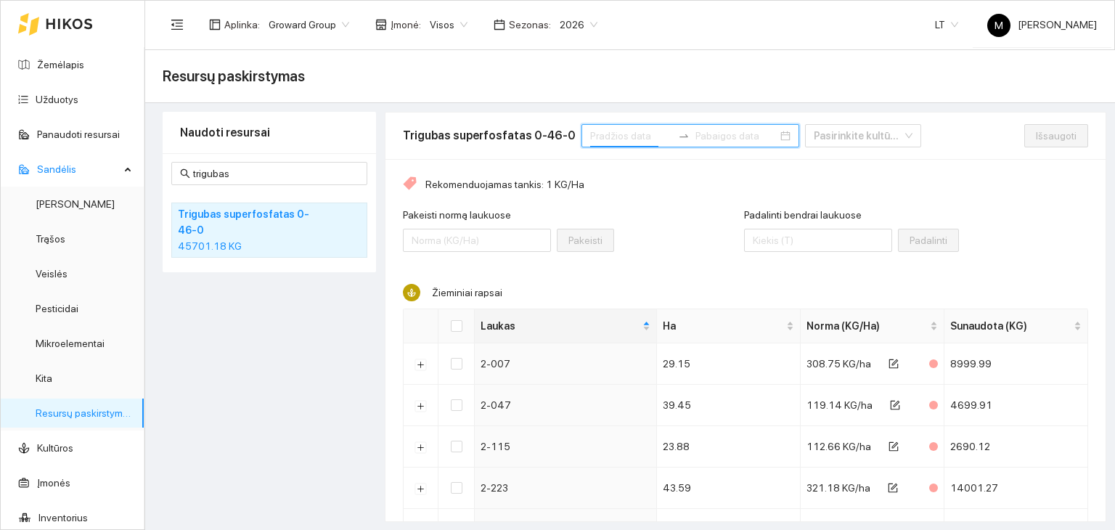
click at [605, 142] on input at bounding box center [631, 136] width 82 height 16
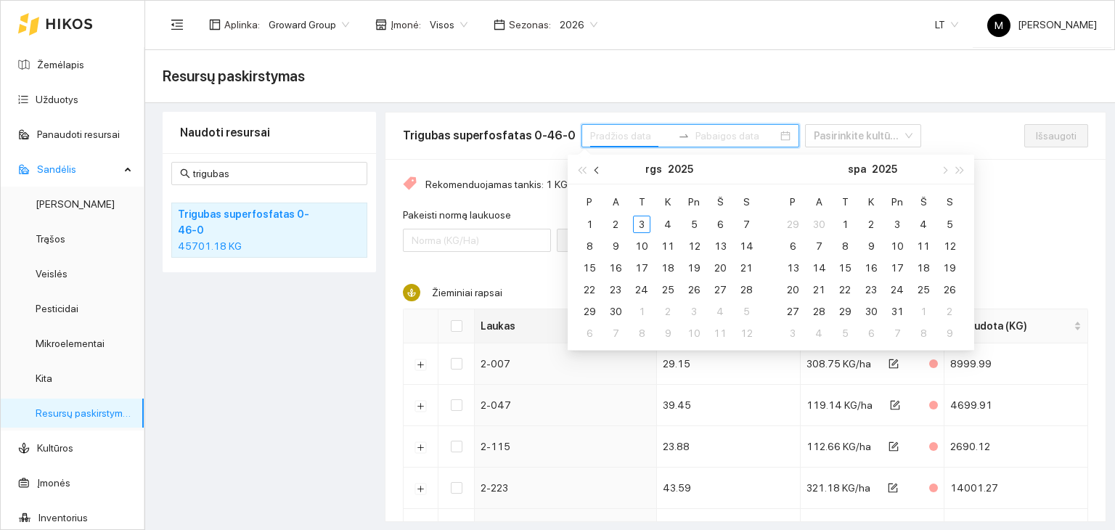
click at [598, 172] on button "button" at bounding box center [597, 169] width 16 height 29
type input "[DATE]"
click at [693, 224] on div "1" at bounding box center [693, 224] width 17 height 17
type input "[DATE]"
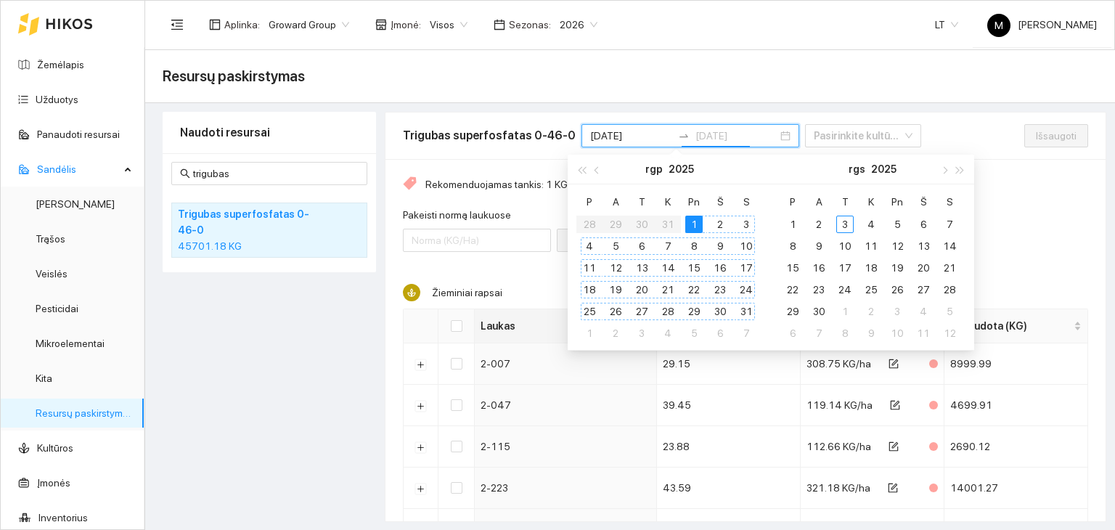
click at [746, 309] on div "31" at bounding box center [746, 311] width 17 height 17
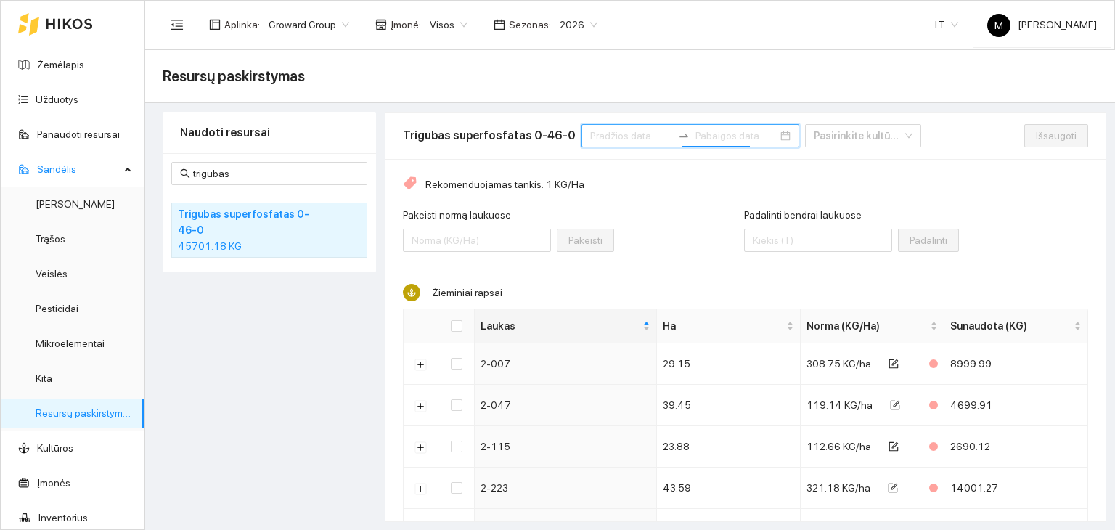
click at [609, 130] on input at bounding box center [631, 136] width 82 height 16
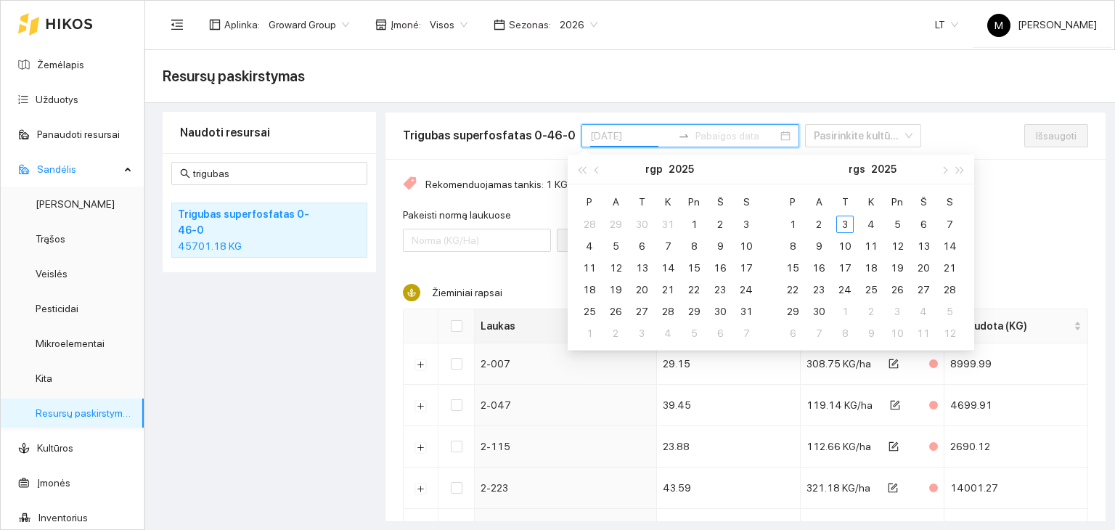
type input "[DATE]"
click at [597, 169] on span "button" at bounding box center [598, 169] width 7 height 7
type input "[DATE]"
click at [613, 224] on div "1" at bounding box center [615, 224] width 17 height 17
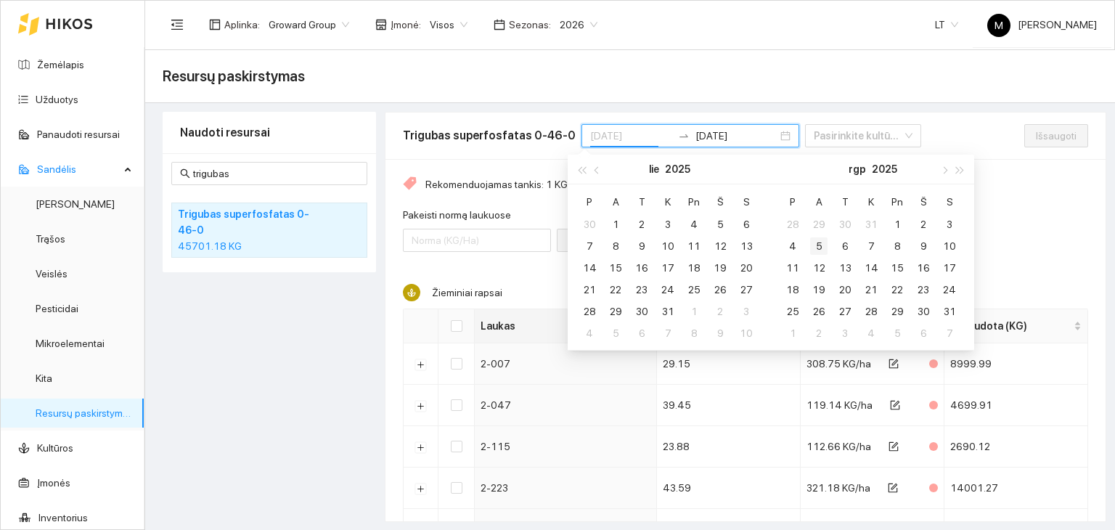
type input "[DATE]"
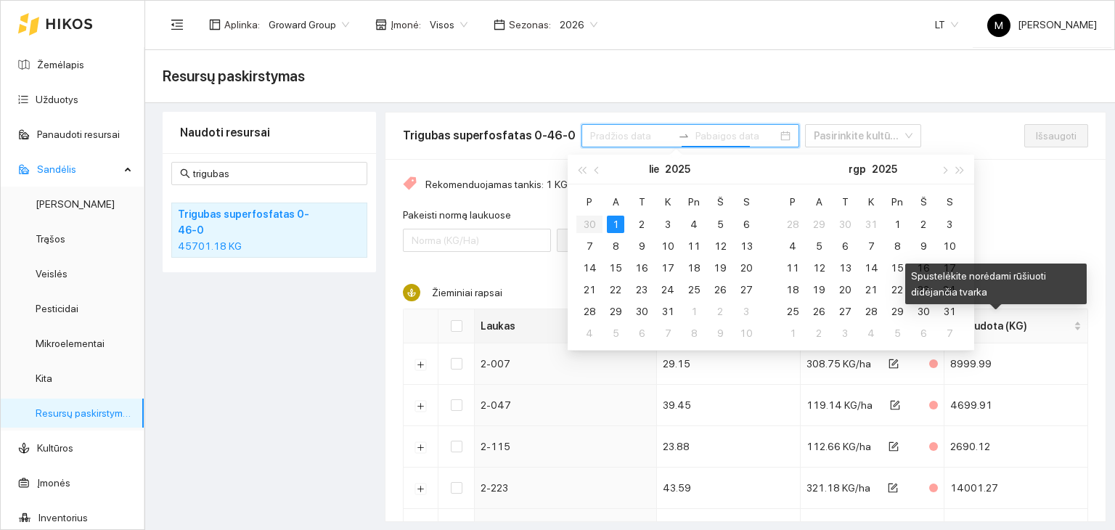
click at [949, 310] on div "Spustelėkite norėdami rūšiuoti didėjančia tvarka" at bounding box center [995, 289] width 181 height 51
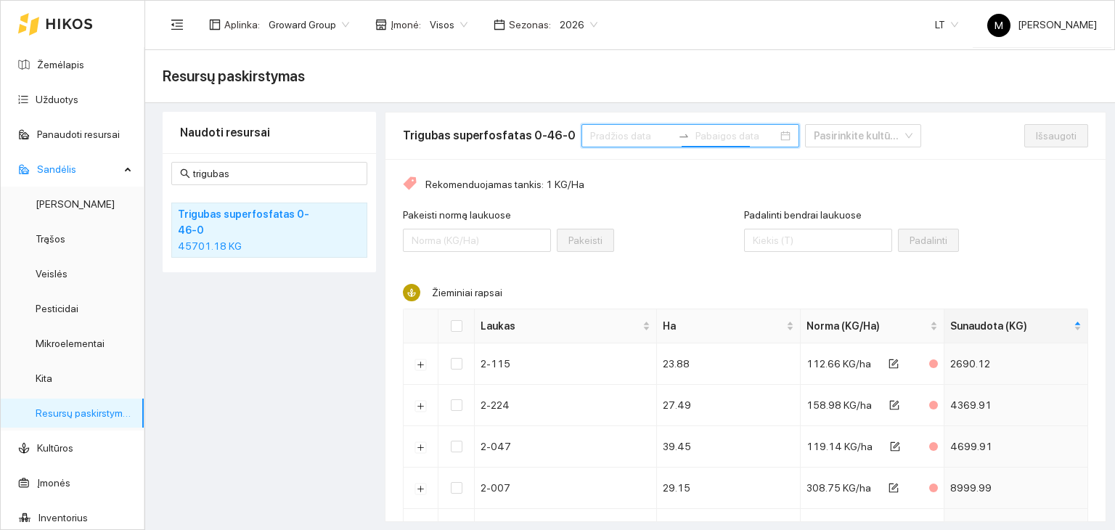
drag, startPoint x: 578, startPoint y: 131, endPoint x: 616, endPoint y: 136, distance: 38.9
click at [590, 131] on input at bounding box center [631, 136] width 82 height 16
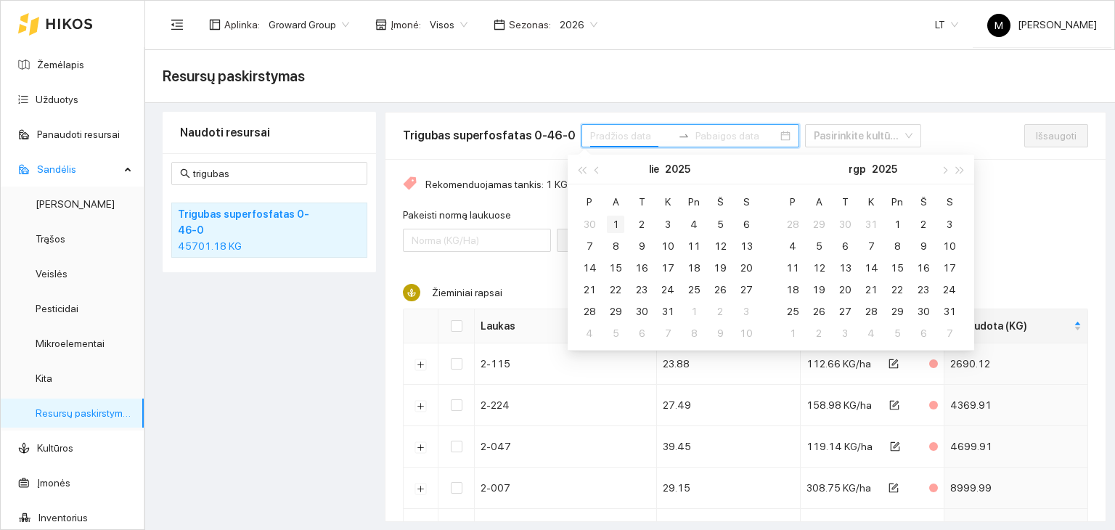
type input "[DATE]"
click at [617, 221] on div "1" at bounding box center [615, 224] width 17 height 17
type input "[DATE]"
click at [949, 310] on div "31" at bounding box center [949, 311] width 17 height 17
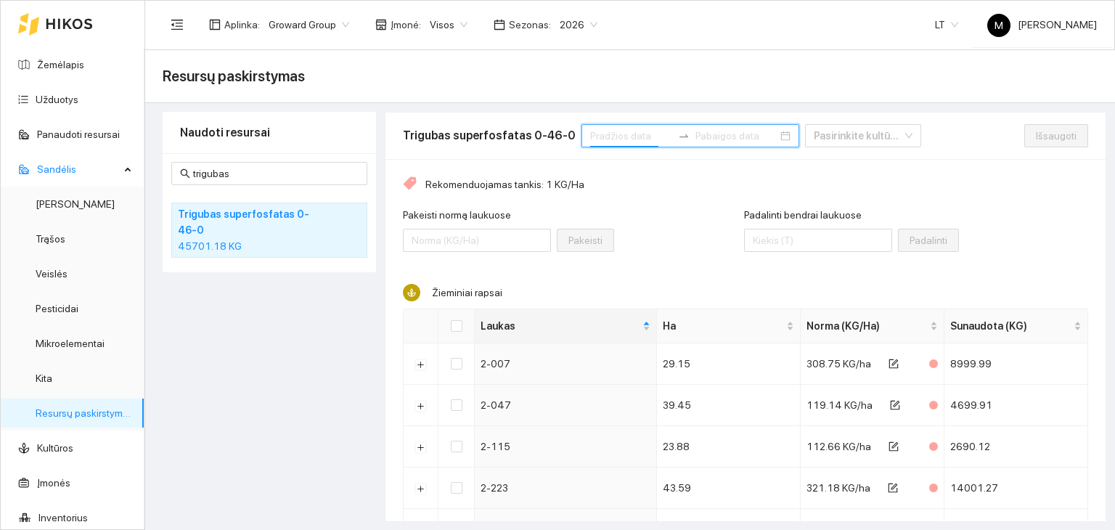
click at [609, 131] on input at bounding box center [631, 136] width 82 height 16
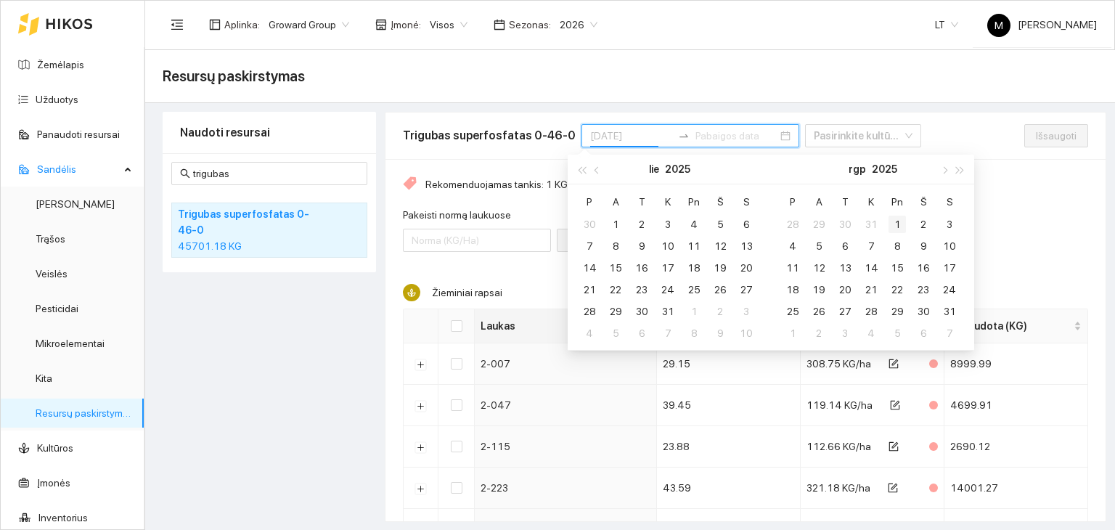
type input "[DATE]"
click at [900, 216] on div "1" at bounding box center [897, 224] width 17 height 17
type input "[DATE]"
click at [955, 314] on div "31" at bounding box center [949, 311] width 17 height 17
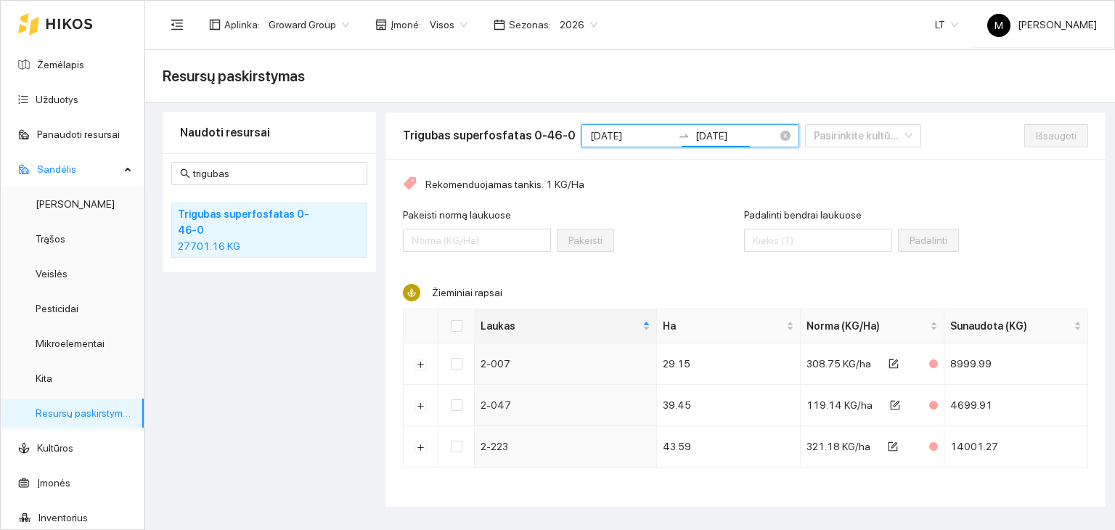
click at [624, 137] on input "[DATE]" at bounding box center [631, 136] width 82 height 16
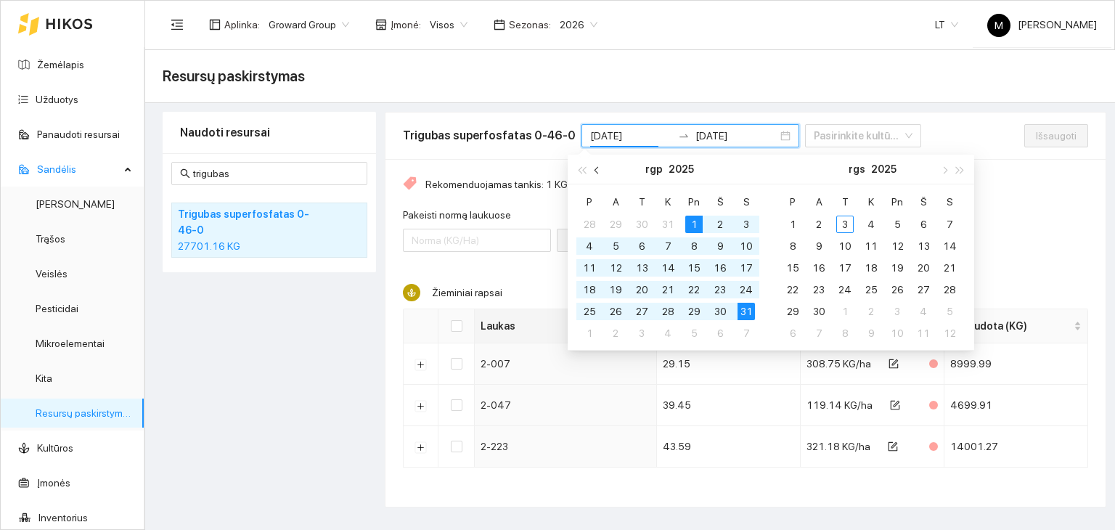
click at [595, 169] on span "button" at bounding box center [598, 169] width 7 height 7
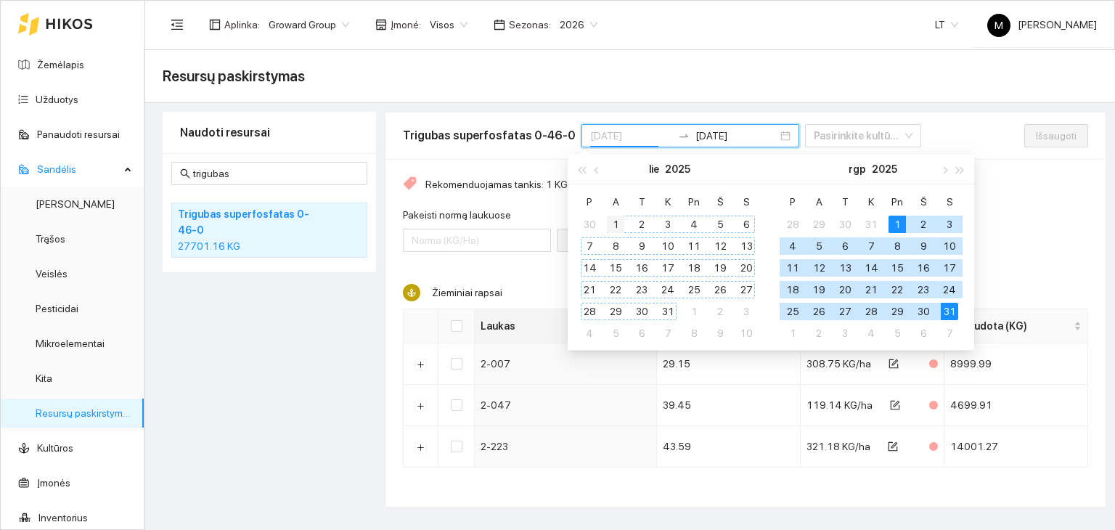
type input "[DATE]"
click at [621, 224] on div "1" at bounding box center [615, 224] width 17 height 17
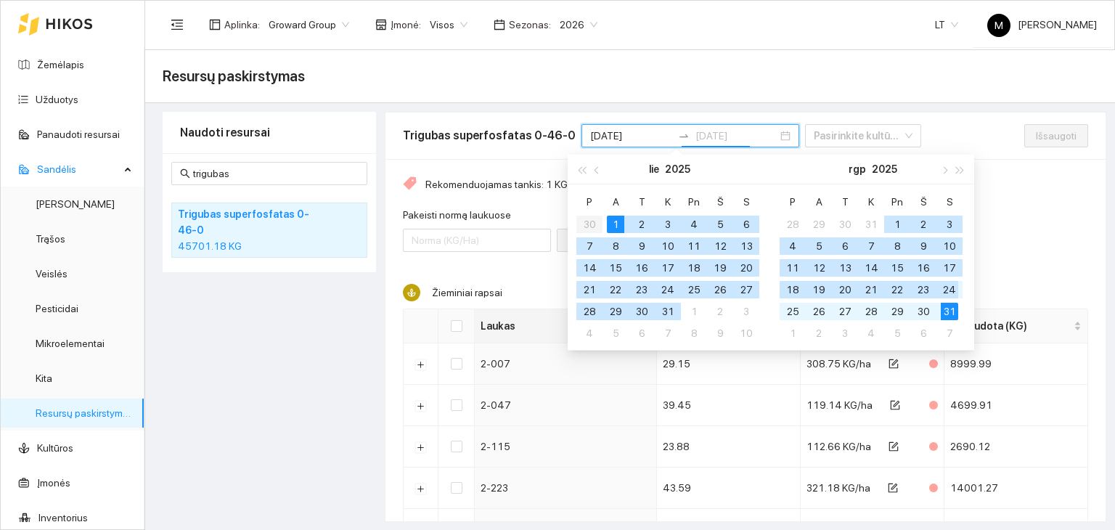
type input "[DATE]"
click at [951, 314] on div "31" at bounding box center [949, 311] width 17 height 17
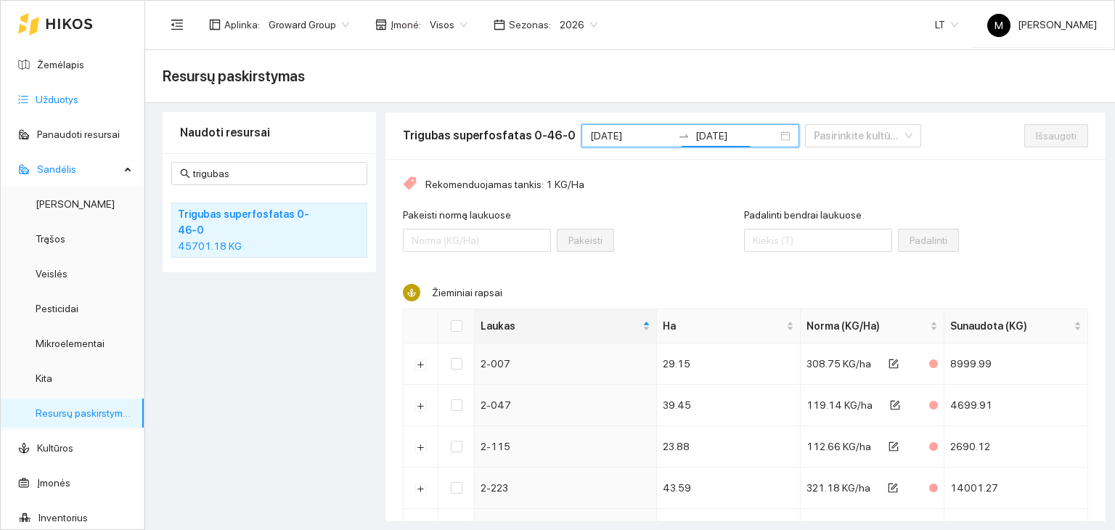
click at [50, 97] on link "Užduotys" at bounding box center [57, 100] width 43 height 12
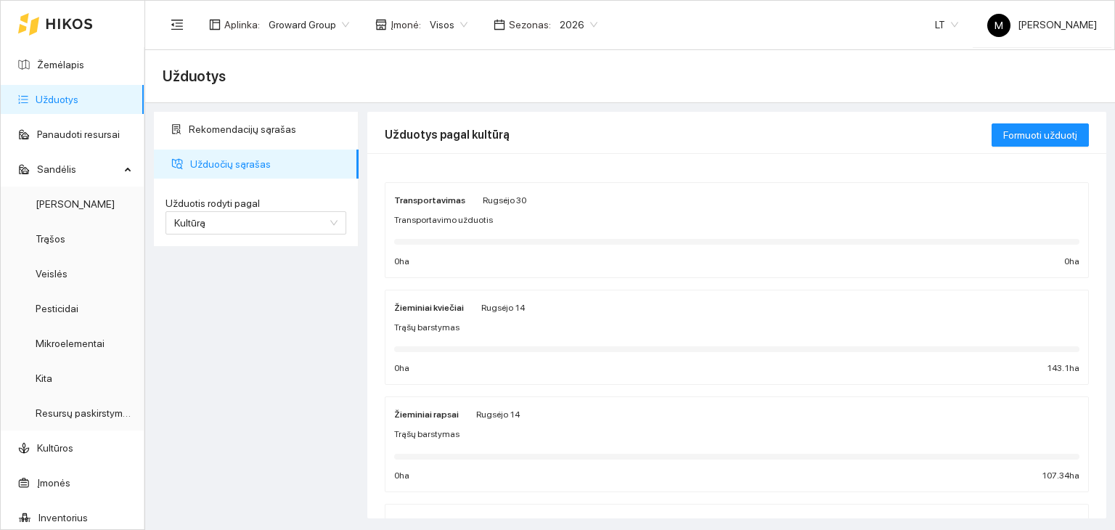
click at [452, 335] on div "Žieminiai kviečiai Rugsėjo 14 Trąšų barstymas 0 ha 143.1 ha" at bounding box center [736, 337] width 685 height 77
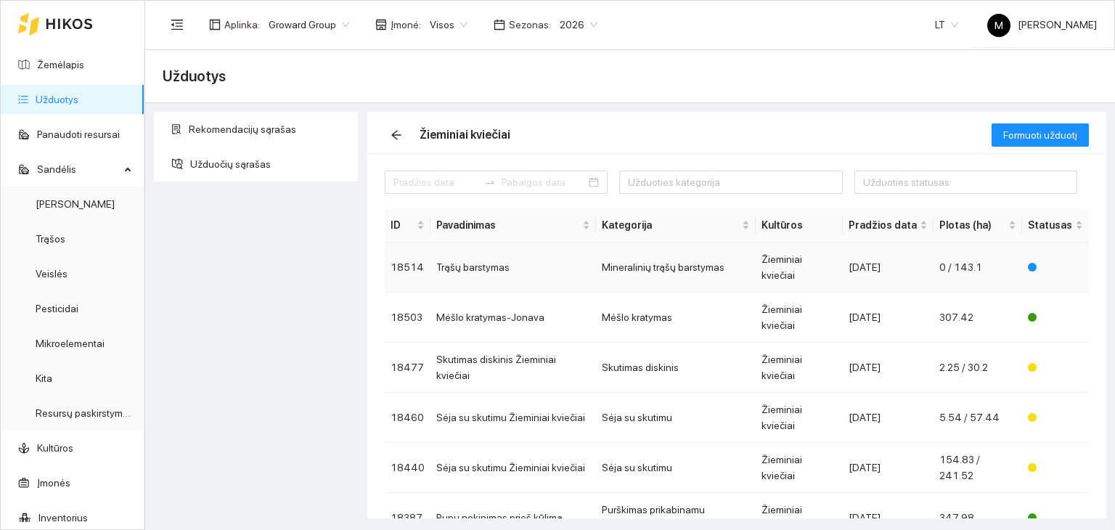
click at [478, 261] on td "Trąšų barstymas" at bounding box center [513, 267] width 166 height 50
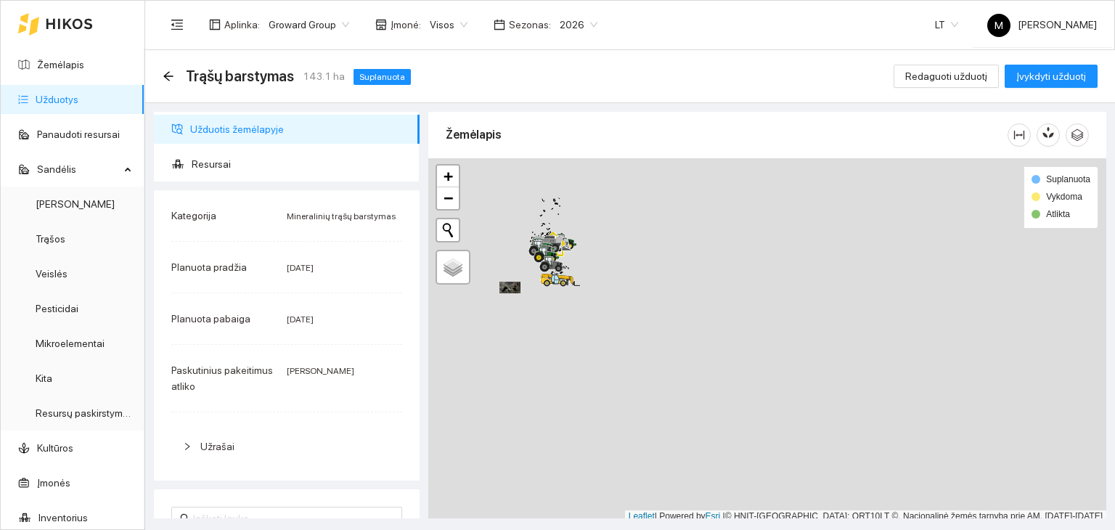
scroll to position [4, 0]
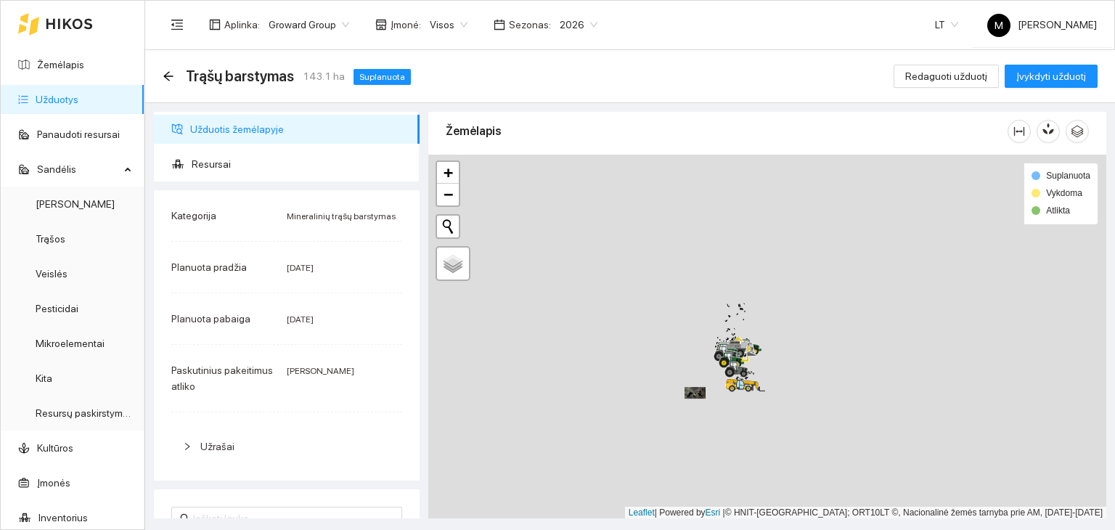
drag, startPoint x: 583, startPoint y: 226, endPoint x: 768, endPoint y: 335, distance: 214.8
click at [768, 335] on div at bounding box center [767, 337] width 678 height 364
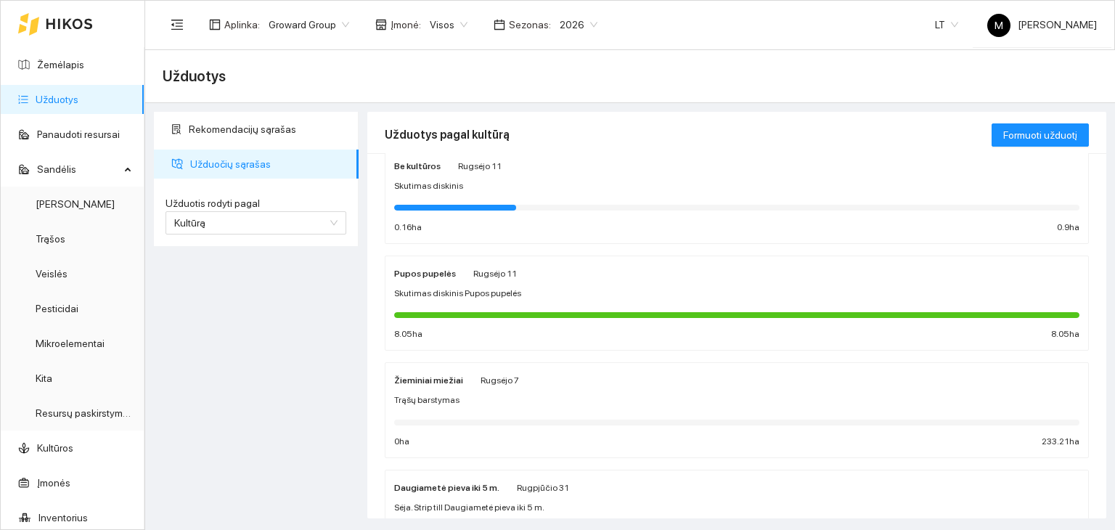
scroll to position [363, 0]
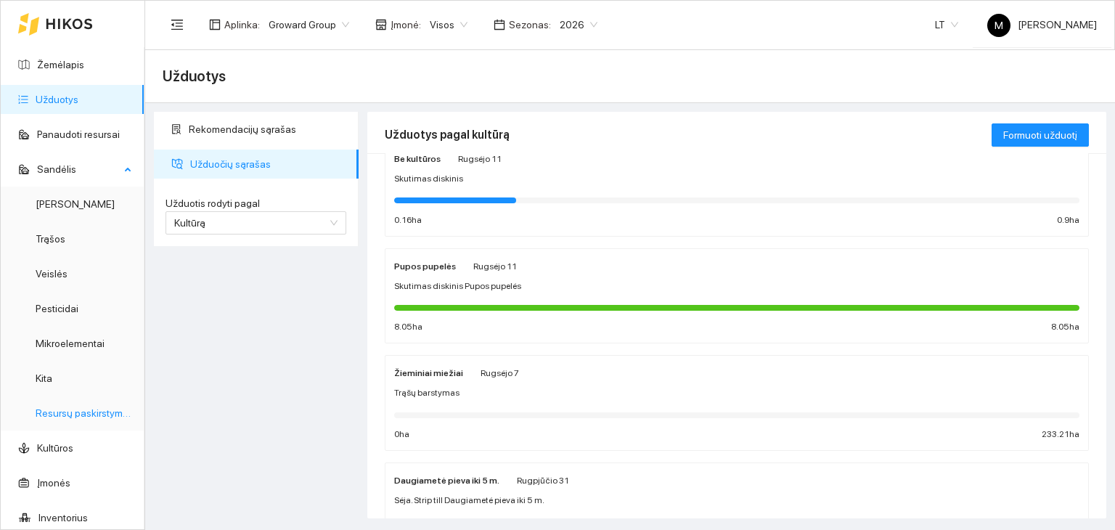
click at [90, 417] on link "Resursų paskirstymas" at bounding box center [85, 413] width 98 height 12
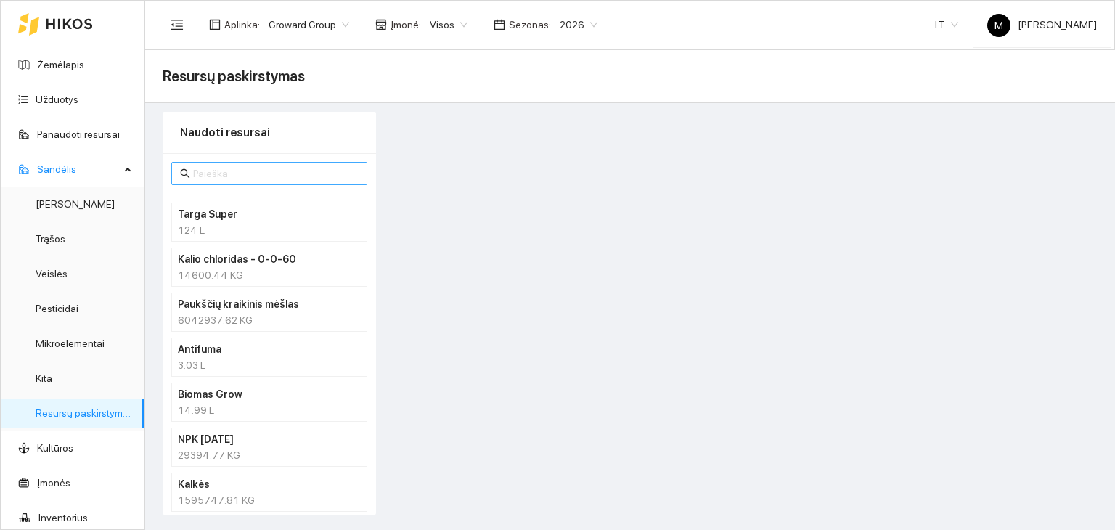
click at [227, 175] on input "text" at bounding box center [276, 174] width 166 height 16
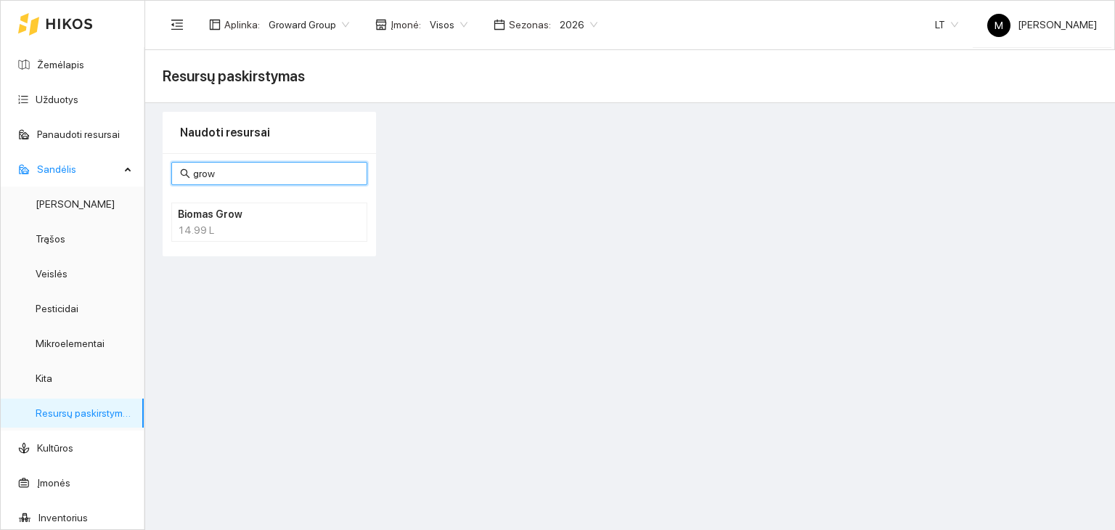
type input "grow"
click at [238, 216] on h4 "Biomas Grow" at bounding box center [250, 214] width 145 height 16
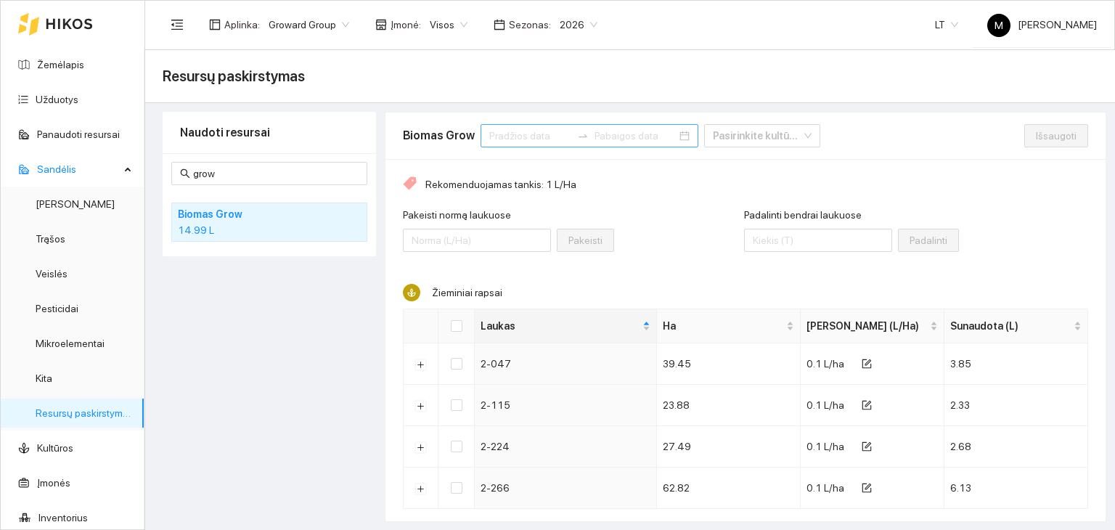
click at [541, 138] on input at bounding box center [530, 136] width 82 height 16
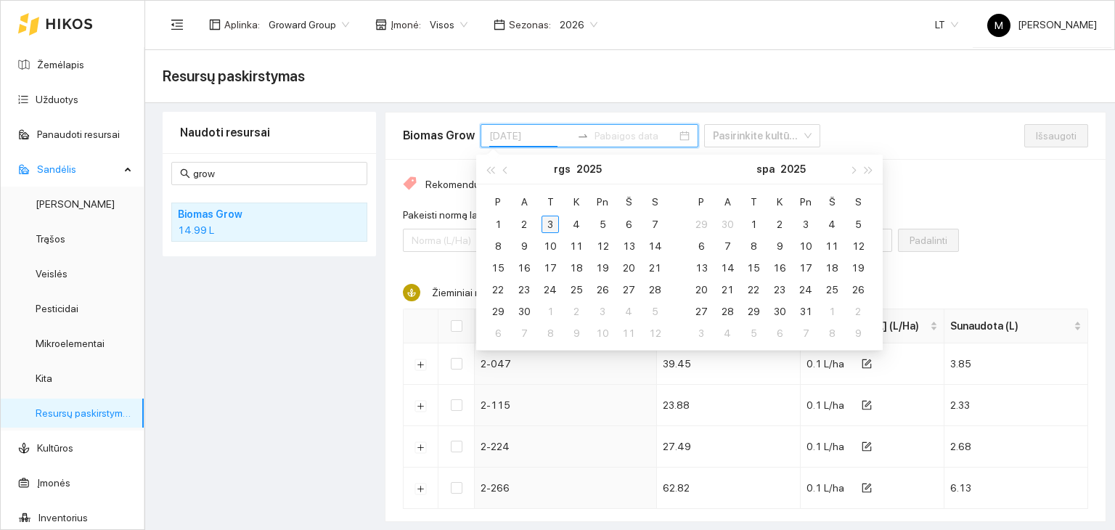
type input "2025-09-03"
type input "2025-09-02"
click at [505, 176] on button "button" at bounding box center [506, 169] width 16 height 29
type input "[DATE]"
click at [603, 224] on div "1" at bounding box center [602, 224] width 17 height 17
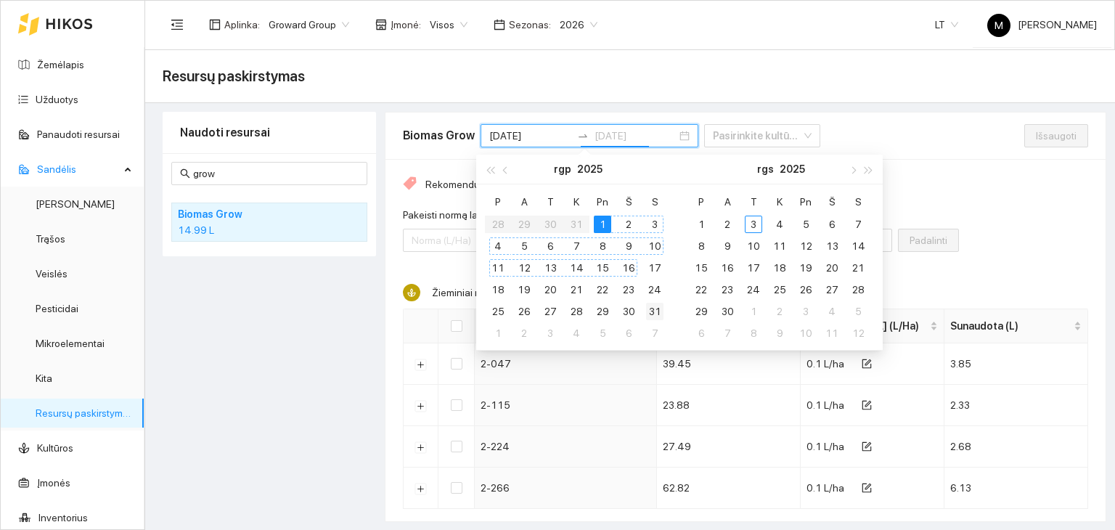
type input "[DATE]"
click at [653, 311] on div "31" at bounding box center [654, 311] width 17 height 17
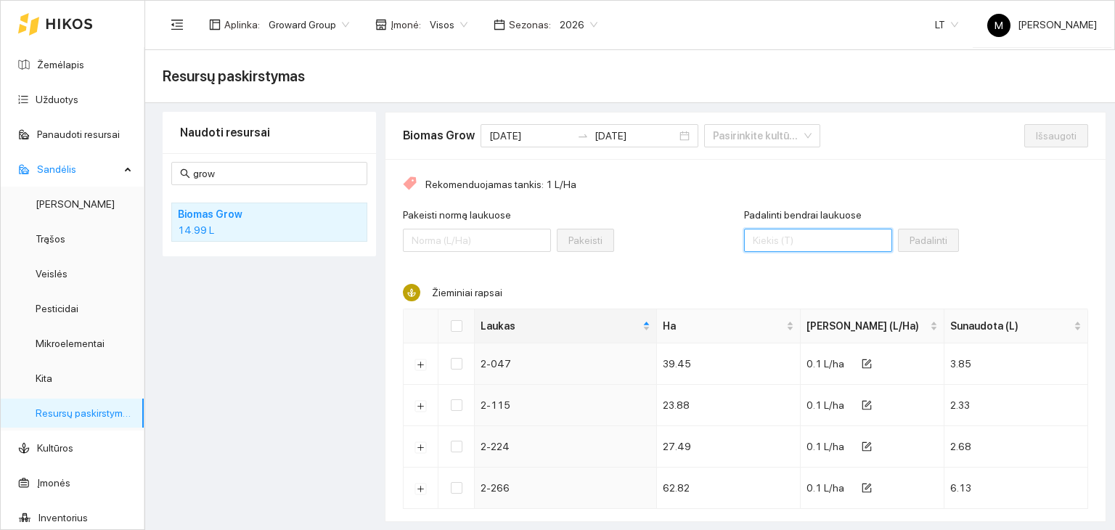
click at [758, 244] on input "Padalinti bendrai laukuose" at bounding box center [818, 240] width 148 height 23
type input "15"
click at [459, 324] on input "Select all" at bounding box center [457, 326] width 12 height 12
checkbox input "true"
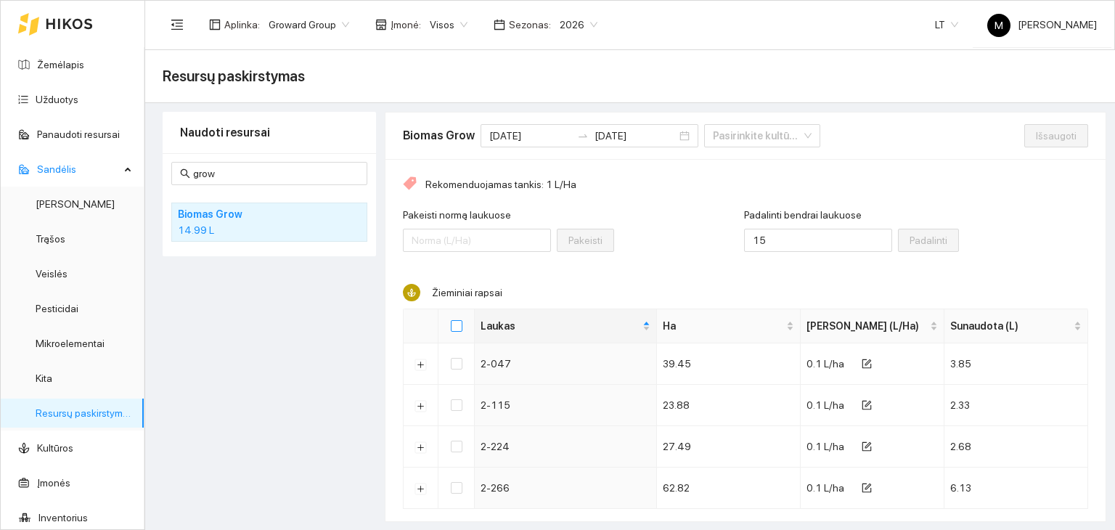
checkbox input "true"
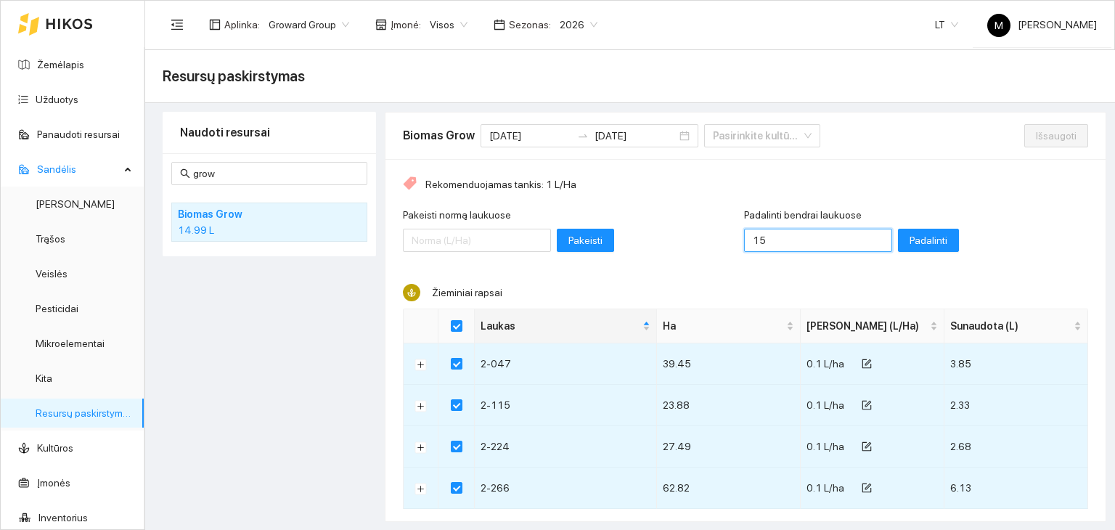
click at [782, 241] on input "15" at bounding box center [818, 240] width 148 height 23
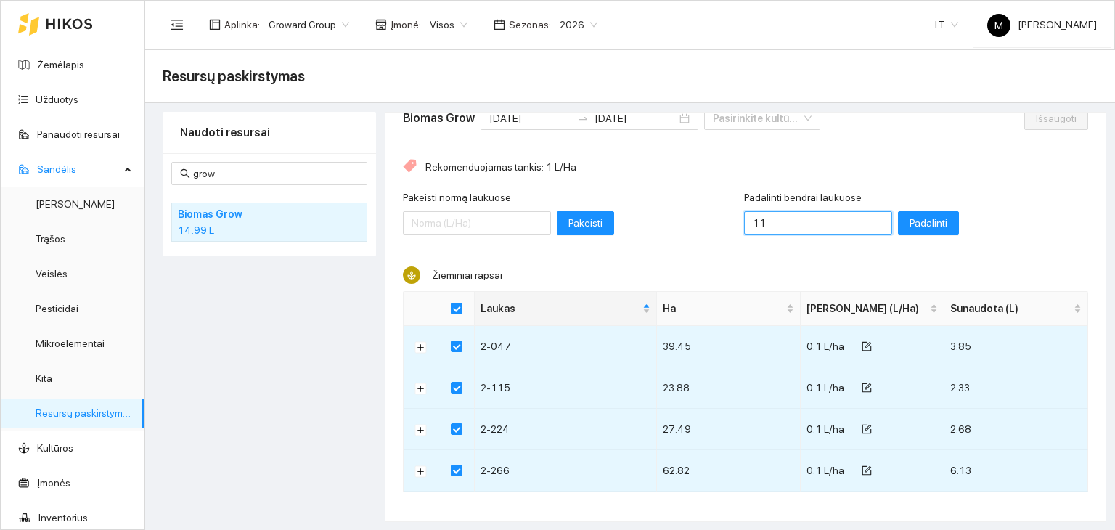
scroll to position [25, 0]
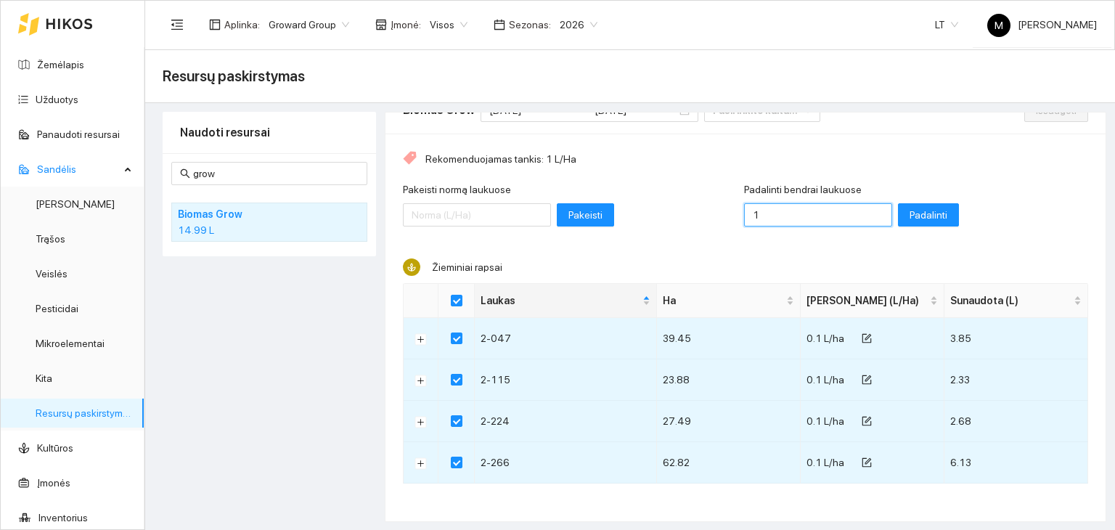
type input "15"
click at [910, 213] on span "Padalinti" at bounding box center [929, 215] width 38 height 16
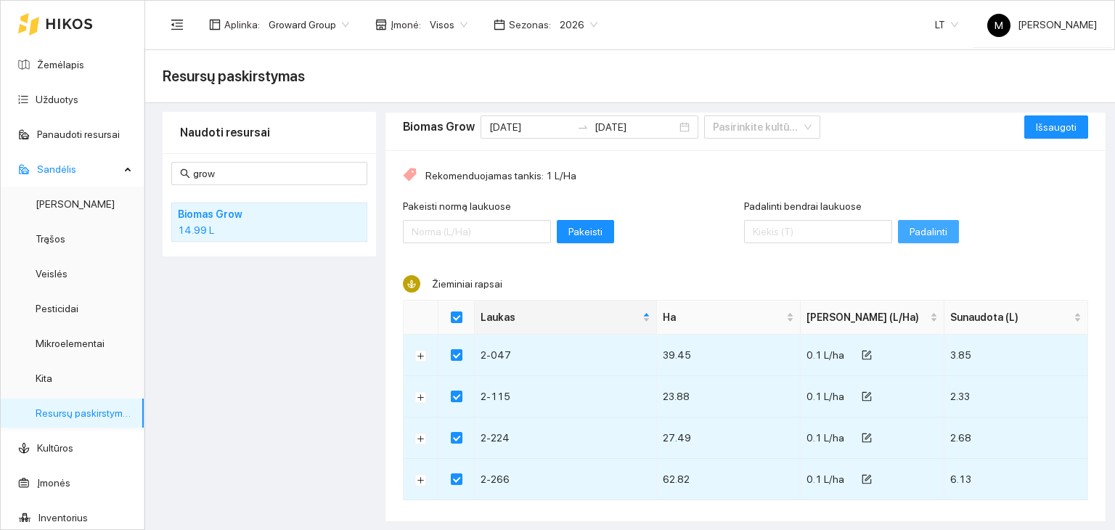
scroll to position [0, 0]
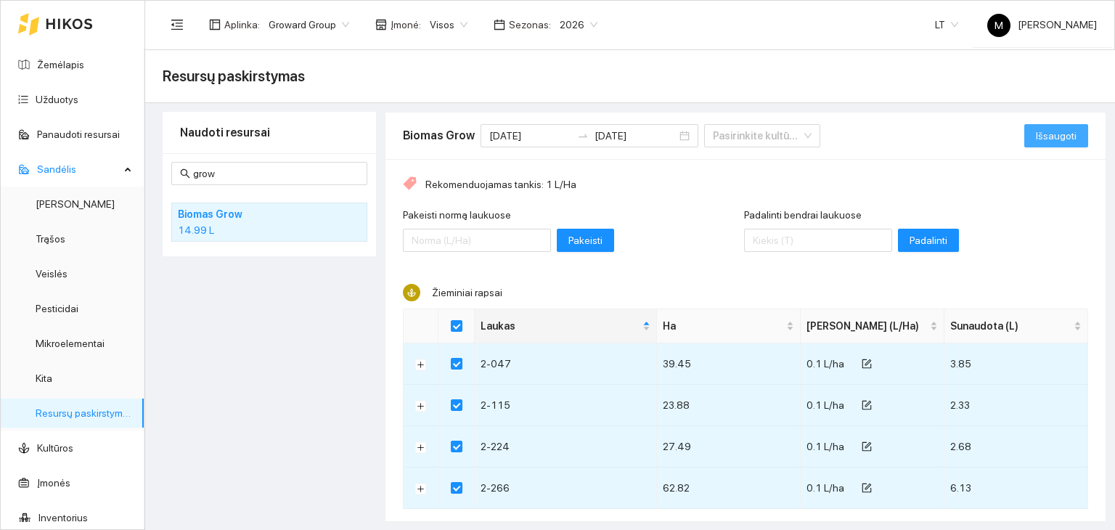
click at [1036, 139] on span "Išsaugoti" at bounding box center [1056, 136] width 41 height 16
checkbox input "false"
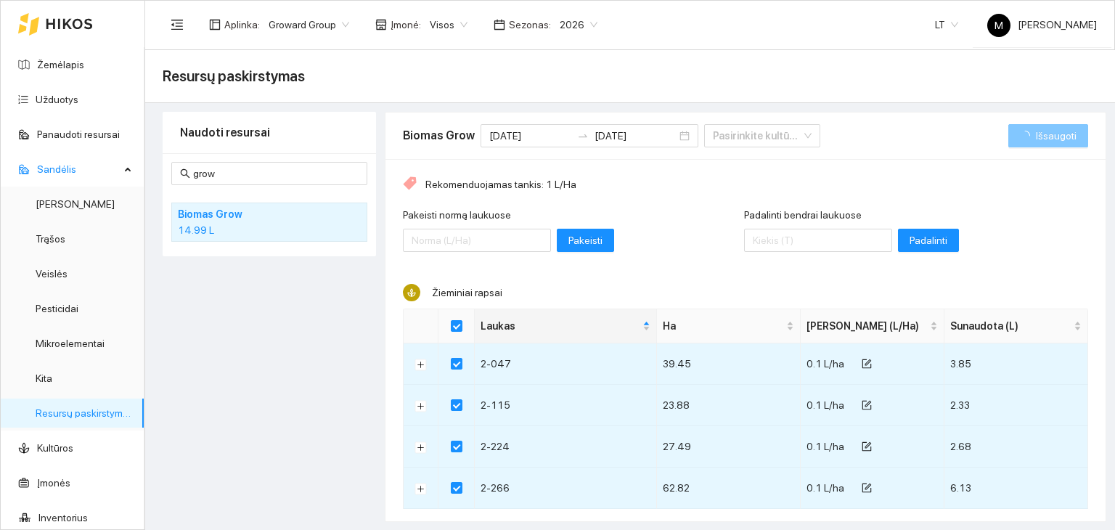
checkbox input "false"
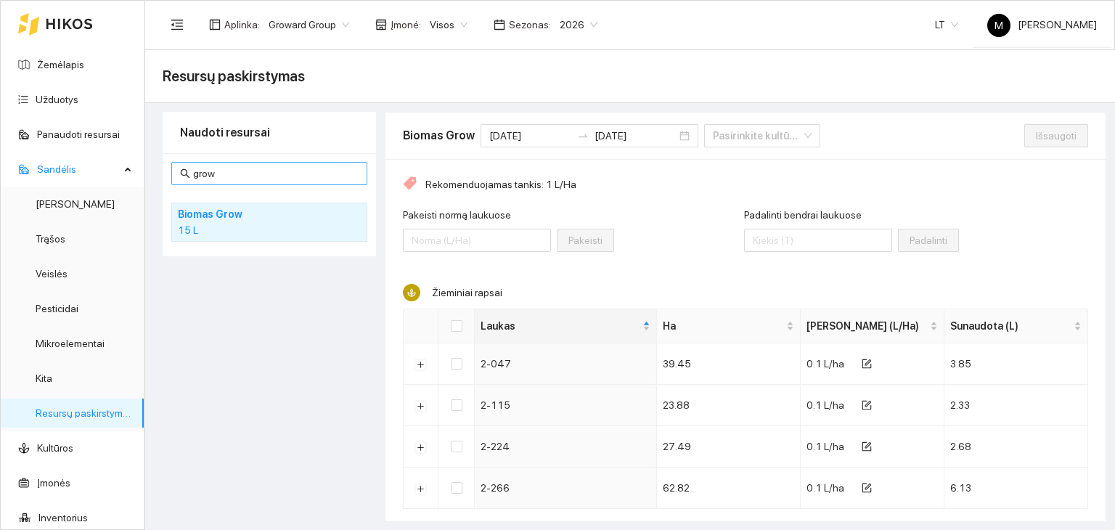
click at [243, 173] on input "grow" at bounding box center [276, 174] width 166 height 16
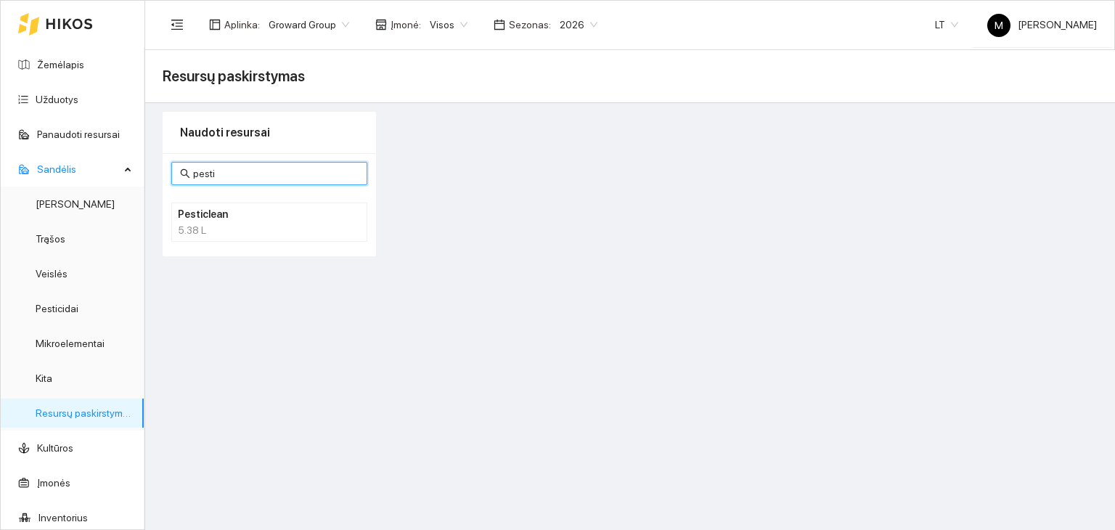
type input "pesti"
click at [253, 236] on div "5.38 L" at bounding box center [269, 230] width 183 height 16
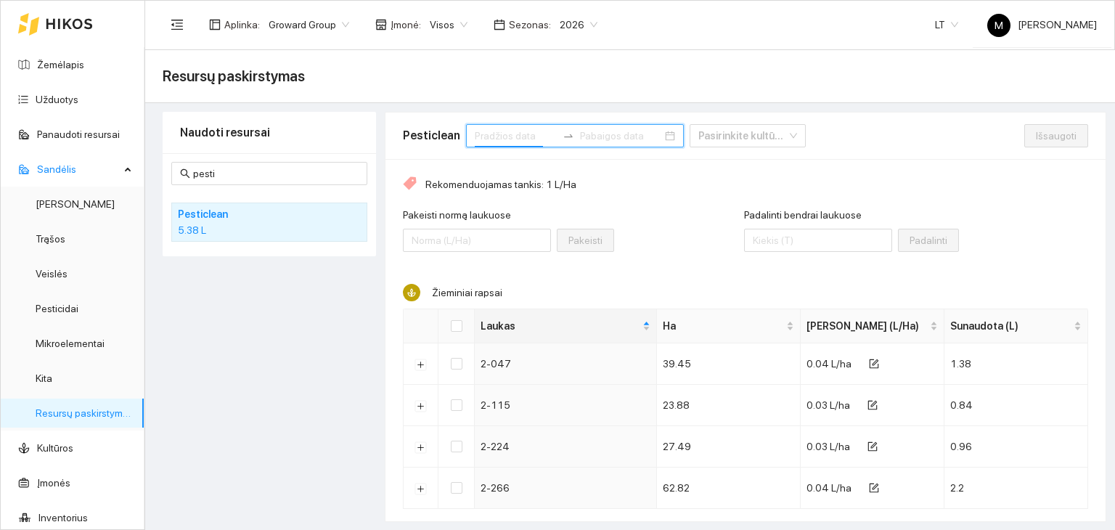
click at [494, 140] on input at bounding box center [516, 136] width 82 height 16
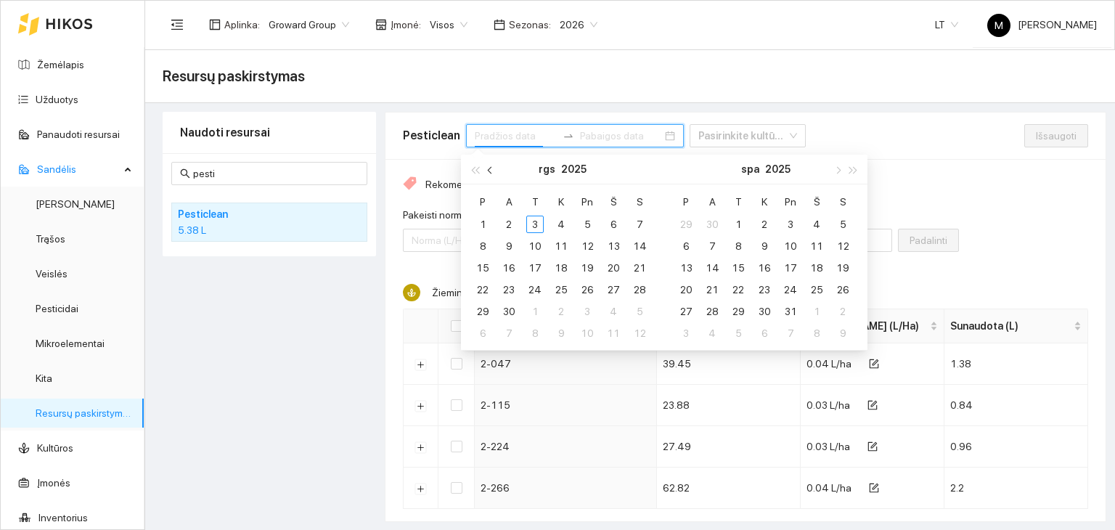
click at [488, 171] on span "button" at bounding box center [491, 169] width 7 height 7
type input "[DATE]"
click at [584, 224] on div "1" at bounding box center [587, 224] width 17 height 17
type input "[DATE]"
click at [643, 316] on div "31" at bounding box center [639, 311] width 17 height 17
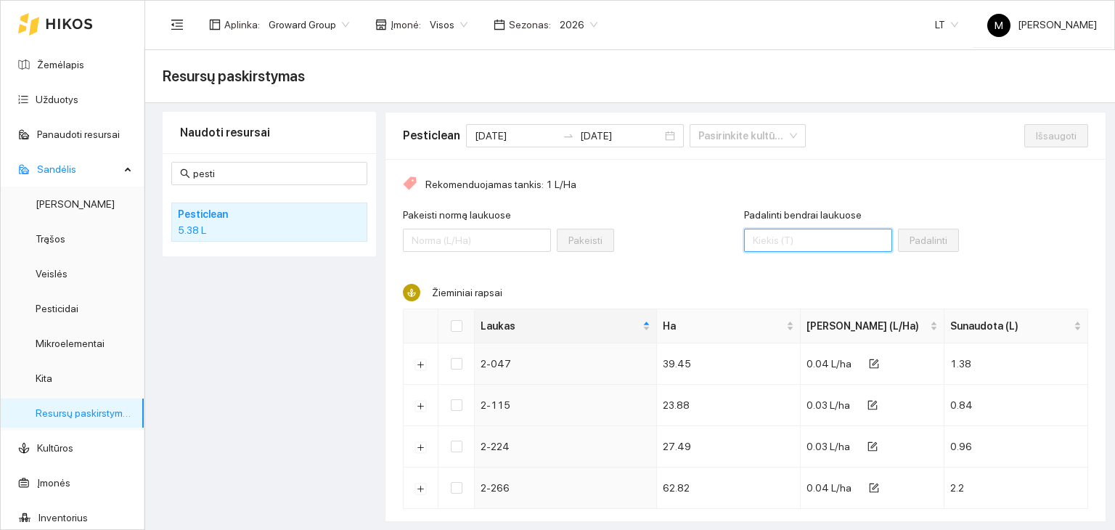
click at [779, 233] on input "Padalinti bendrai laukuose" at bounding box center [818, 240] width 148 height 23
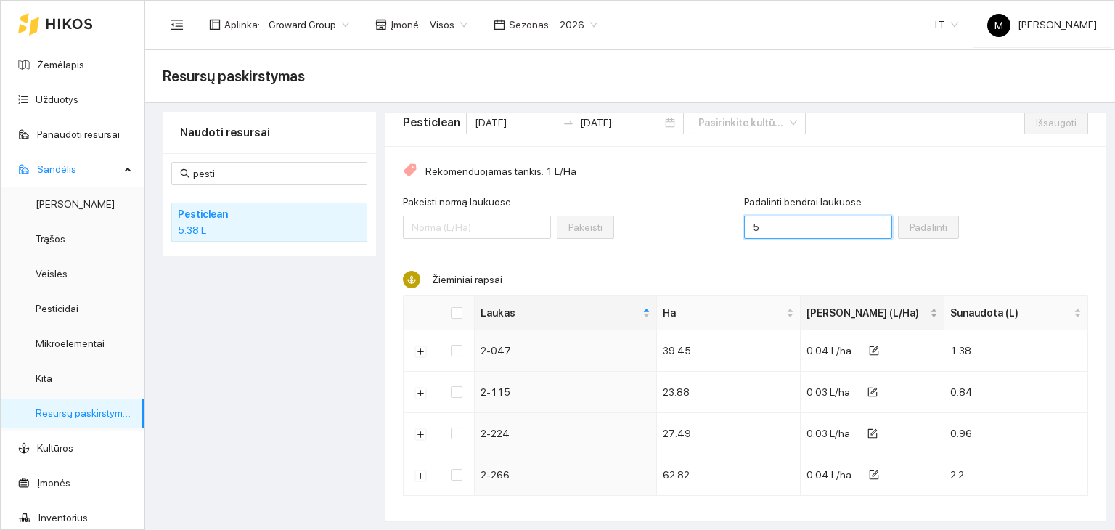
scroll to position [25, 0]
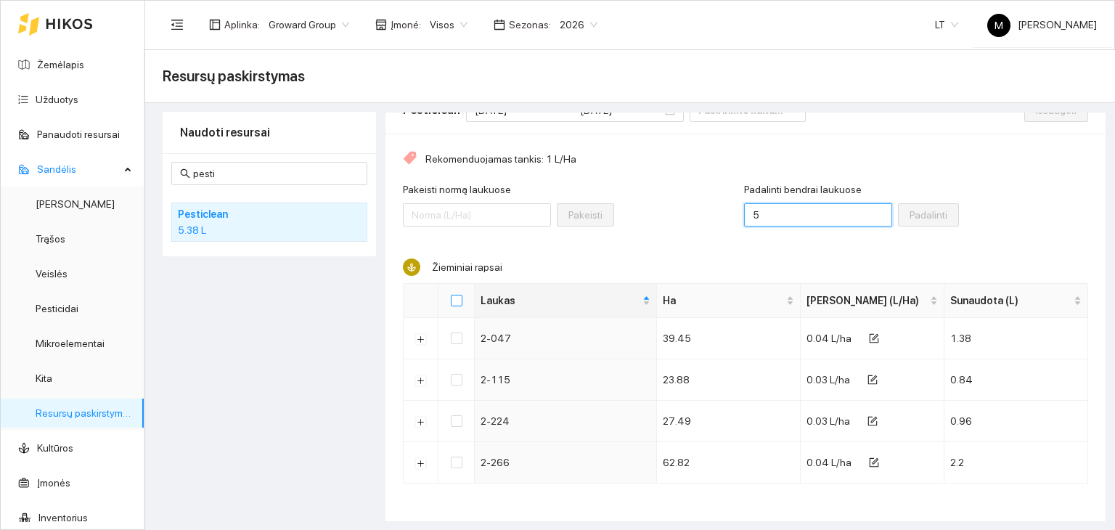
type input "5"
click at [451, 298] on input "Select all" at bounding box center [457, 301] width 12 height 12
checkbox input "true"
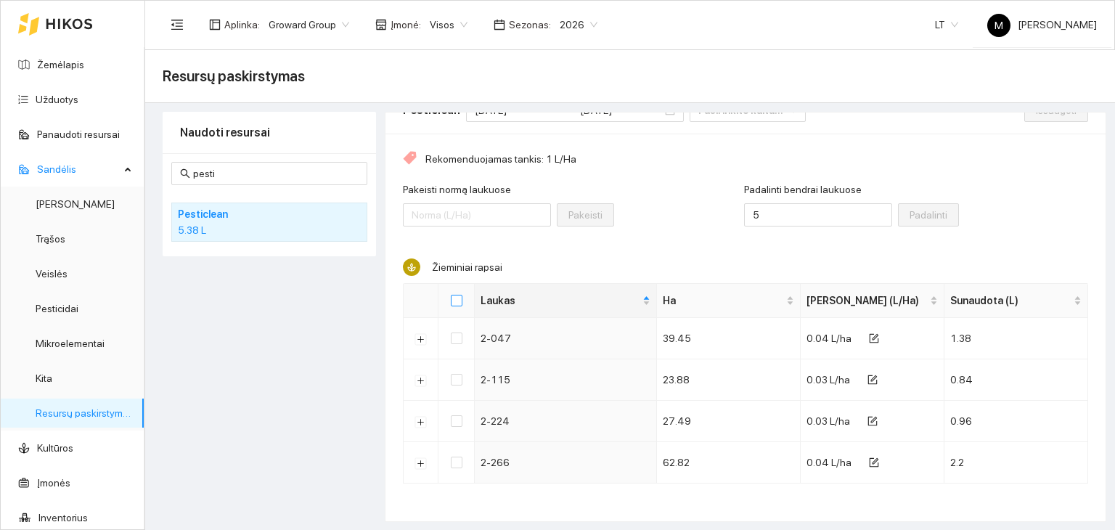
checkbox input "true"
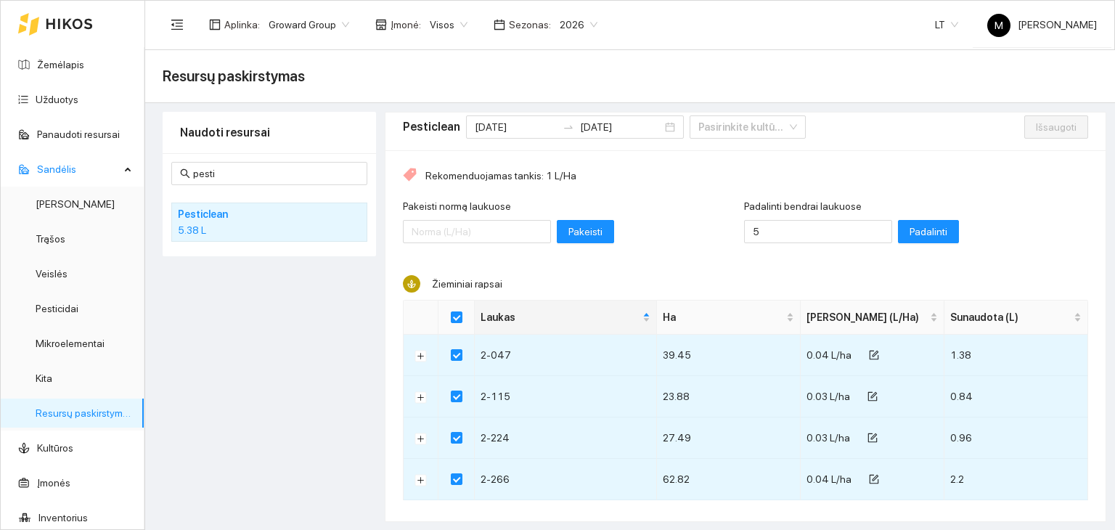
scroll to position [0, 0]
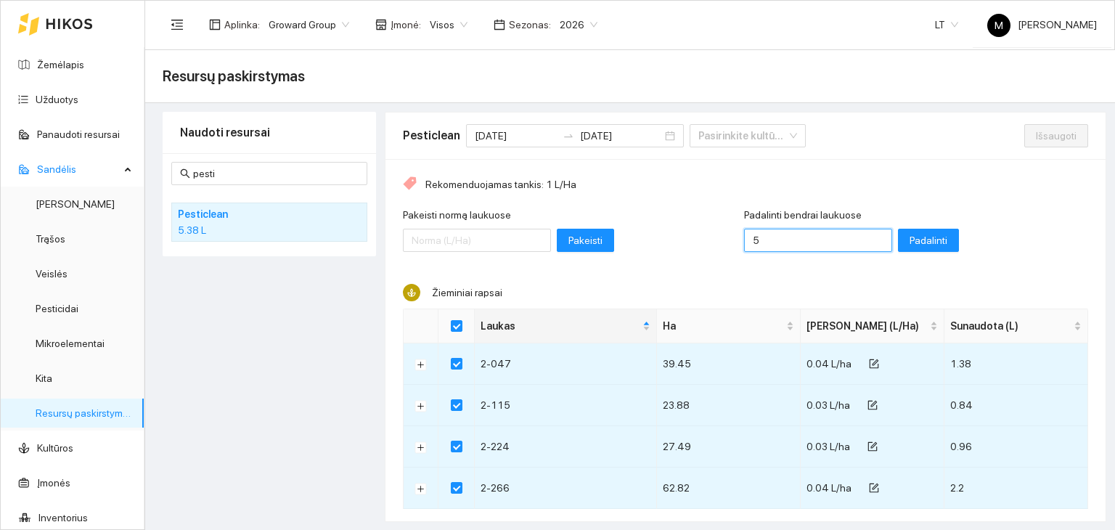
click at [792, 242] on input "5" at bounding box center [818, 240] width 148 height 23
click at [976, 217] on div "Padalinti bendrai laukuose 5 Padalinti" at bounding box center [916, 238] width 345 height 62
click at [910, 238] on span "Padalinti" at bounding box center [929, 240] width 38 height 16
click at [1036, 140] on span "Išsaugoti" at bounding box center [1056, 136] width 41 height 16
checkbox input "false"
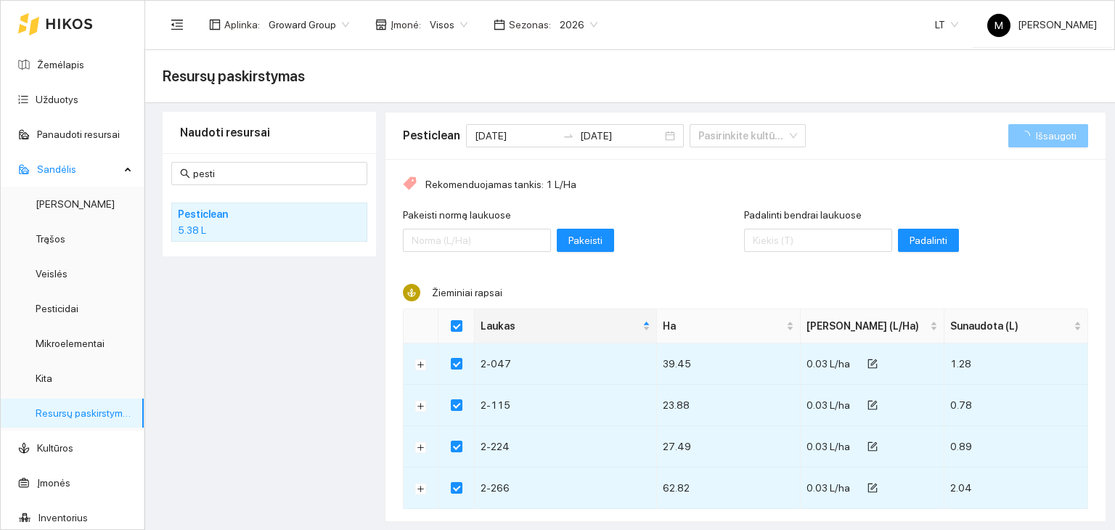
checkbox input "false"
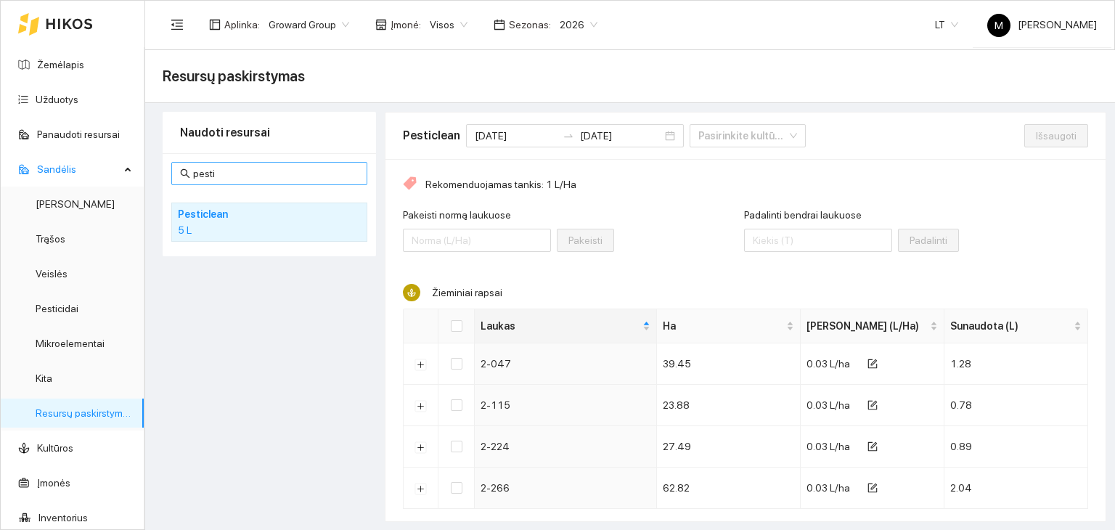
click at [234, 167] on input "pesti" at bounding box center [276, 174] width 166 height 16
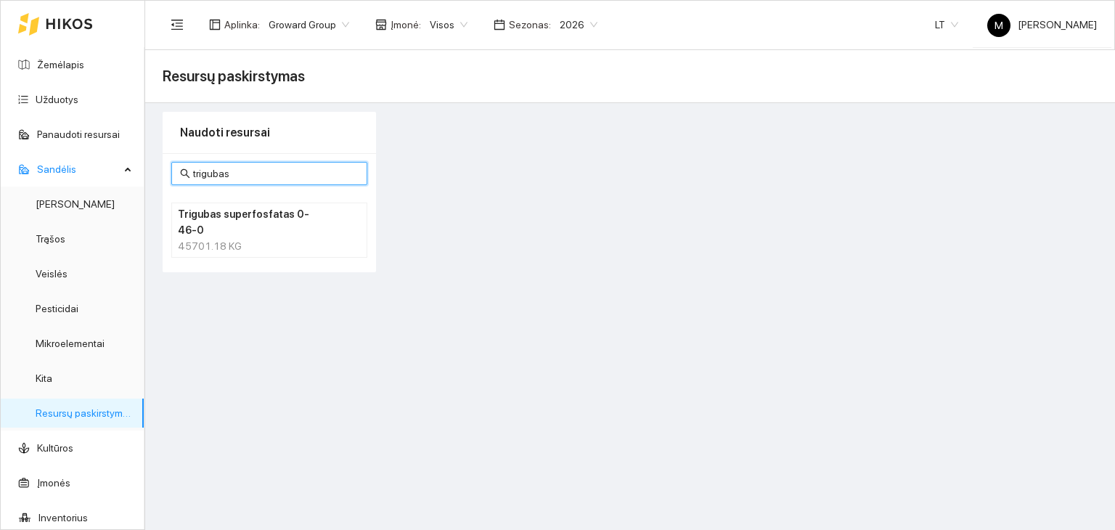
type input "trigubas"
click at [234, 209] on h4 "Trigubas superfosfatas 0-46-0" at bounding box center [250, 222] width 145 height 32
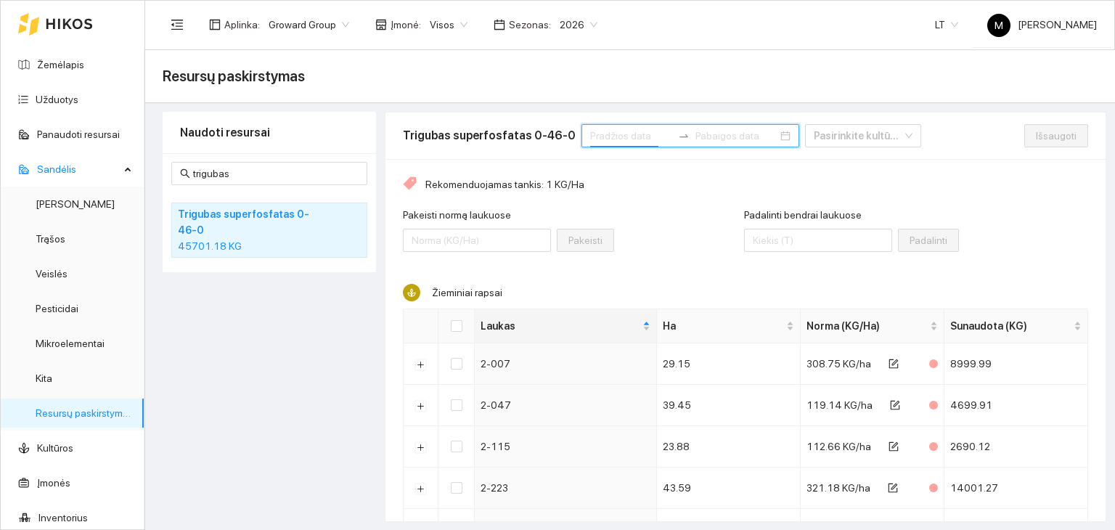
click at [619, 135] on input at bounding box center [631, 136] width 82 height 16
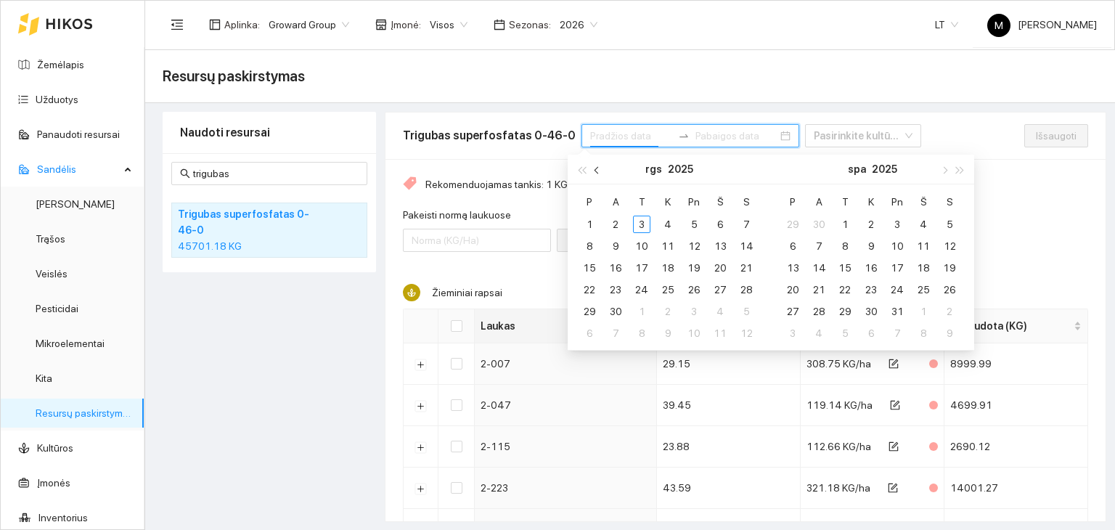
click at [594, 163] on button "button" at bounding box center [597, 169] width 16 height 29
type input "[DATE]"
click at [697, 218] on div "1" at bounding box center [693, 224] width 17 height 17
type input "[DATE]"
click at [748, 314] on div "31" at bounding box center [746, 311] width 17 height 17
